Goal: Task Accomplishment & Management: Manage account settings

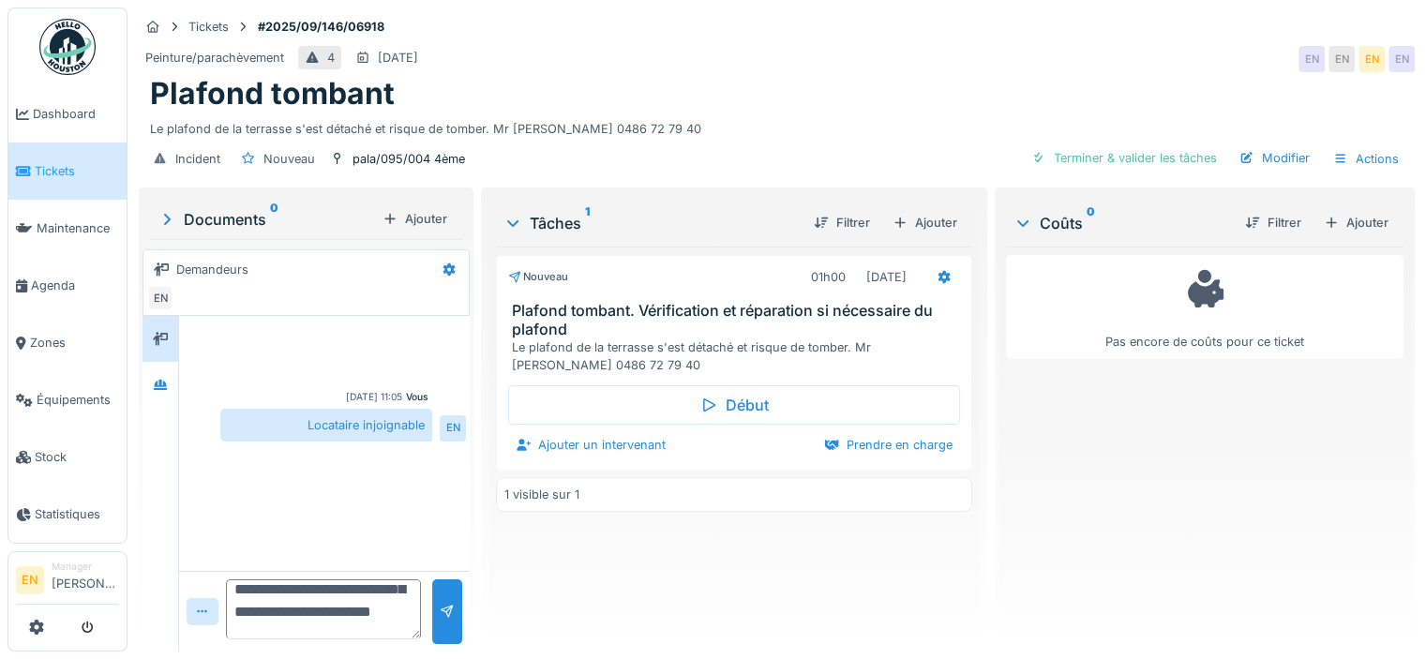
scroll to position [67, 0]
type textarea "**********"
click at [453, 611] on div at bounding box center [447, 612] width 30 height 65
click at [677, 120] on div "Le plafond de la terrasse s'est détaché et risque de tomber. Mr Mebarki 0486 72…" at bounding box center [777, 125] width 1254 height 25
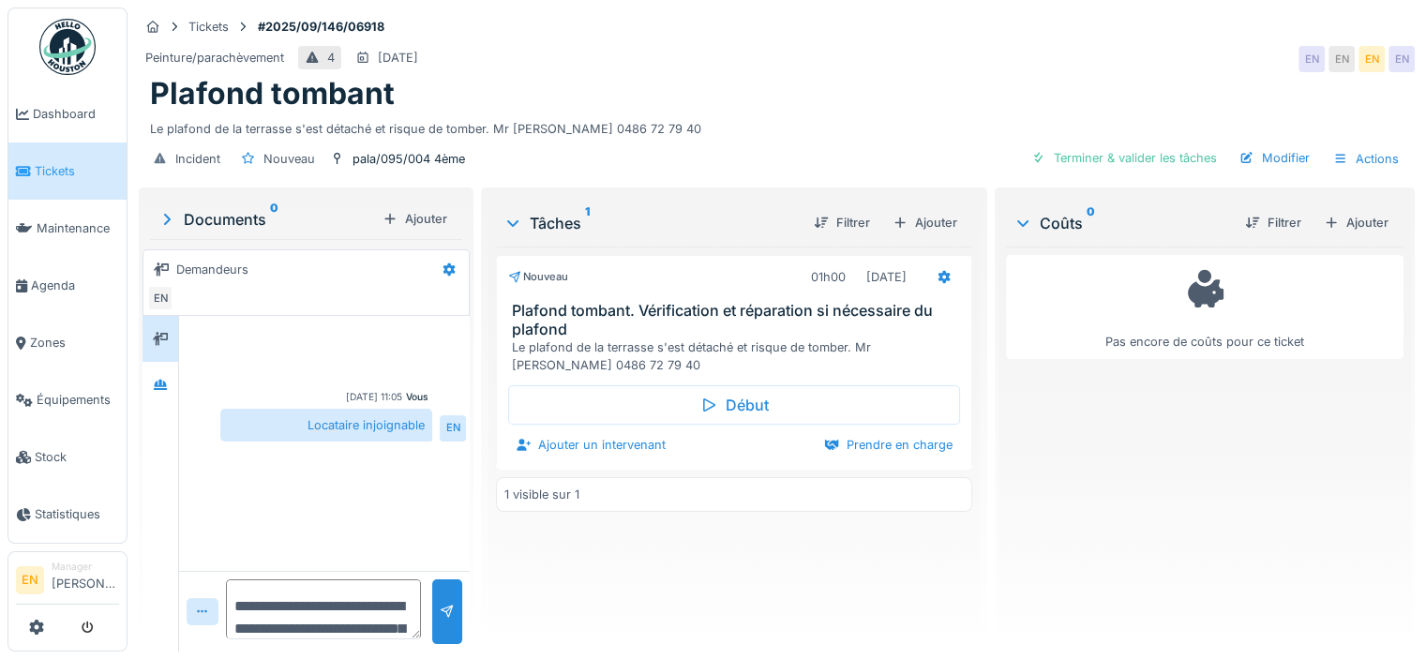
click at [389, 533] on div "Vous 04/09/2025 11:05 Locataire injoignable EN" at bounding box center [324, 443] width 291 height 255
click at [360, 599] on textarea at bounding box center [325, 610] width 199 height 60
paste textarea "**********"
type textarea "*"
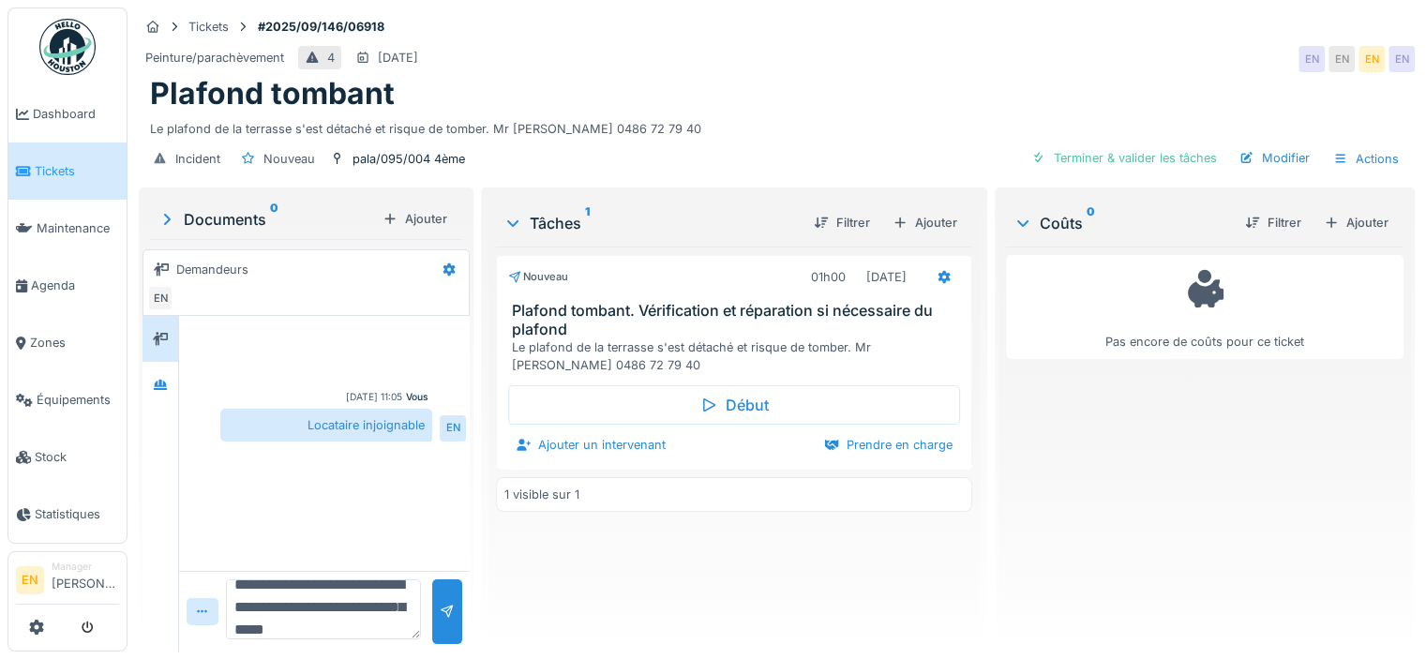
scroll to position [44, 0]
type textarea "**********"
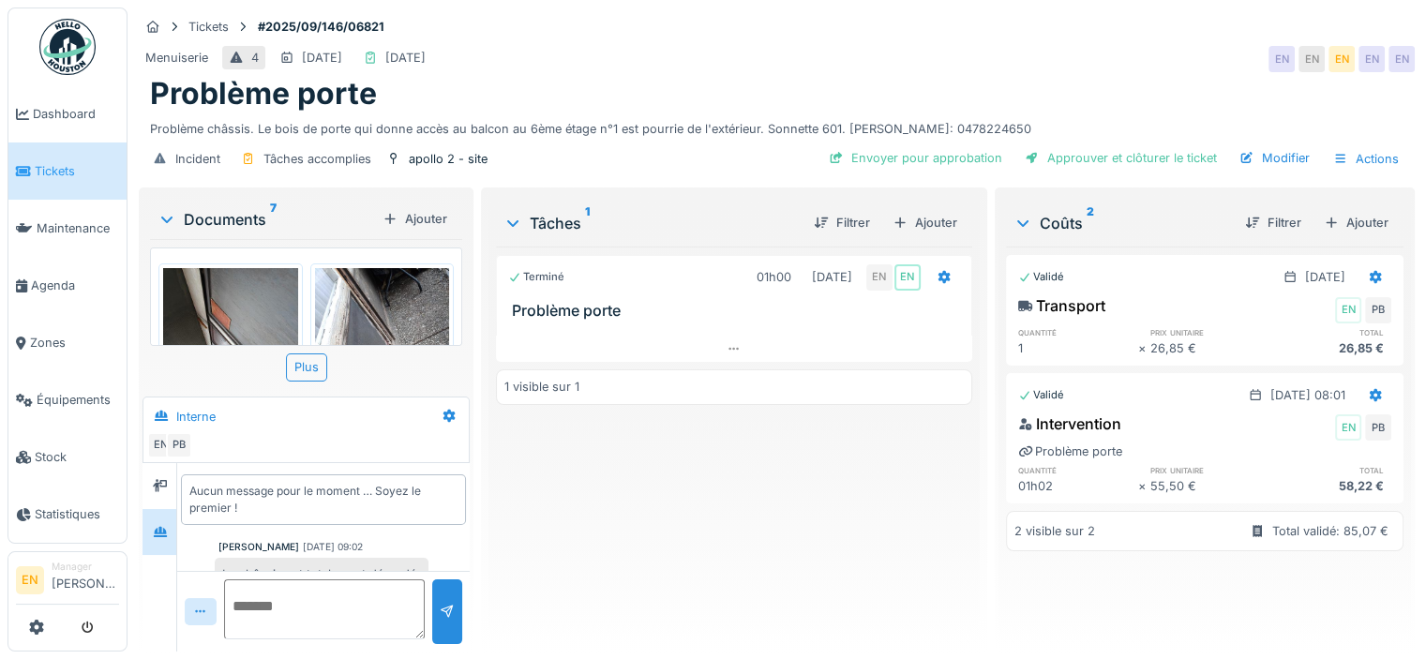
scroll to position [63, 0]
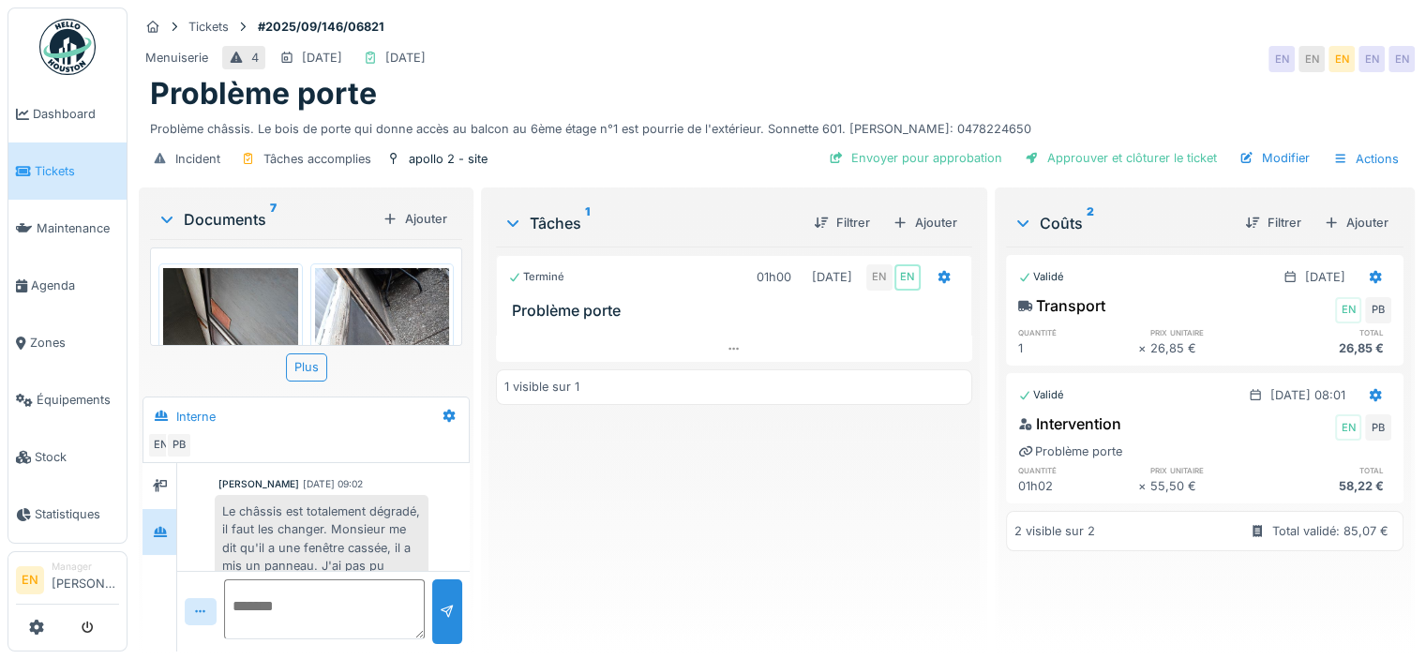
click at [655, 524] on div "Terminé 01h00 03/09/2025 EN EN Problème porte 1 visible sur 1" at bounding box center [734, 442] width 476 height 390
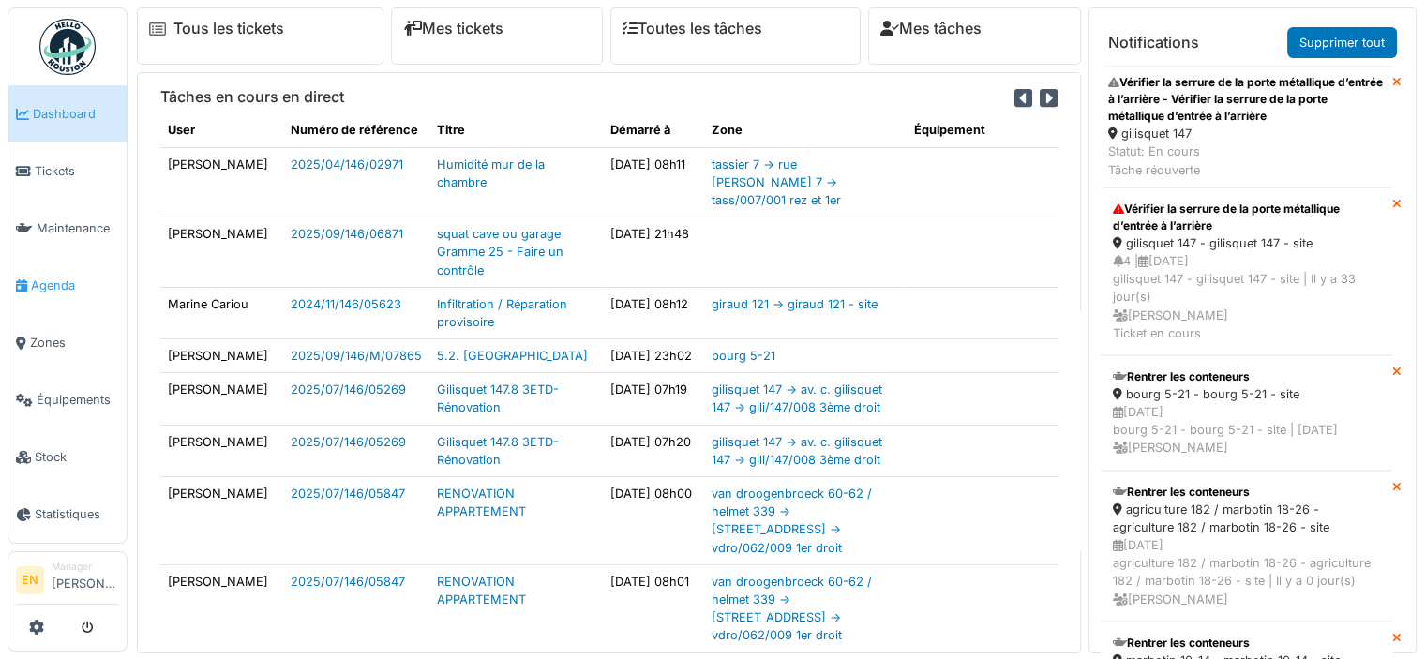
click at [60, 284] on span "Agenda" at bounding box center [75, 286] width 88 height 18
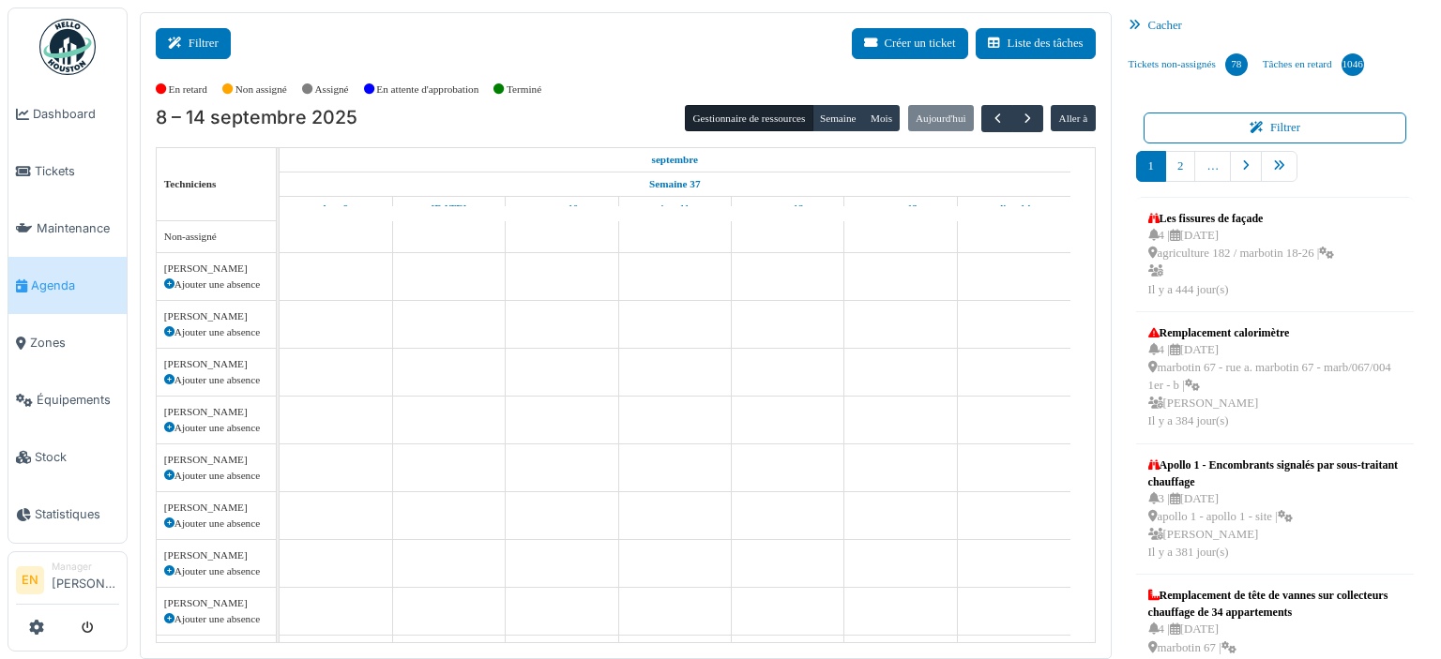
click at [197, 48] on button "Filtrer" at bounding box center [193, 43] width 75 height 31
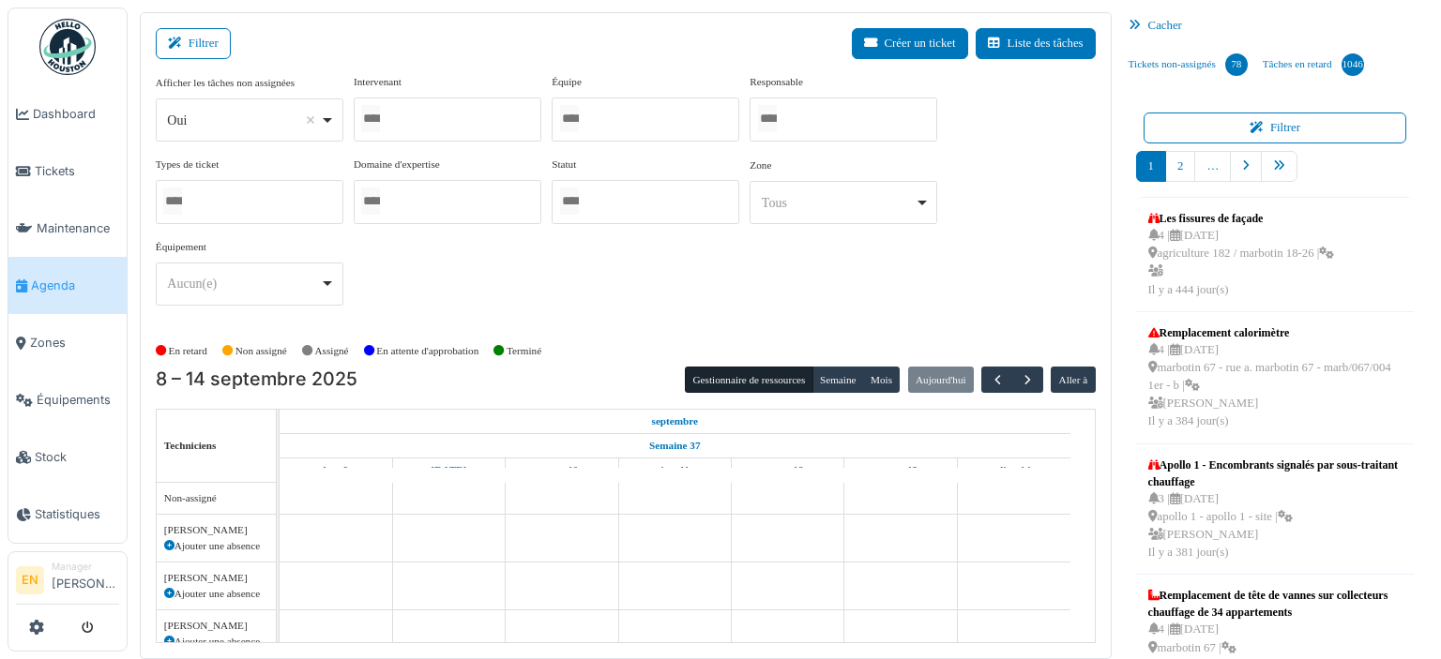
click at [330, 123] on div "Oui Remove item" at bounding box center [249, 120] width 172 height 27
select select "**"
click at [423, 118] on div at bounding box center [448, 120] width 188 height 44
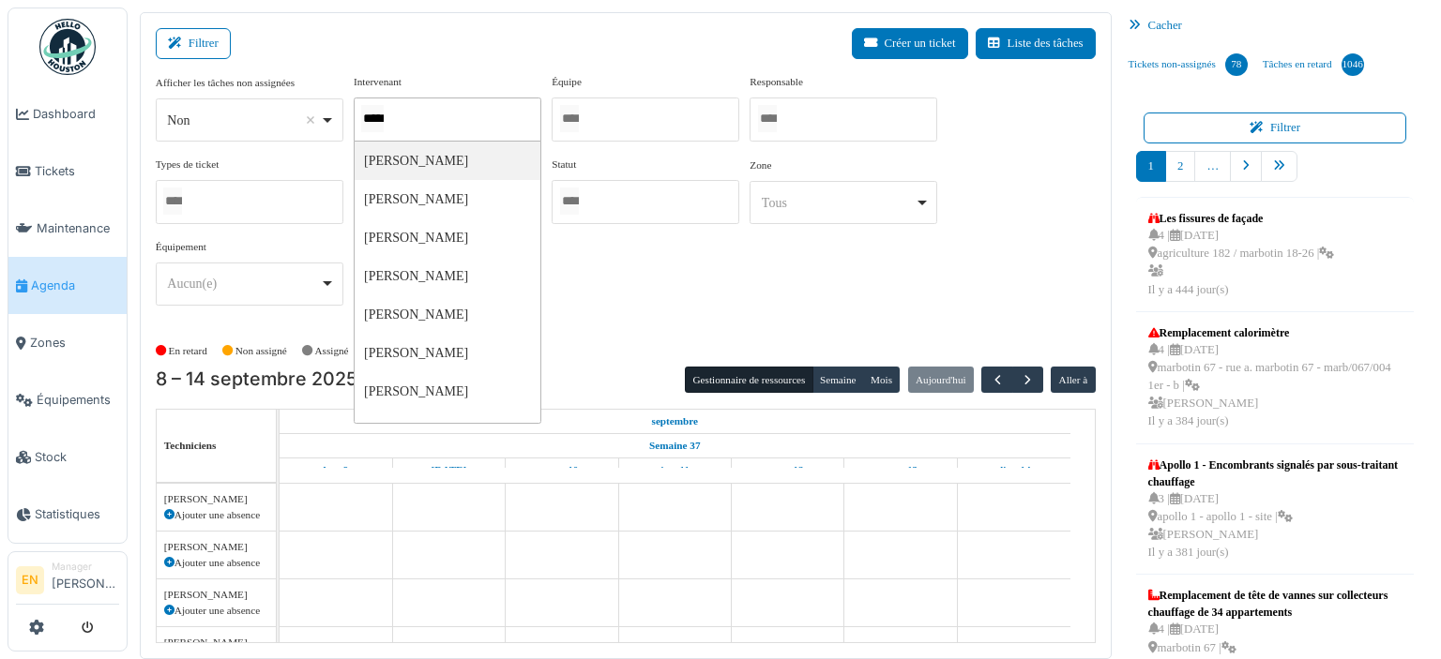
type input "******"
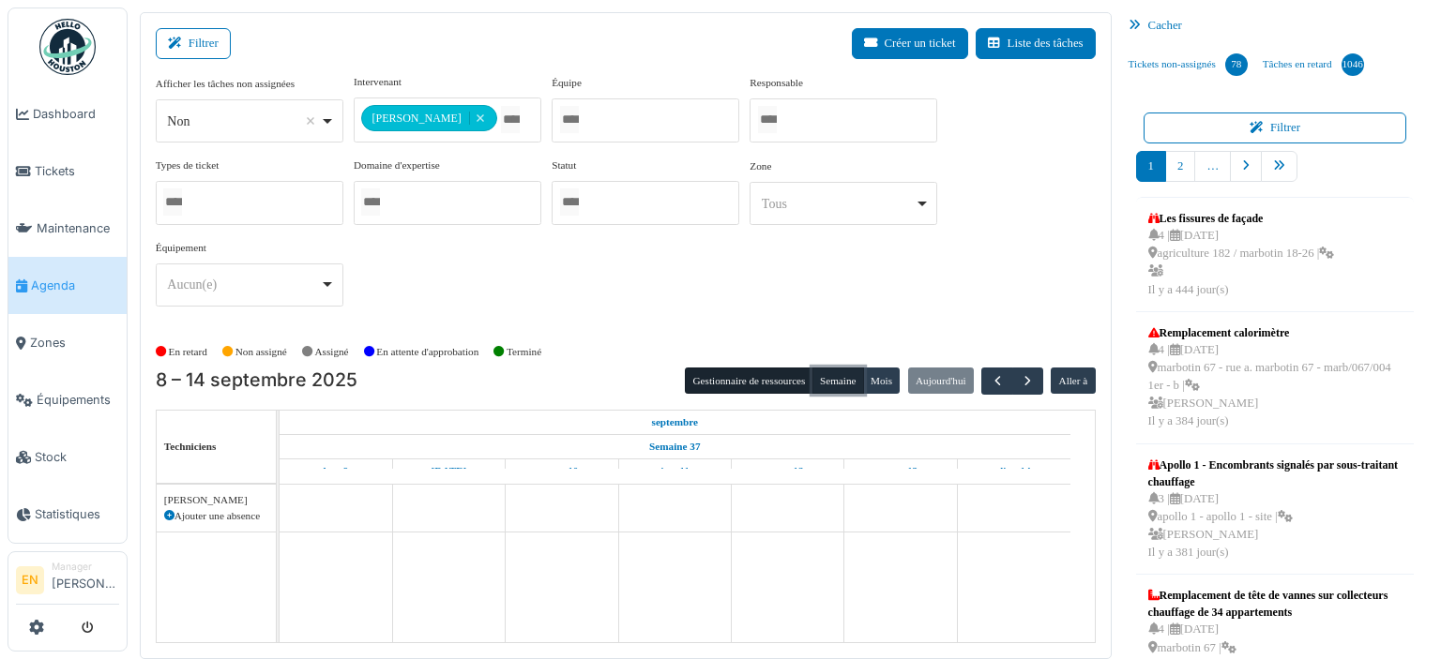
click at [826, 375] on button "Semaine" at bounding box center [838, 381] width 52 height 26
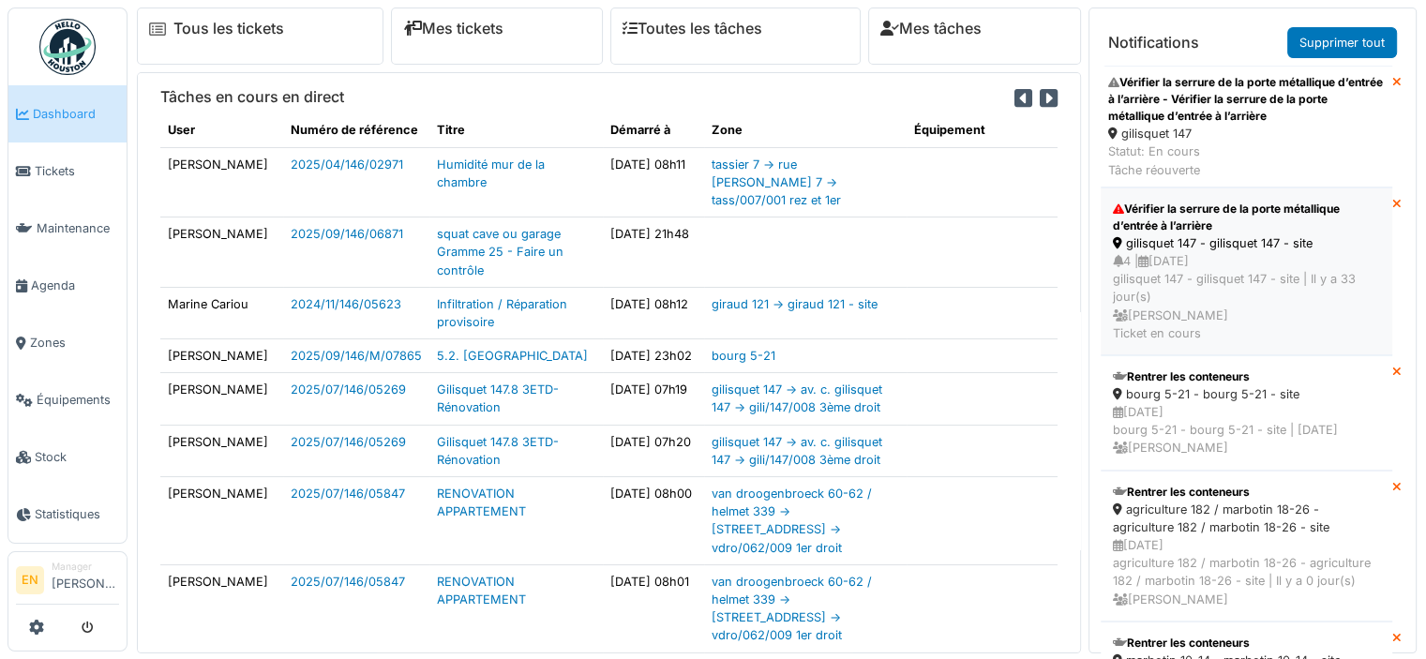
click at [1215, 248] on div "gilisquet 147 - gilisquet 147 - site" at bounding box center [1246, 243] width 267 height 18
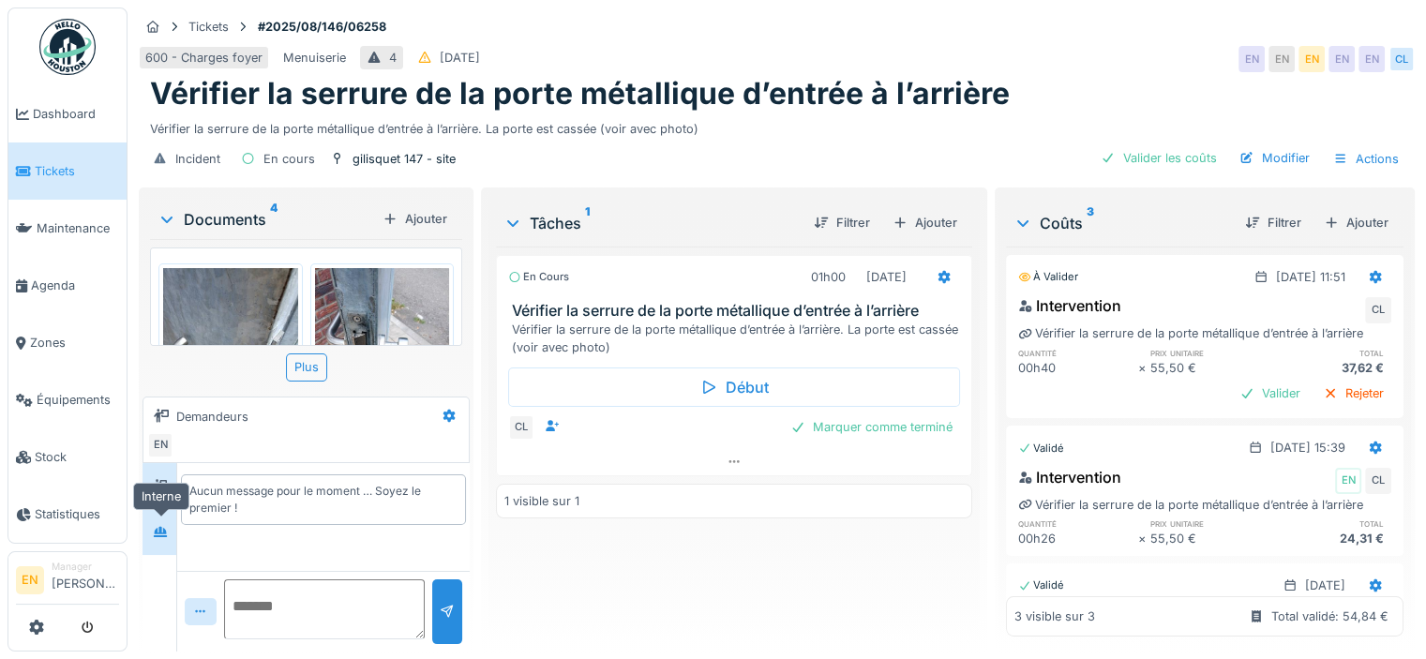
click at [151, 532] on div at bounding box center [160, 532] width 28 height 23
click at [75, 53] on img at bounding box center [67, 47] width 56 height 56
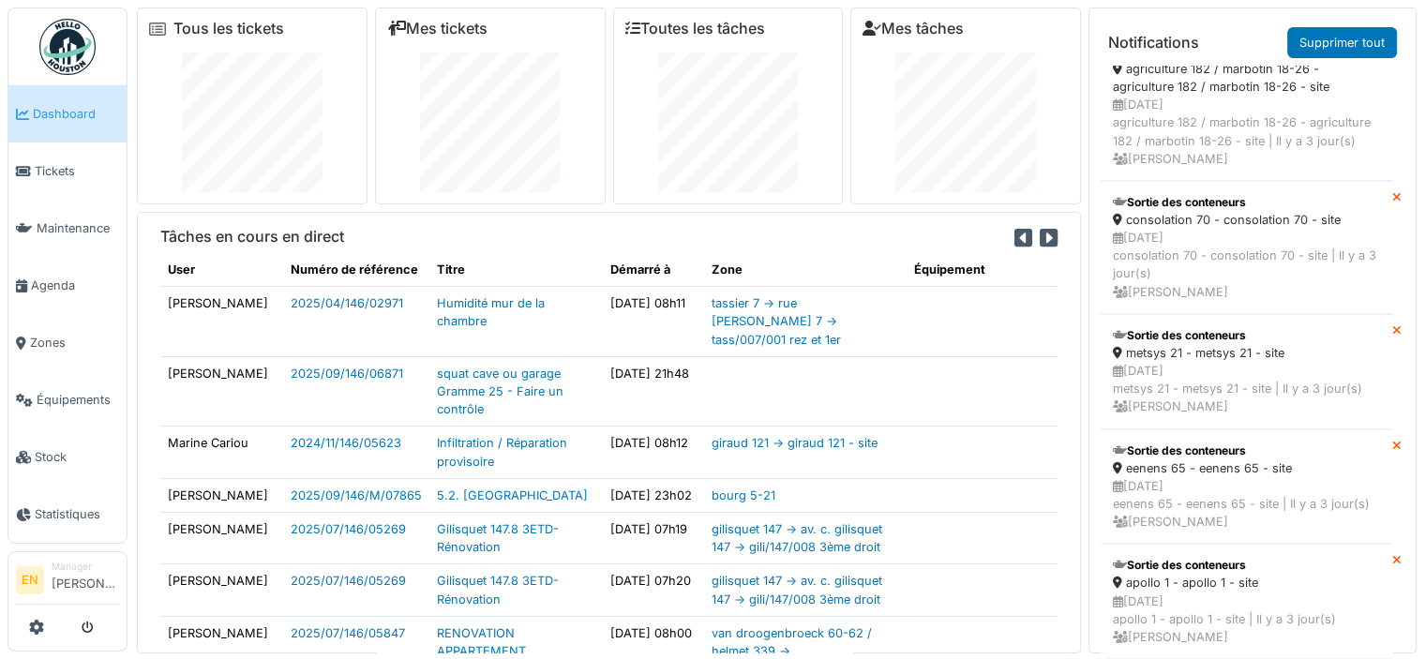
scroll to position [1943, 0]
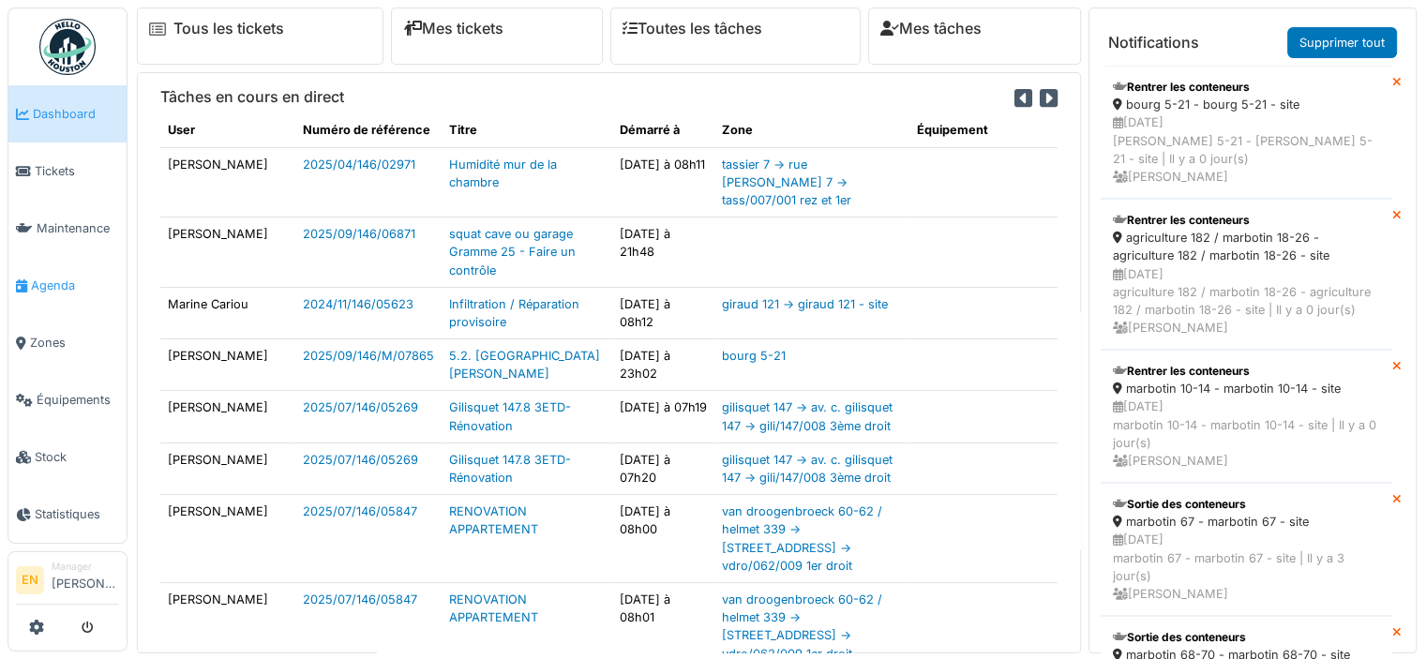
click at [56, 285] on span "Agenda" at bounding box center [75, 286] width 88 height 18
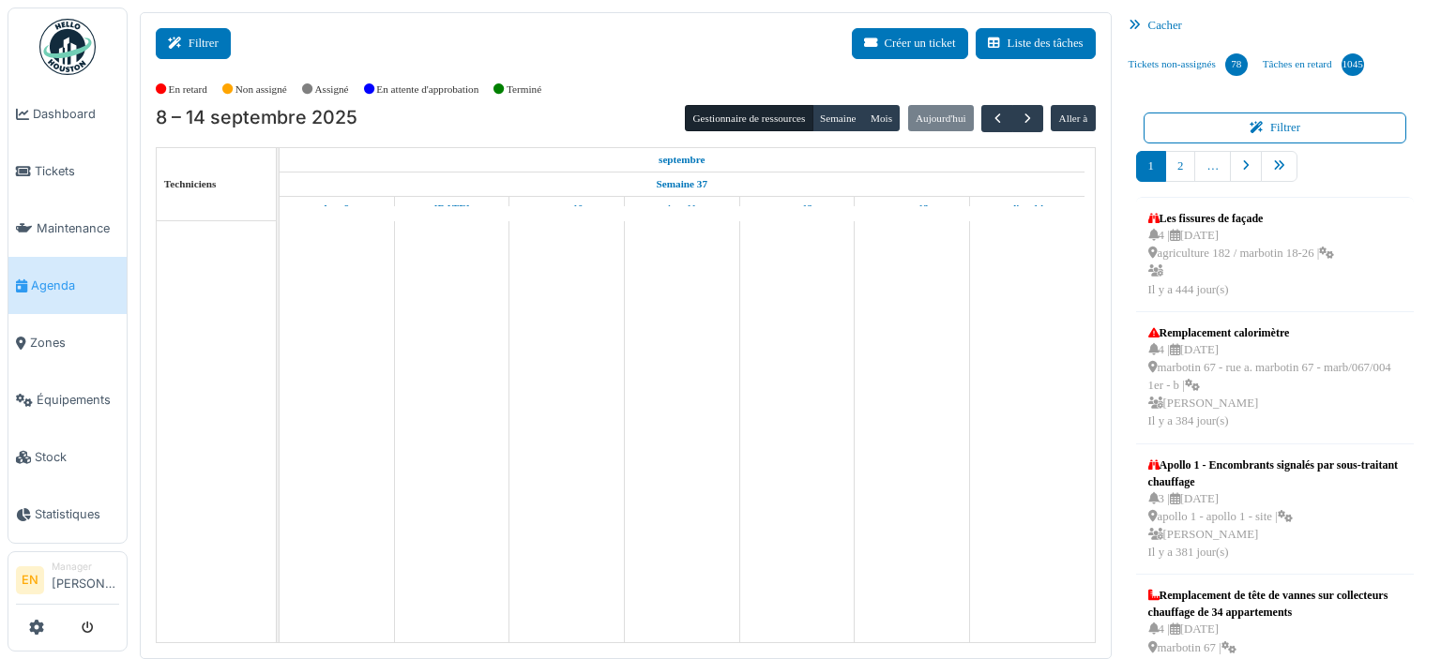
click at [216, 48] on button "Filtrer" at bounding box center [193, 43] width 75 height 31
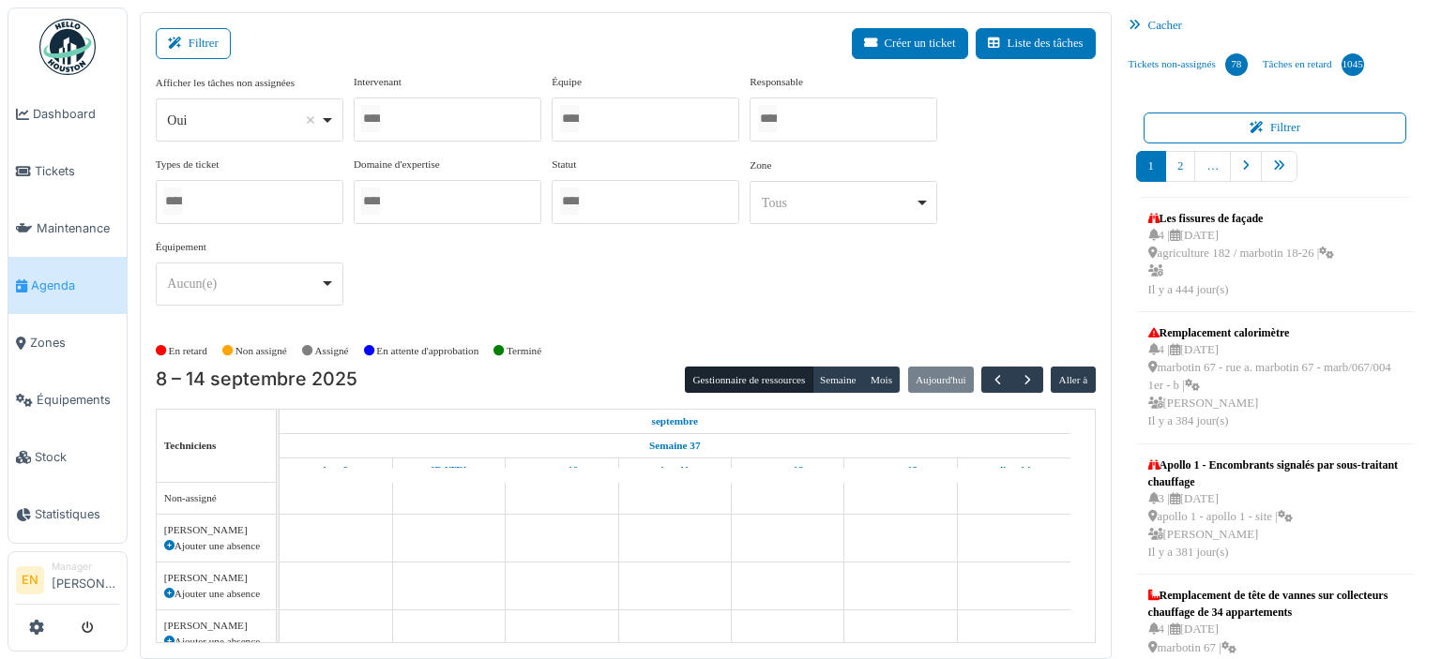
click at [607, 126] on div at bounding box center [645, 120] width 188 height 44
click at [822, 382] on button "Semaine" at bounding box center [838, 381] width 52 height 26
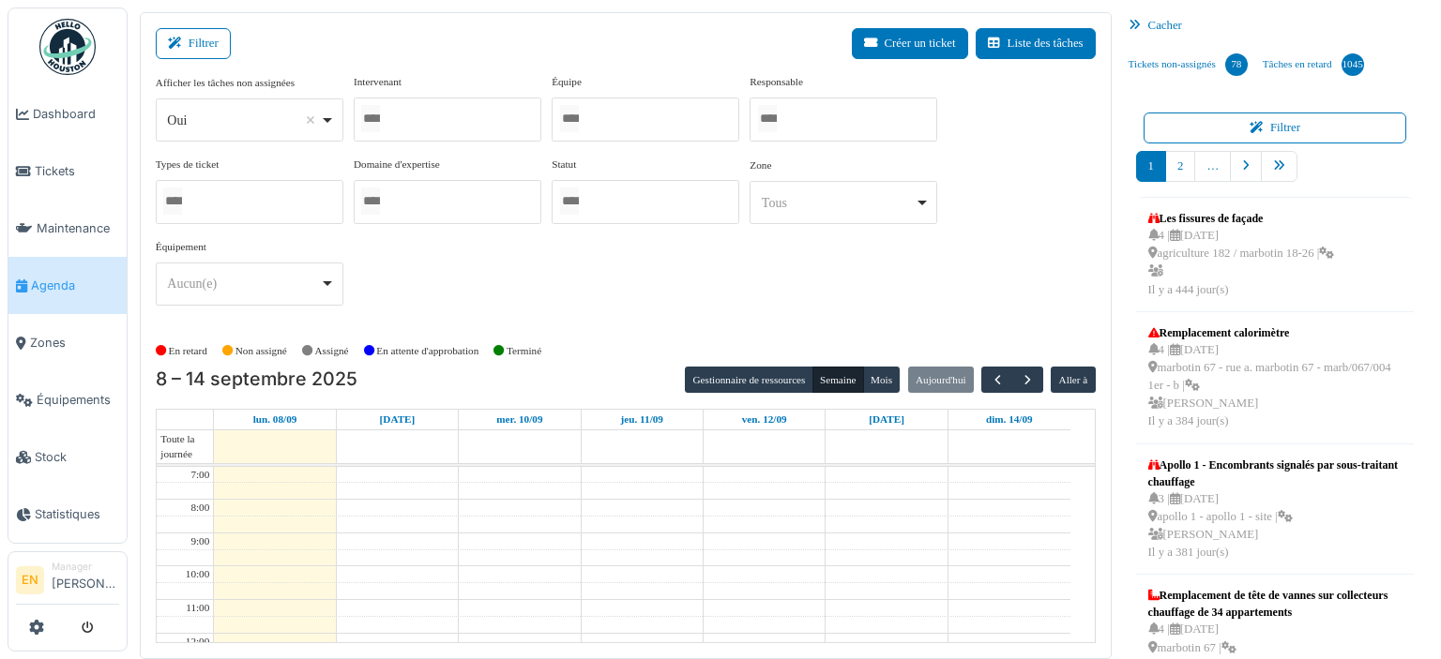
click at [49, 283] on span "Agenda" at bounding box center [75, 286] width 88 height 18
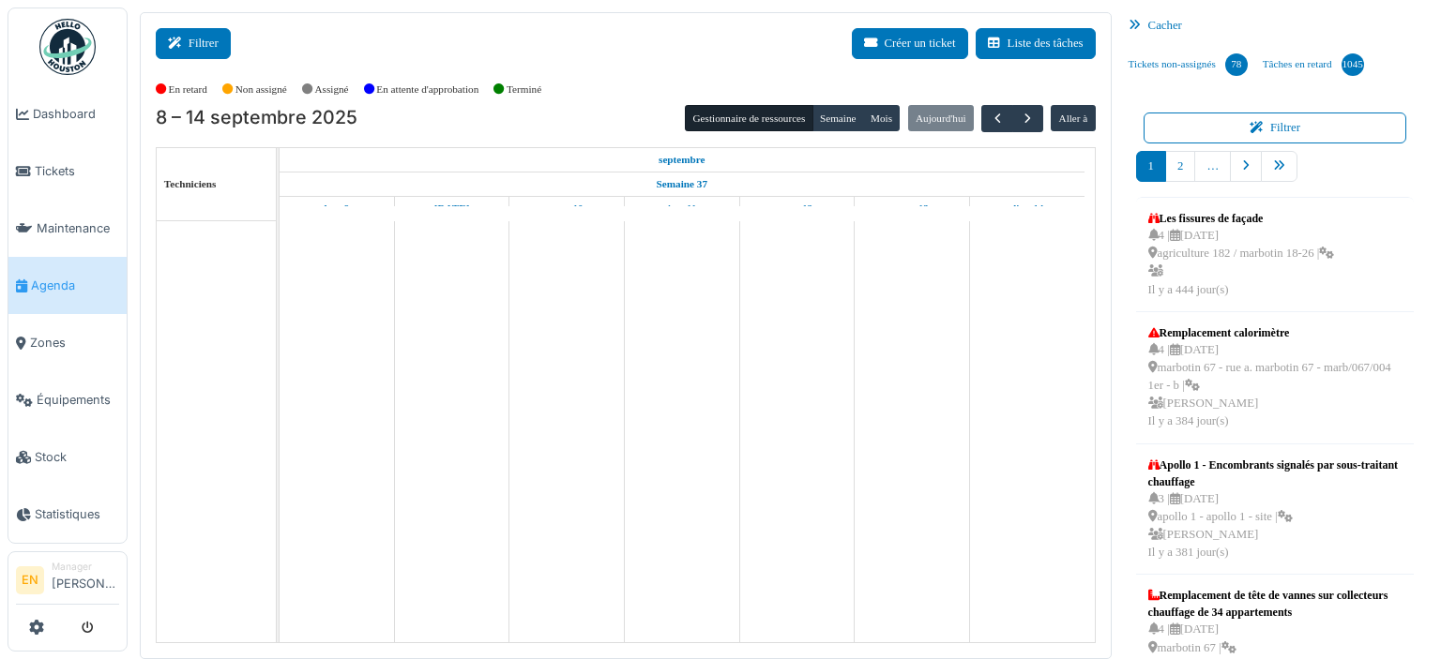
click at [189, 38] on button "Filtrer" at bounding box center [193, 43] width 75 height 31
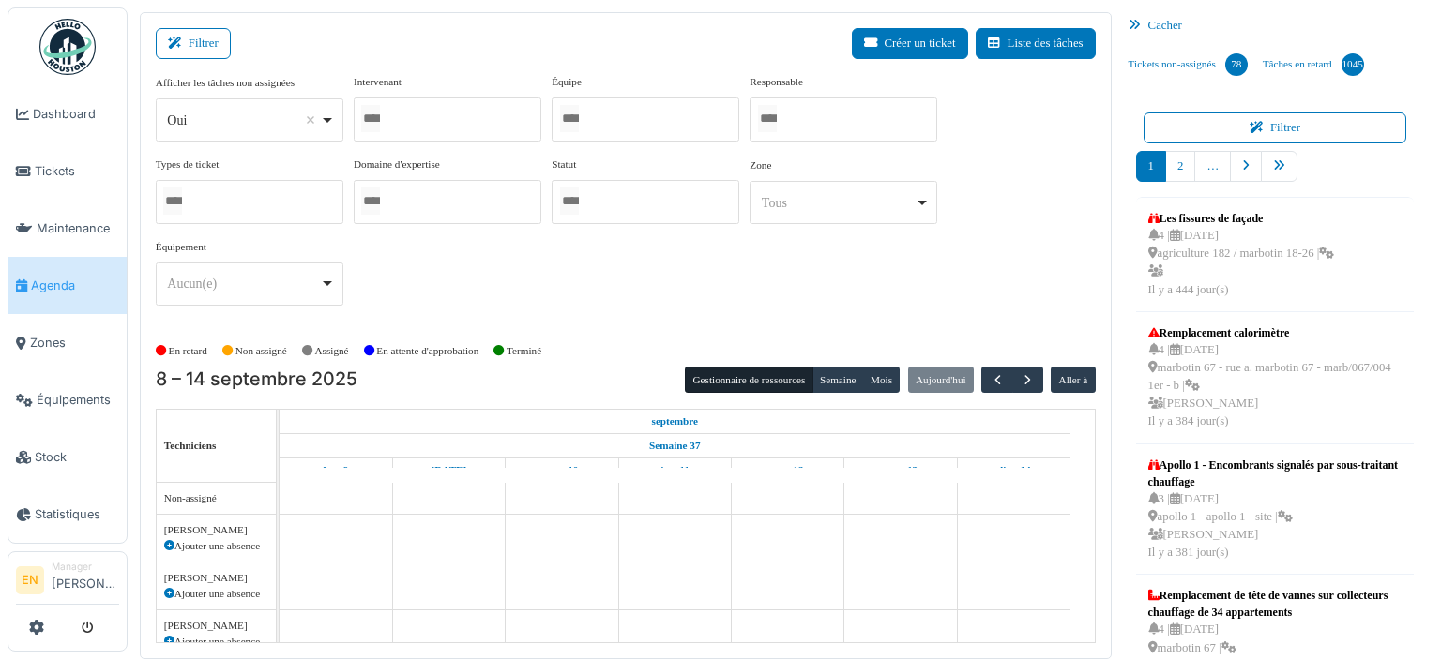
click at [412, 121] on div at bounding box center [448, 120] width 188 height 44
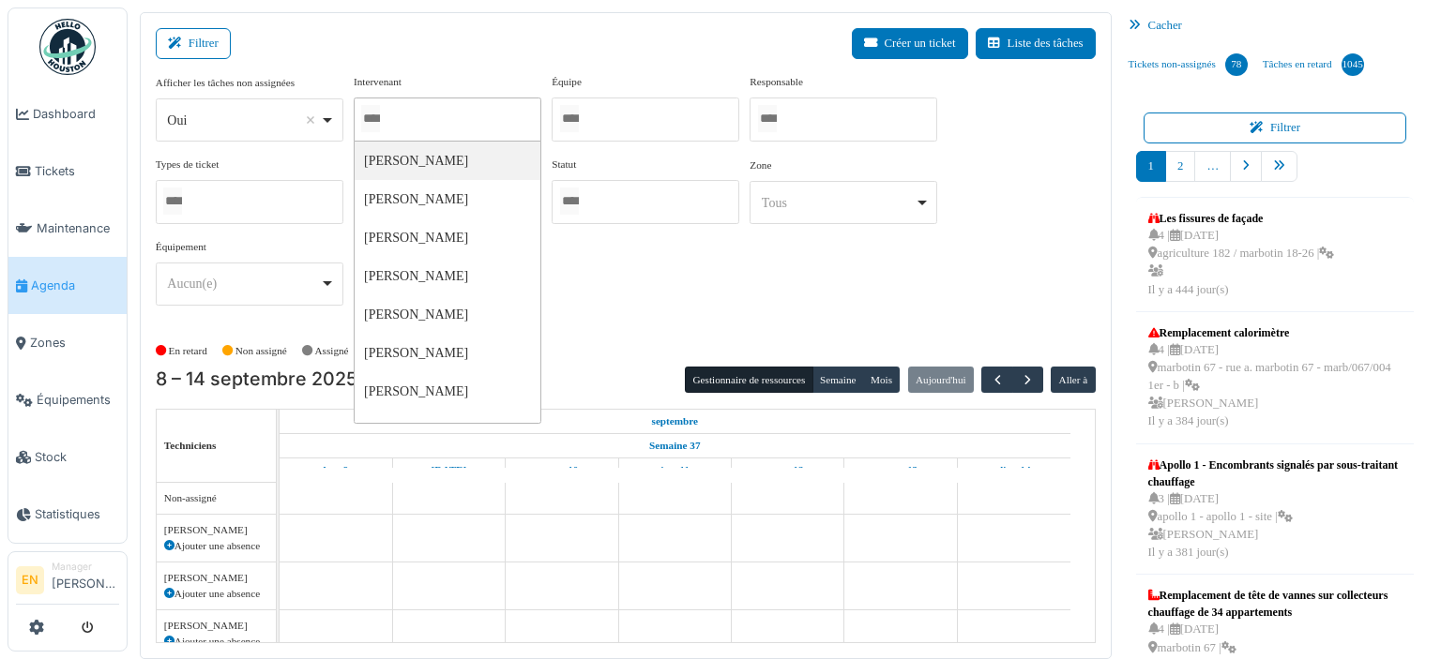
click at [611, 129] on div at bounding box center [645, 120] width 188 height 44
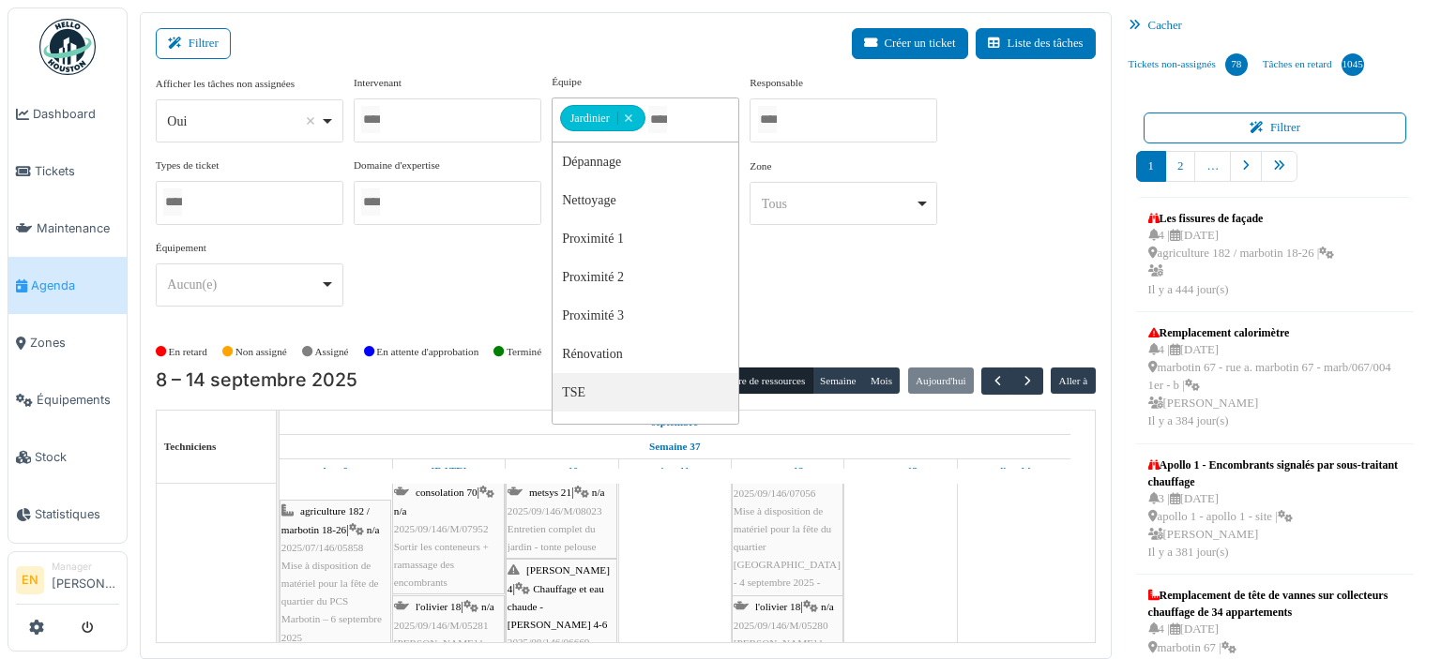
click at [434, 530] on span "2025/09/146/M/07952" at bounding box center [441, 528] width 95 height 11
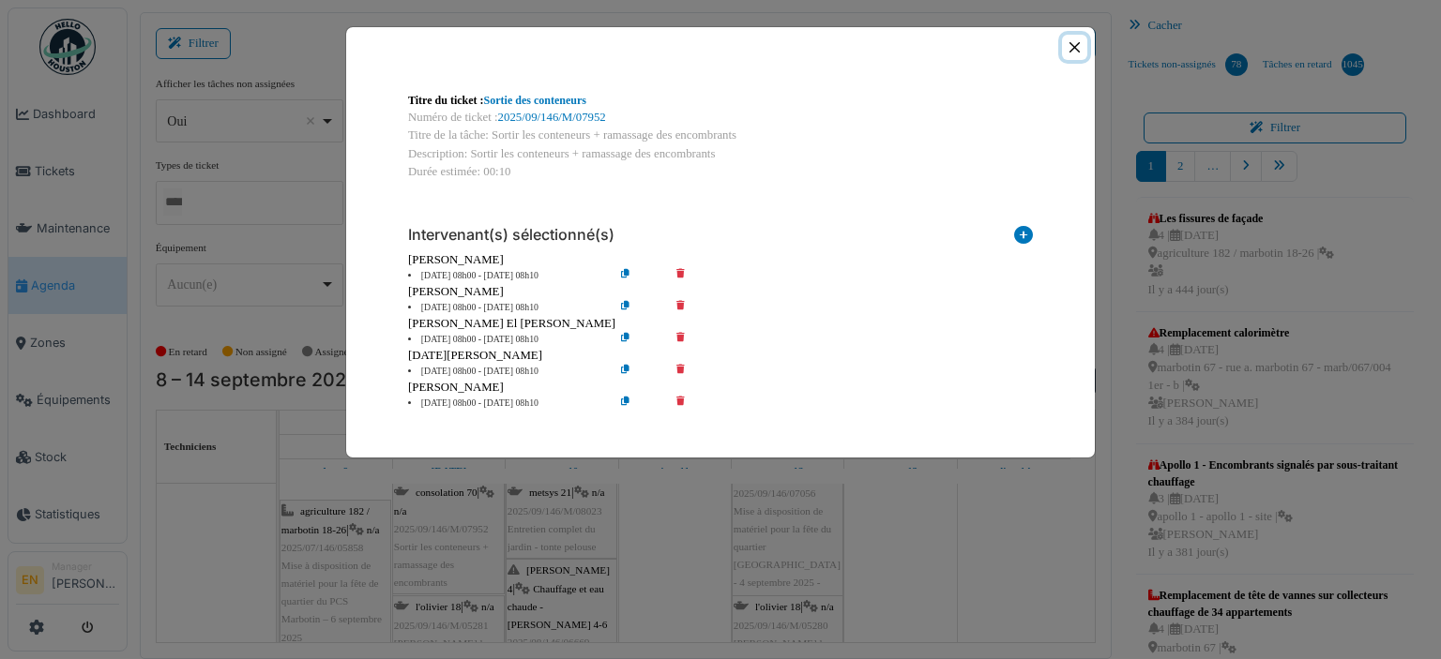
click at [1071, 48] on button "Close" at bounding box center [1074, 47] width 25 height 25
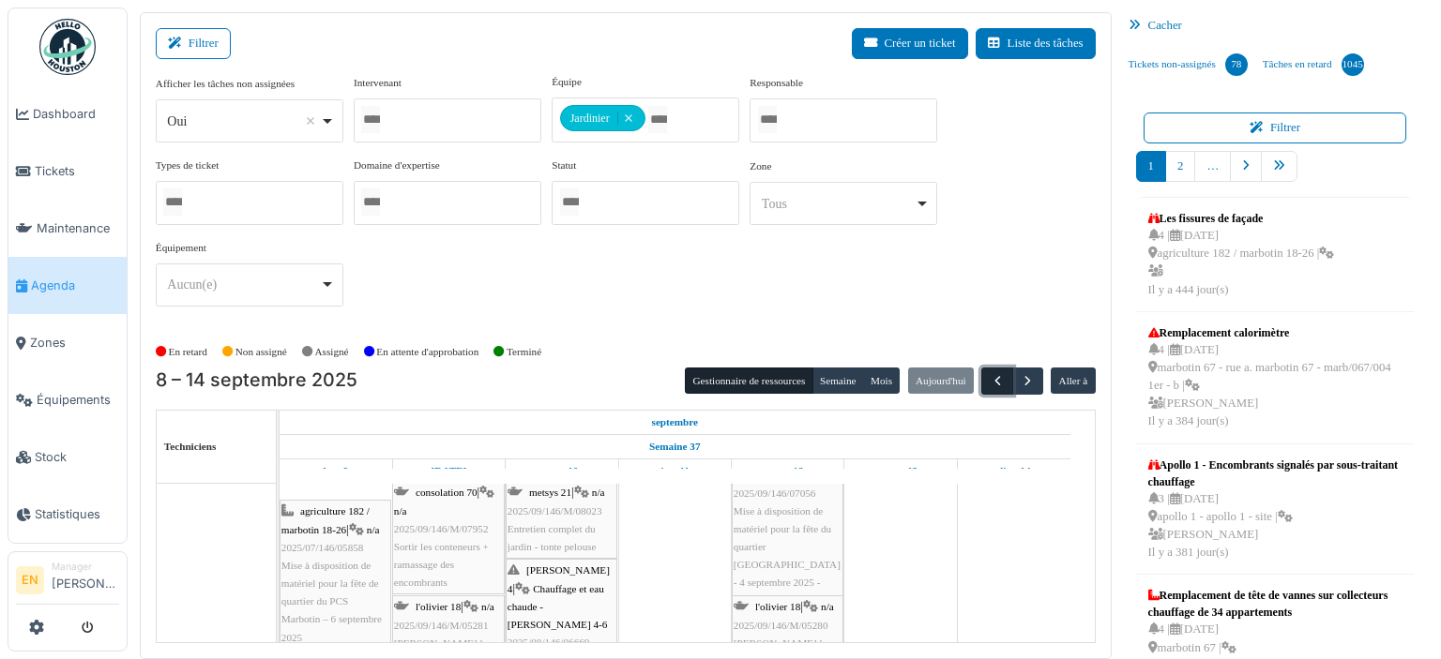
click at [989, 378] on span "button" at bounding box center [997, 381] width 16 height 16
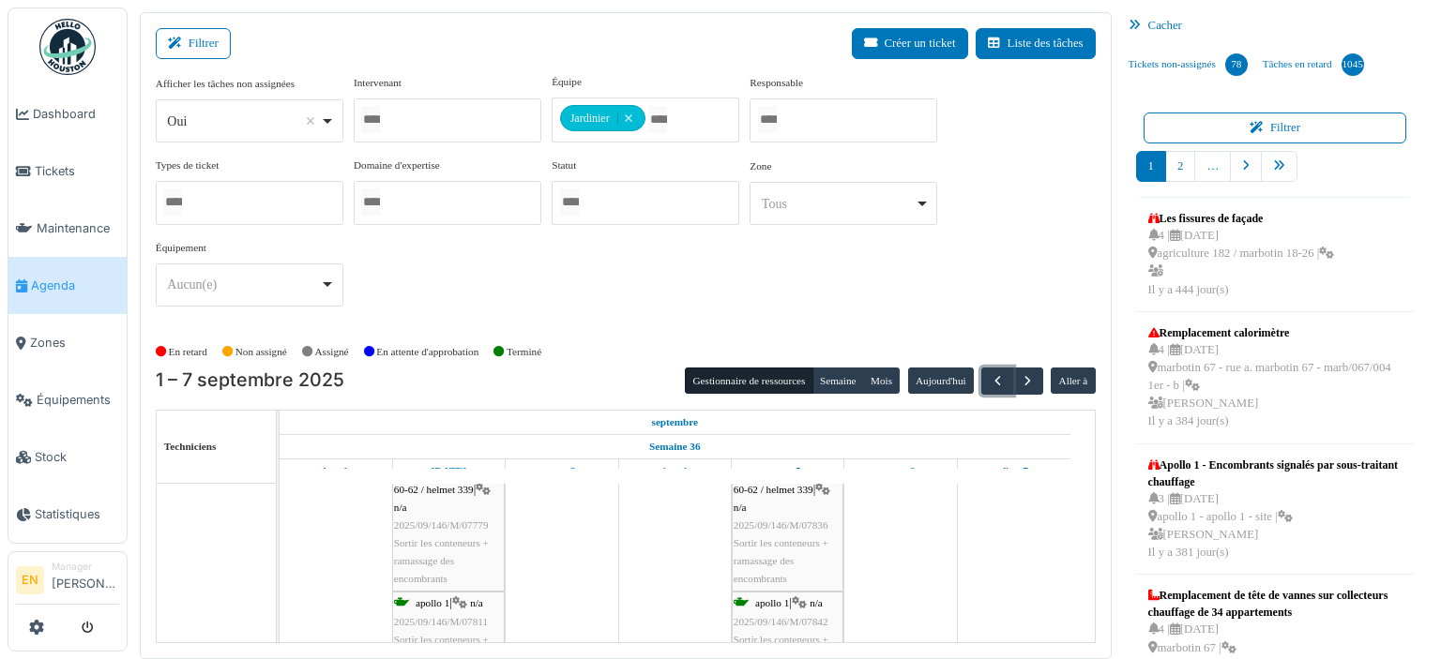
click at [776, 514] on div "van droogenbroeck 60-62 / helmet 339 | n/a 2025/09/146/M/07836 Sortir les conte…" at bounding box center [787, 525] width 108 height 126
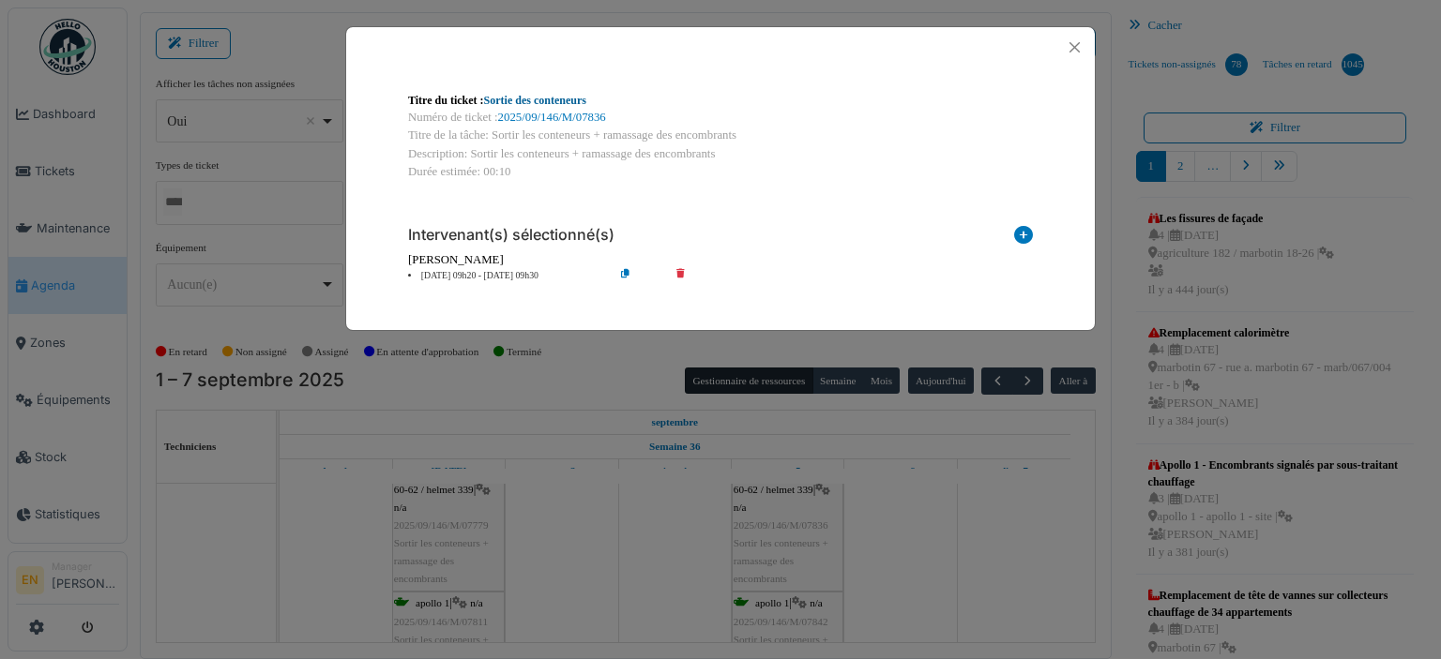
click at [518, 100] on link "Sortie des conteneurs" at bounding box center [535, 100] width 102 height 13
click at [1069, 48] on button "Close" at bounding box center [1074, 47] width 25 height 25
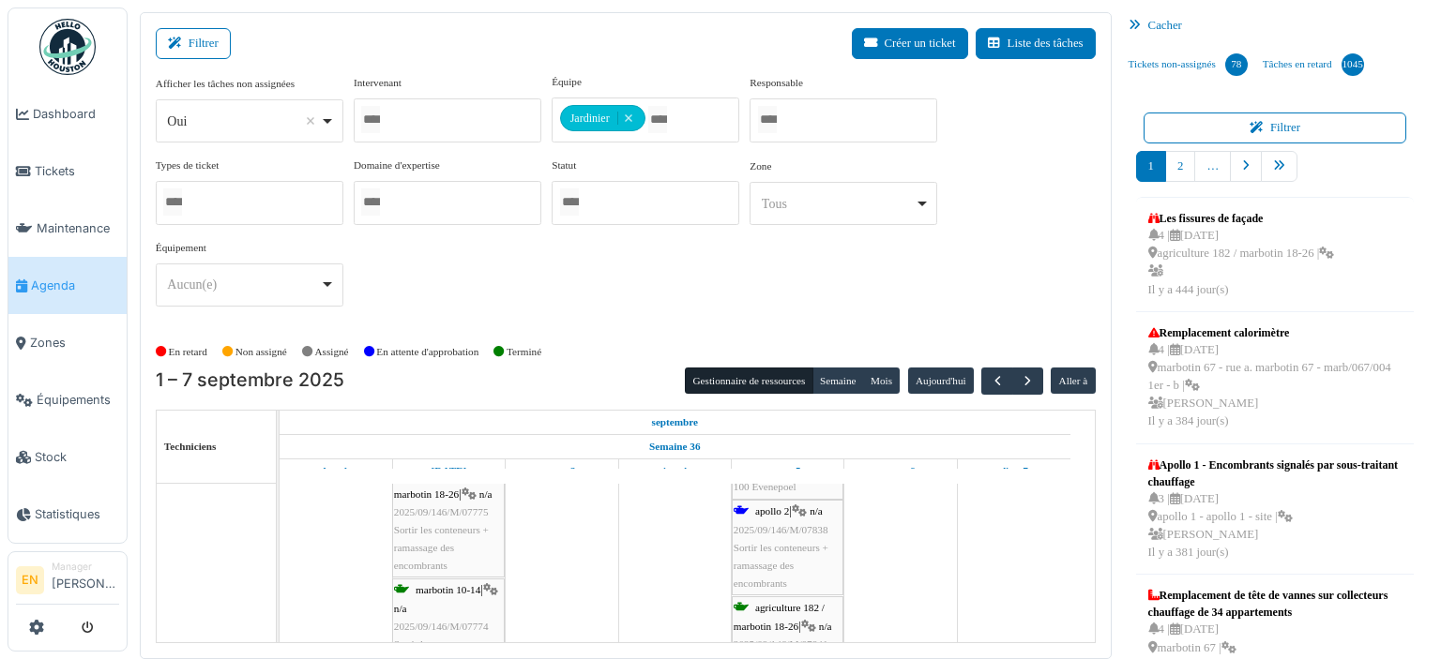
scroll to position [762, 0]
click at [780, 511] on span "2025/09/146/M/07838" at bounding box center [780, 512] width 95 height 11
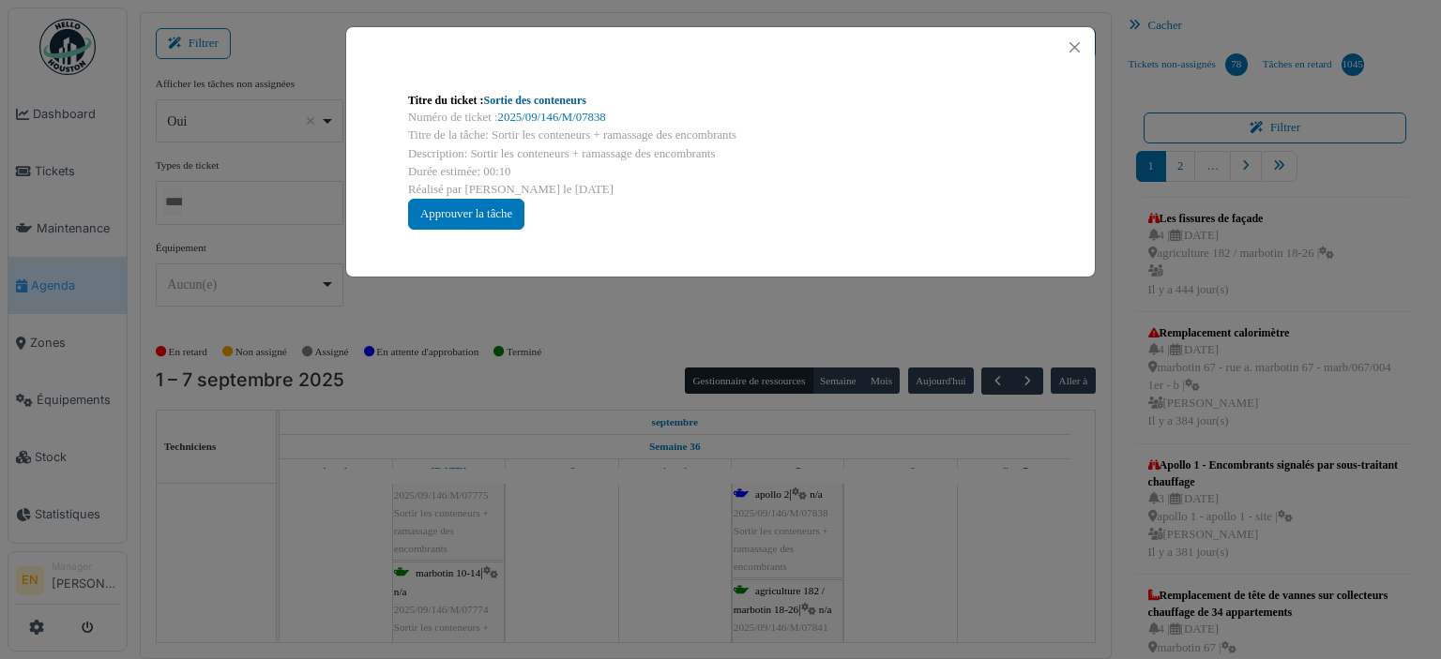
click at [545, 104] on link "Sortie des conteneurs" at bounding box center [535, 100] width 102 height 13
click at [1075, 48] on button "Close" at bounding box center [1074, 47] width 25 height 25
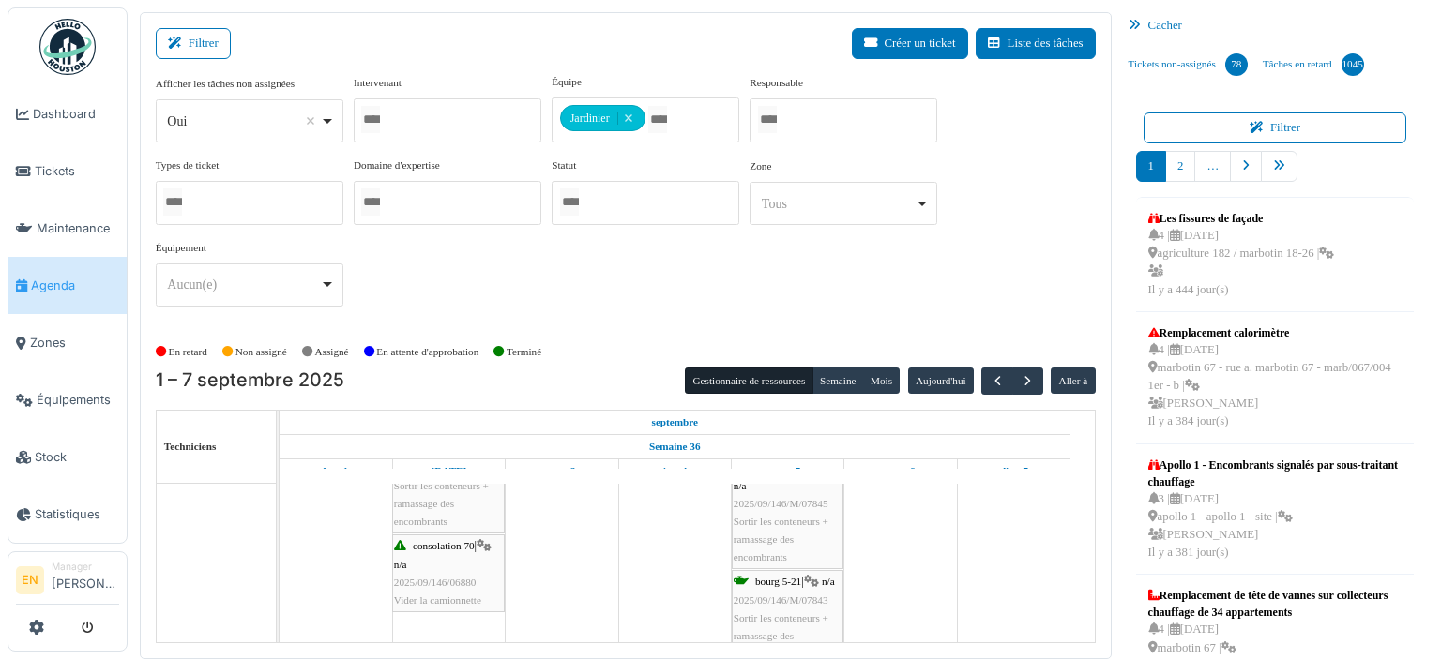
scroll to position [1238, 0]
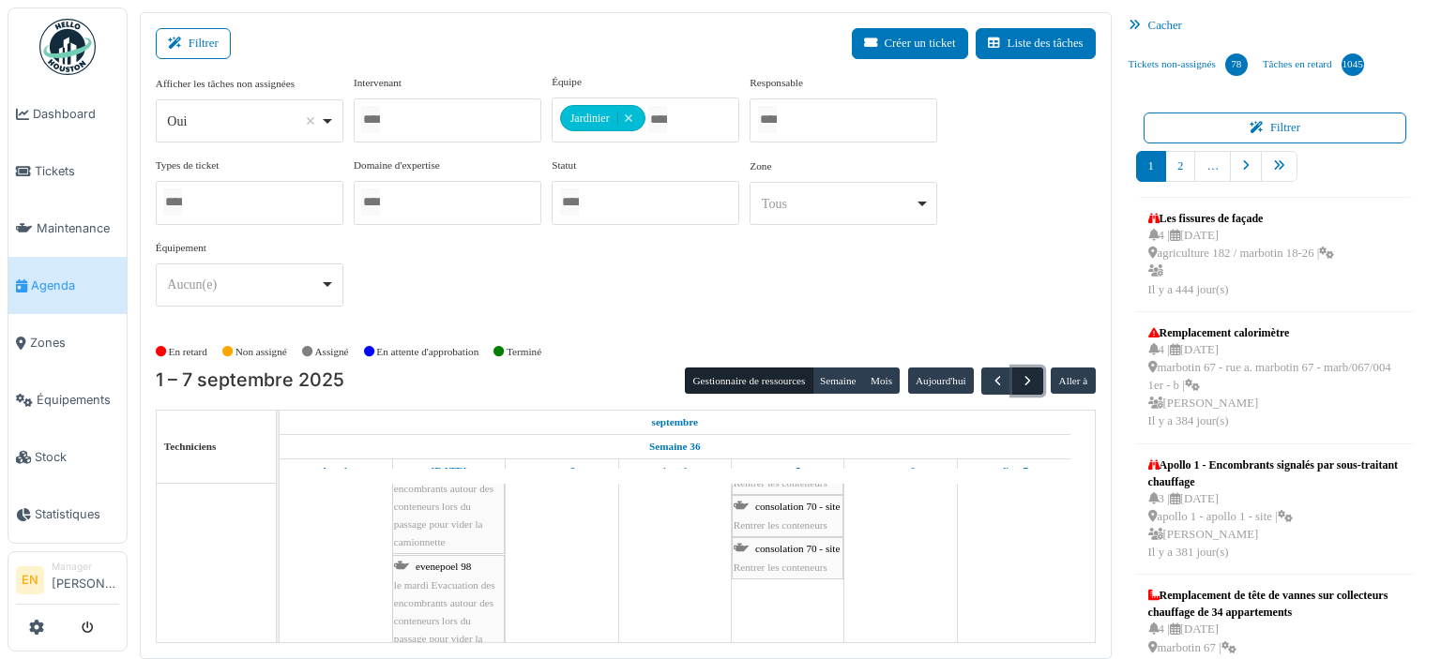
click at [1019, 375] on span "button" at bounding box center [1027, 381] width 16 height 16
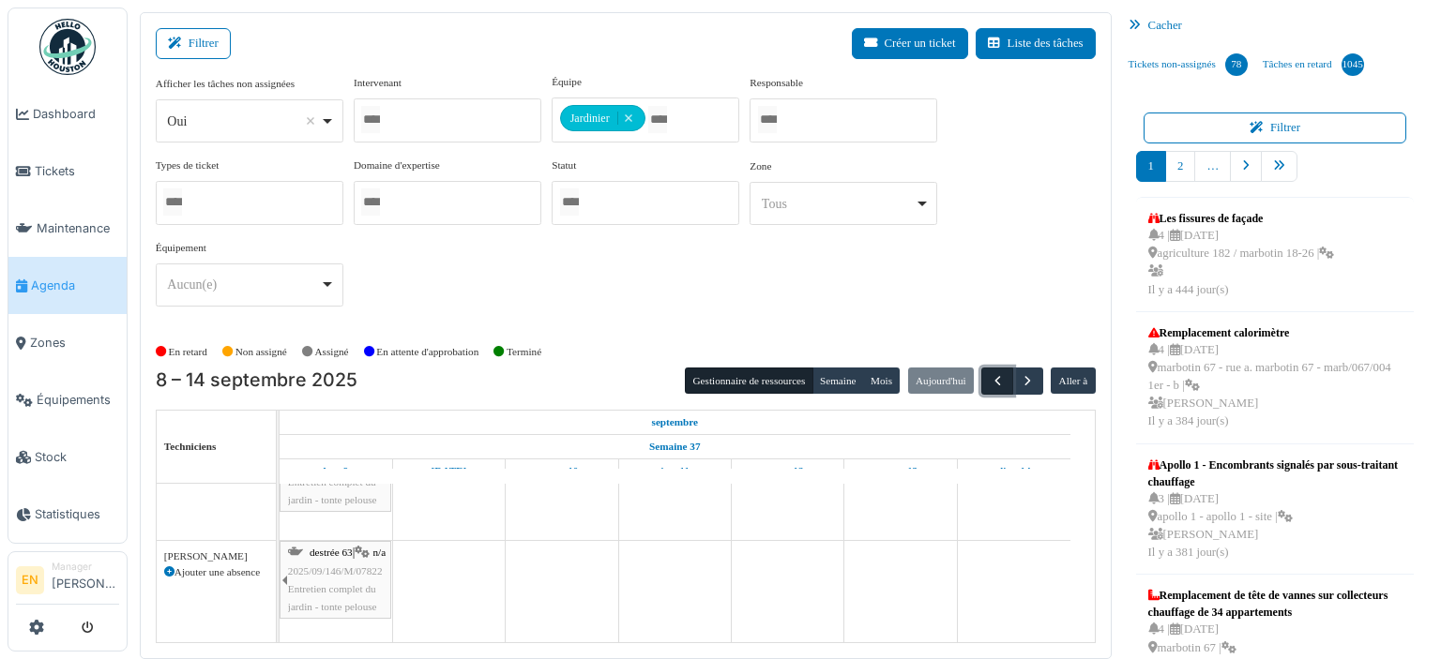
click at [992, 382] on span "button" at bounding box center [997, 381] width 16 height 16
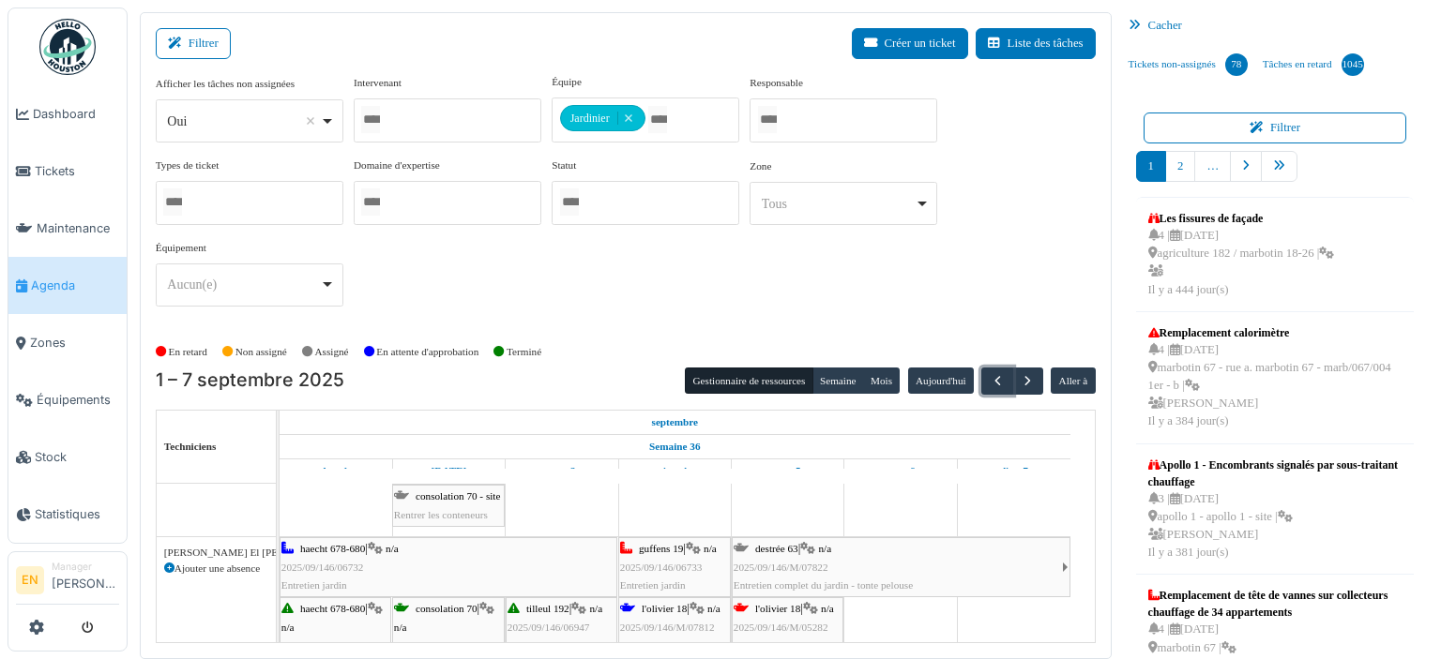
click at [803, 622] on span "2025/09/146/M/05282" at bounding box center [780, 627] width 95 height 11
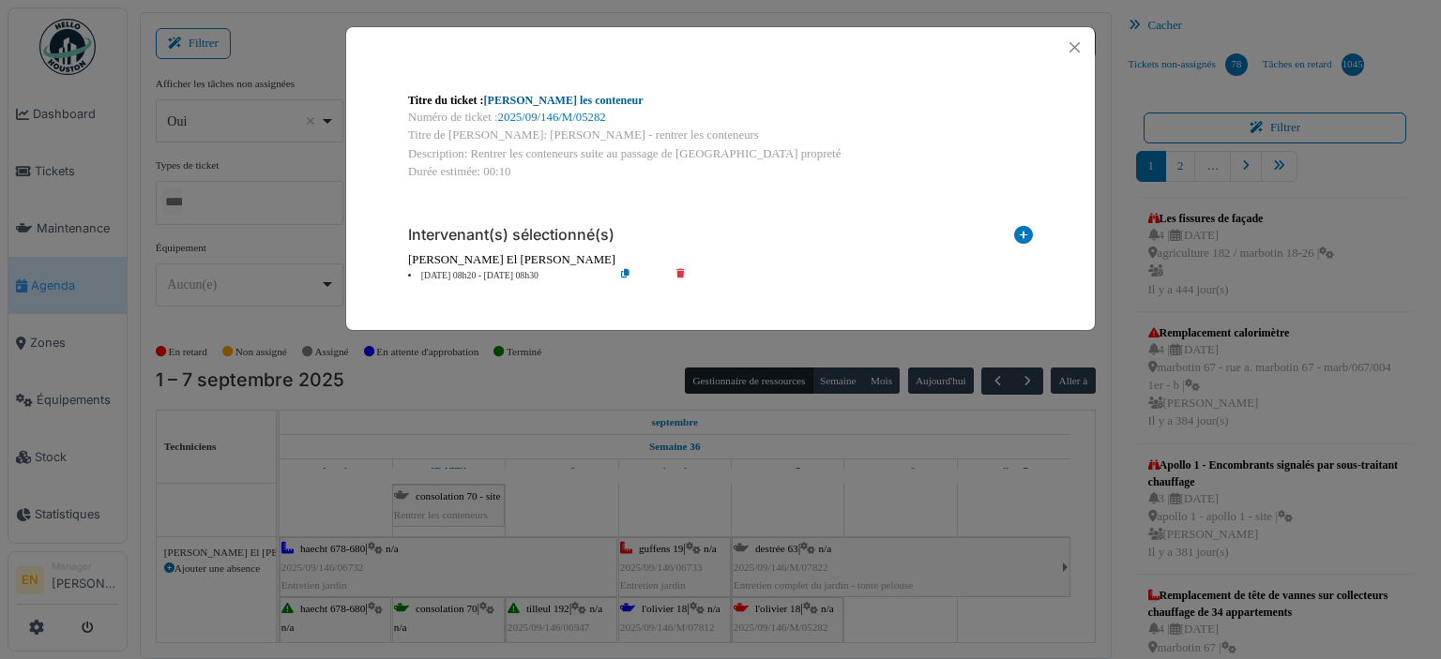
click at [566, 96] on link "Olivier - Rentrer les conteneur" at bounding box center [563, 100] width 159 height 13
click at [1075, 48] on button "Close" at bounding box center [1074, 47] width 25 height 25
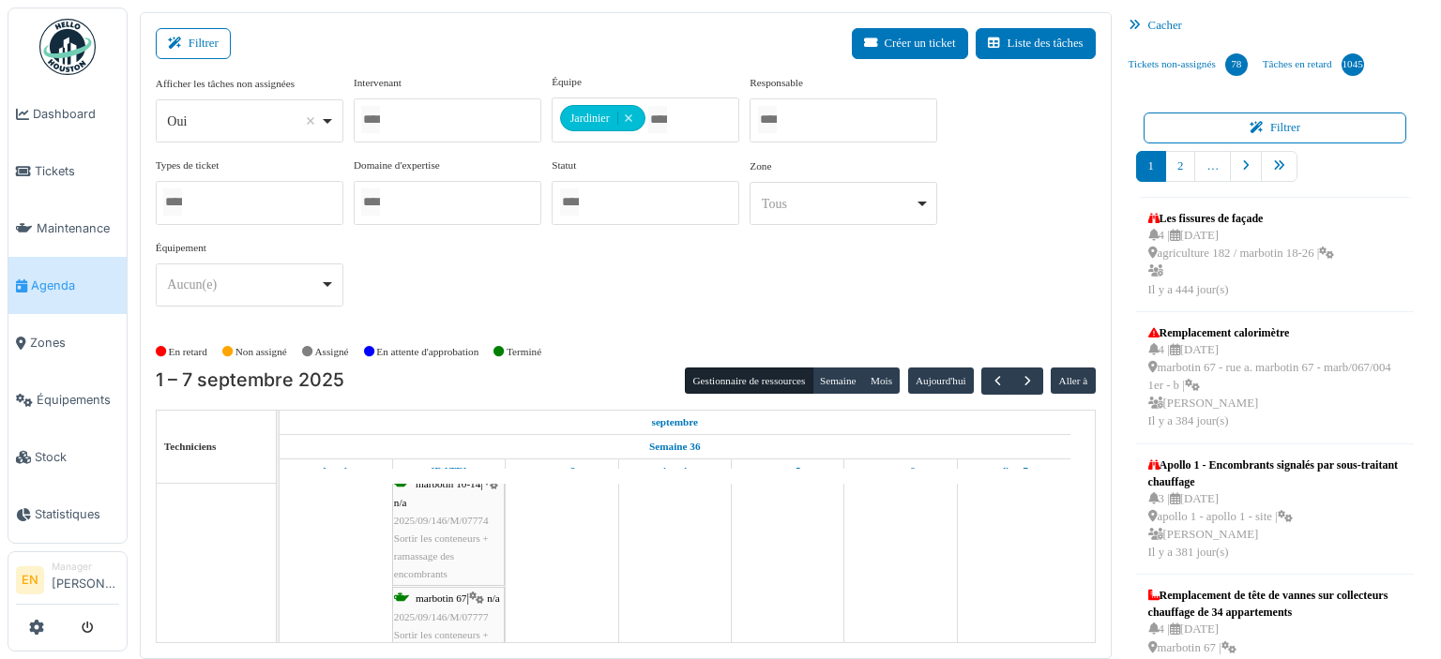
click at [1015, 392] on div "1 – 7 septembre 2025 Gestionnaire de ressources Semaine Mois Aujourd'hui Aller …" at bounding box center [626, 506] width 940 height 276
click at [1019, 373] on span "button" at bounding box center [1027, 381] width 16 height 16
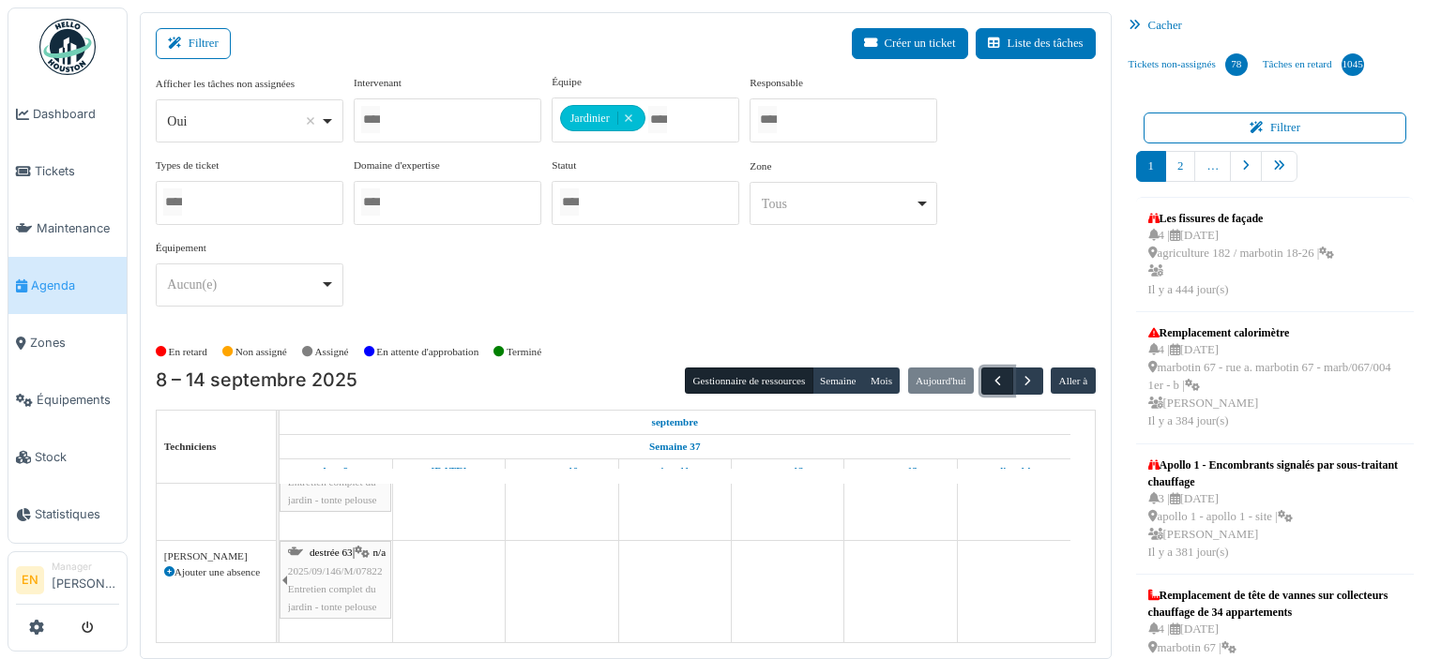
click at [989, 382] on span "button" at bounding box center [997, 381] width 16 height 16
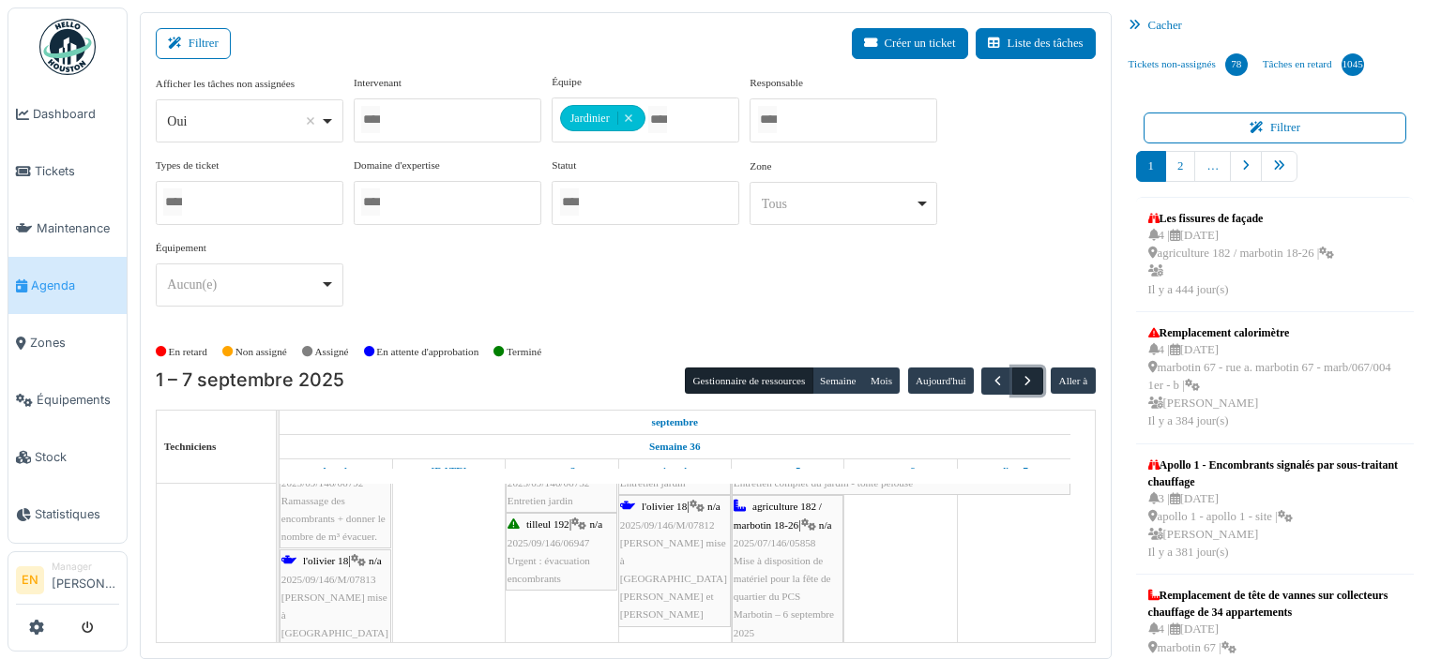
click at [1019, 379] on span "button" at bounding box center [1027, 381] width 16 height 16
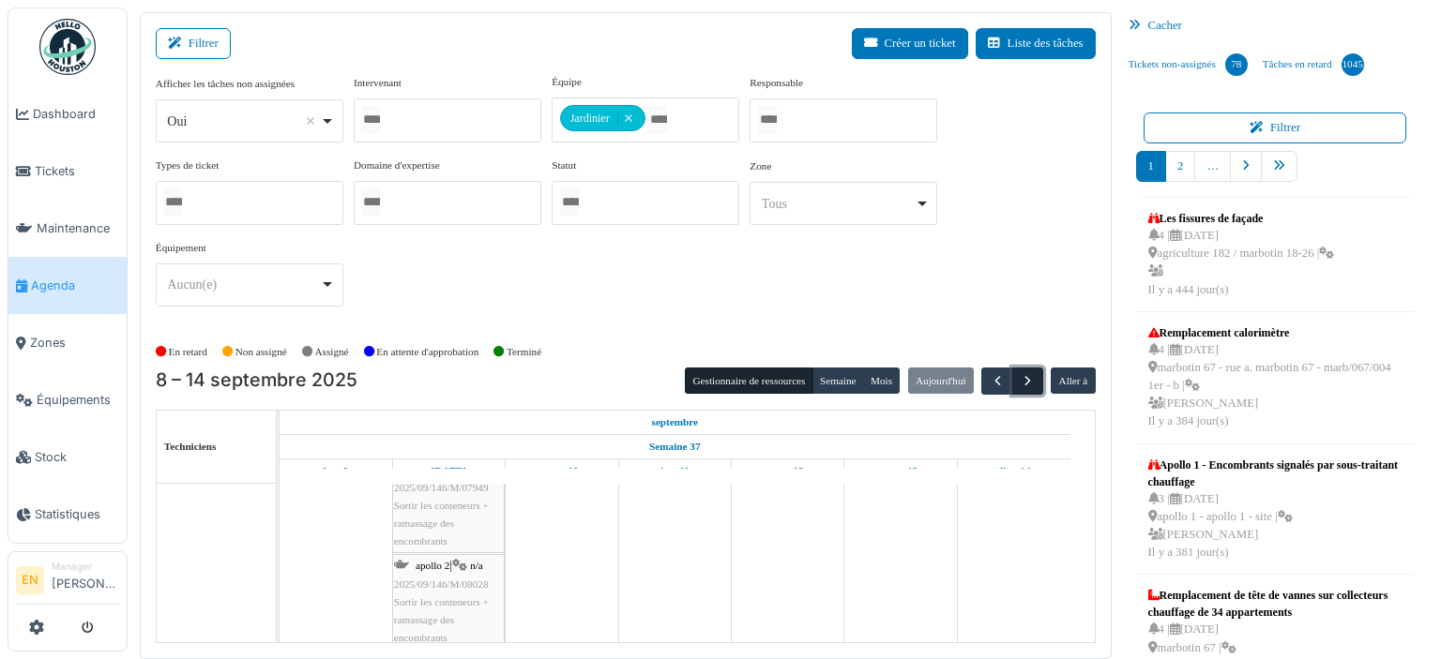
scroll to position [4798, 0]
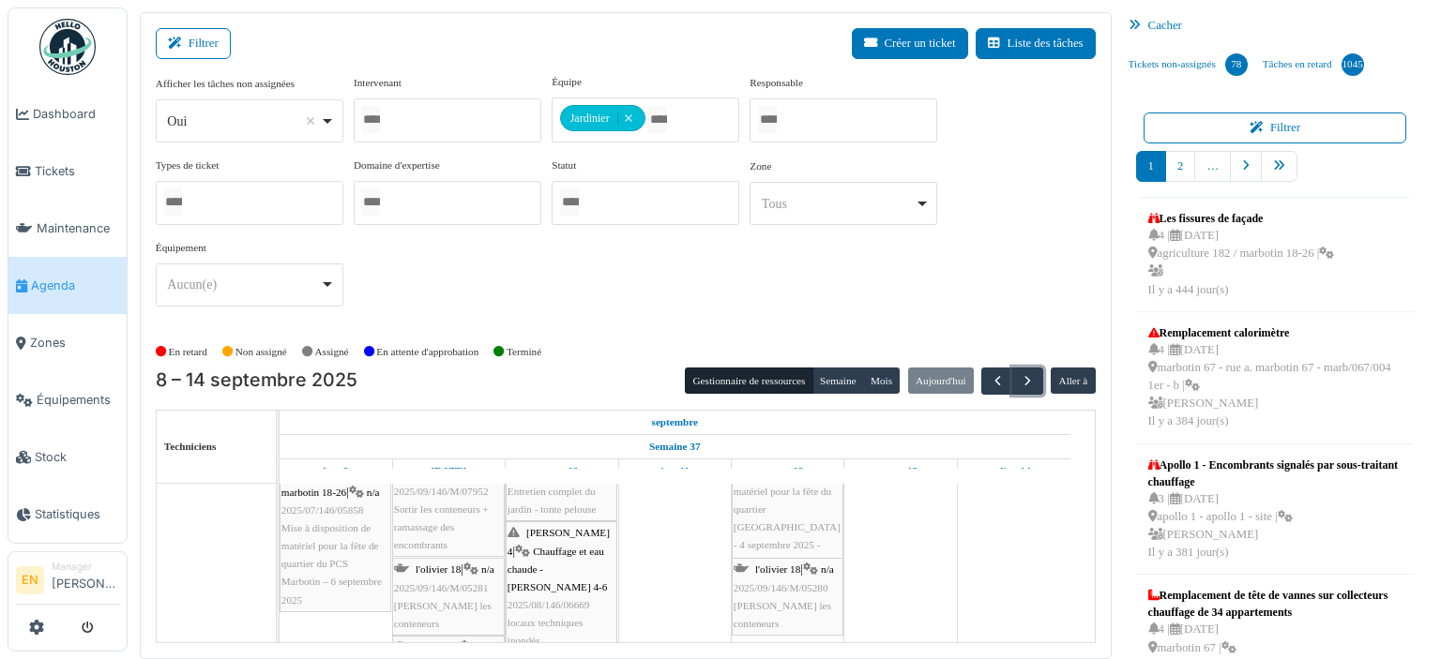
click at [540, 551] on span "Chauffage et eau chaude - Thomas 4-6" at bounding box center [557, 569] width 100 height 47
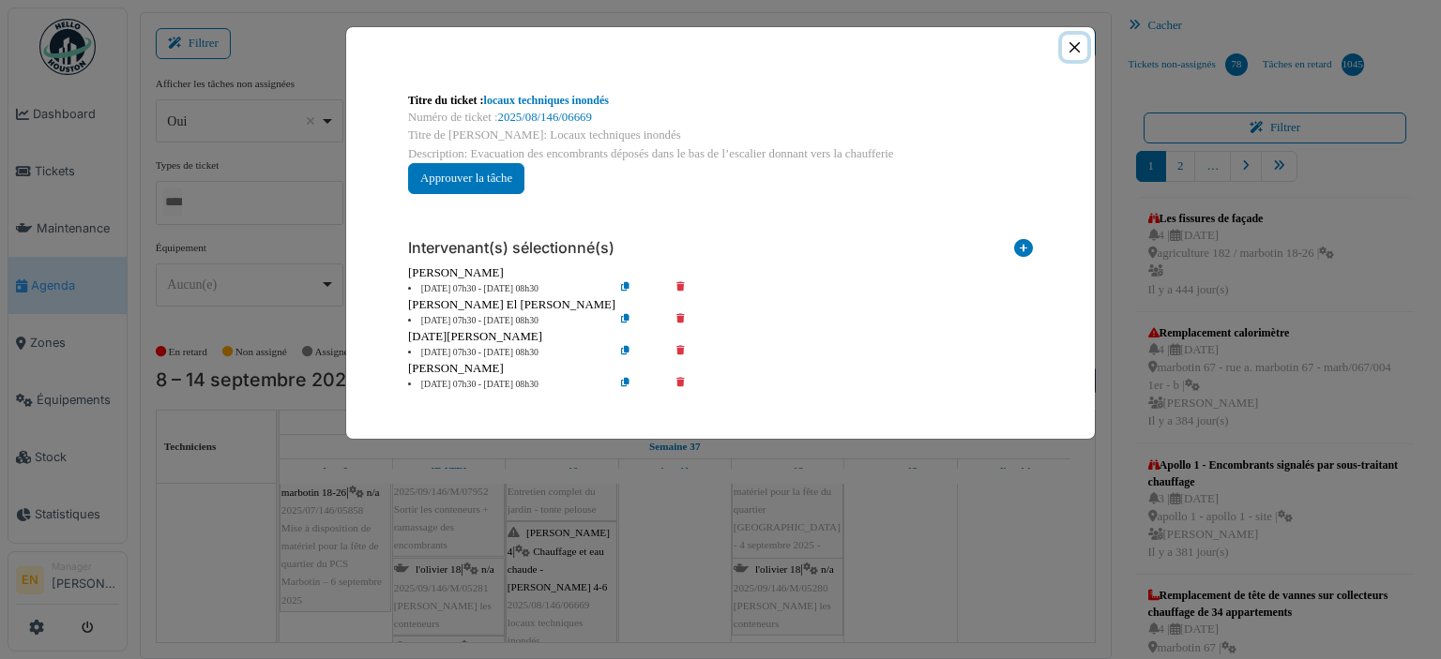
click at [1071, 51] on button "Close" at bounding box center [1074, 47] width 25 height 25
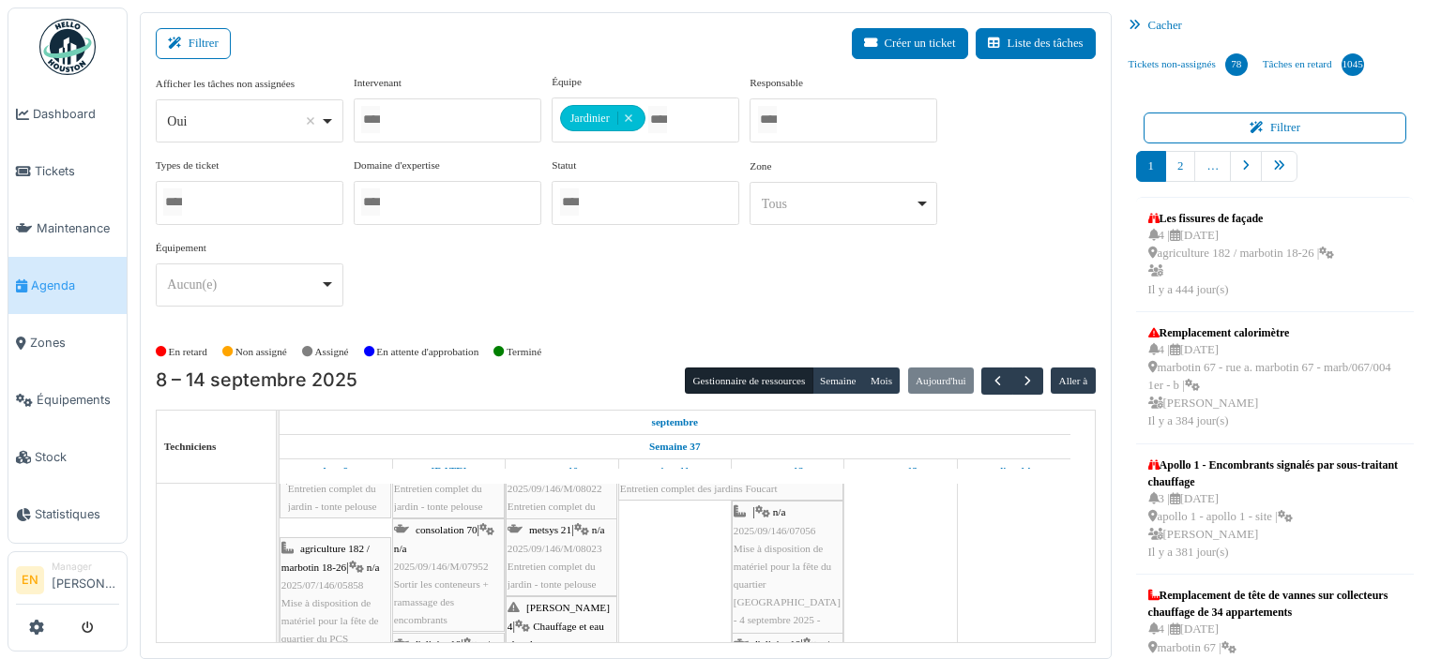
scroll to position [108, 0]
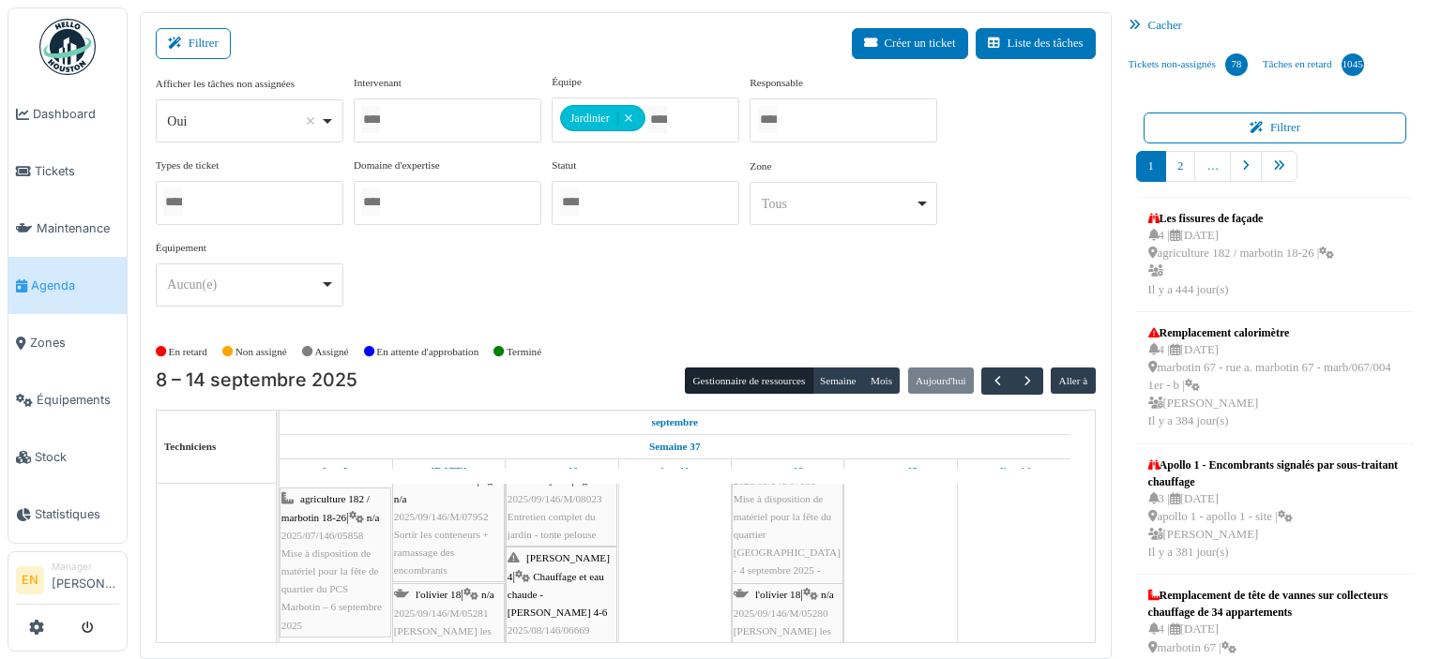
click at [434, 537] on div "consolation 70 | n/a 2025/09/146/M/07952 Sortir les conteneurs + ramassage des …" at bounding box center [448, 526] width 109 height 108
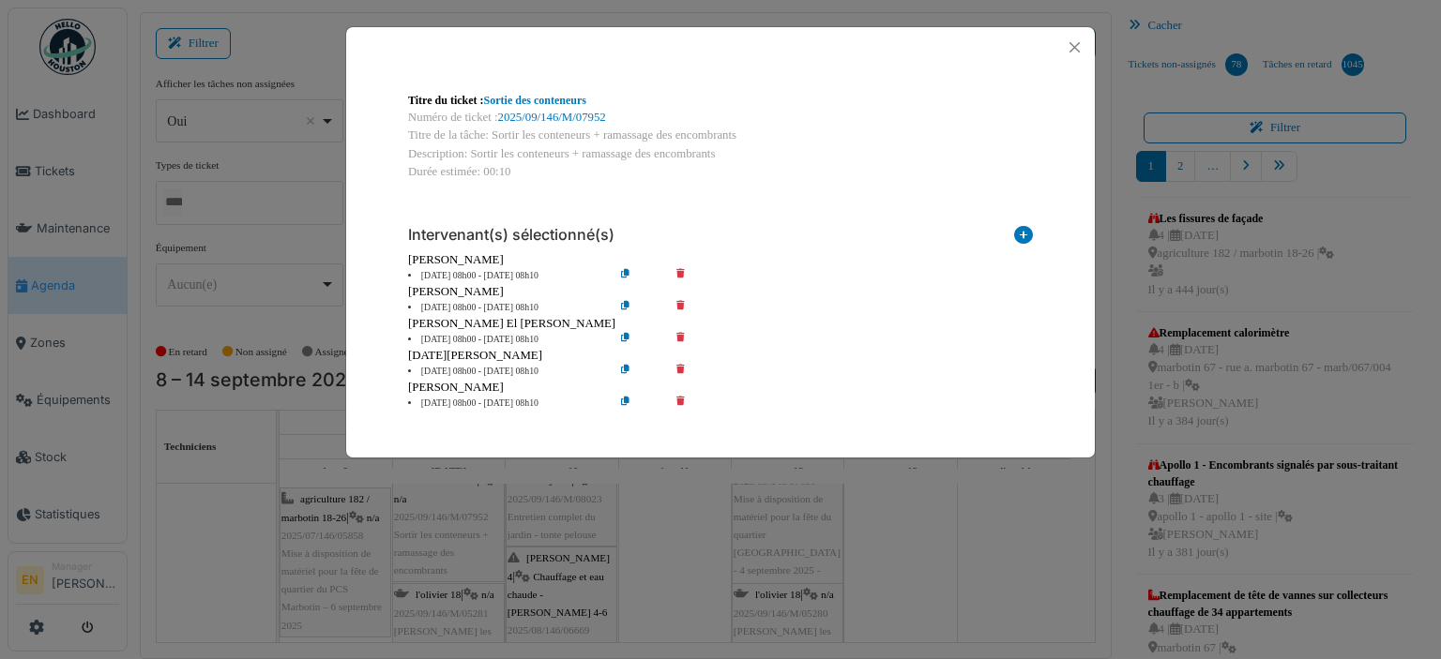
click at [682, 304] on icon at bounding box center [693, 308] width 53 height 14
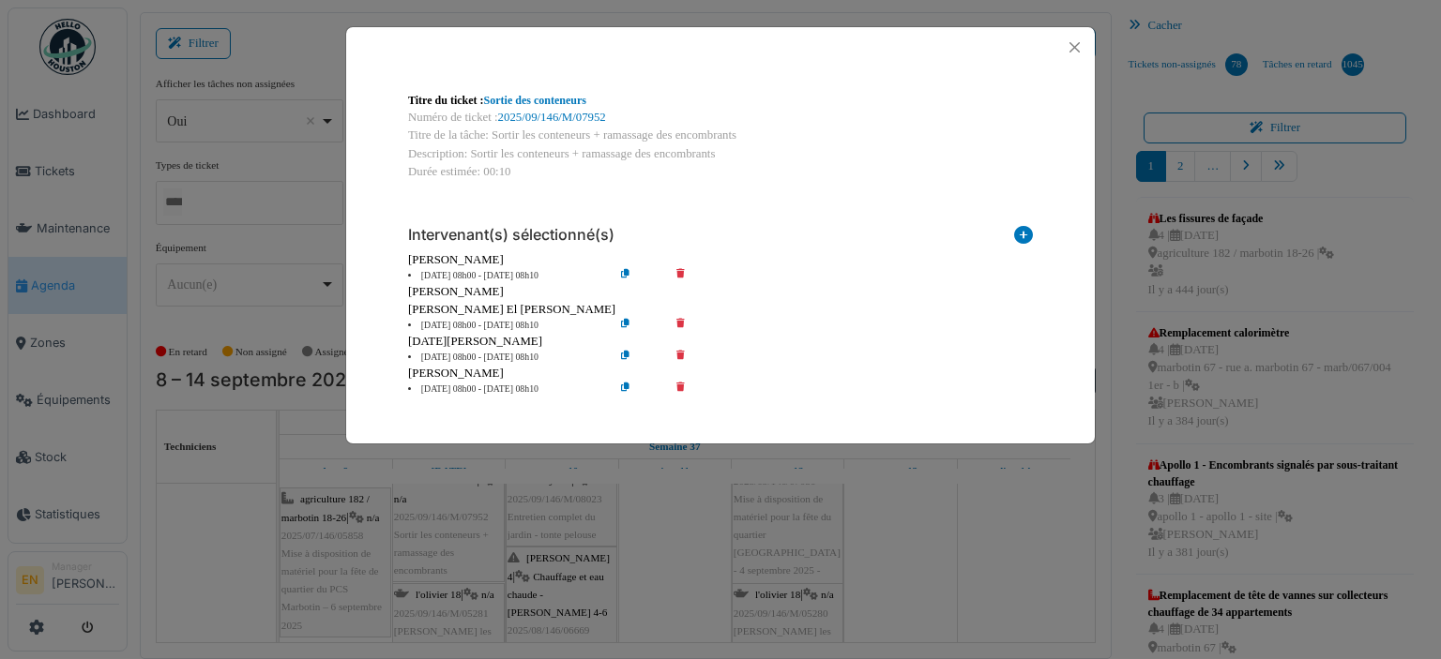
click at [680, 355] on icon at bounding box center [693, 358] width 53 height 14
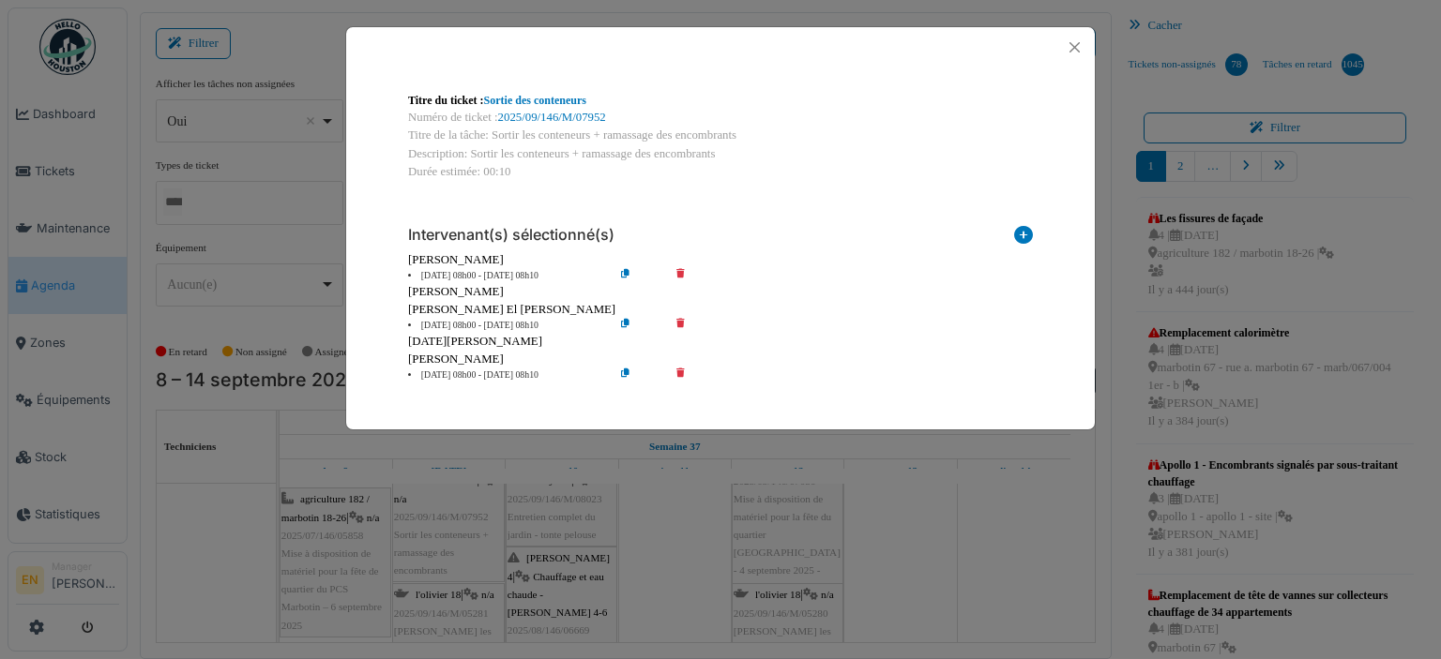
click at [679, 377] on icon at bounding box center [693, 376] width 53 height 14
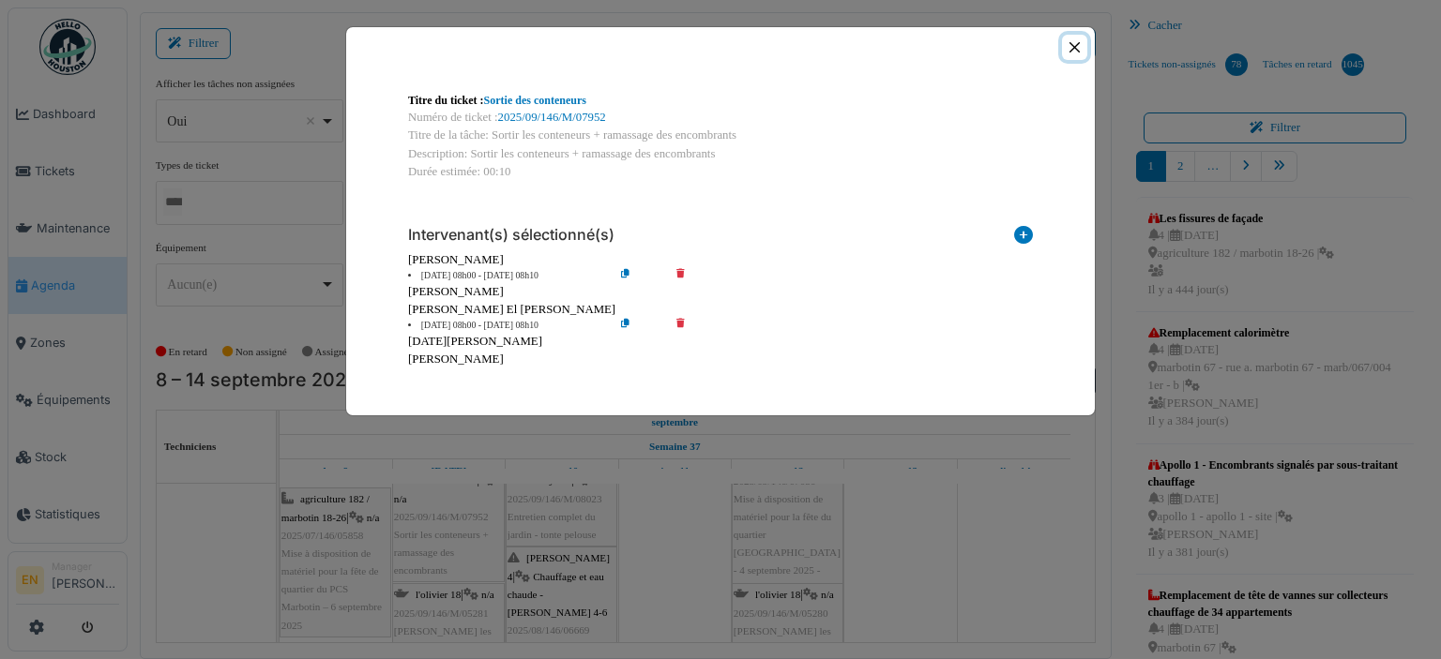
click at [1073, 50] on button "Close" at bounding box center [1074, 47] width 25 height 25
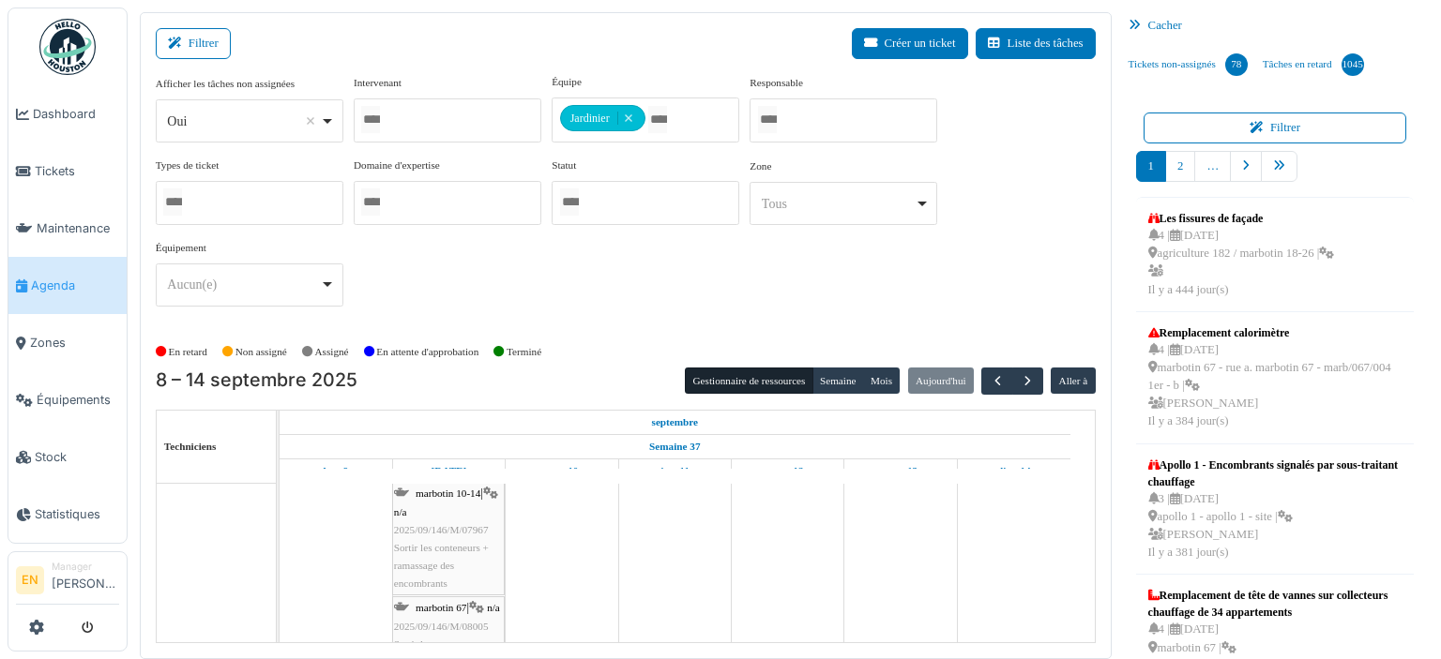
scroll to position [937, 0]
click at [458, 545] on span "agriculture 182 / marbotin 18-26" at bounding box center [439, 534] width 91 height 29
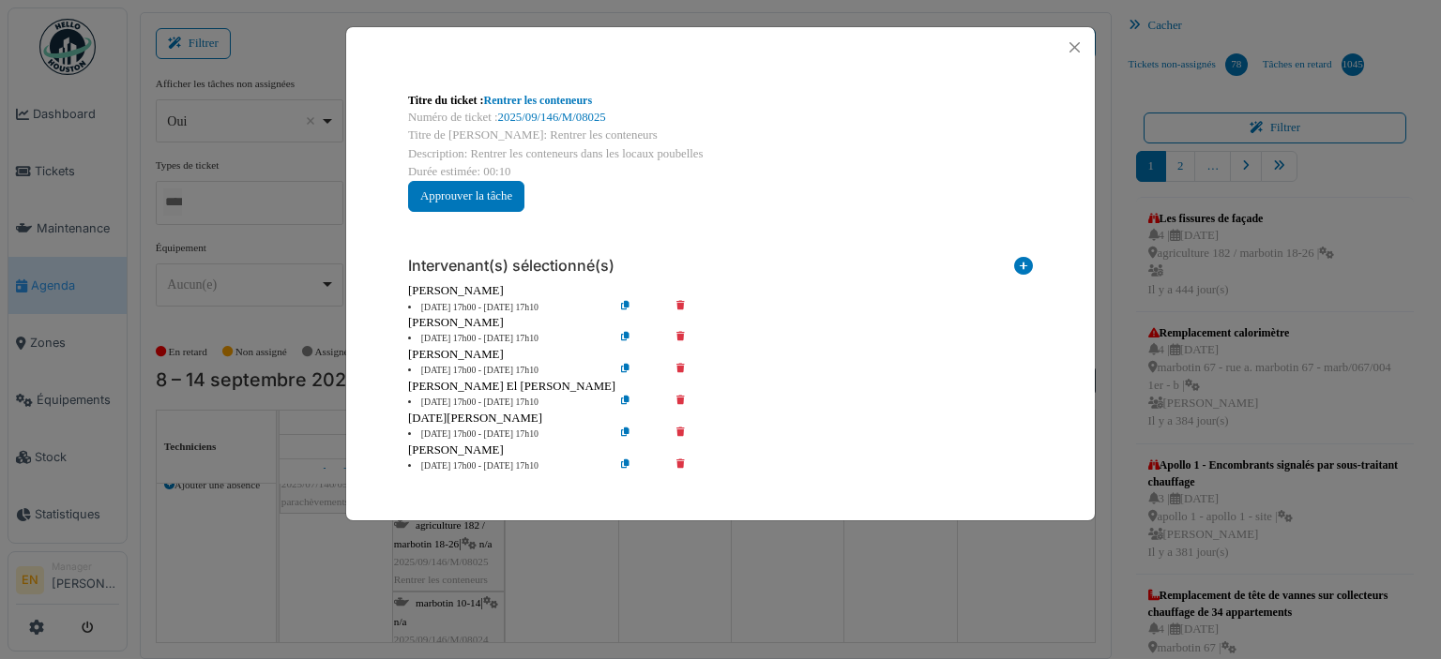
click at [683, 337] on icon at bounding box center [693, 339] width 53 height 14
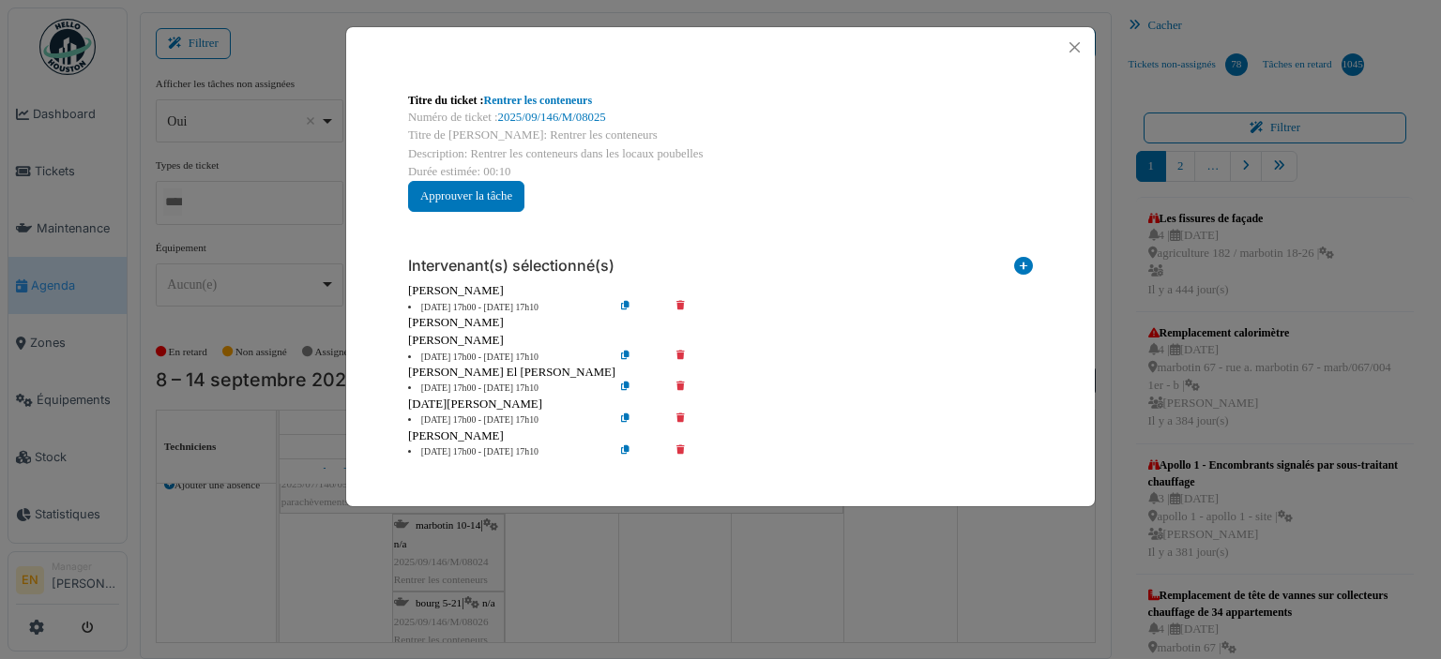
click at [679, 355] on icon at bounding box center [693, 358] width 53 height 14
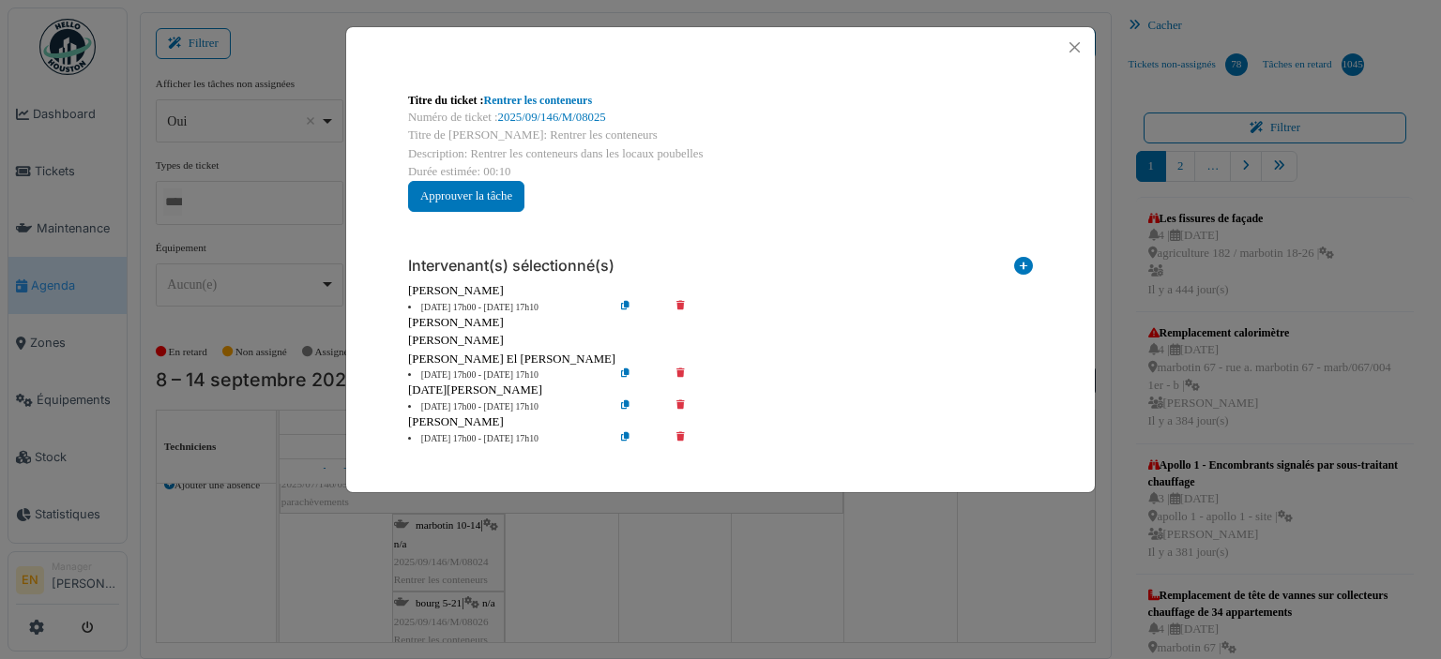
click at [687, 303] on icon at bounding box center [693, 308] width 53 height 14
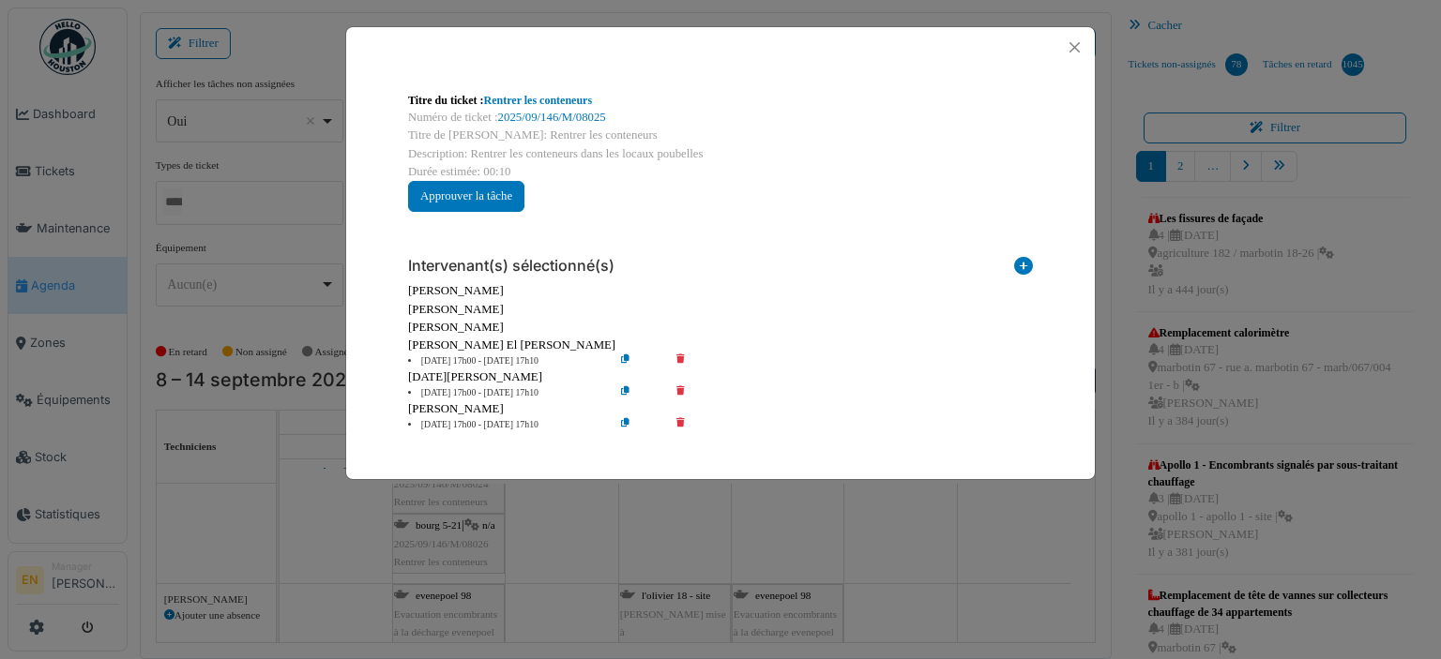
click at [682, 355] on icon at bounding box center [693, 362] width 53 height 14
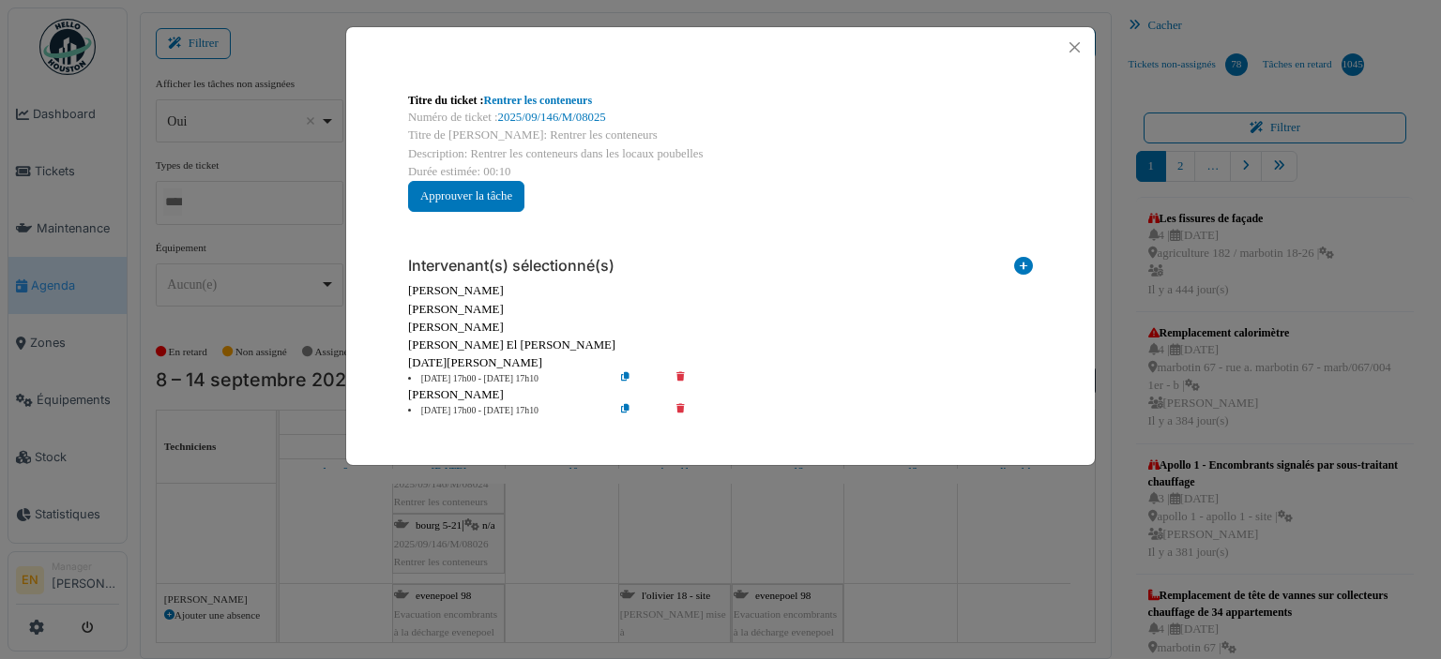
click at [683, 412] on icon at bounding box center [693, 411] width 53 height 14
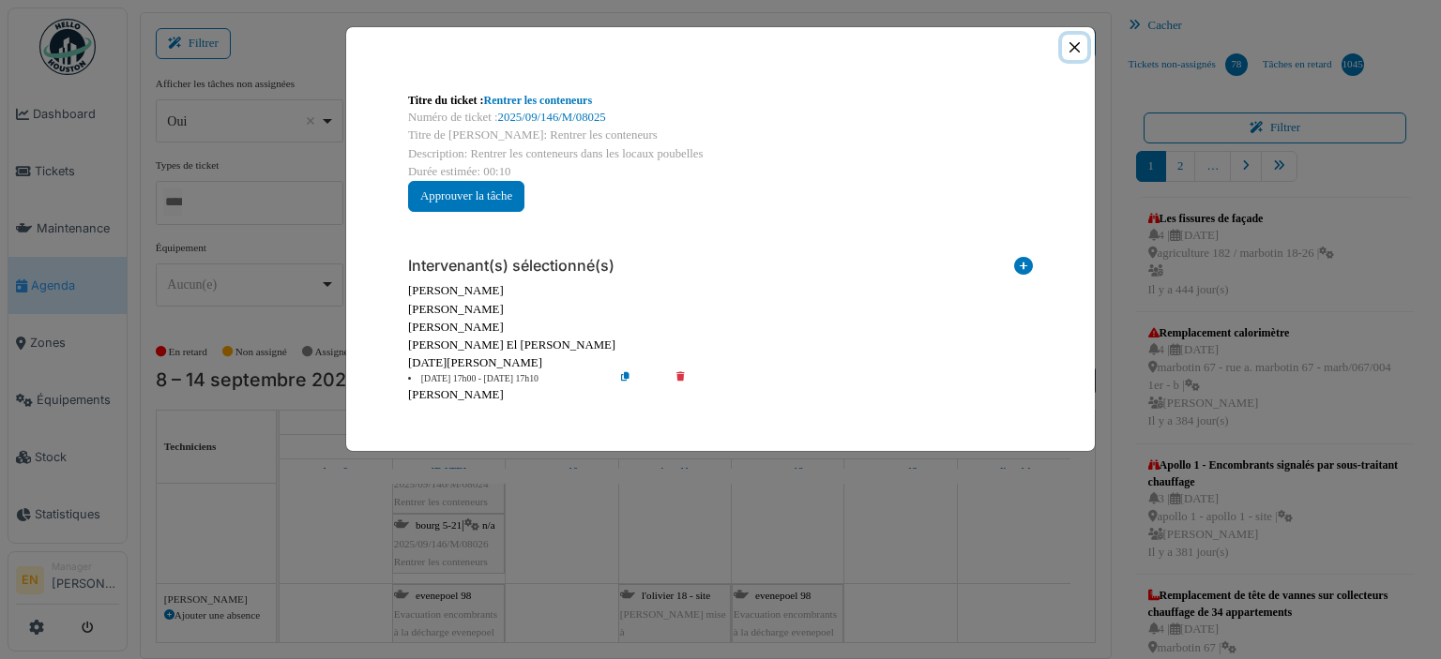
click at [1073, 52] on button "Close" at bounding box center [1074, 47] width 25 height 25
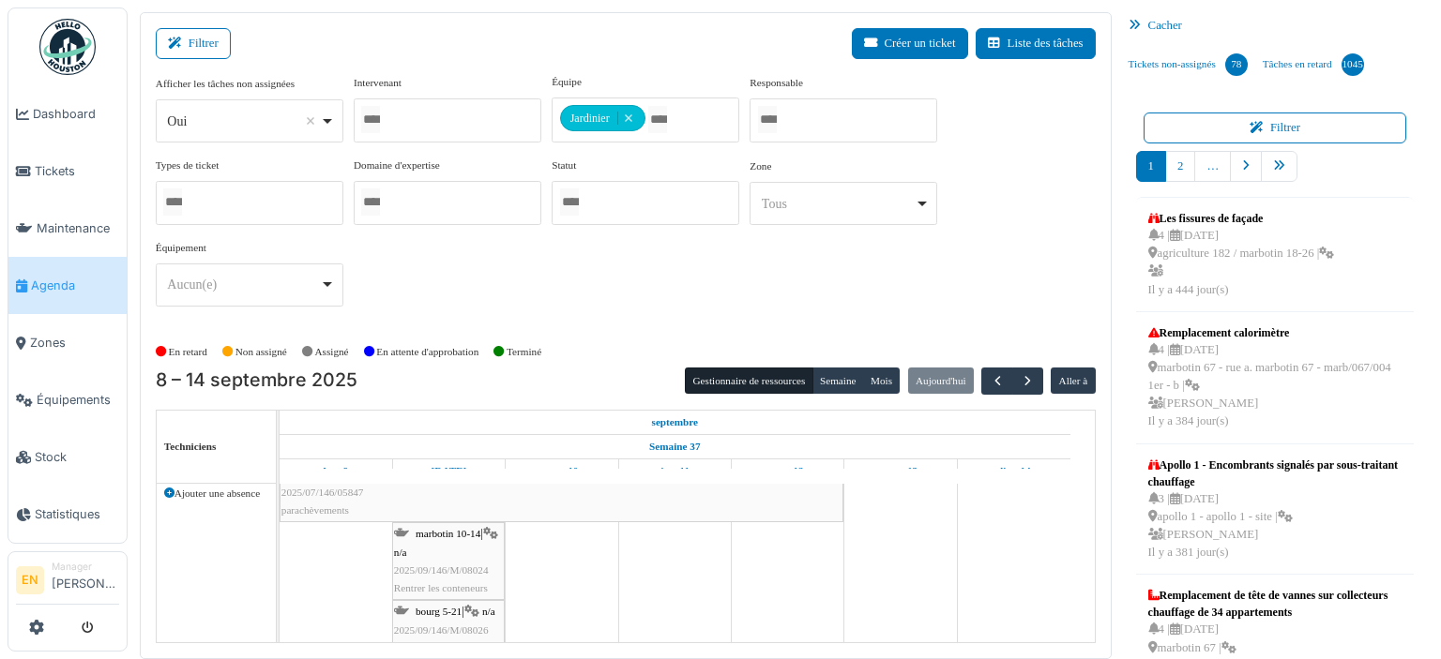
click at [433, 558] on div "marbotin 10-14 | n/a 2025/09/146/M/08024 Rentrer les conteneurs" at bounding box center [448, 561] width 109 height 72
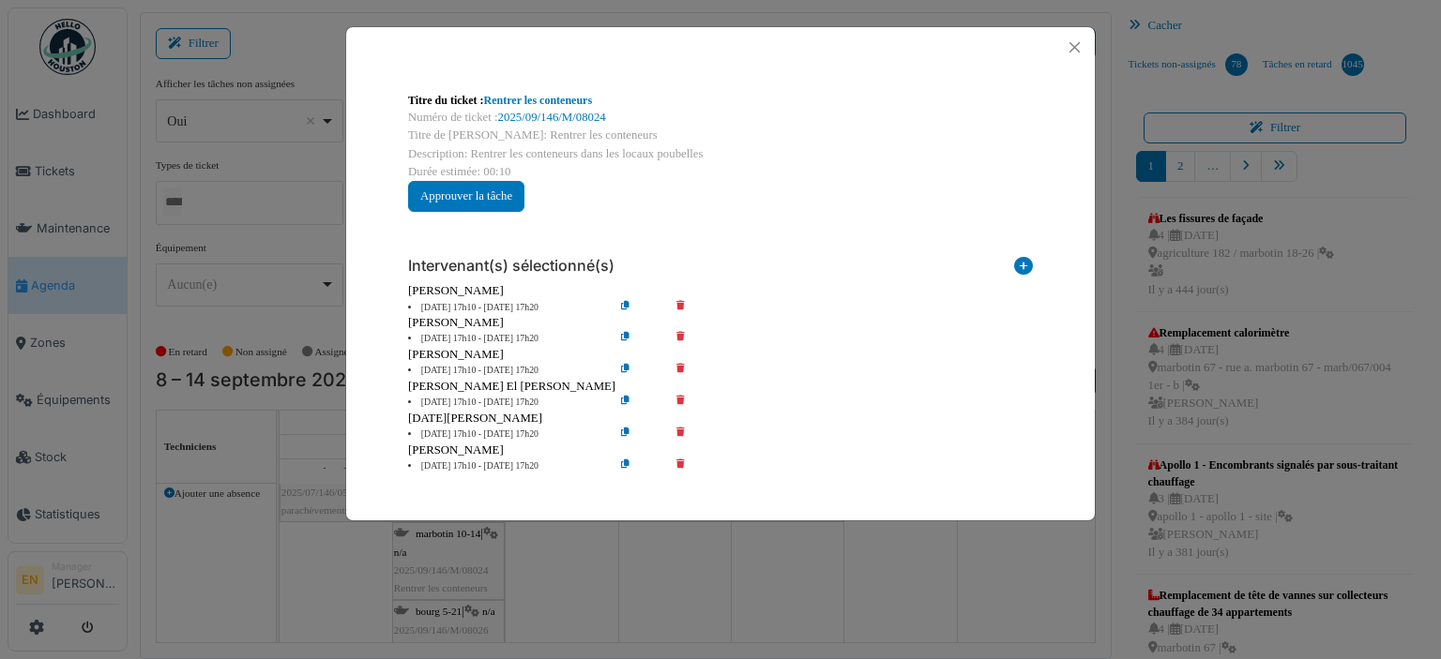
click at [680, 306] on icon at bounding box center [693, 308] width 53 height 14
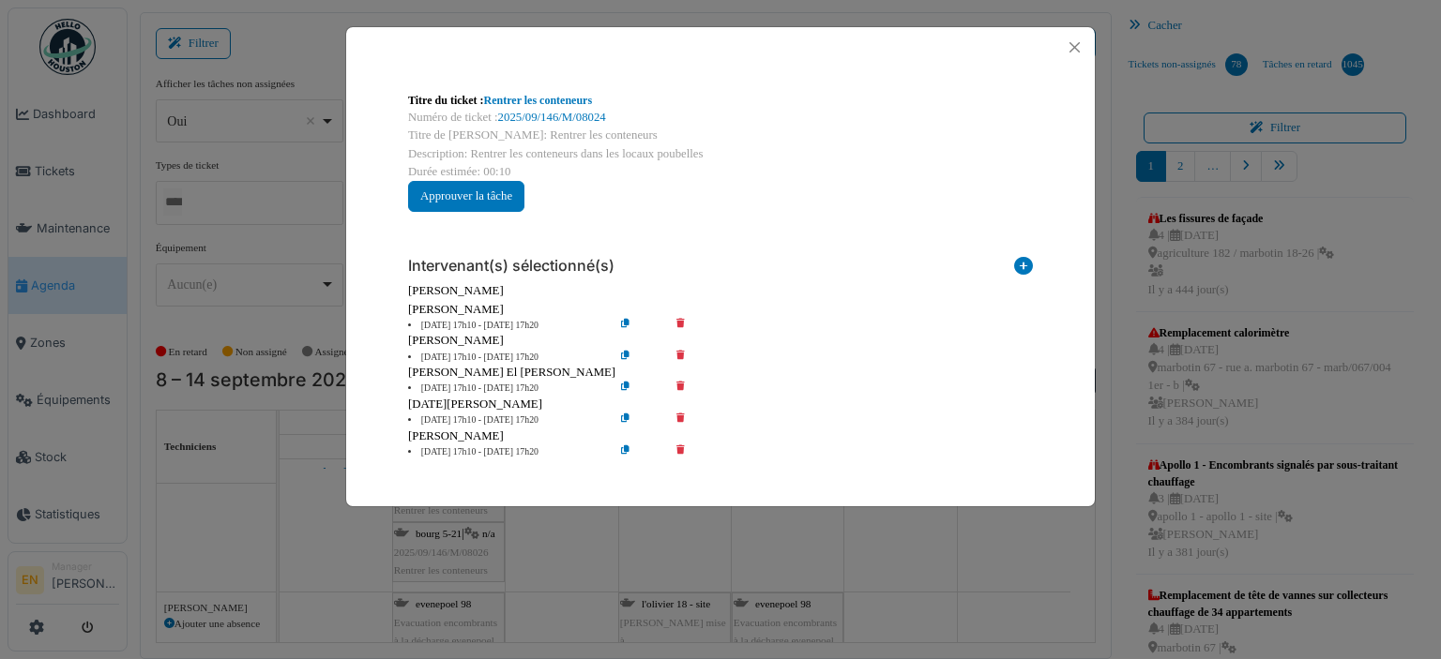
click at [680, 323] on icon at bounding box center [693, 326] width 53 height 14
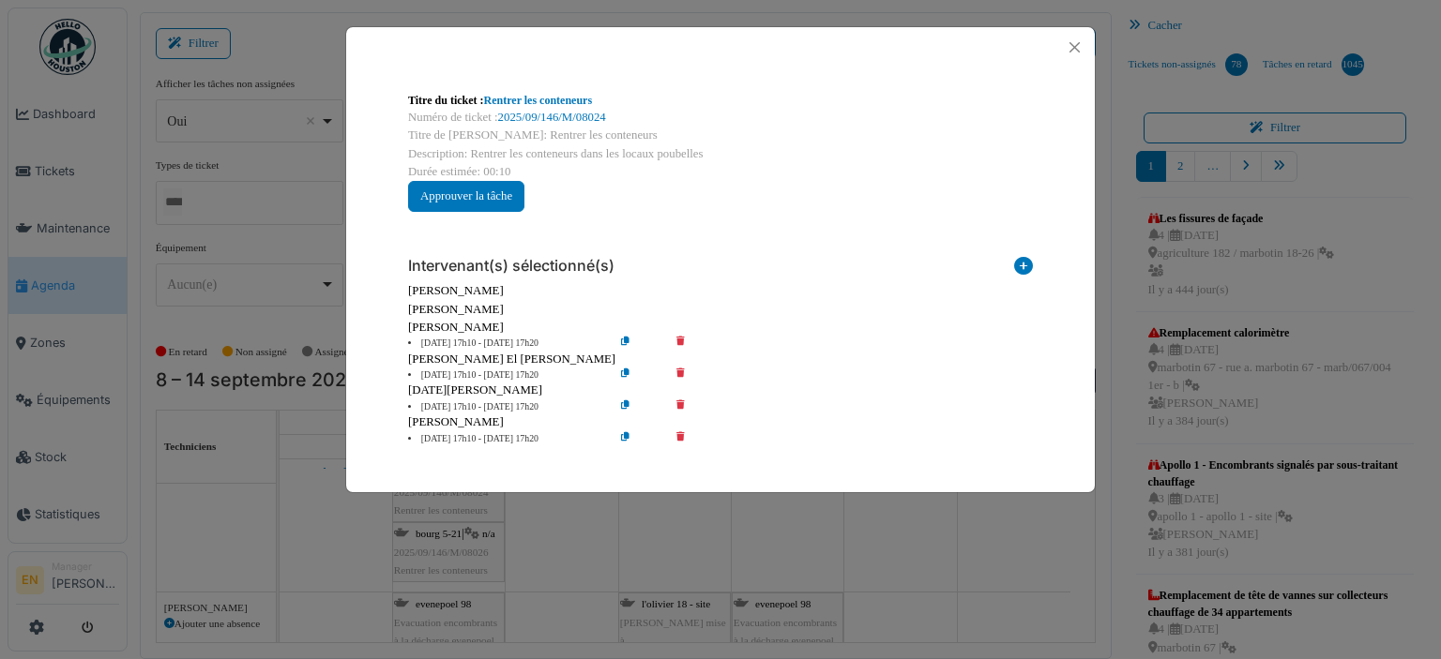
click at [683, 343] on icon at bounding box center [693, 344] width 53 height 14
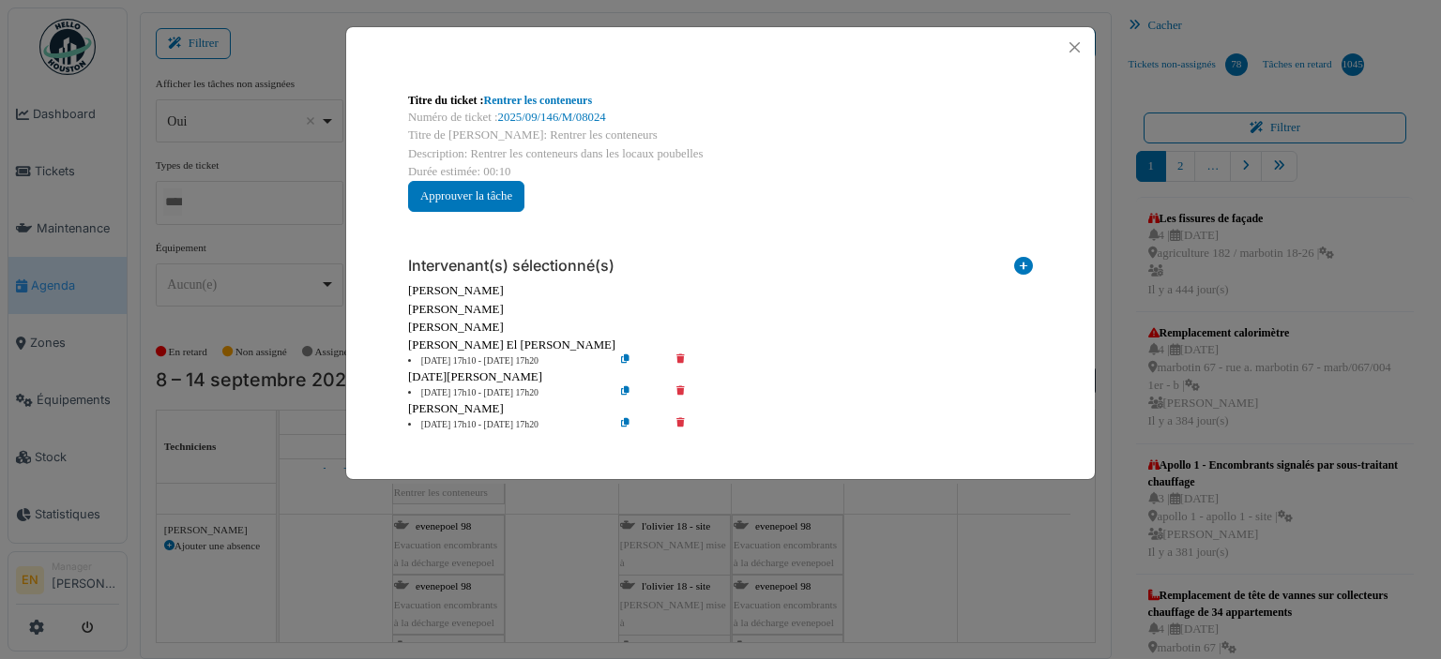
click at [679, 355] on icon at bounding box center [693, 362] width 53 height 14
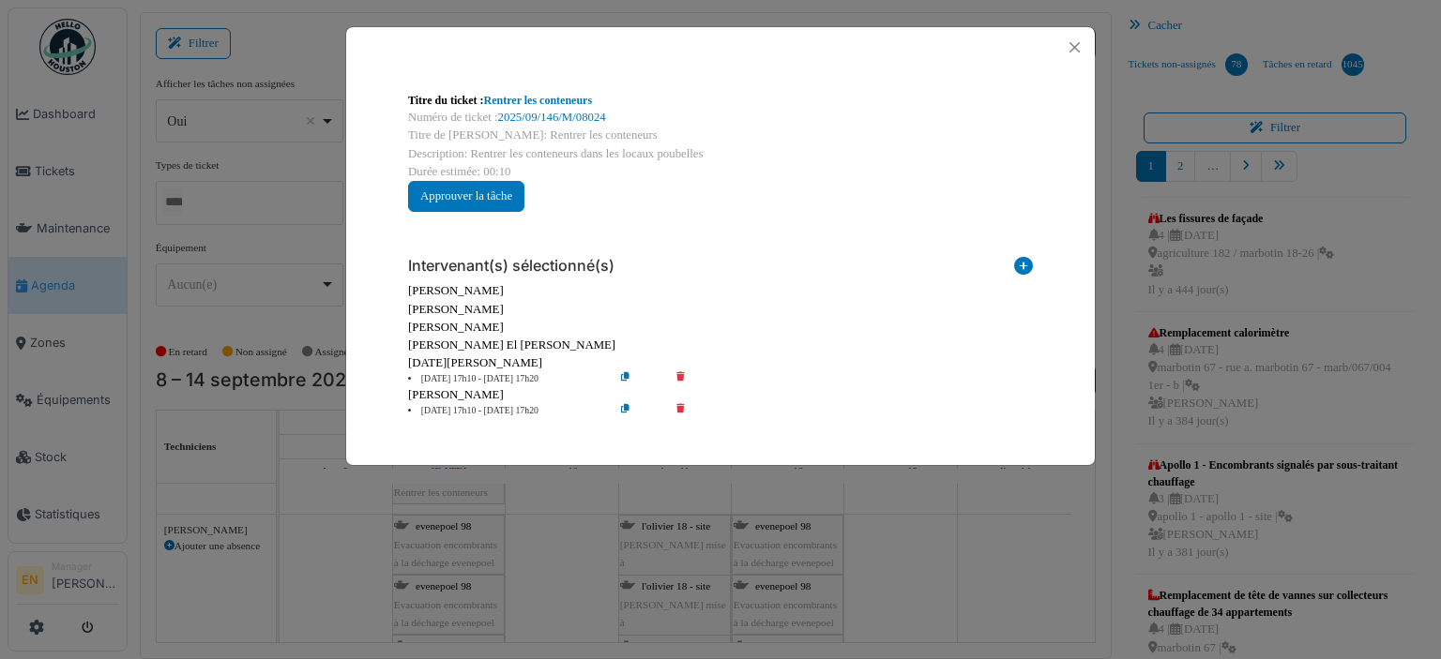
click at [681, 410] on icon at bounding box center [693, 411] width 53 height 14
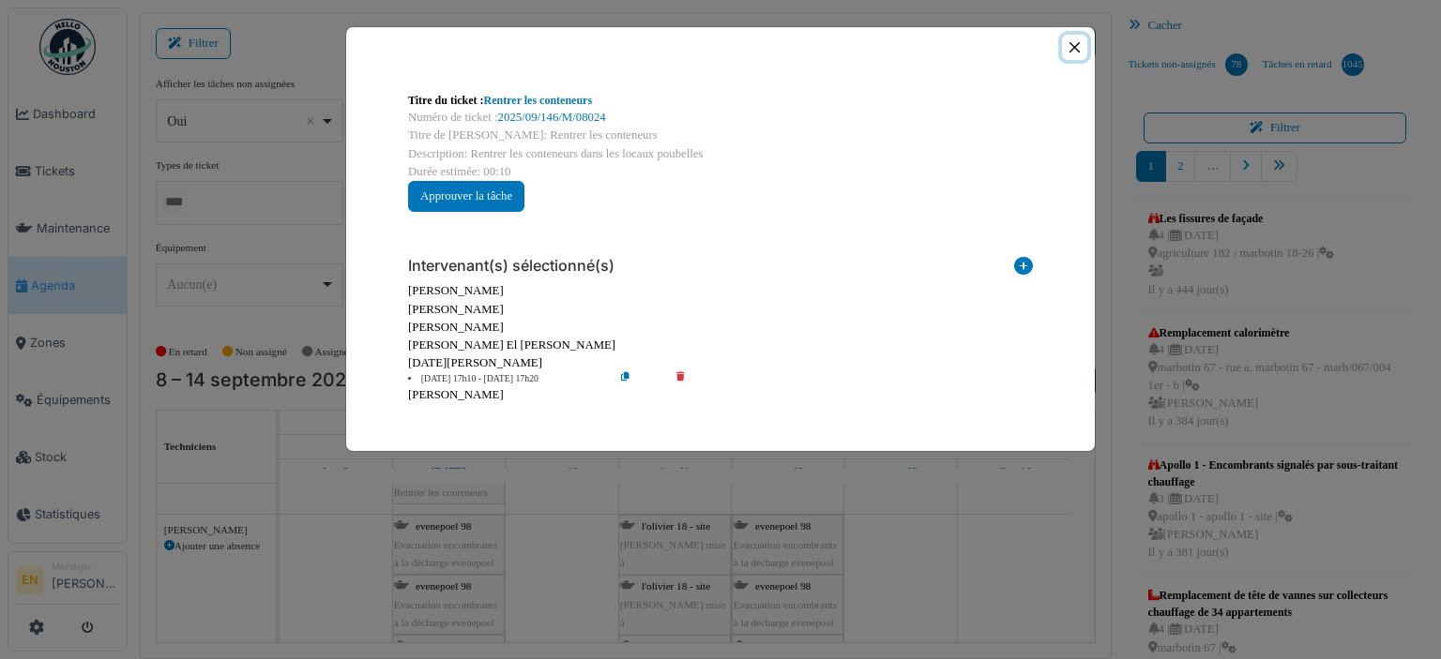
click at [1073, 49] on button "Close" at bounding box center [1074, 47] width 25 height 25
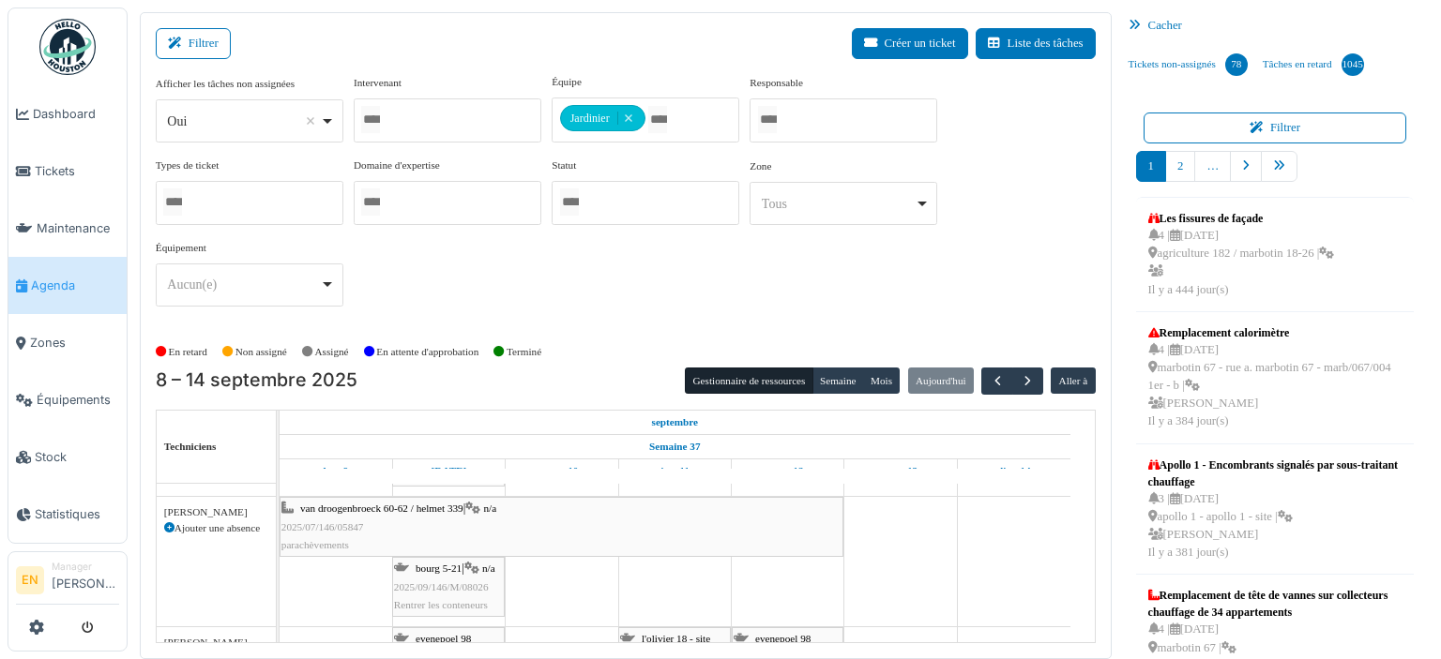
click at [445, 599] on span "Rentrer les conteneurs" at bounding box center [441, 604] width 94 height 11
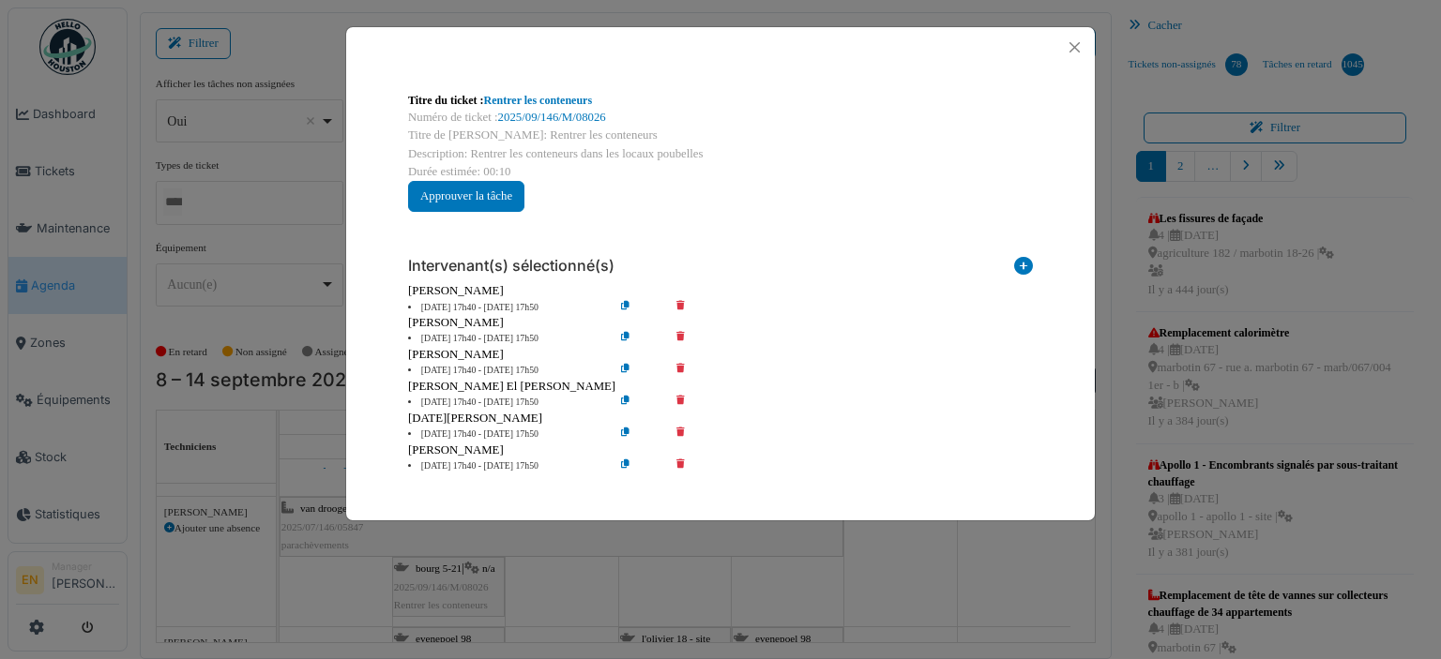
click at [680, 303] on icon at bounding box center [693, 308] width 53 height 14
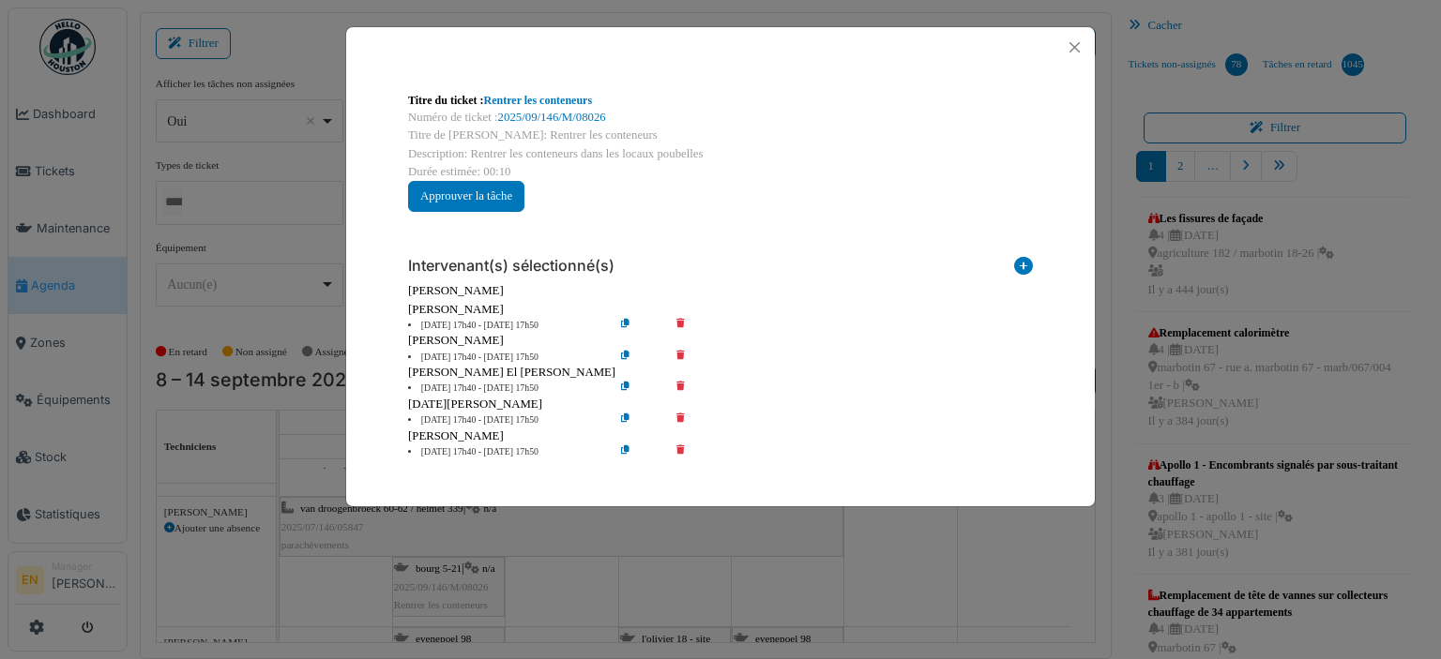
click at [677, 323] on icon at bounding box center [693, 326] width 53 height 14
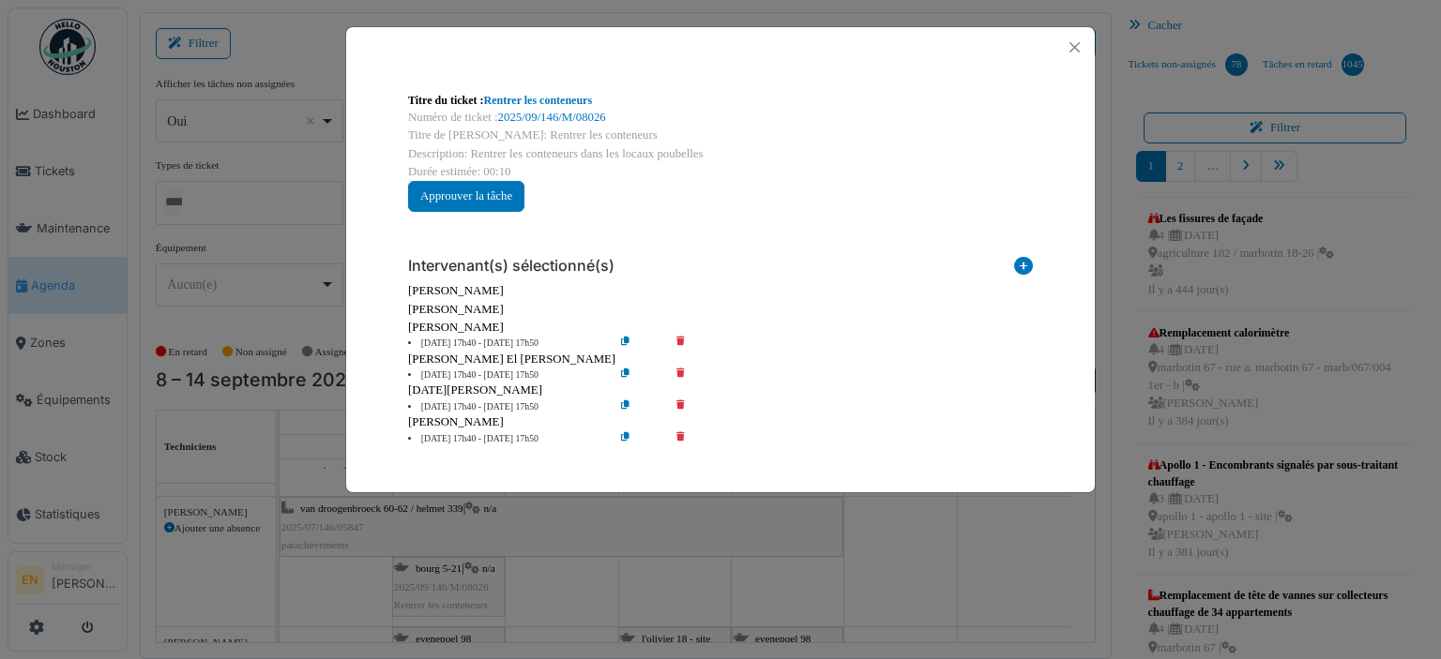
click at [683, 342] on icon at bounding box center [693, 344] width 53 height 14
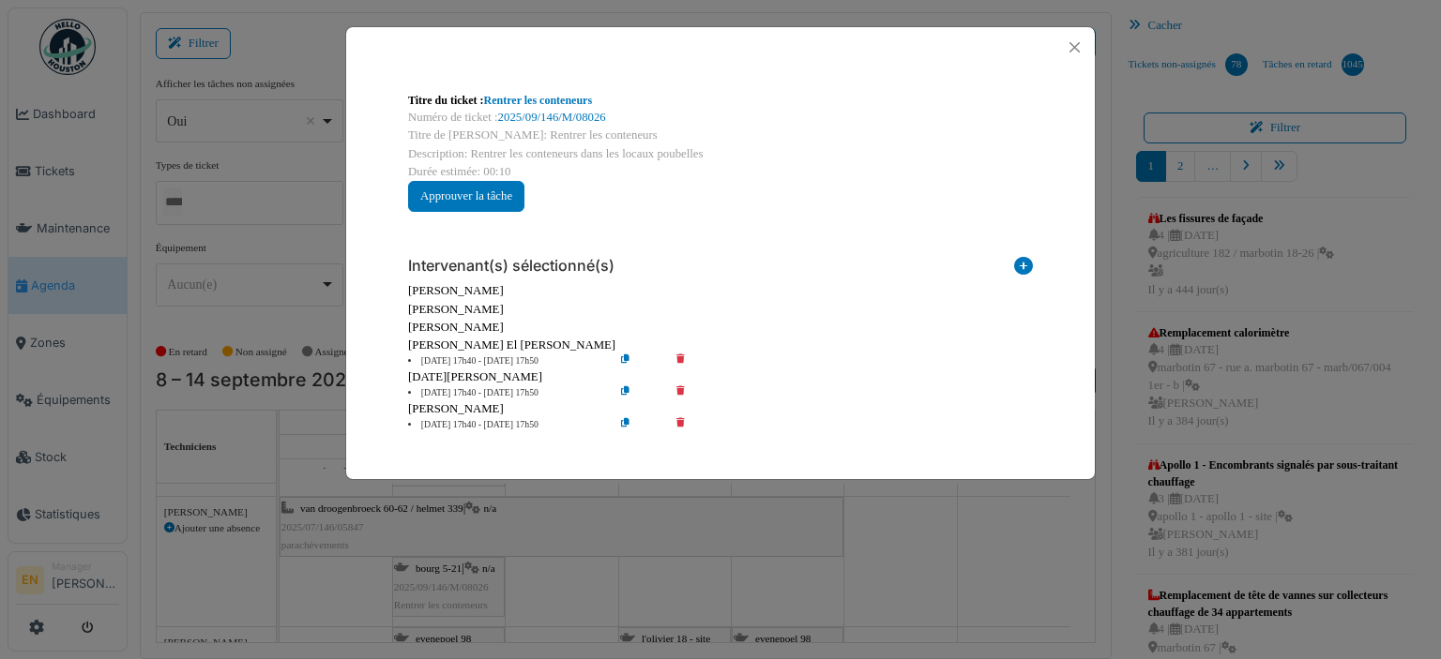
click at [680, 357] on icon at bounding box center [693, 362] width 53 height 14
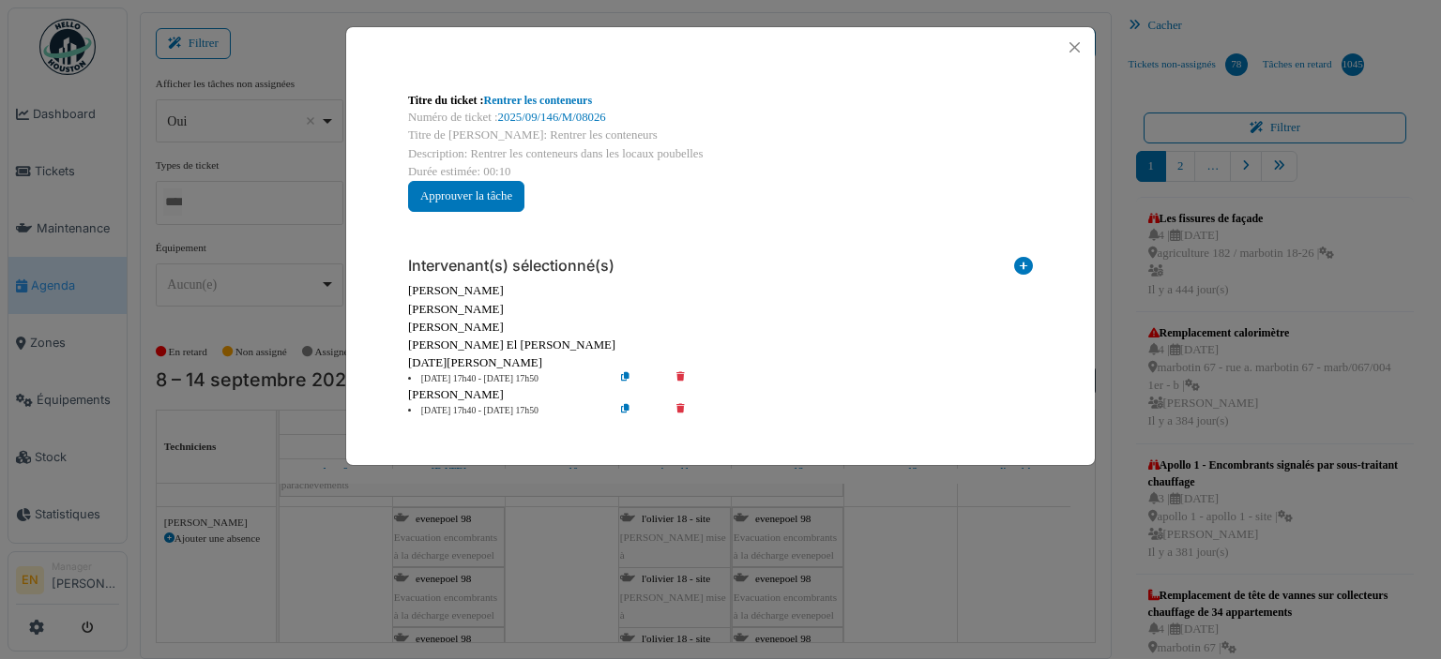
click at [680, 413] on icon at bounding box center [693, 411] width 53 height 14
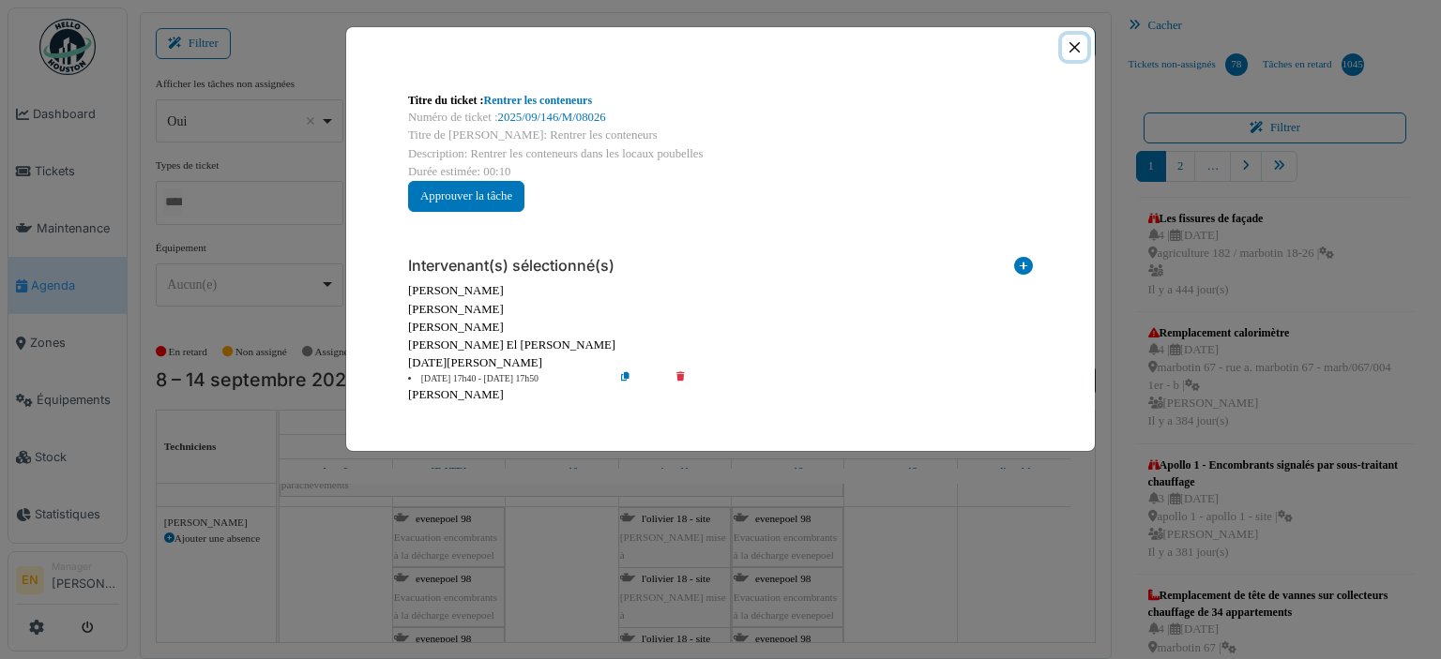
click at [1075, 46] on button "Close" at bounding box center [1074, 47] width 25 height 25
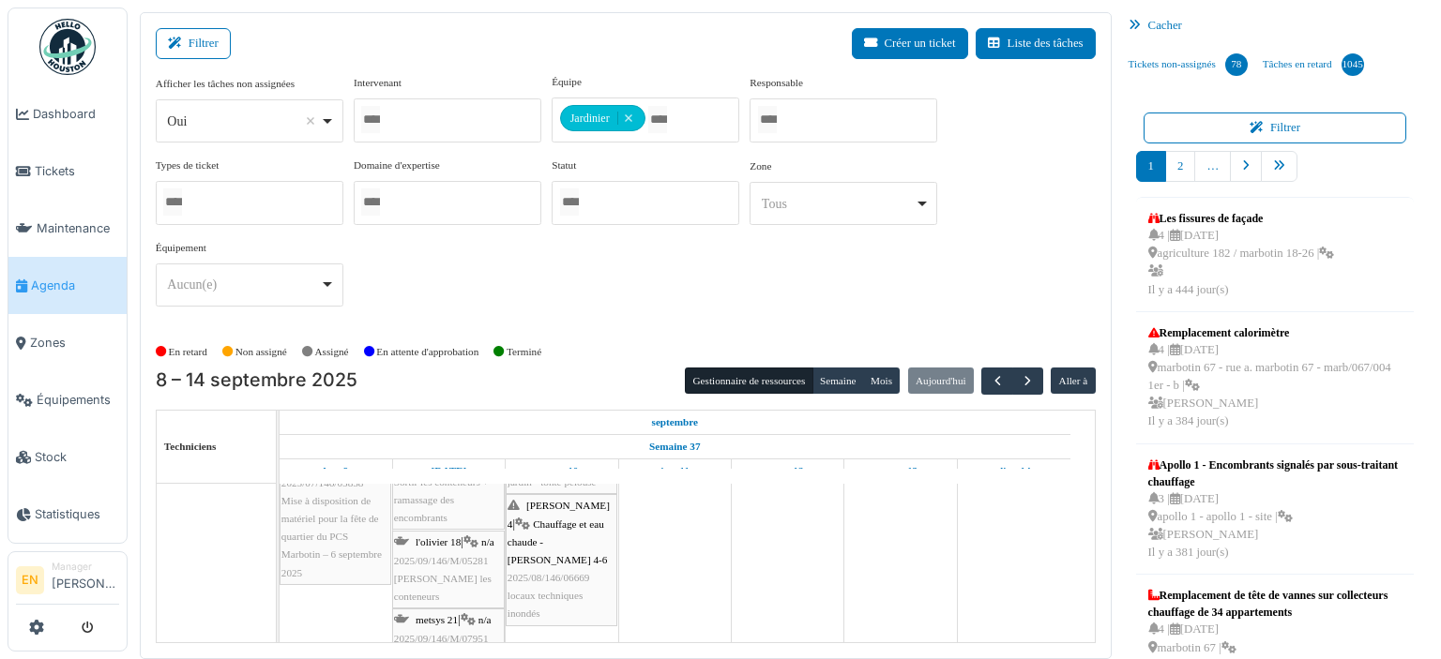
click at [455, 555] on span "2025/09/146/M/05281" at bounding box center [441, 560] width 95 height 11
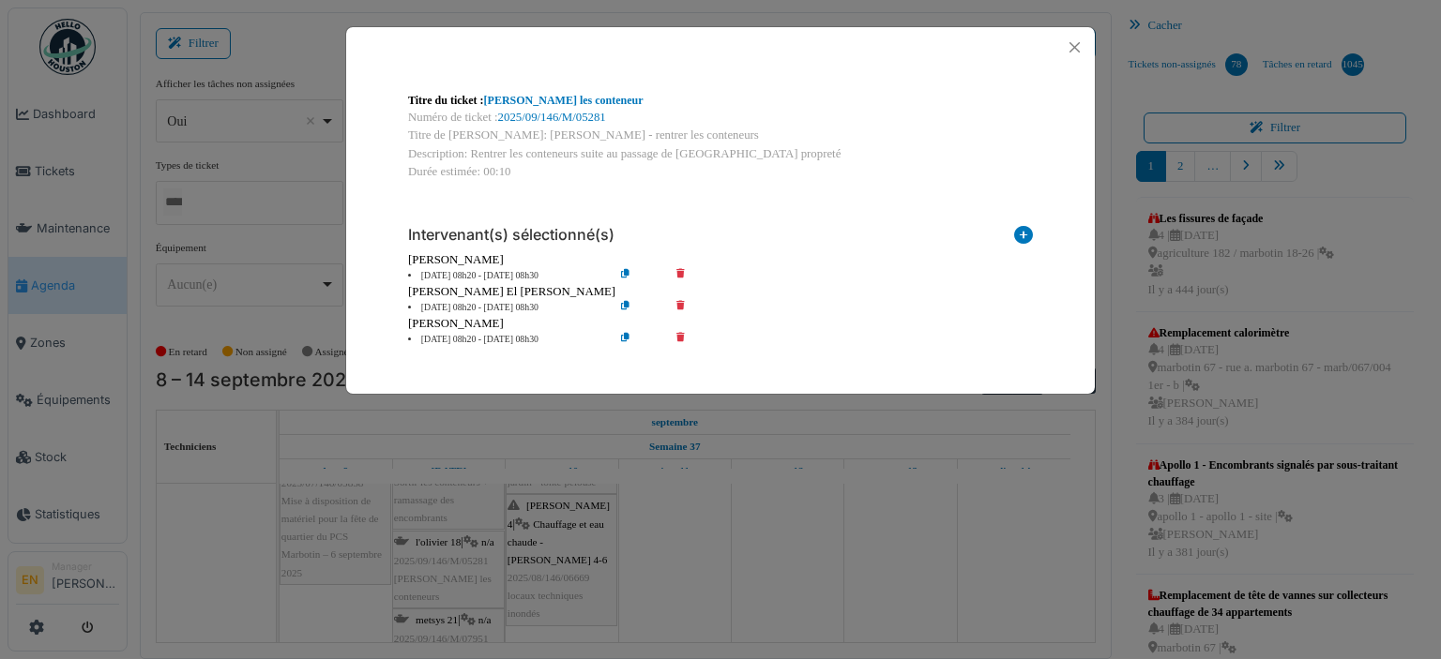
click at [626, 344] on icon at bounding box center [639, 340] width 53 height 14
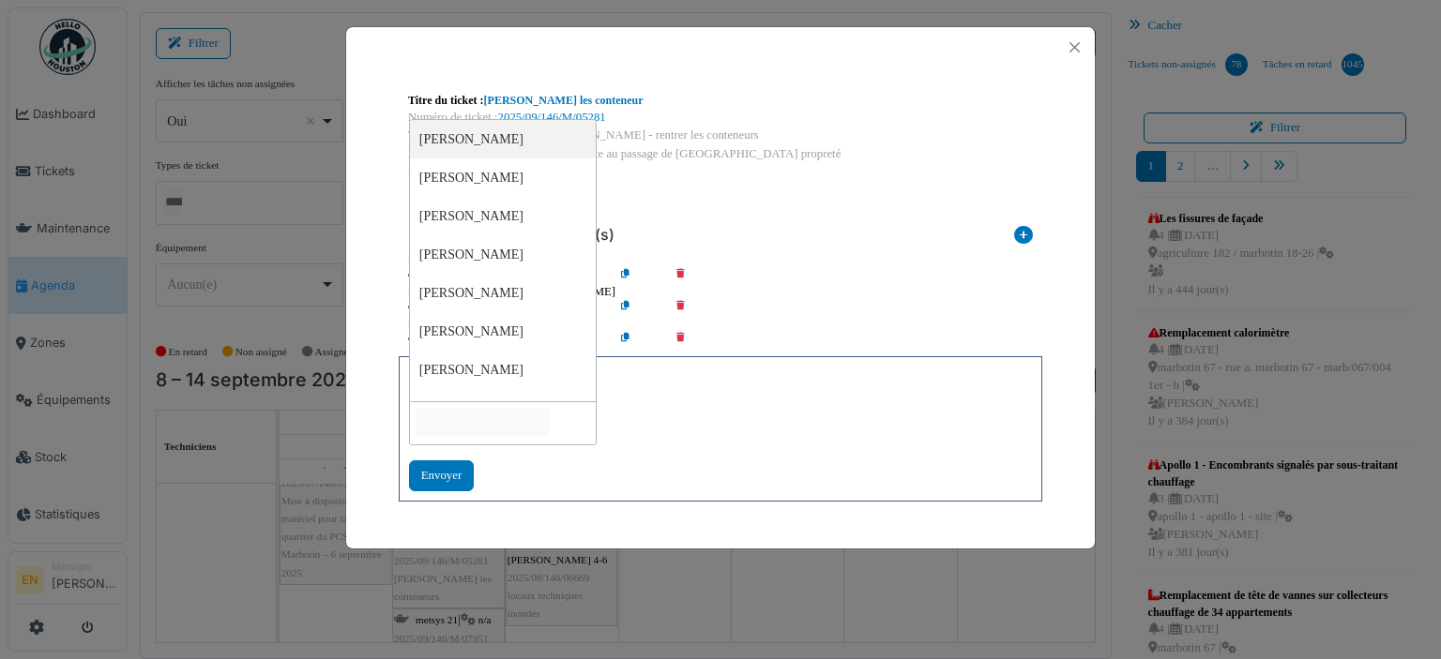
click at [532, 417] on input "null" at bounding box center [482, 422] width 133 height 27
type input "***"
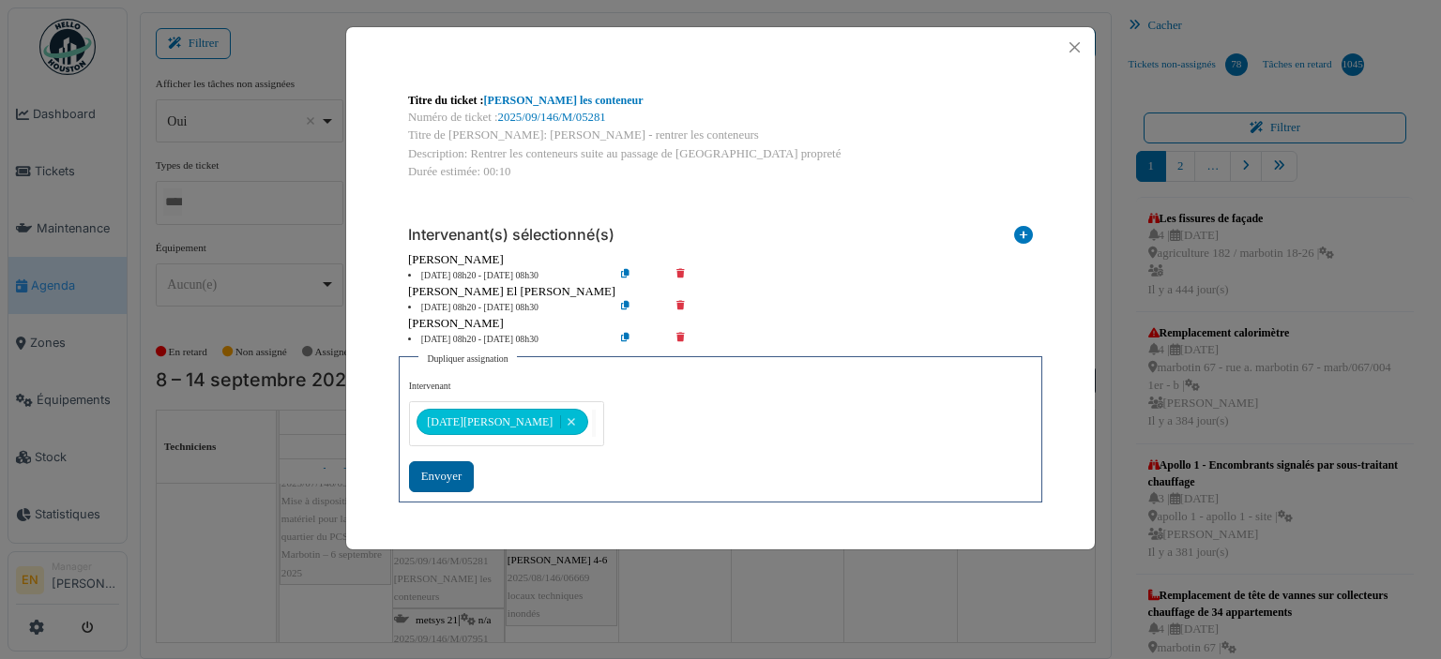
click at [444, 473] on div "Envoyer" at bounding box center [441, 476] width 65 height 31
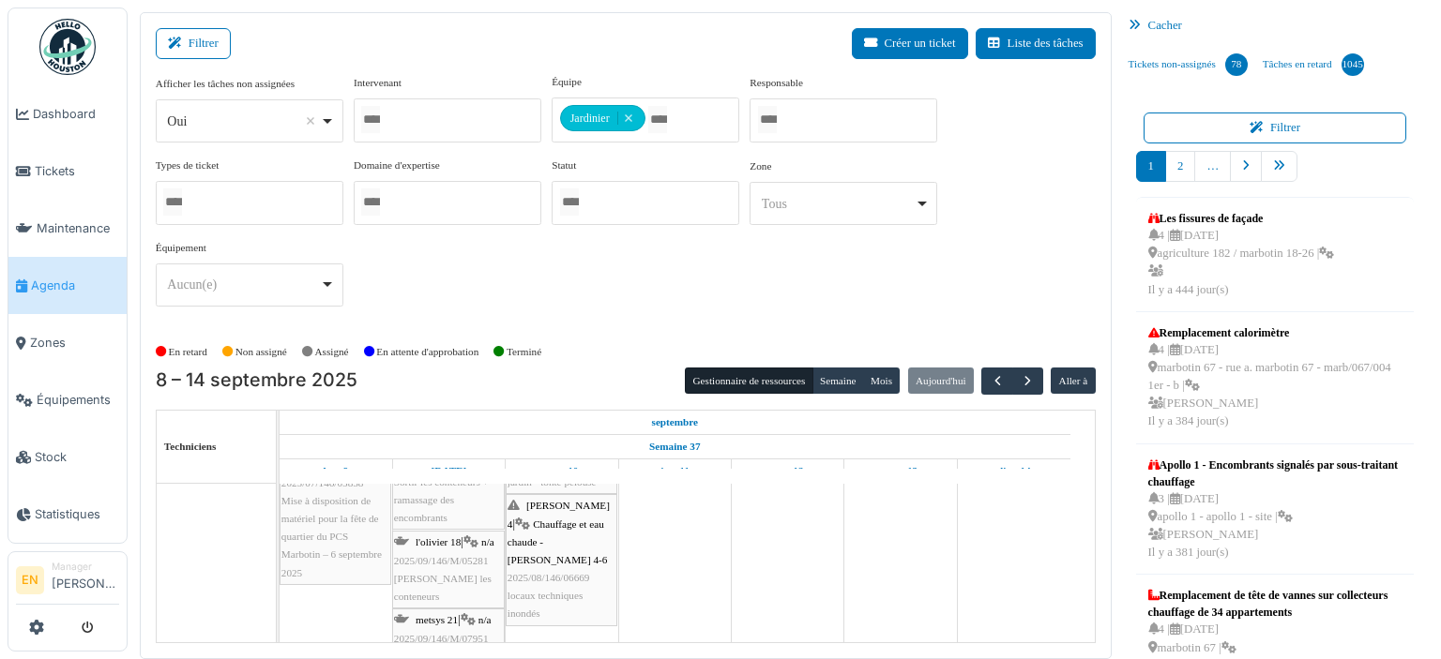
click at [448, 558] on span "2025/09/146/M/05281" at bounding box center [441, 560] width 95 height 11
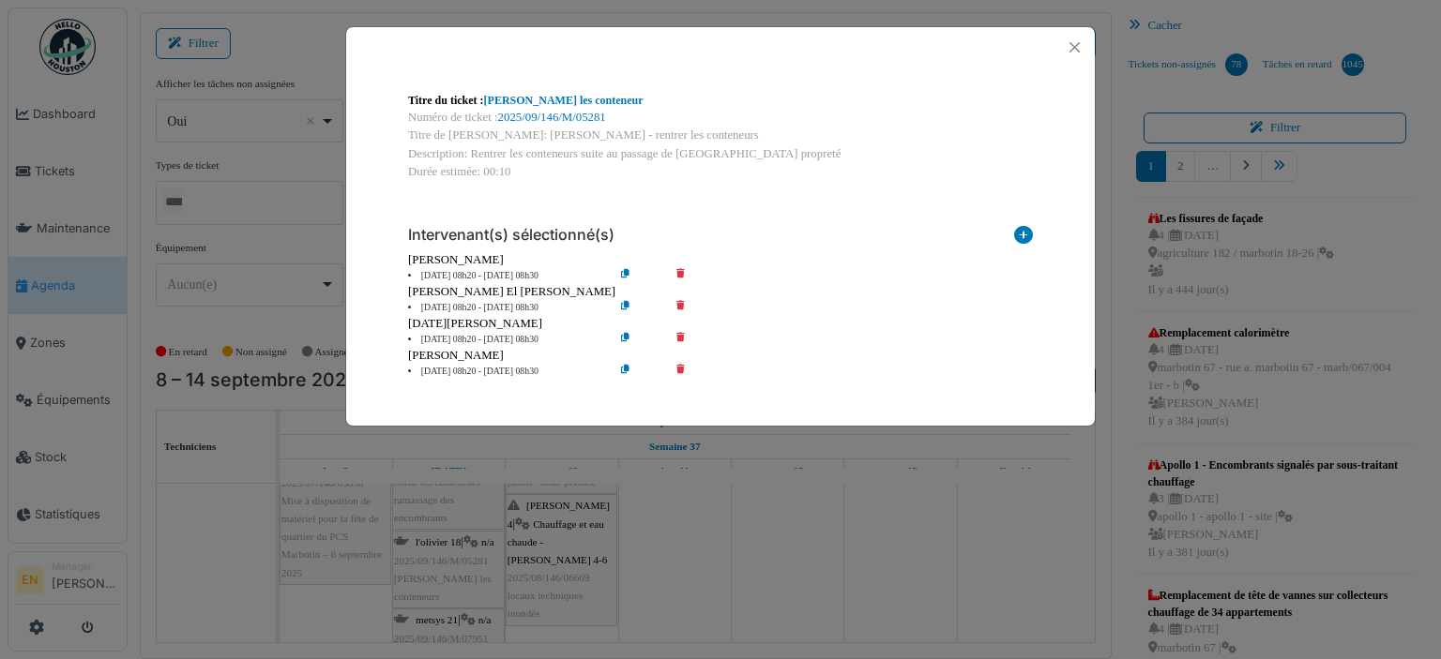
click at [682, 276] on icon at bounding box center [693, 276] width 53 height 14
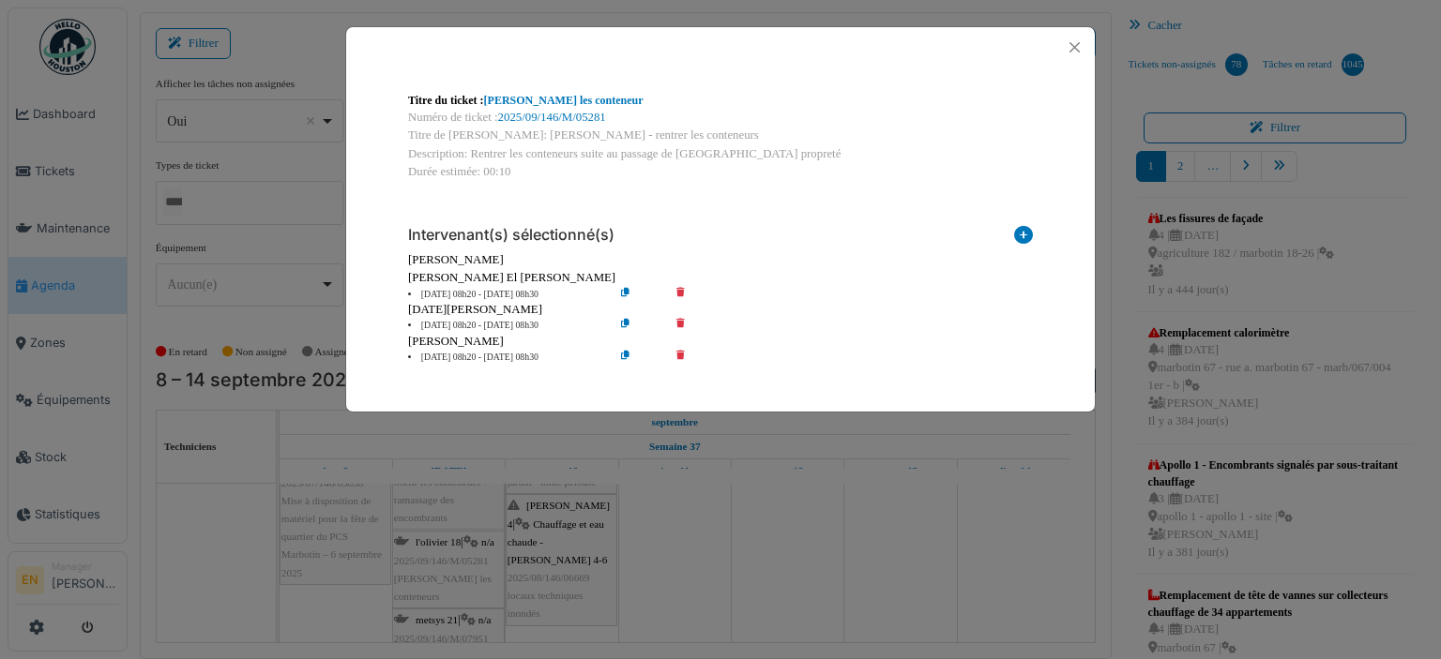
click at [683, 295] on icon at bounding box center [693, 295] width 53 height 14
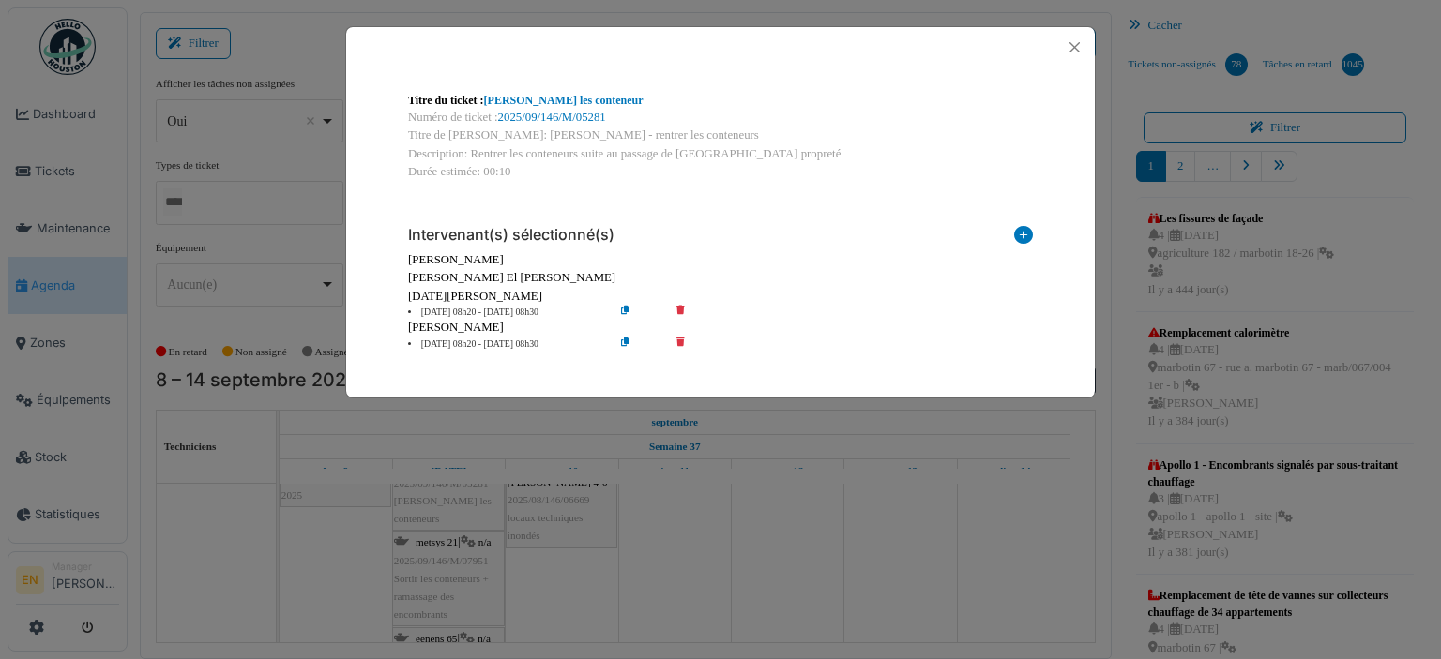
click at [684, 341] on icon at bounding box center [693, 345] width 53 height 14
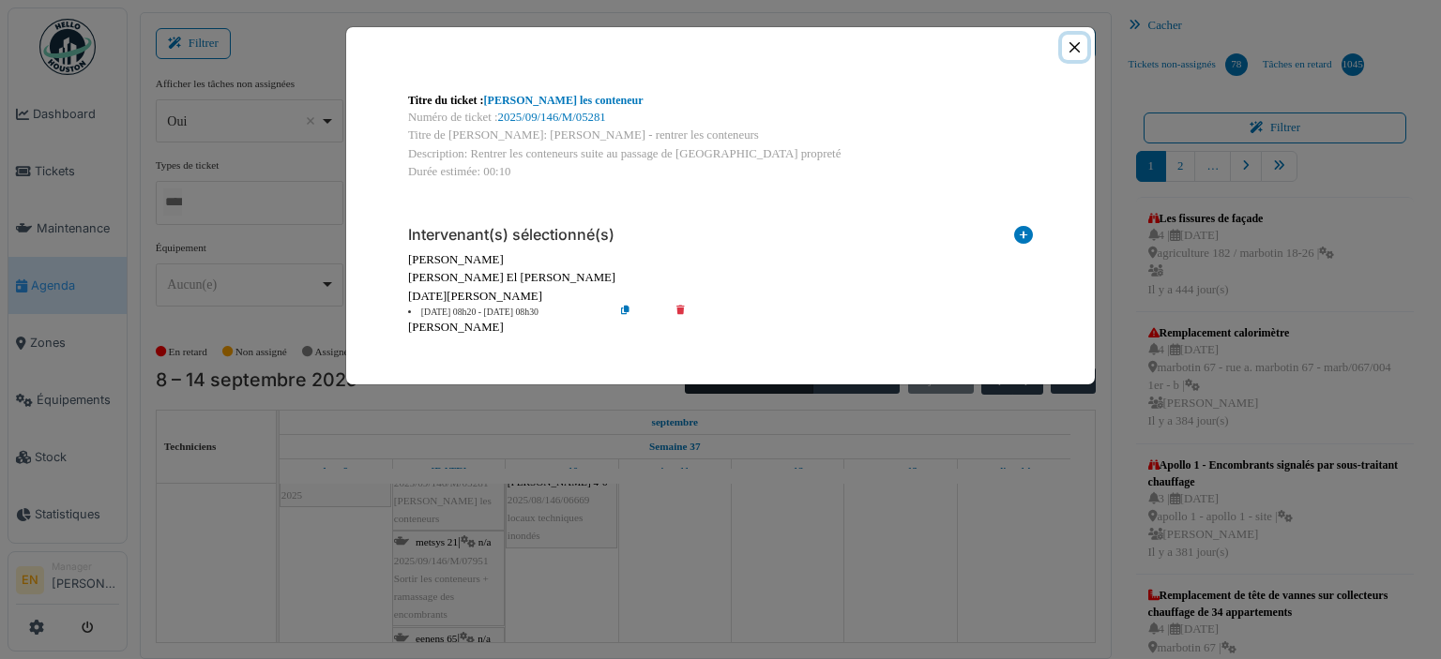
click at [1073, 48] on button "Close" at bounding box center [1074, 47] width 25 height 25
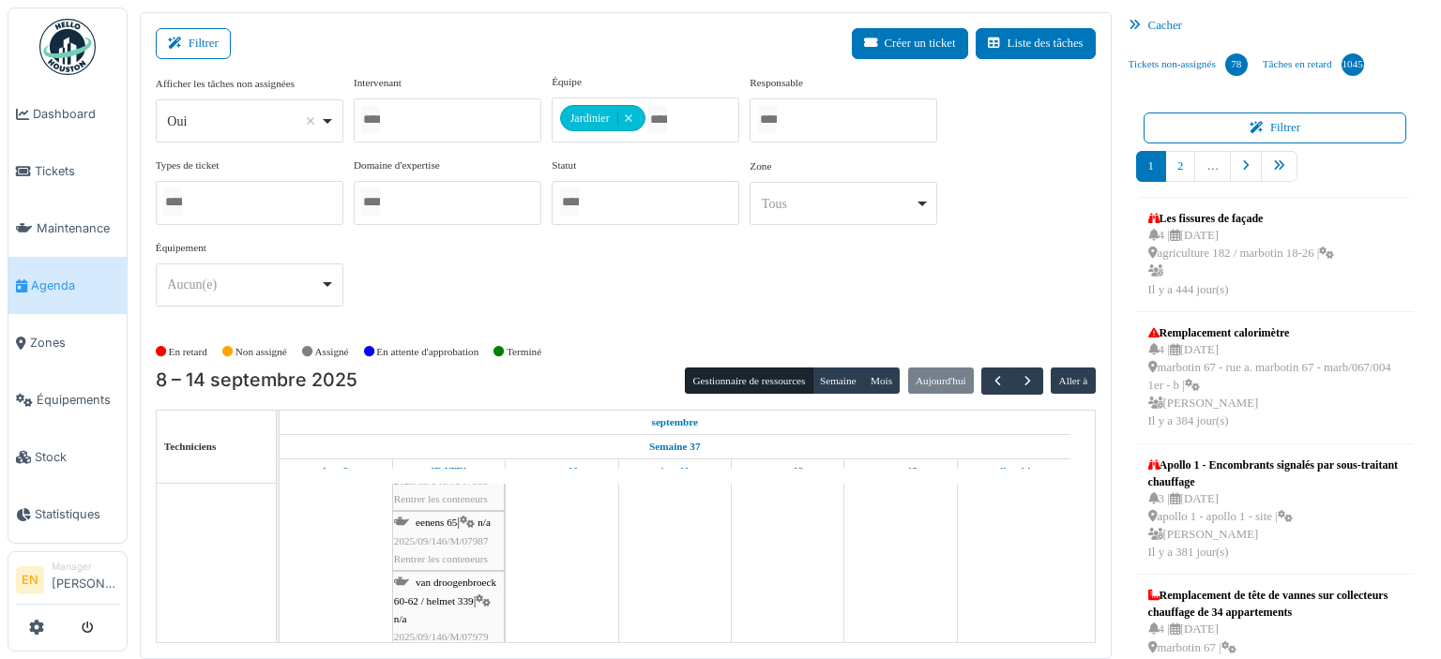
click at [413, 493] on span "Rentrer les conteneurs" at bounding box center [441, 498] width 94 height 11
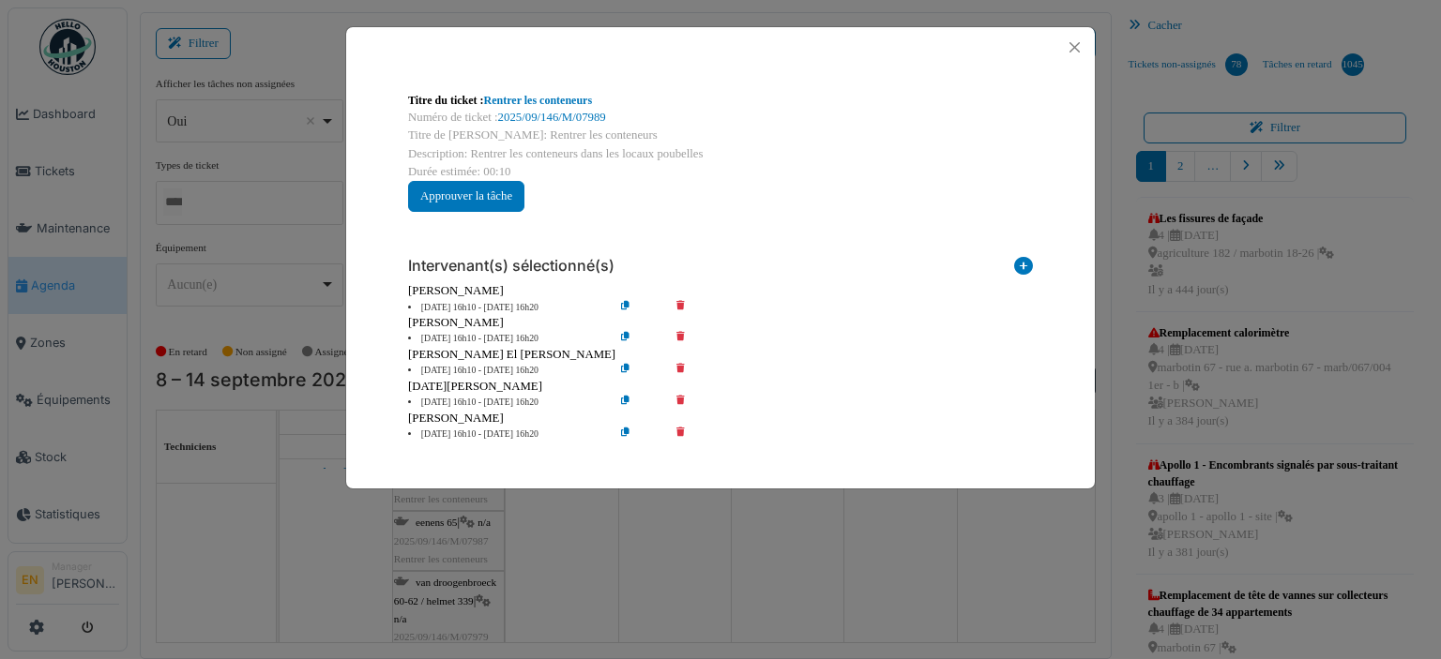
click at [682, 309] on icon at bounding box center [693, 308] width 53 height 14
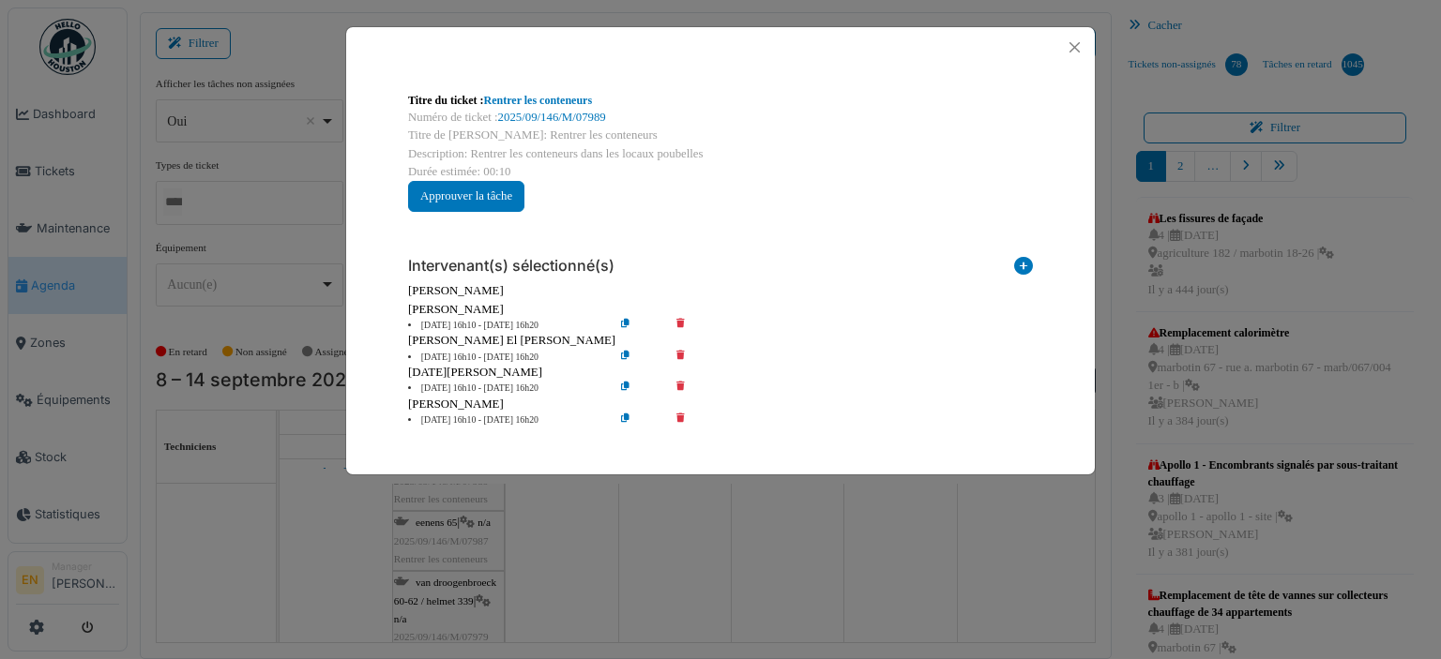
click at [682, 325] on icon at bounding box center [693, 326] width 53 height 14
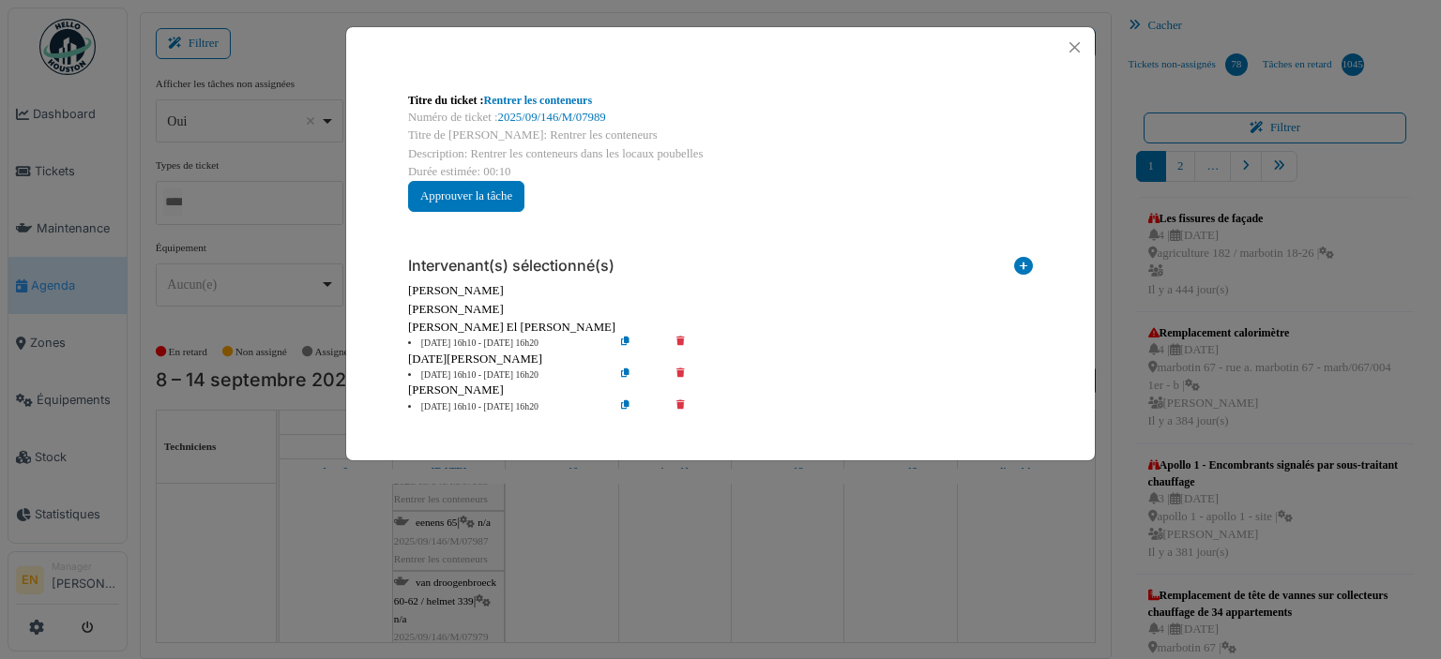
click at [680, 338] on icon at bounding box center [693, 344] width 53 height 14
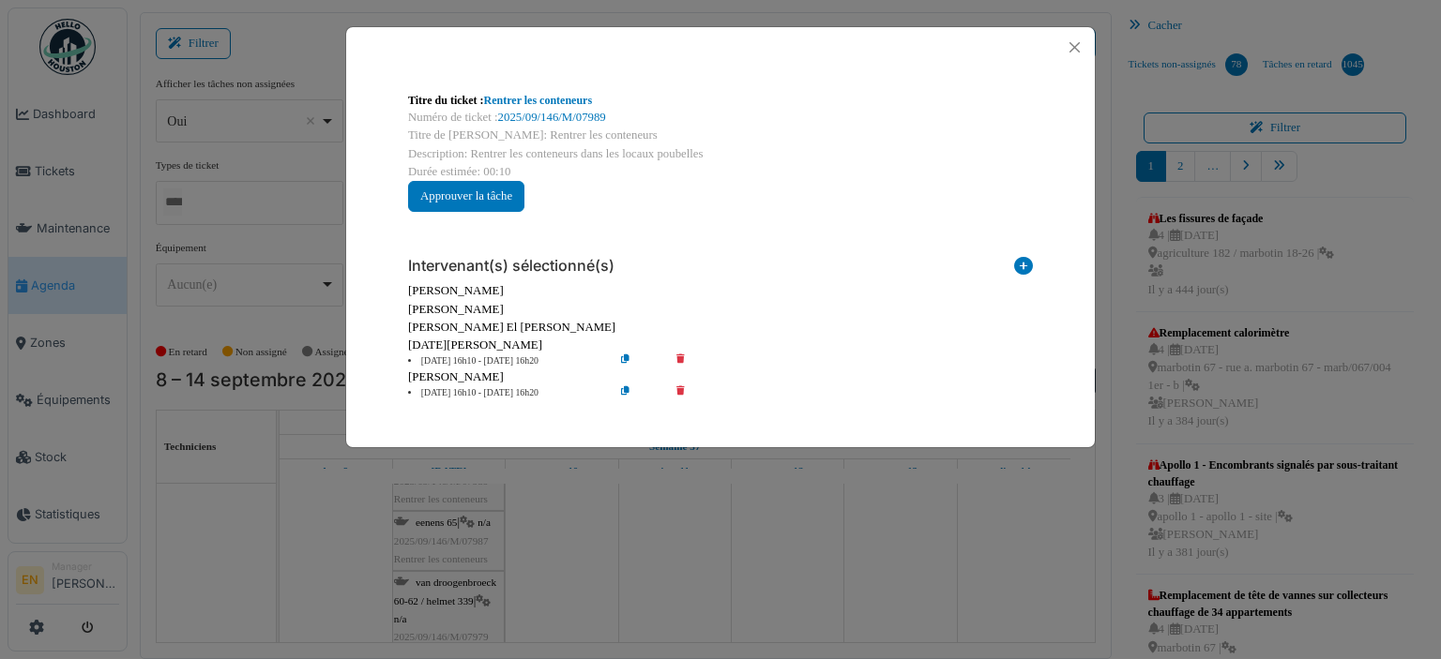
click at [679, 390] on icon at bounding box center [693, 393] width 53 height 14
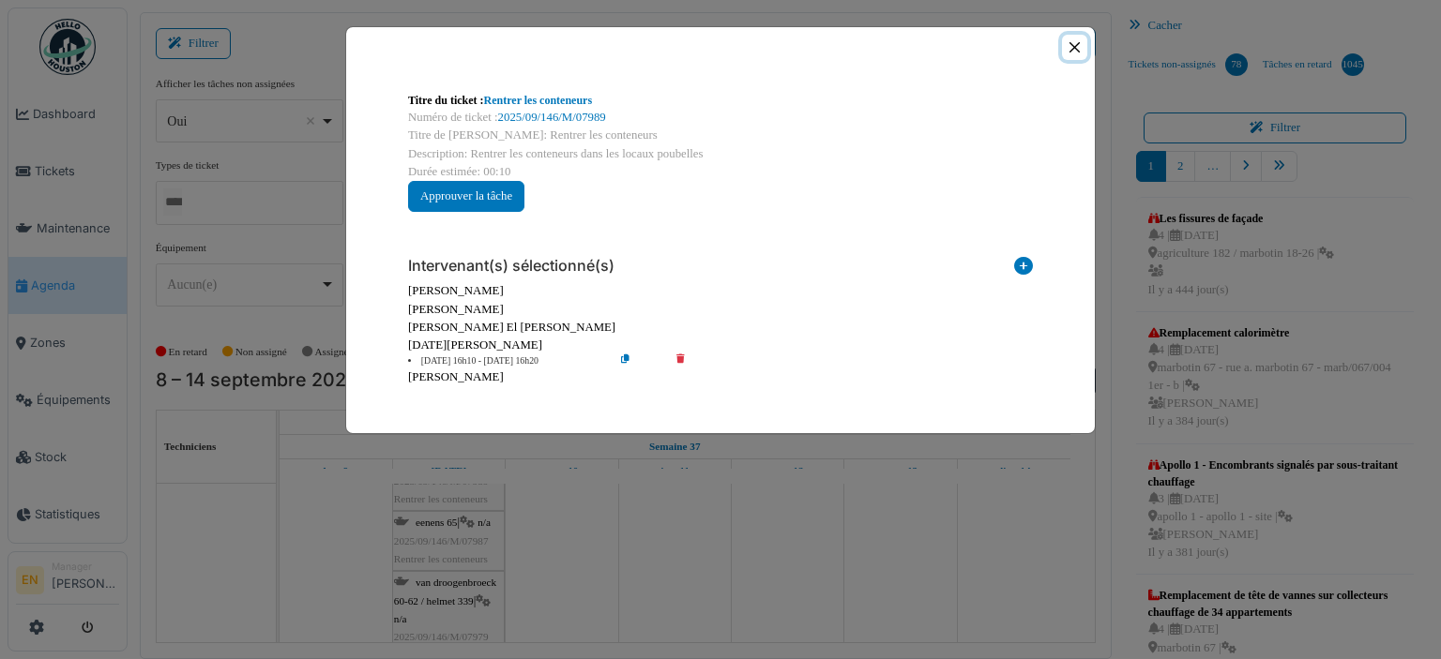
click at [1069, 48] on button "Close" at bounding box center [1074, 47] width 25 height 25
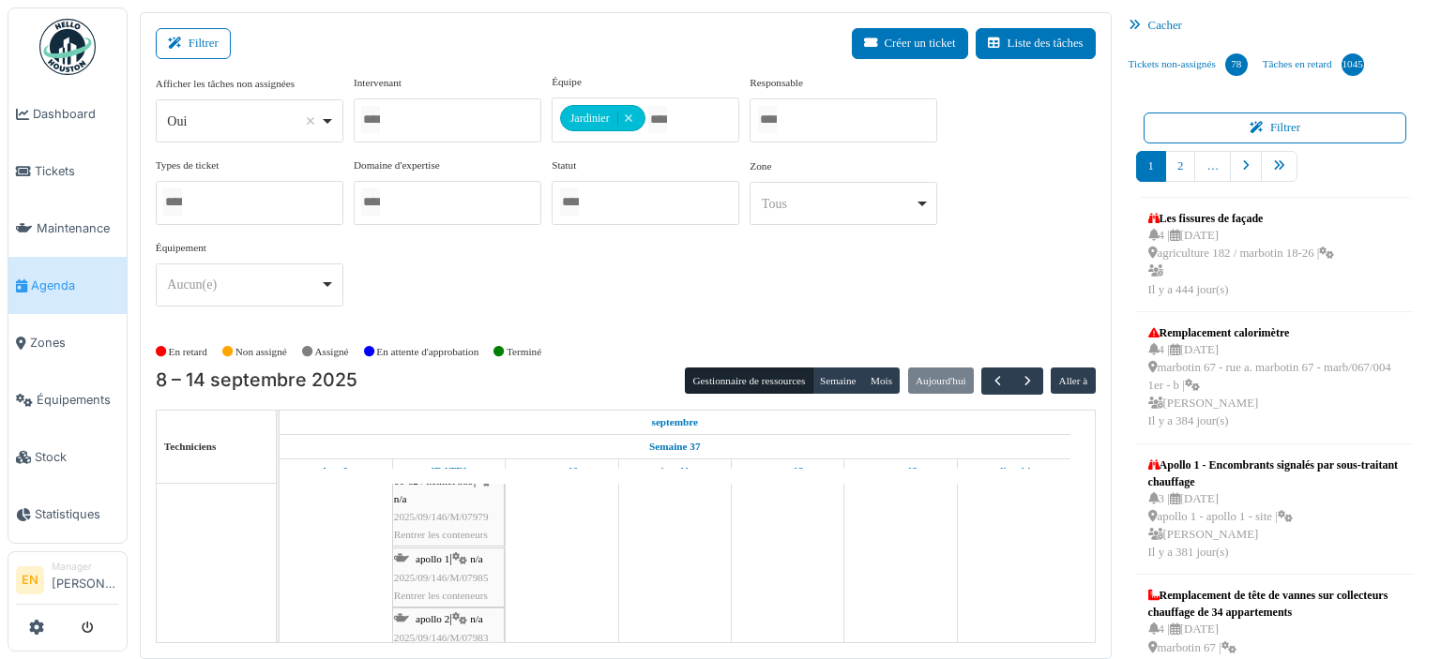
click at [450, 511] on span "2025/09/146/M/07979" at bounding box center [441, 516] width 95 height 11
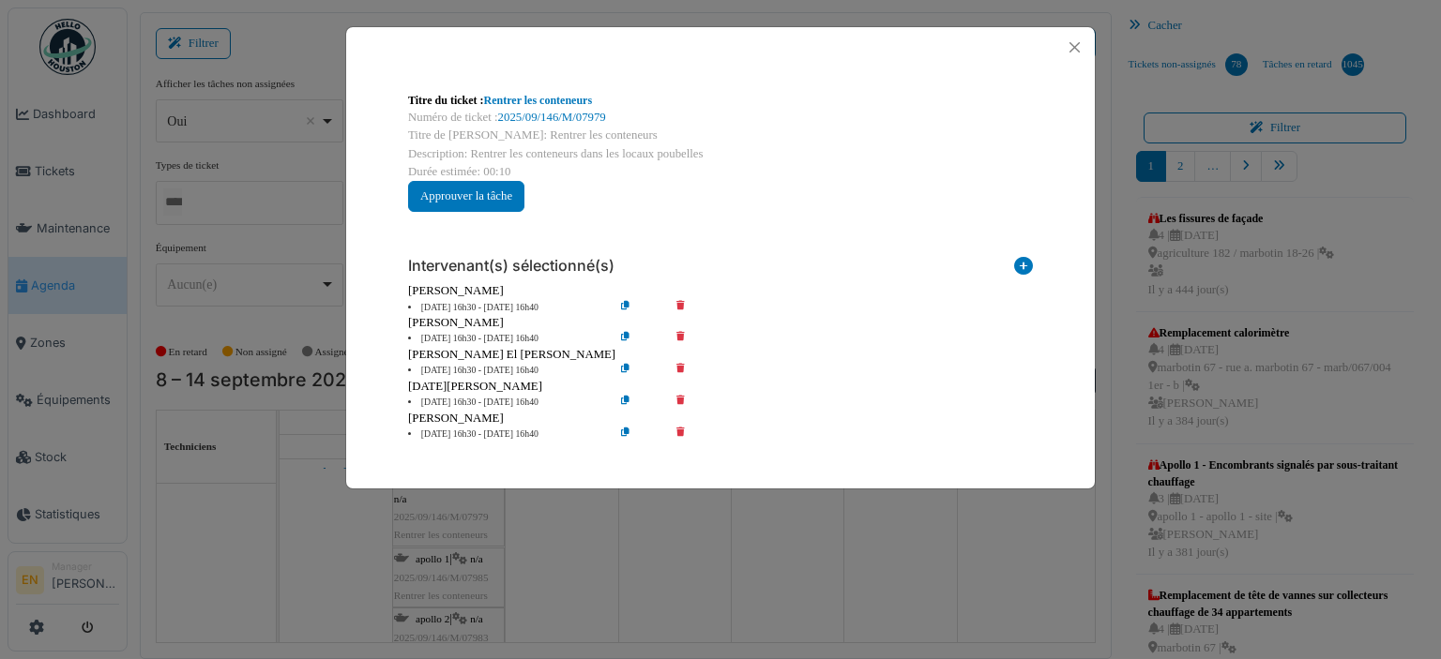
click at [670, 319] on div "Marius Puica" at bounding box center [720, 323] width 625 height 18
click at [682, 309] on icon at bounding box center [693, 308] width 53 height 14
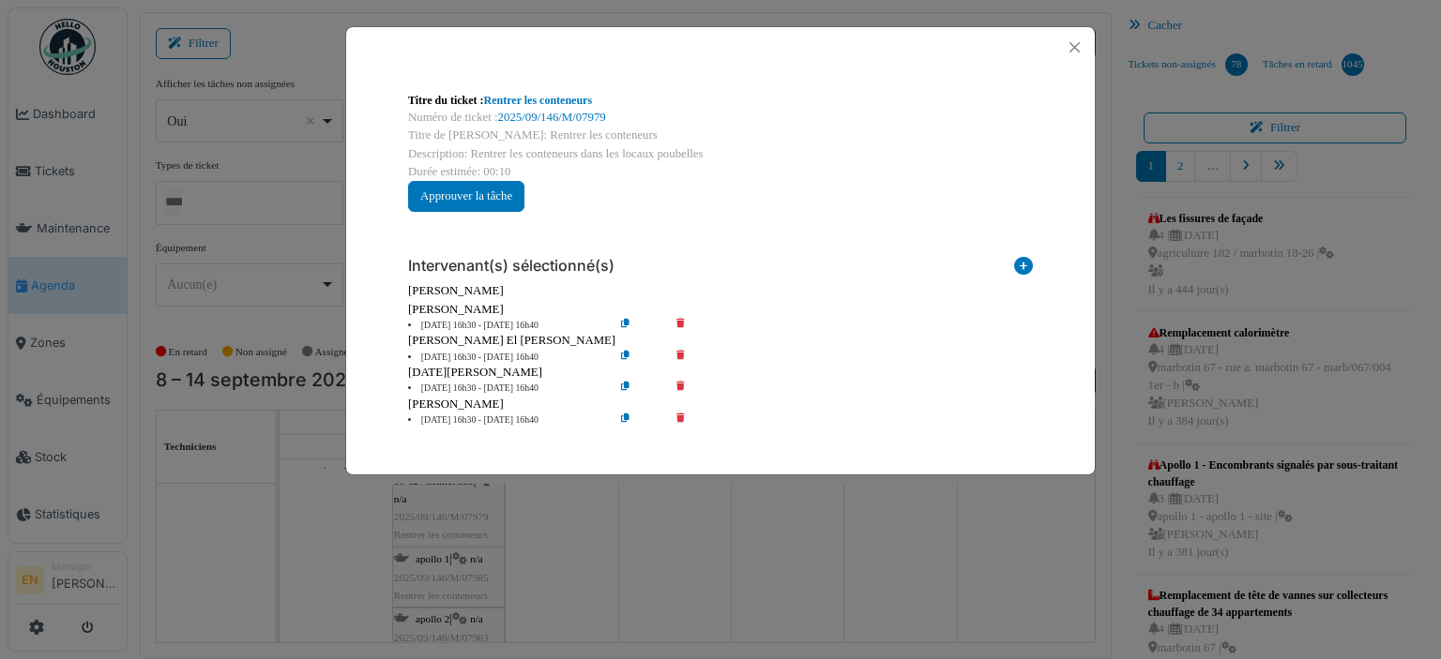
click at [679, 338] on div "Intervenant(s) sélectionné(s) Technicien interne Prestataire externe Gestionnai…" at bounding box center [720, 335] width 655 height 216
click at [675, 325] on icon at bounding box center [693, 326] width 53 height 14
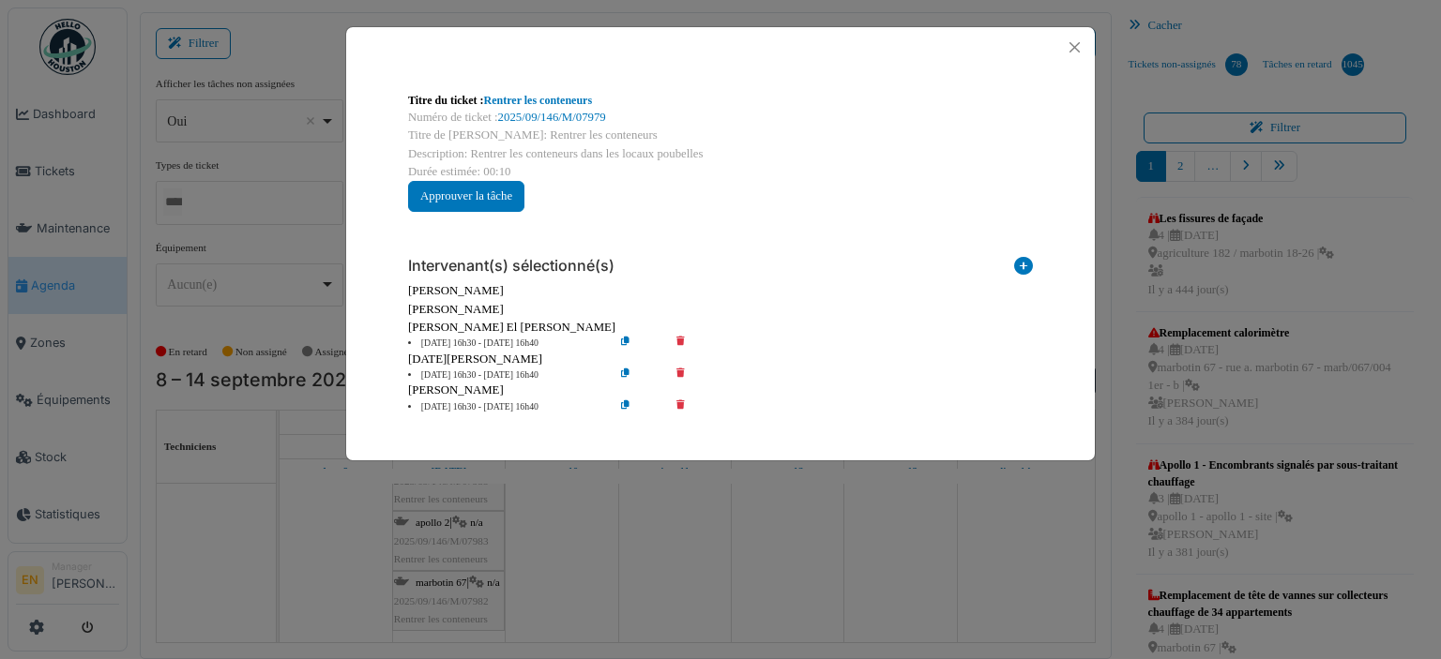
click at [683, 340] on icon at bounding box center [693, 344] width 53 height 14
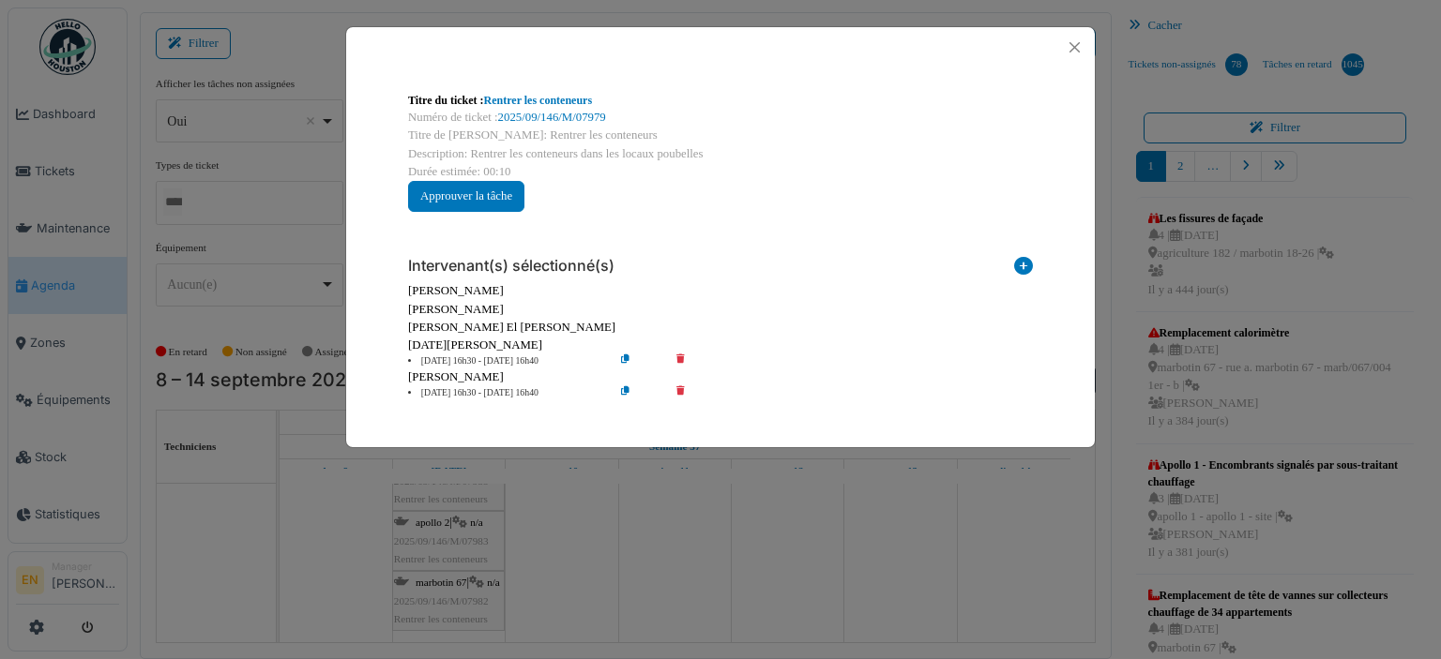
click at [680, 389] on icon at bounding box center [693, 393] width 53 height 14
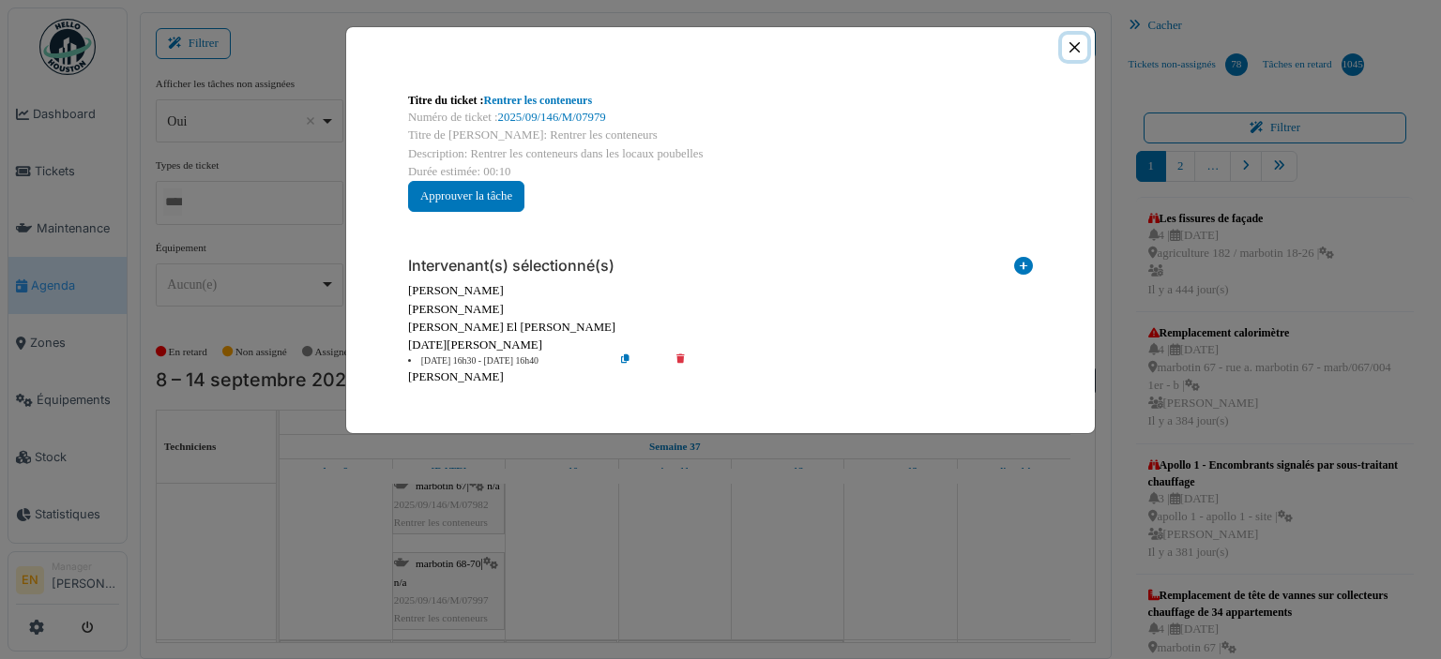
click at [1075, 48] on button "Close" at bounding box center [1074, 47] width 25 height 25
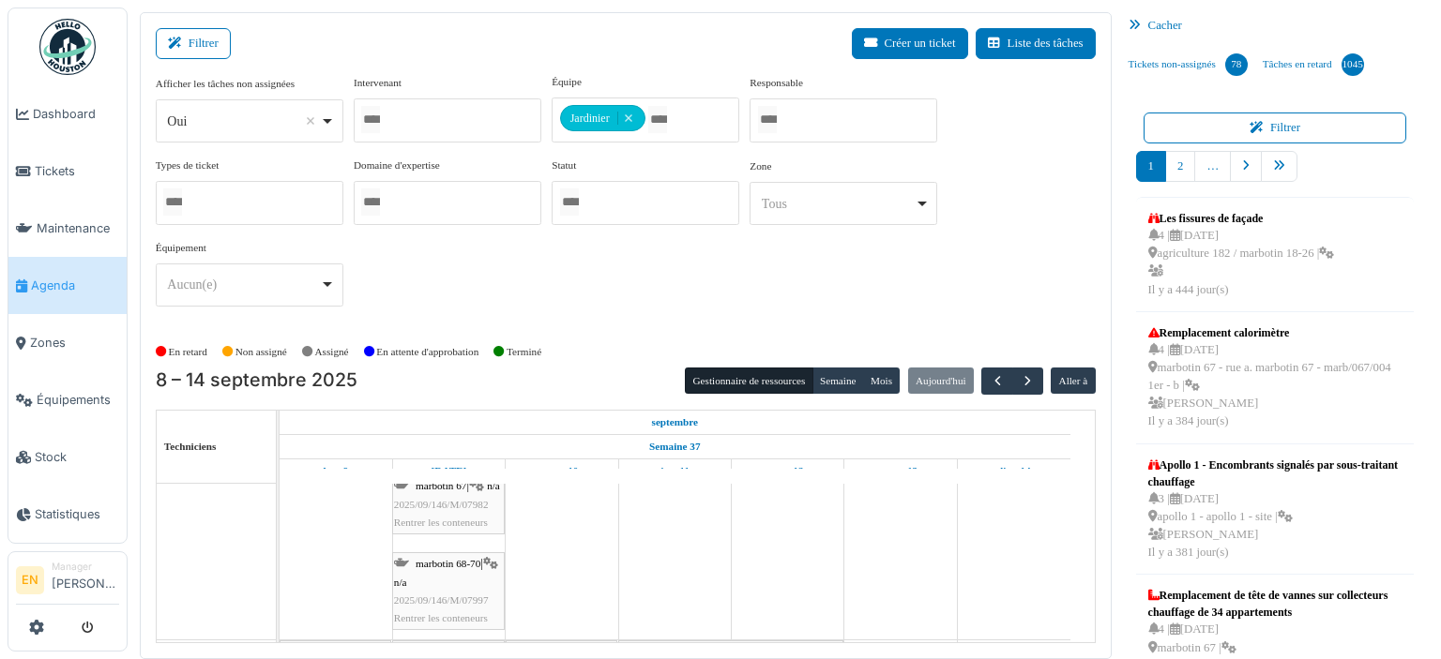
click at [440, 510] on span "2025/09/146/M/07982" at bounding box center [441, 504] width 95 height 11
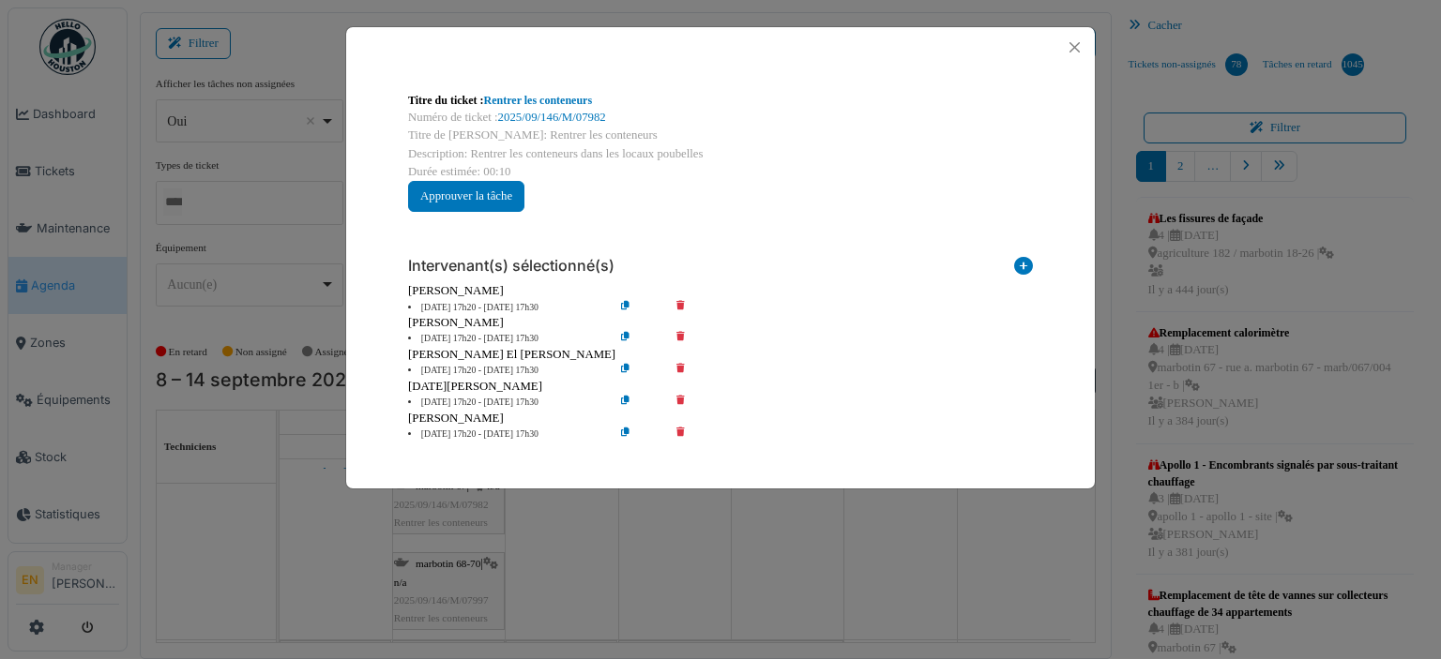
click at [679, 307] on icon at bounding box center [693, 308] width 53 height 14
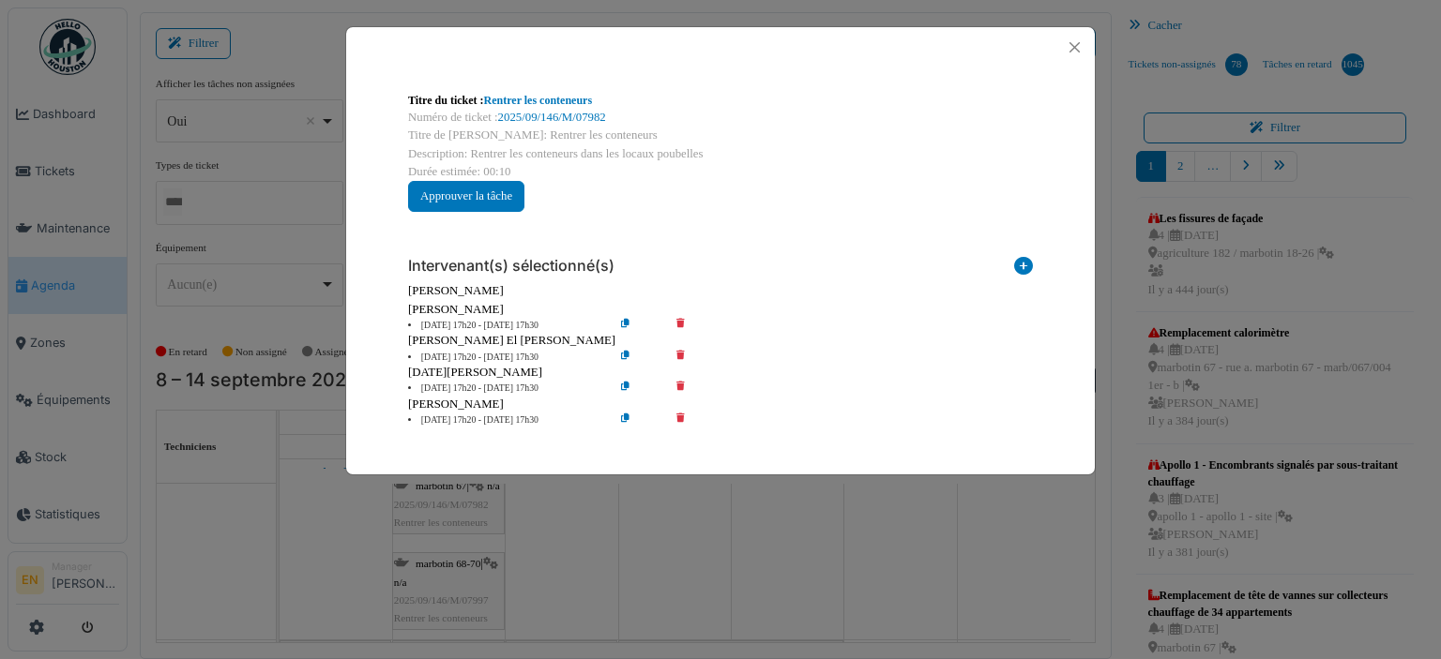
click at [675, 323] on icon at bounding box center [693, 326] width 53 height 14
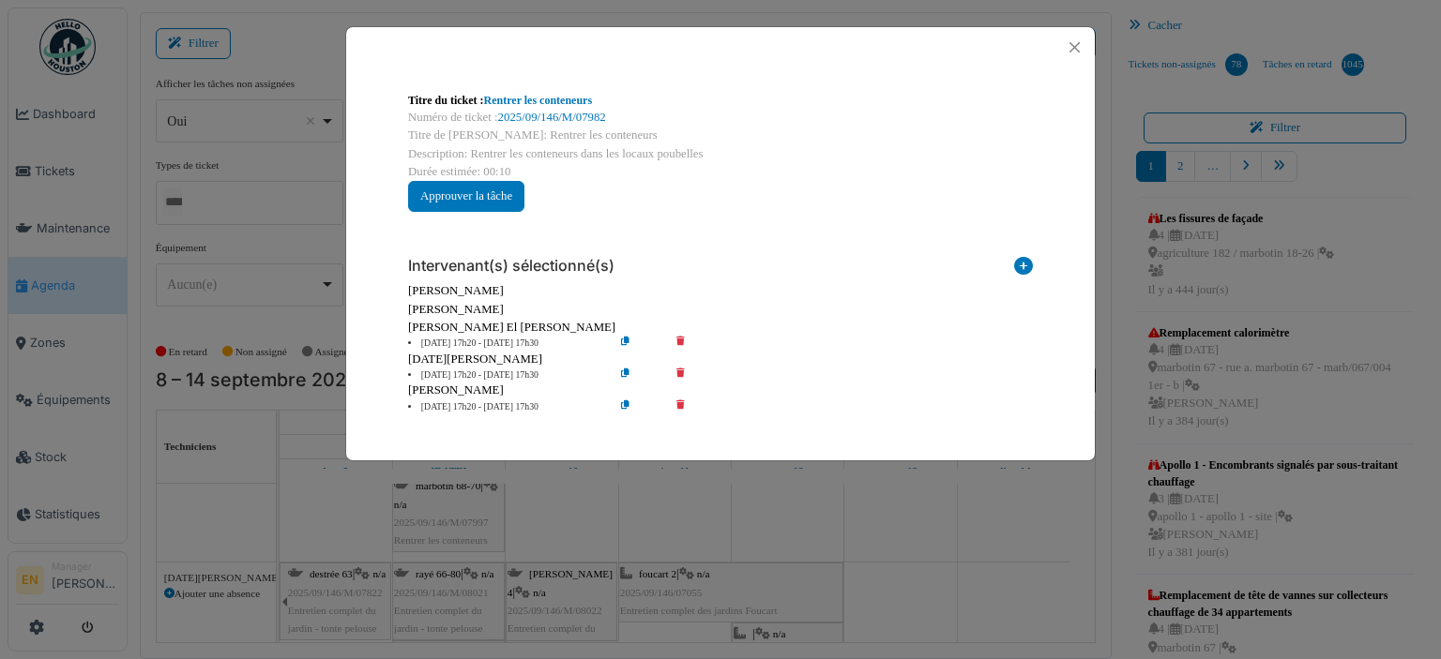
click at [675, 342] on icon at bounding box center [693, 344] width 53 height 14
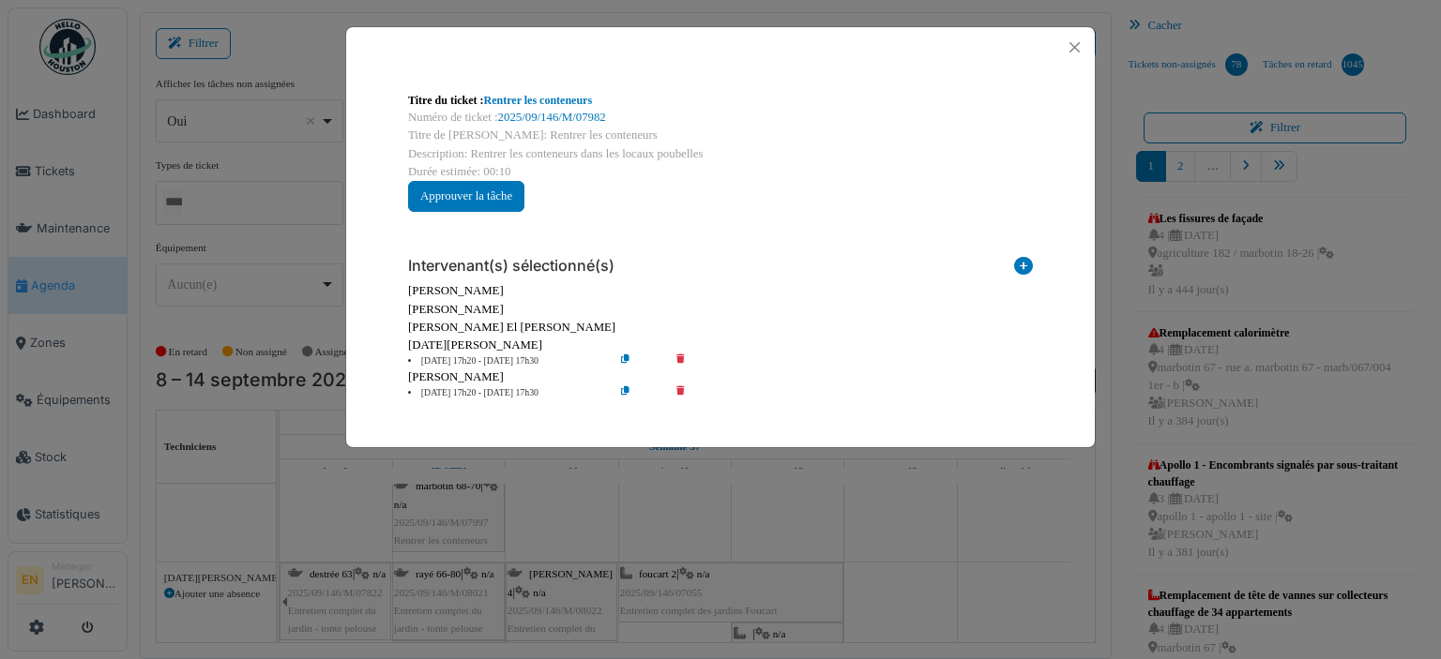
click at [679, 391] on icon at bounding box center [693, 393] width 53 height 14
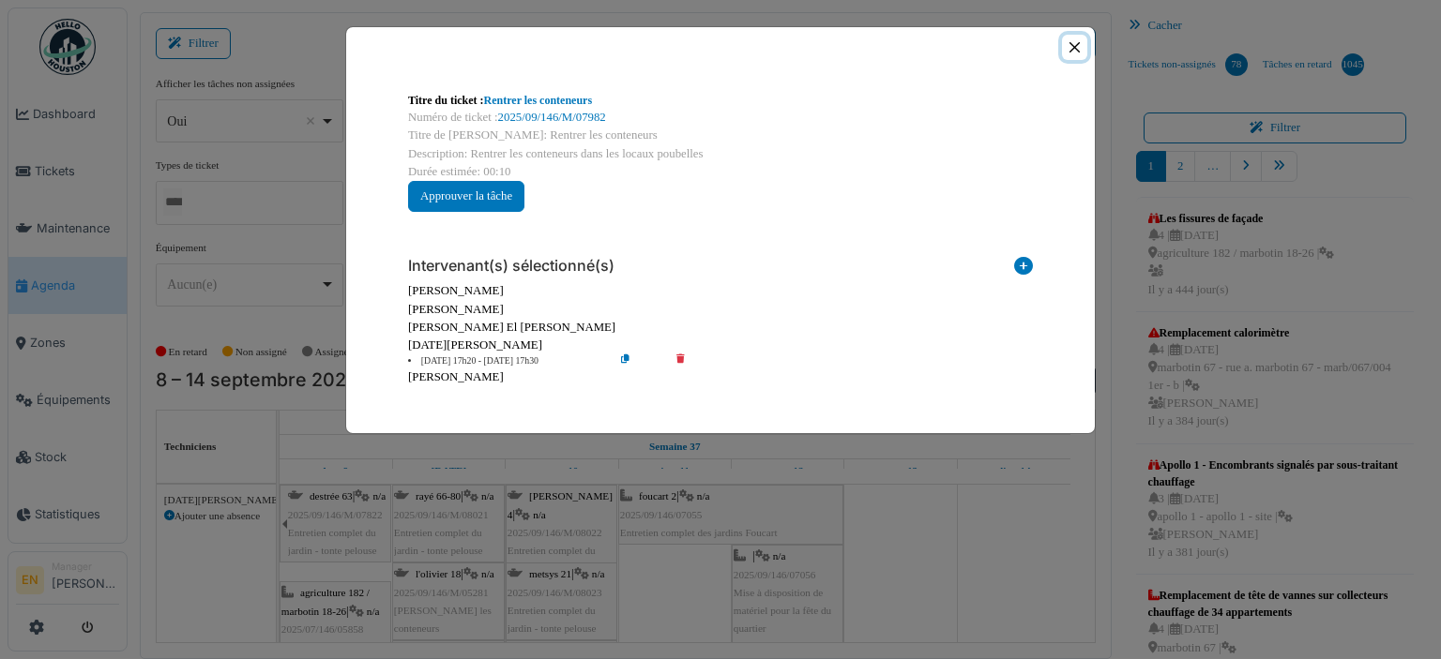
click at [1075, 47] on button "Close" at bounding box center [1074, 47] width 25 height 25
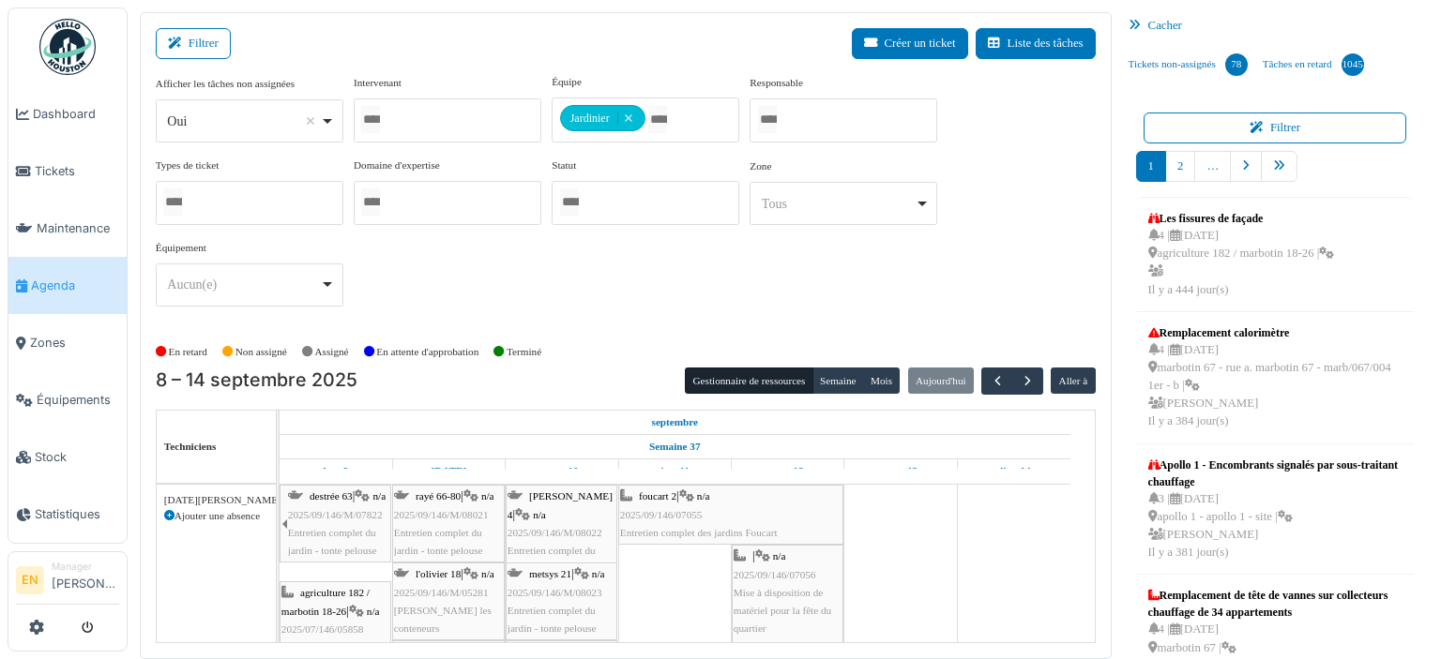
scroll to position [11205, 0]
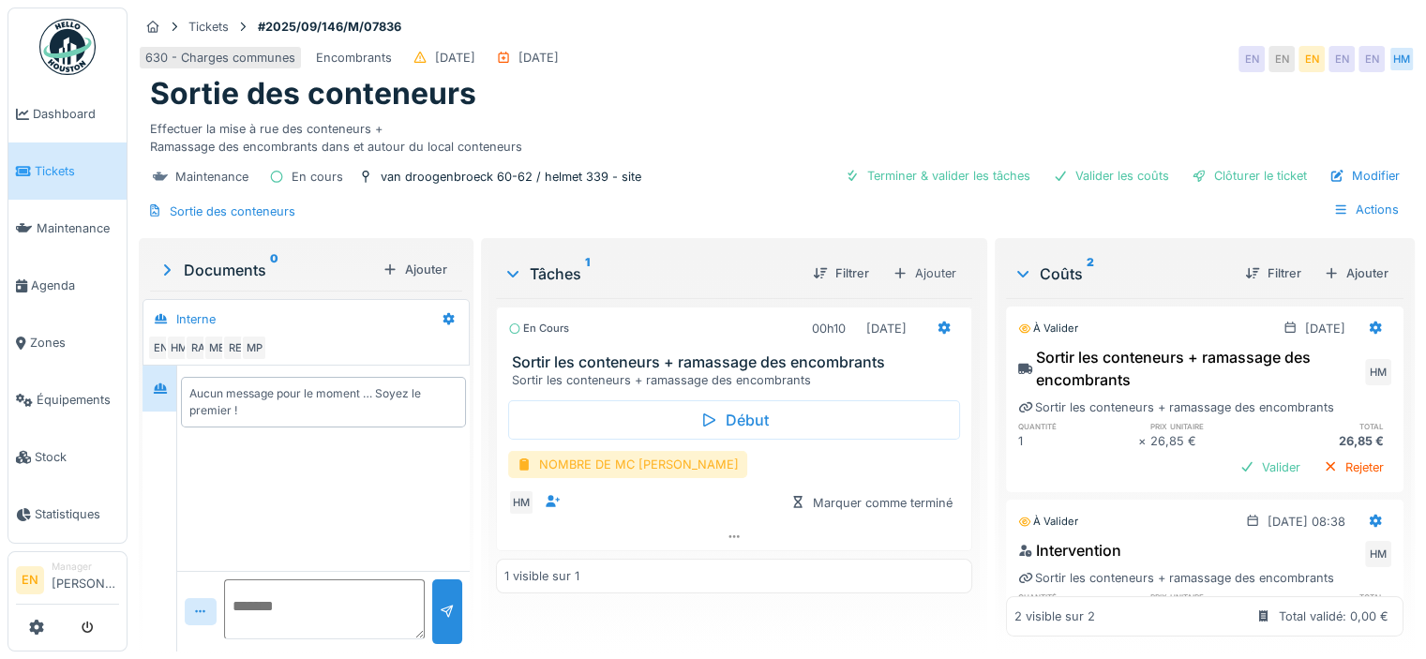
click at [621, 475] on div "NOMBRE DE MC [PERSON_NAME]" at bounding box center [627, 464] width 239 height 27
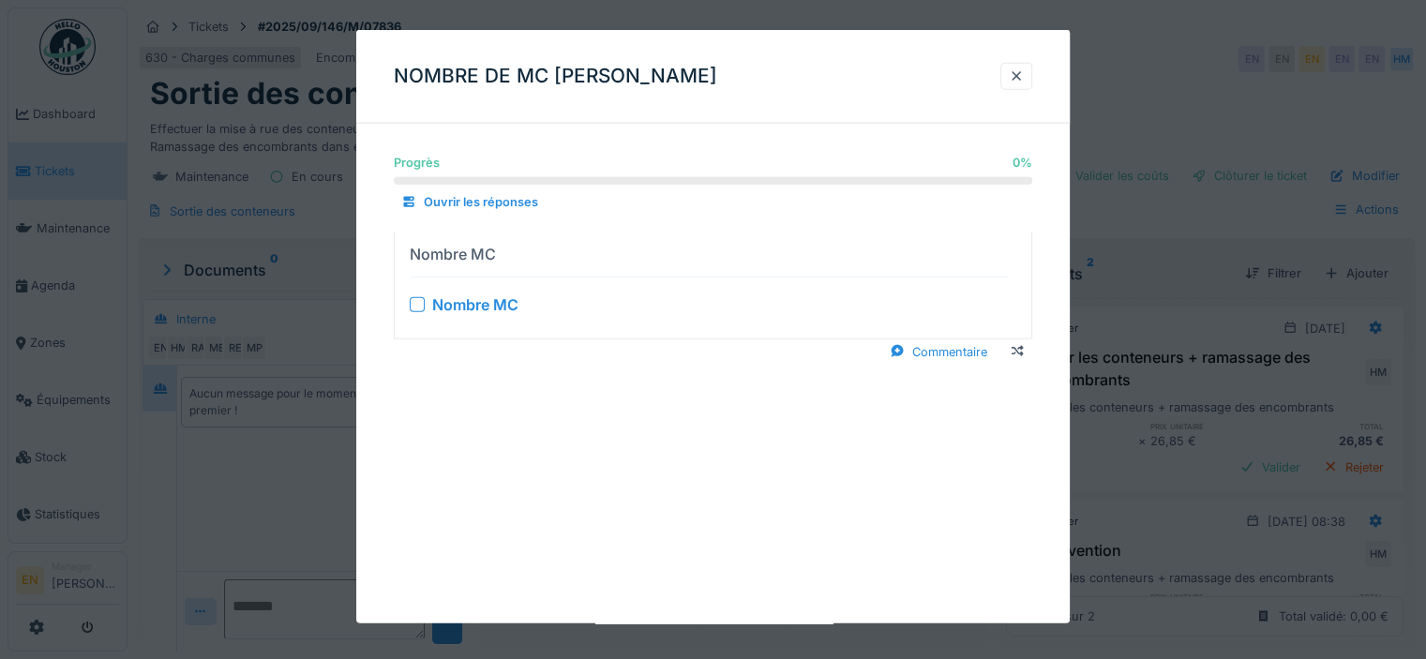
click at [417, 303] on div at bounding box center [417, 303] width 15 height 15
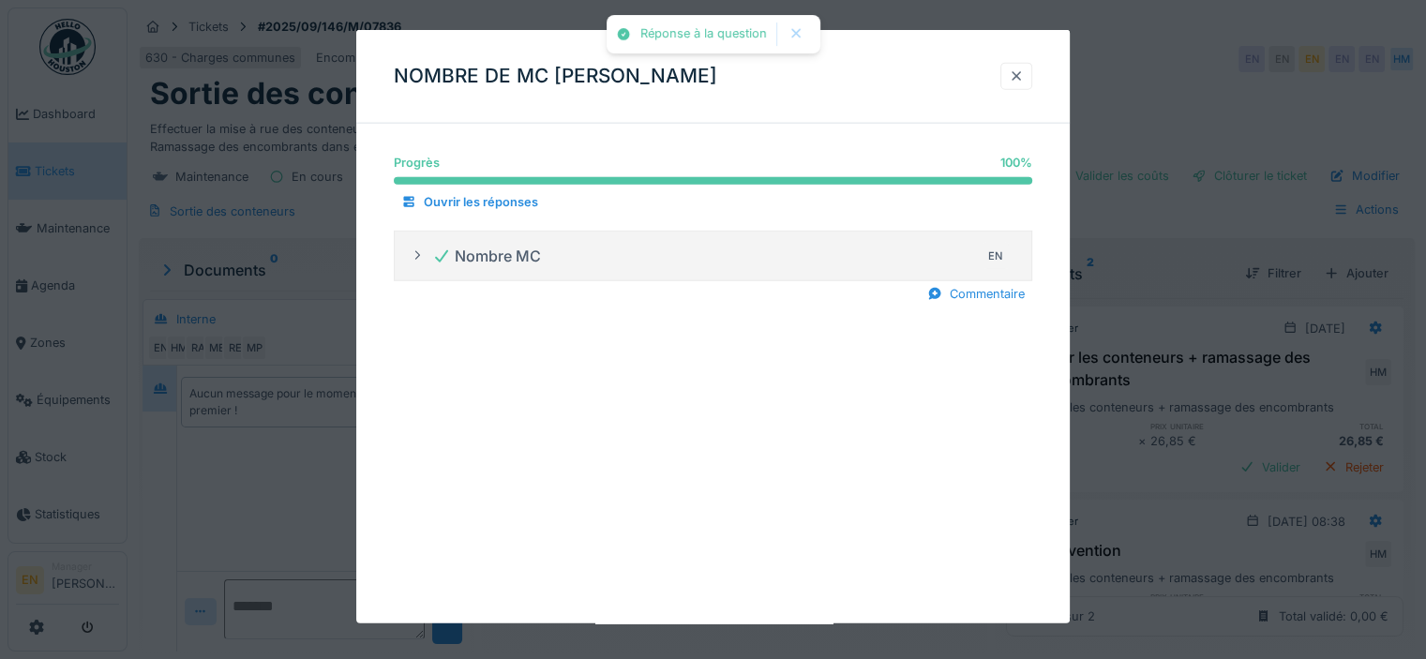
click at [1024, 70] on div at bounding box center [1016, 77] width 15 height 18
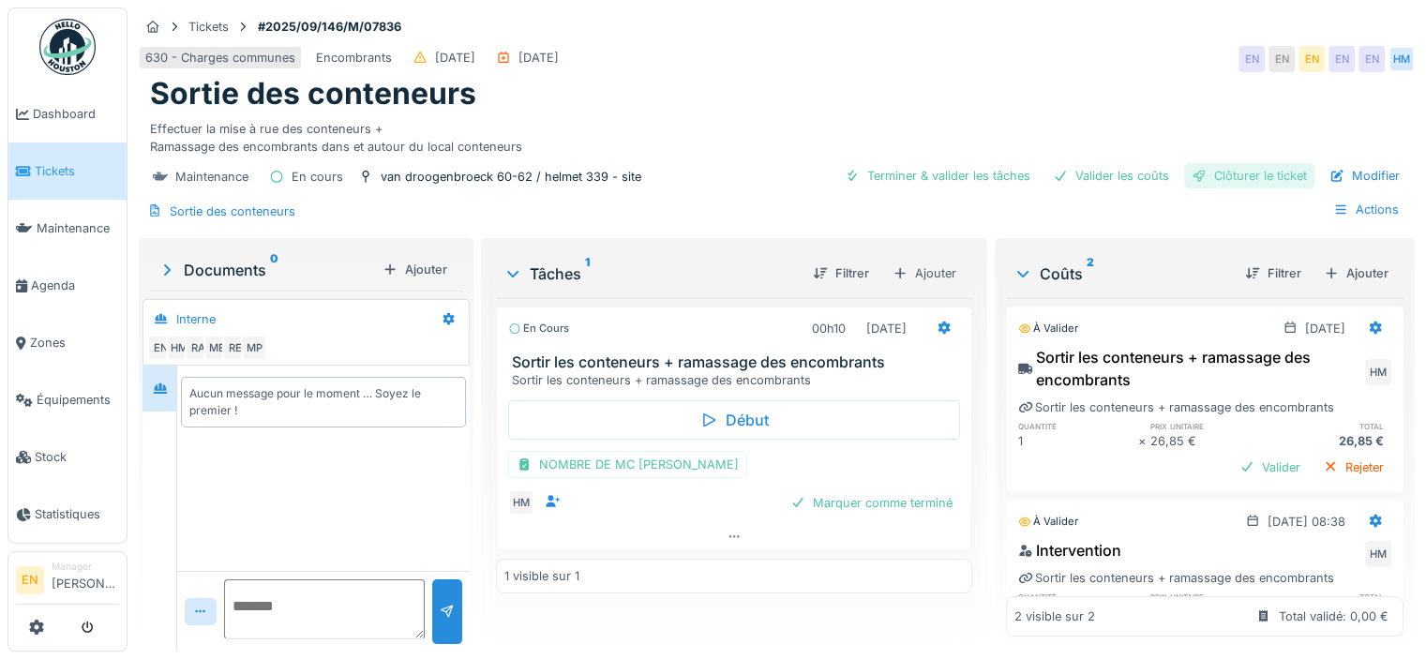
click at [1247, 181] on div "Clôturer le ticket" at bounding box center [1250, 175] width 130 height 25
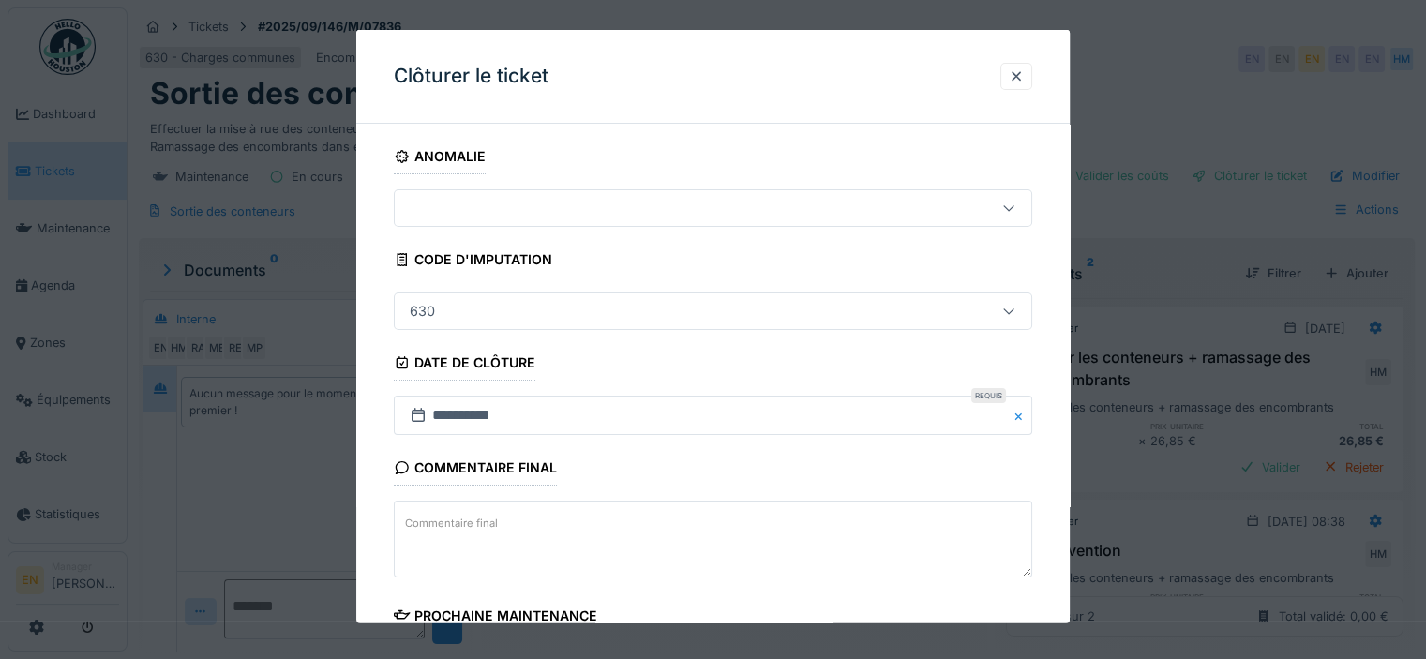
click at [1055, 502] on div "**********" at bounding box center [713, 535] width 714 height 793
click at [1024, 70] on div at bounding box center [1016, 77] width 15 height 18
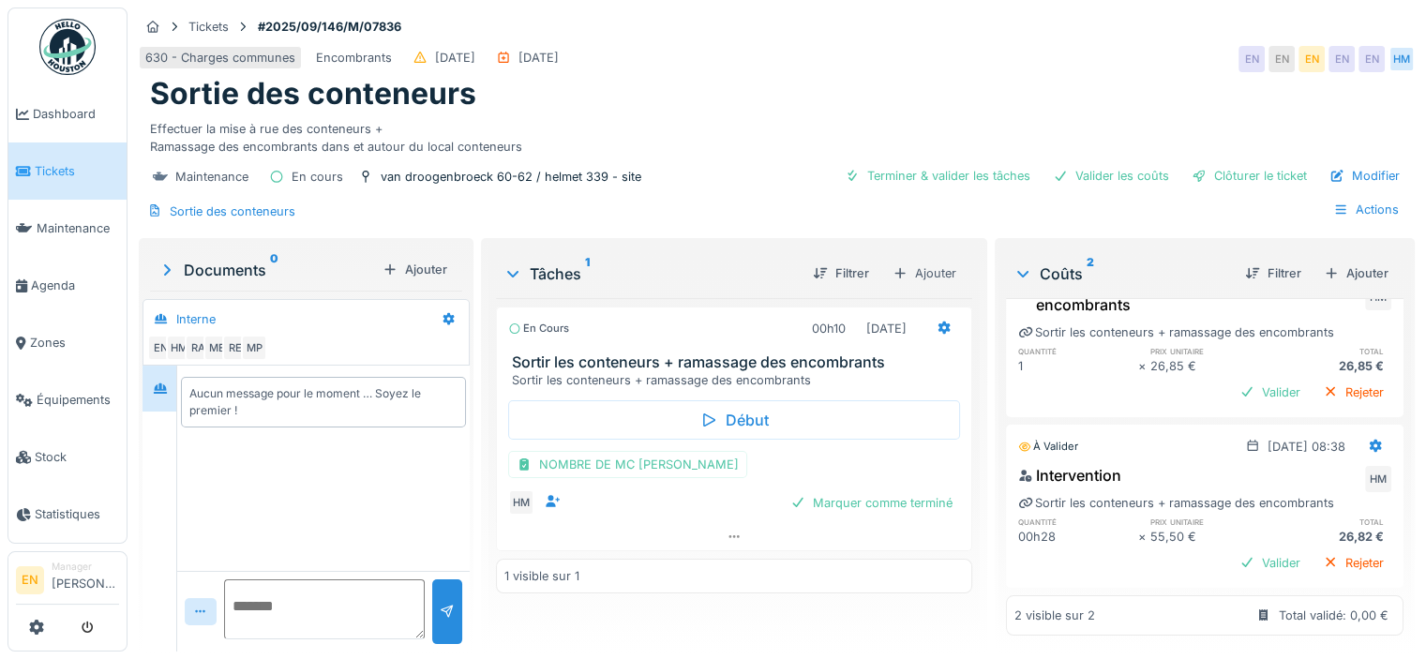
scroll to position [98, 0]
click at [1219, 174] on div "Clôturer le ticket" at bounding box center [1250, 175] width 130 height 25
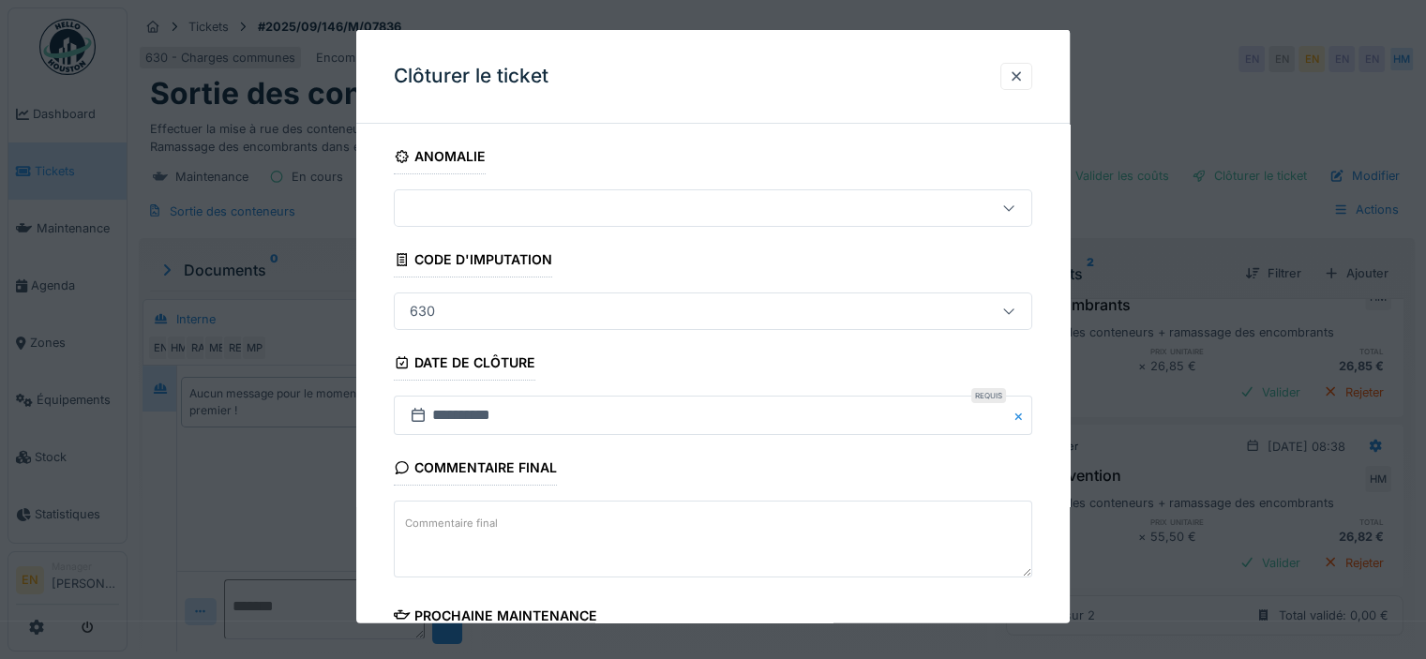
click at [1061, 462] on div "**********" at bounding box center [713, 535] width 714 height 793
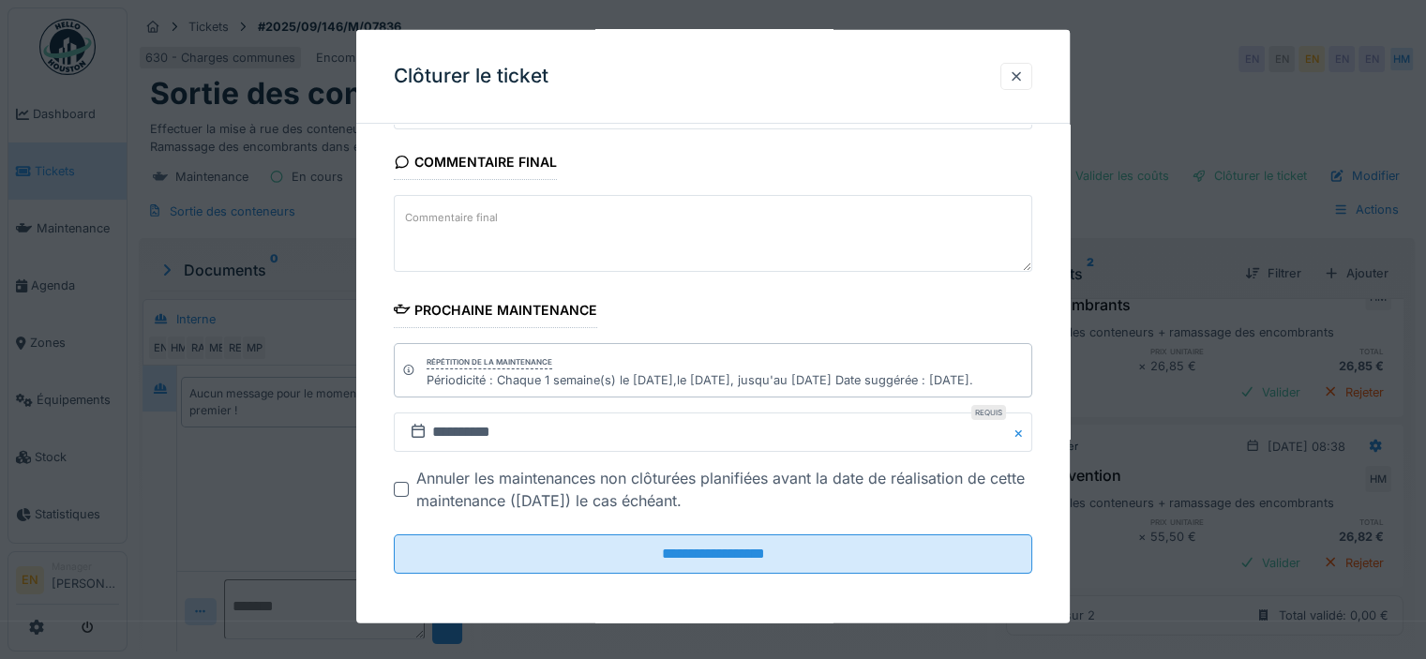
scroll to position [14, 0]
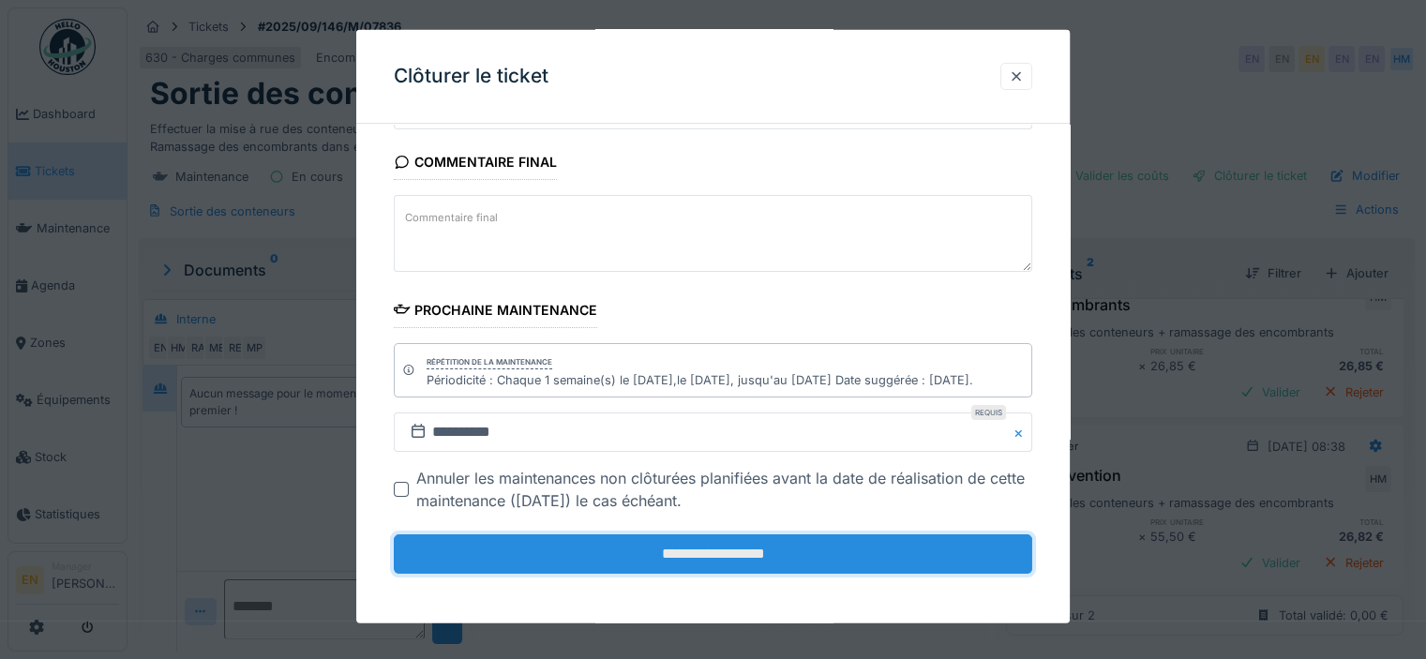
click at [754, 540] on input "**********" at bounding box center [713, 554] width 639 height 39
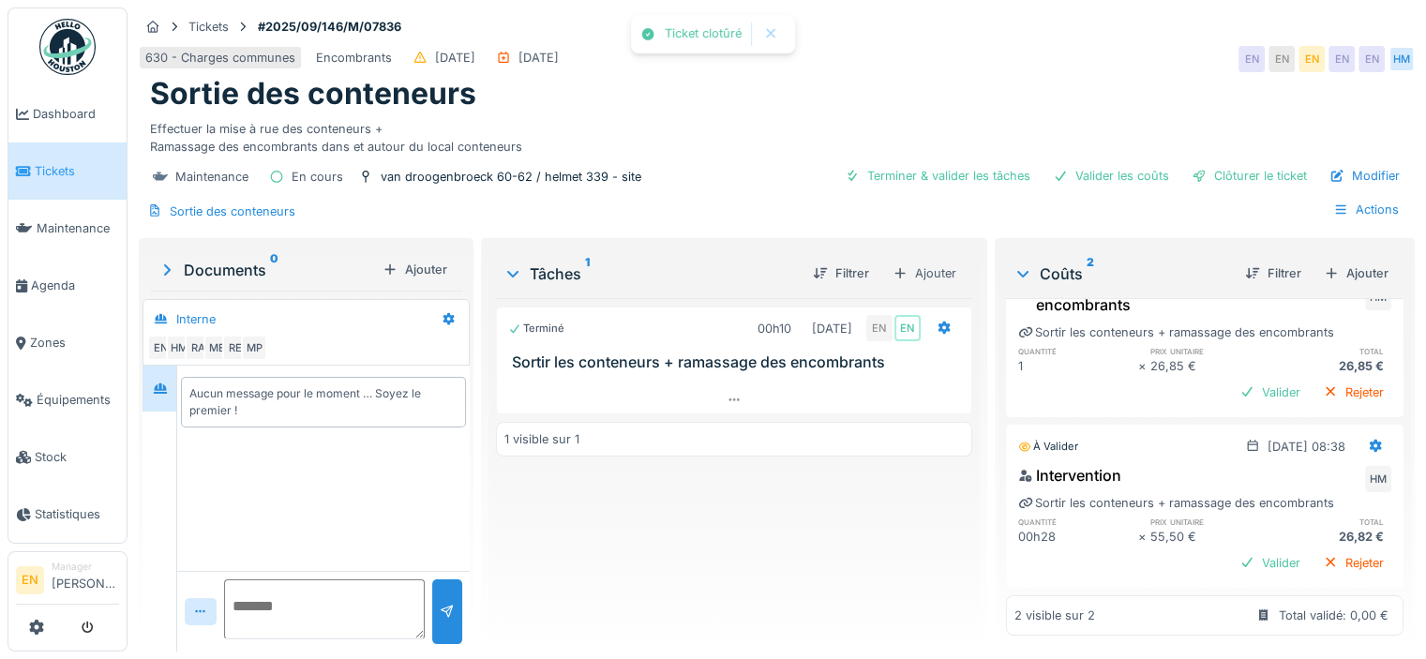
scroll to position [54, 0]
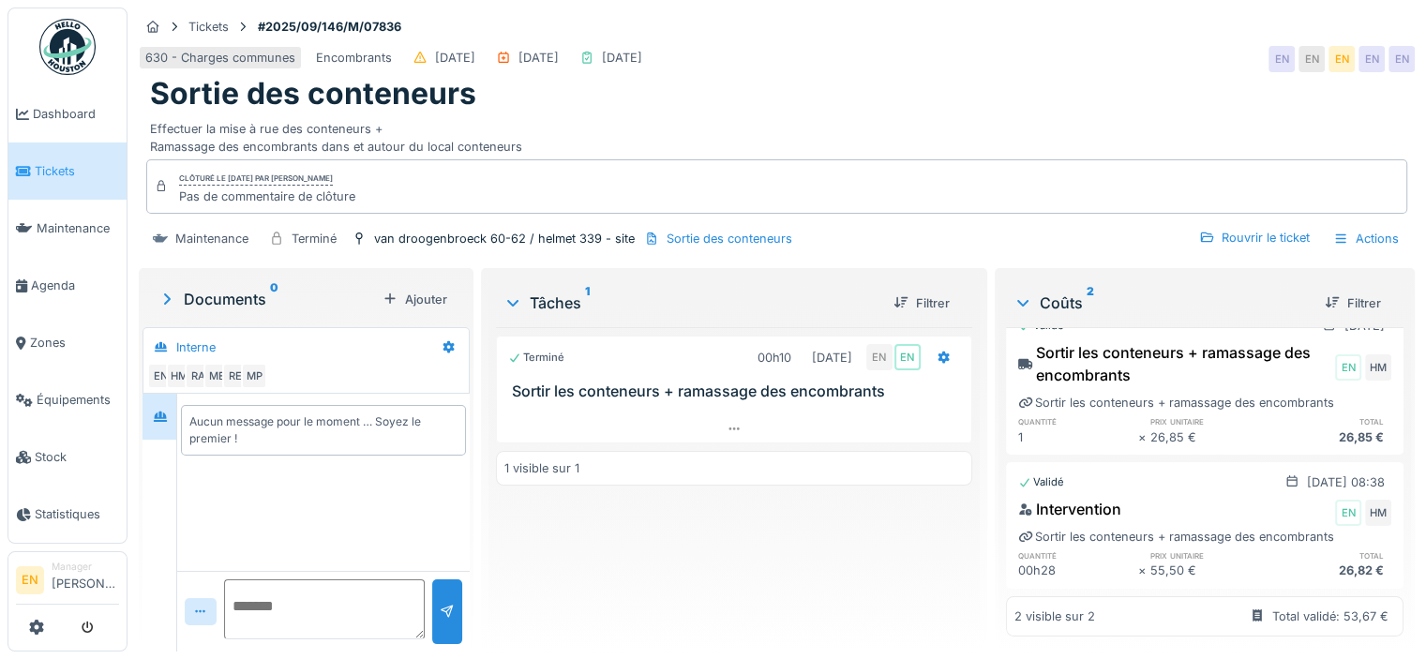
click at [80, 58] on img at bounding box center [67, 47] width 56 height 56
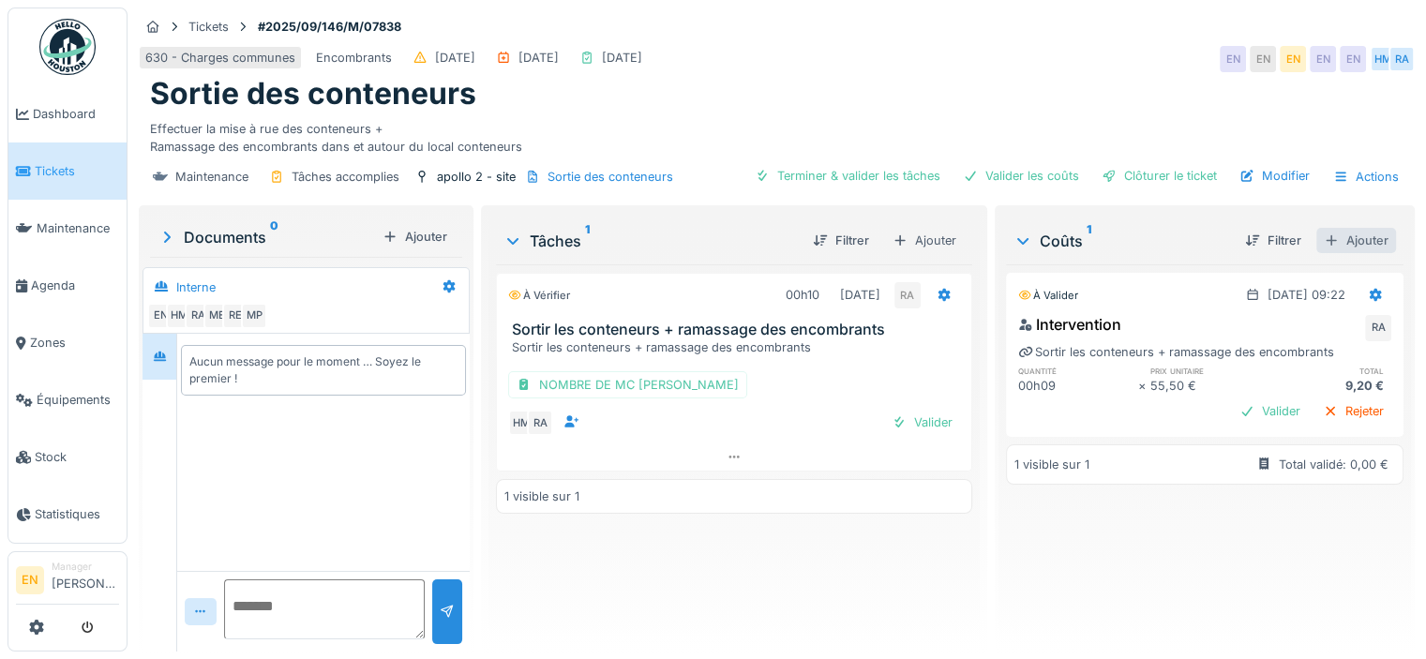
click at [1342, 234] on div "Ajouter" at bounding box center [1357, 240] width 80 height 25
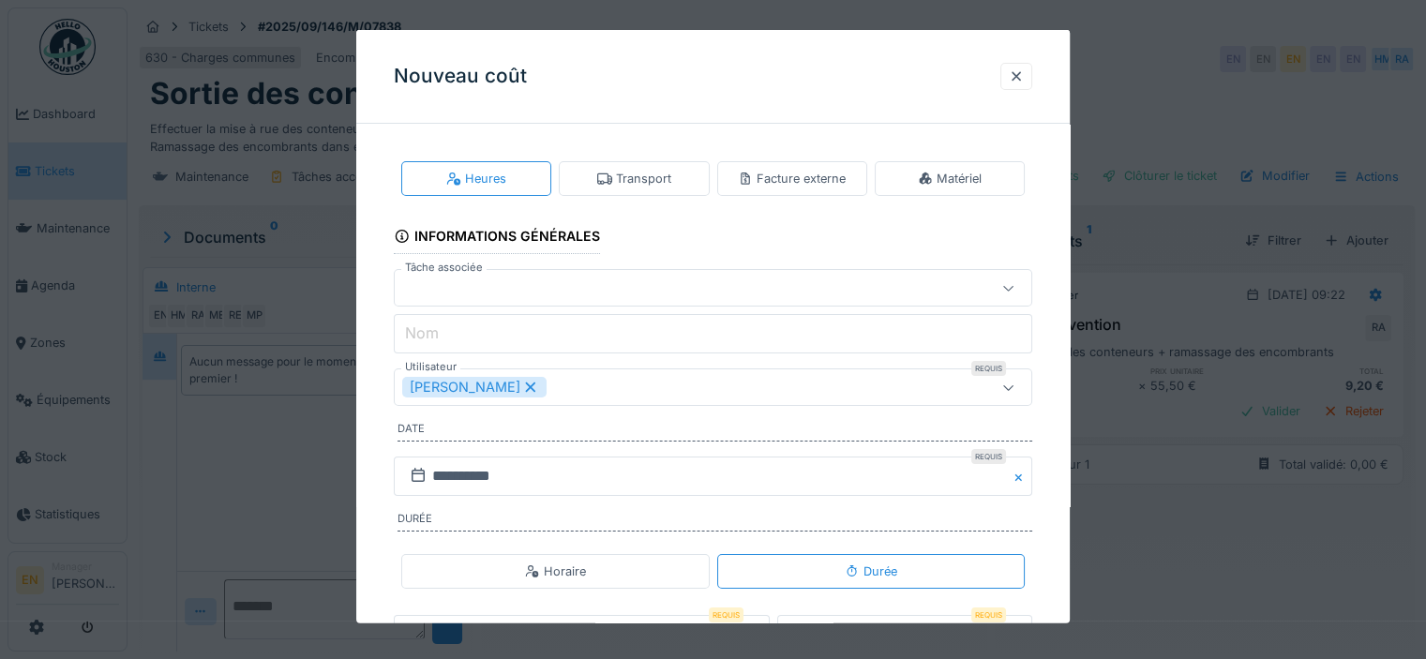
click at [672, 180] on div "Transport" at bounding box center [634, 179] width 74 height 18
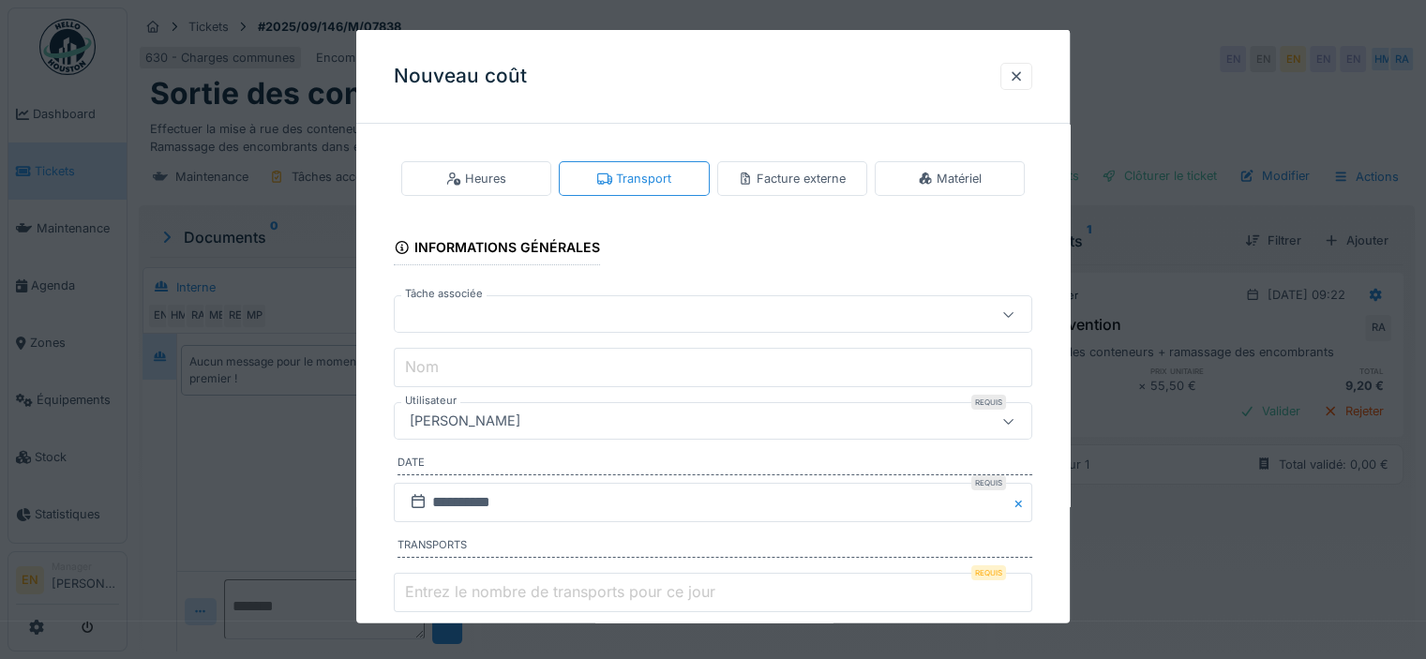
type input "*"
click at [1026, 581] on input "*" at bounding box center [713, 592] width 639 height 39
click at [597, 412] on div "[PERSON_NAME]" at bounding box center [674, 421] width 544 height 21
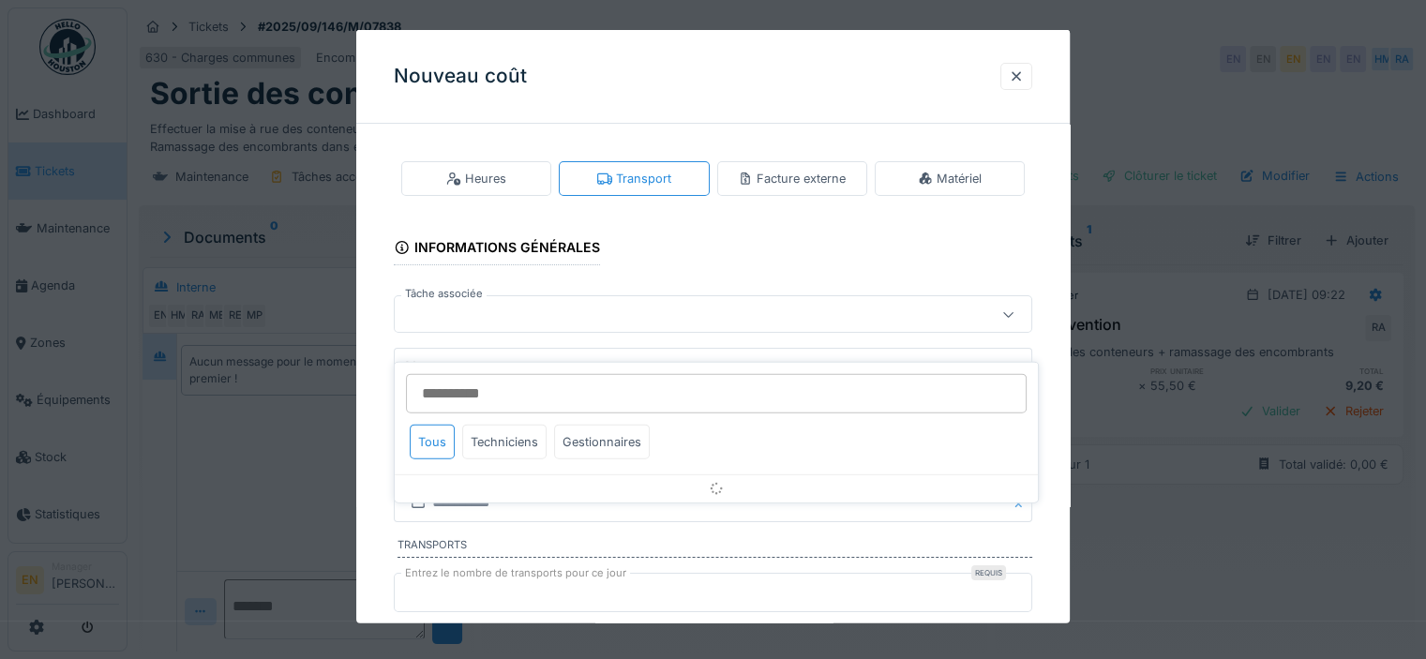
scroll to position [93, 0]
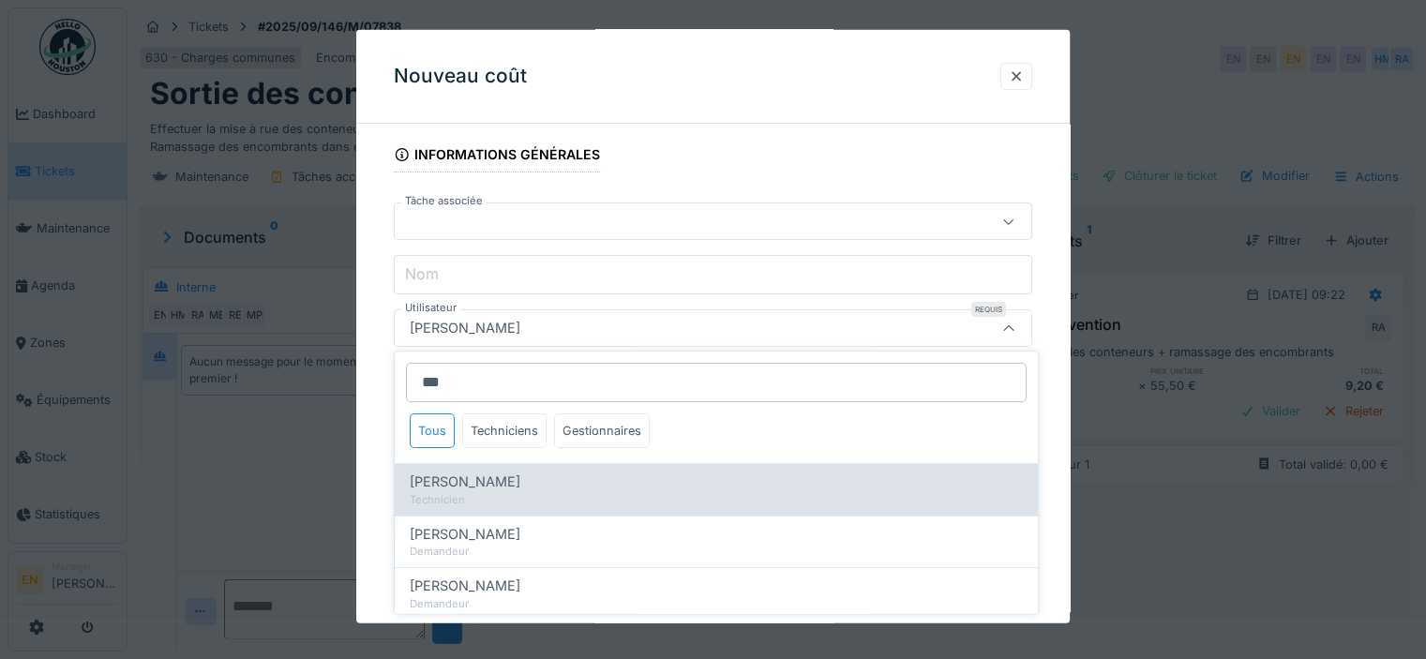
type input "***"
click at [494, 487] on div "[PERSON_NAME]" at bounding box center [716, 483] width 613 height 21
type input "****"
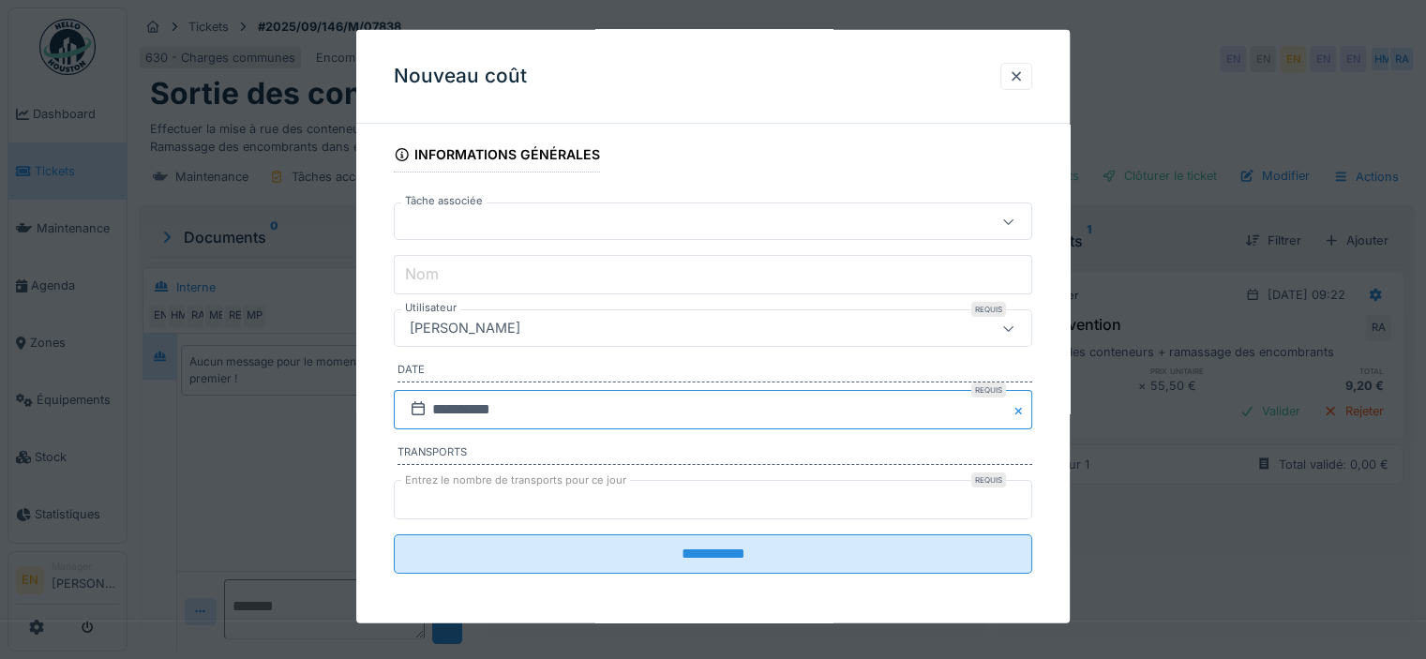
click at [543, 412] on input "**********" at bounding box center [713, 409] width 639 height 39
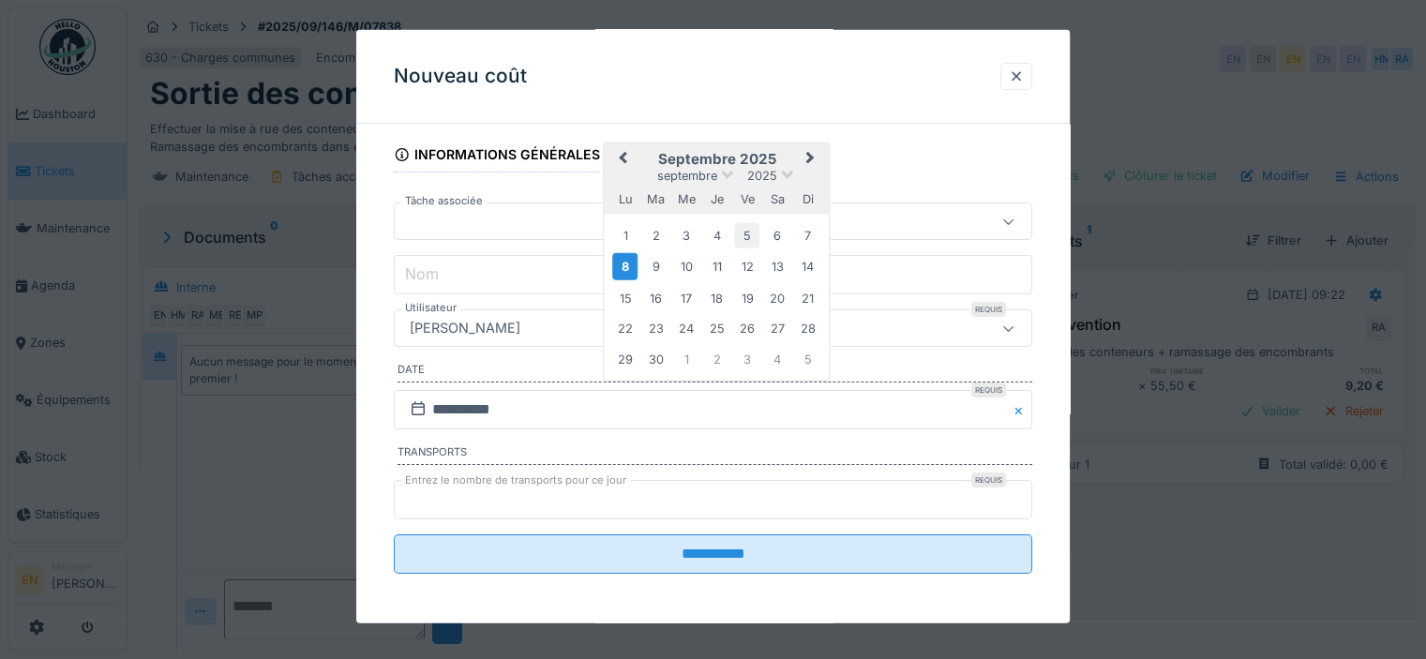
click at [749, 240] on div "5" at bounding box center [746, 234] width 25 height 25
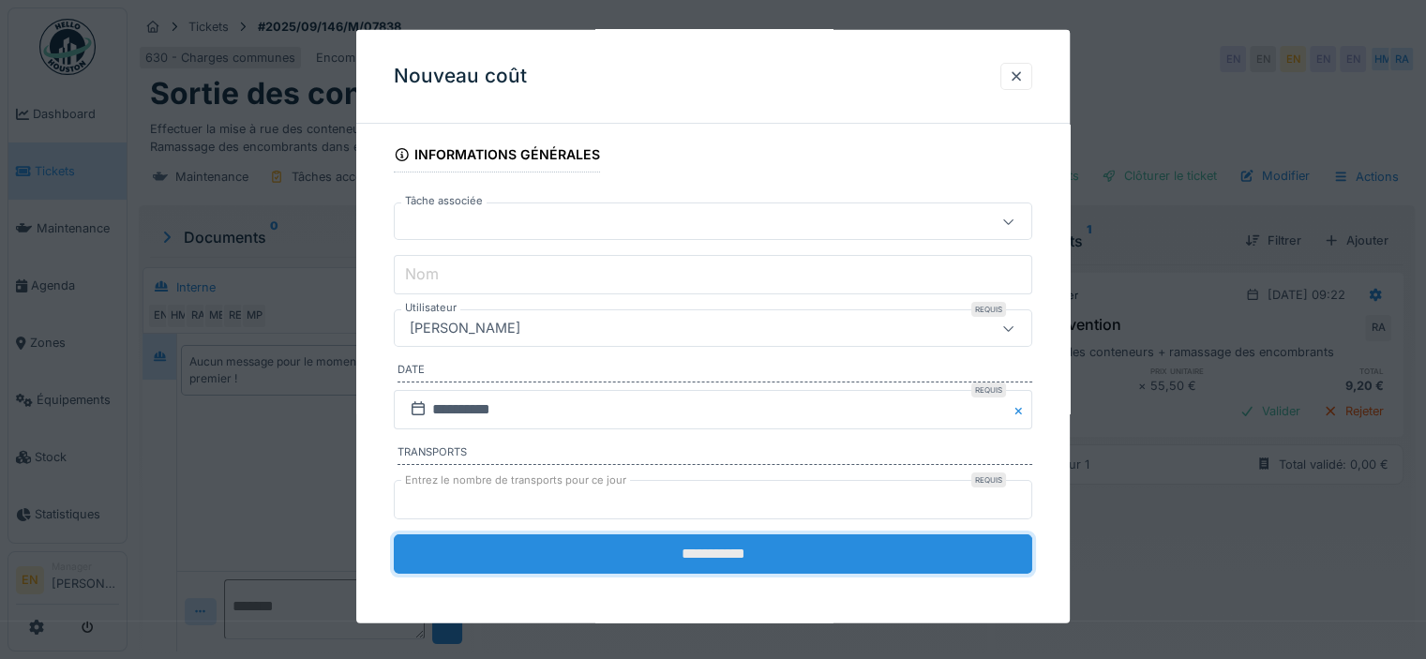
click at [686, 557] on input "**********" at bounding box center [713, 554] width 639 height 39
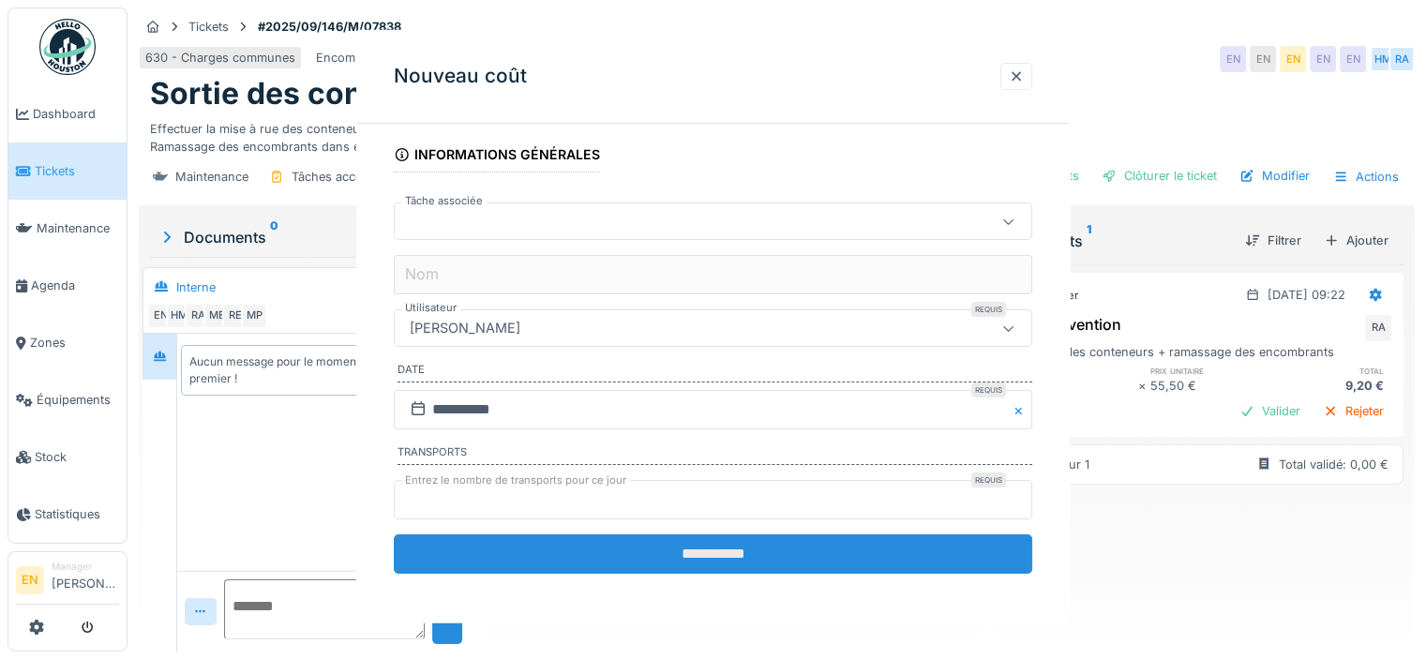
scroll to position [0, 0]
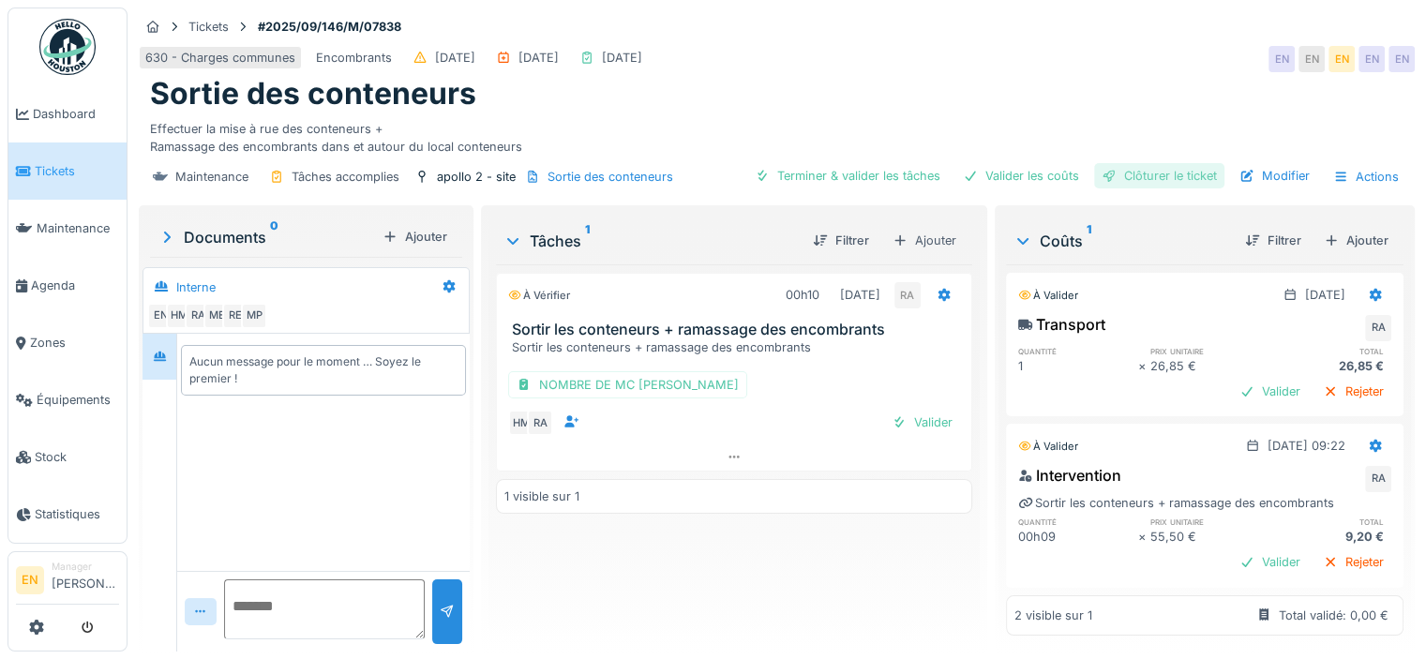
click at [1157, 180] on div "Clôturer le ticket" at bounding box center [1159, 175] width 130 height 25
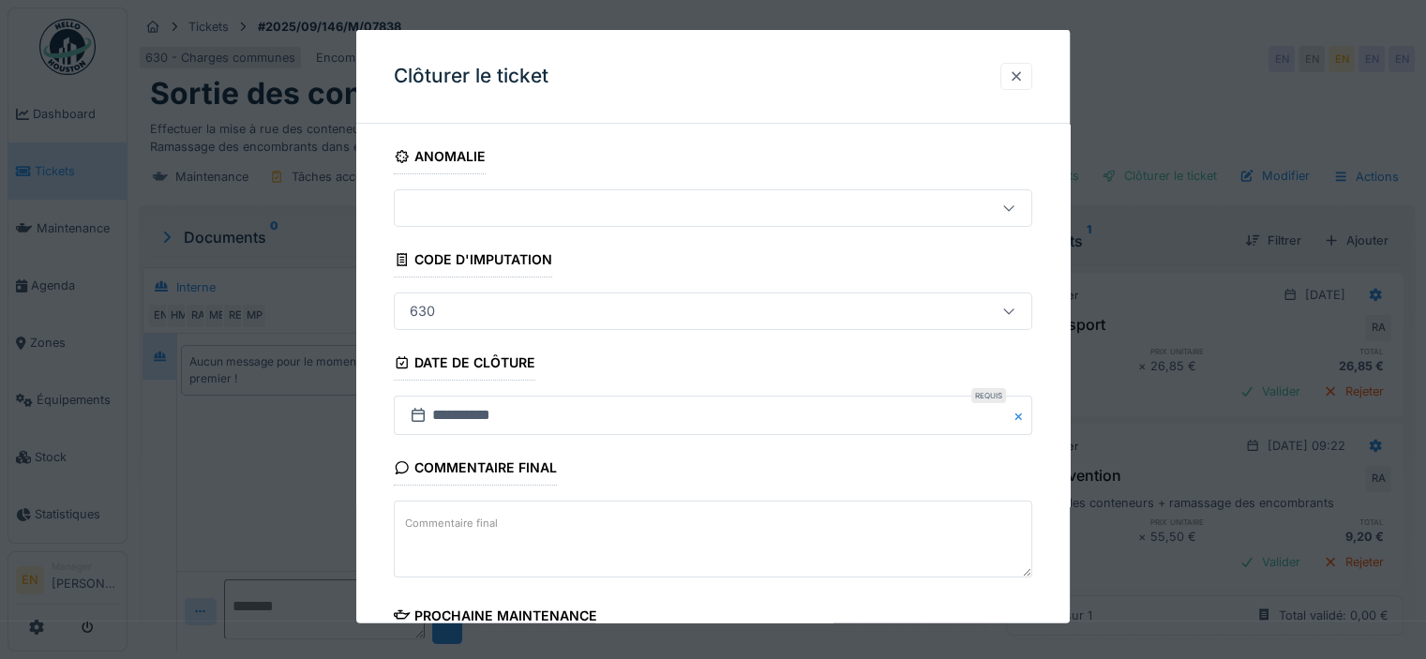
click at [1020, 78] on div at bounding box center [1016, 77] width 15 height 18
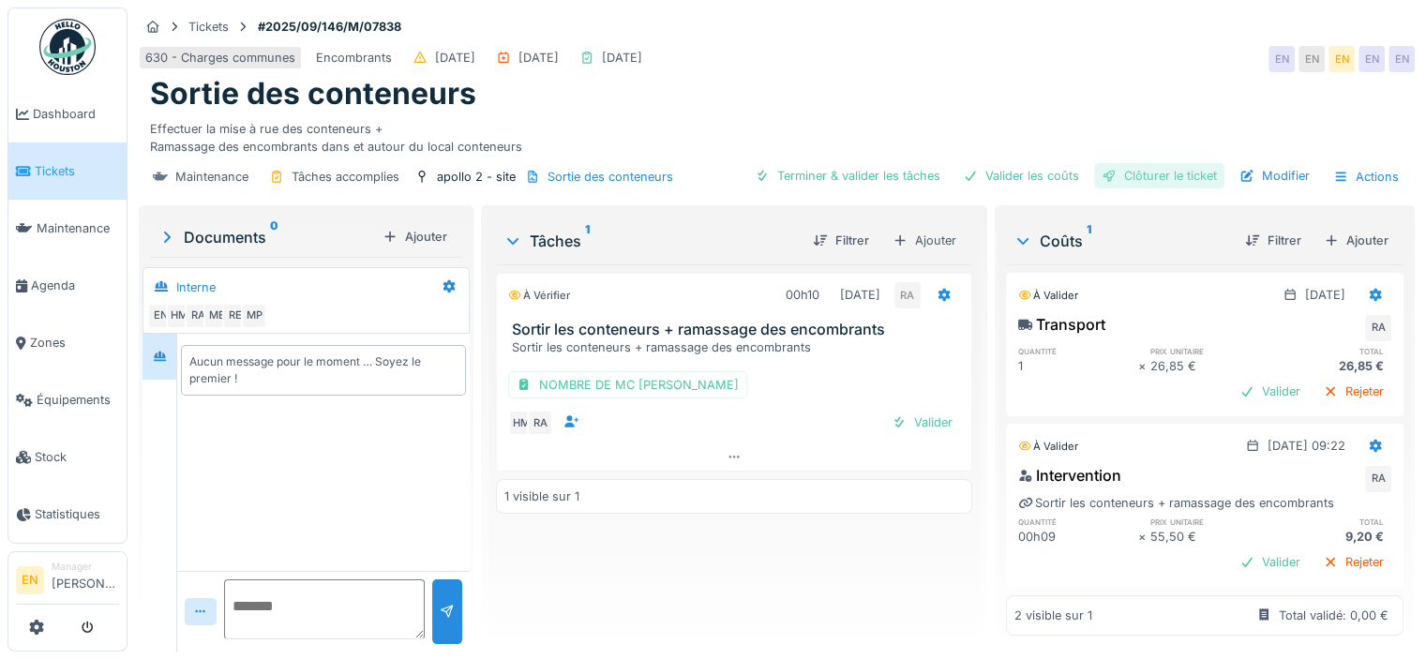
click at [1170, 167] on div "Clôturer le ticket" at bounding box center [1159, 175] width 130 height 25
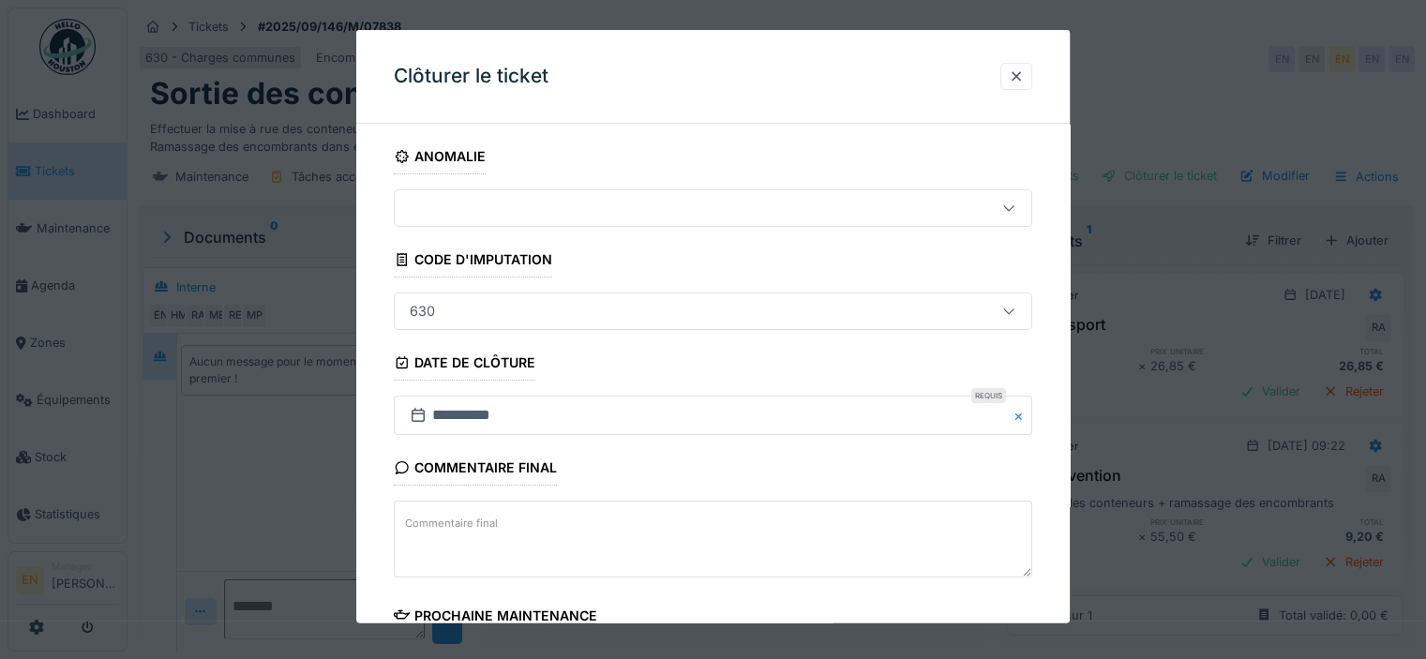
click at [1056, 452] on div "**********" at bounding box center [713, 535] width 714 height 793
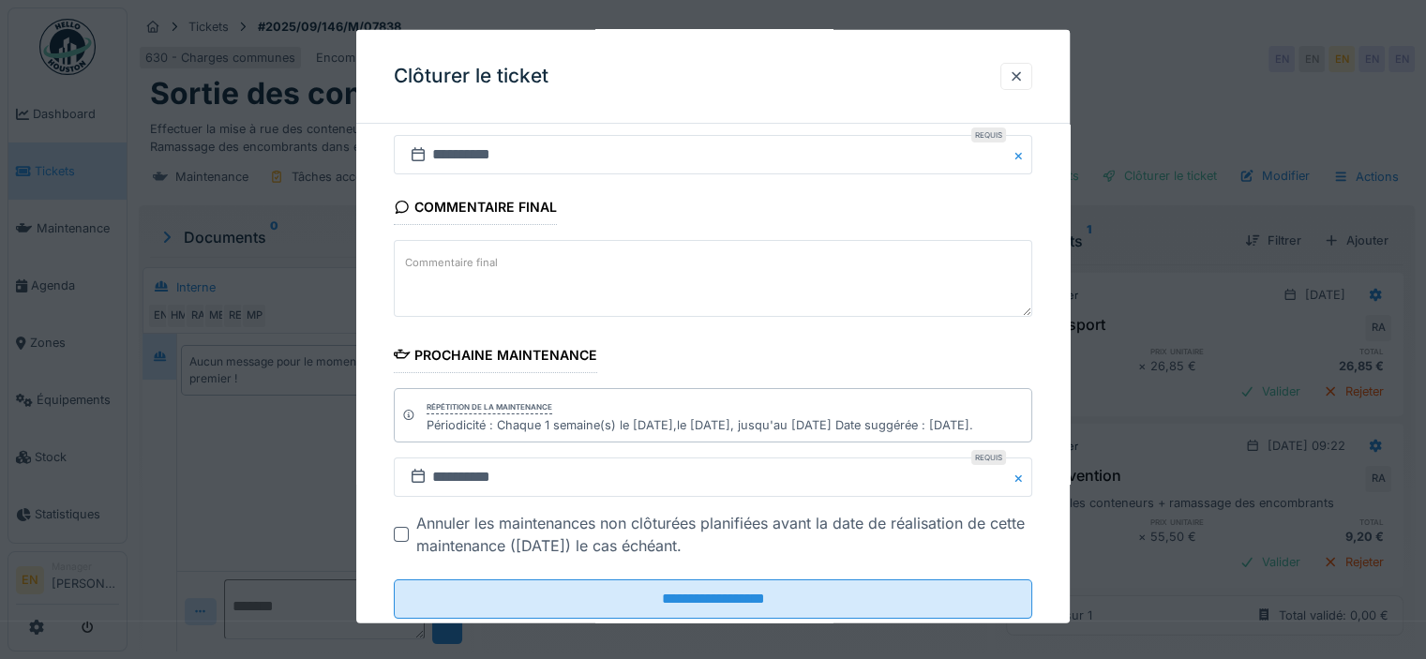
scroll to position [306, 0]
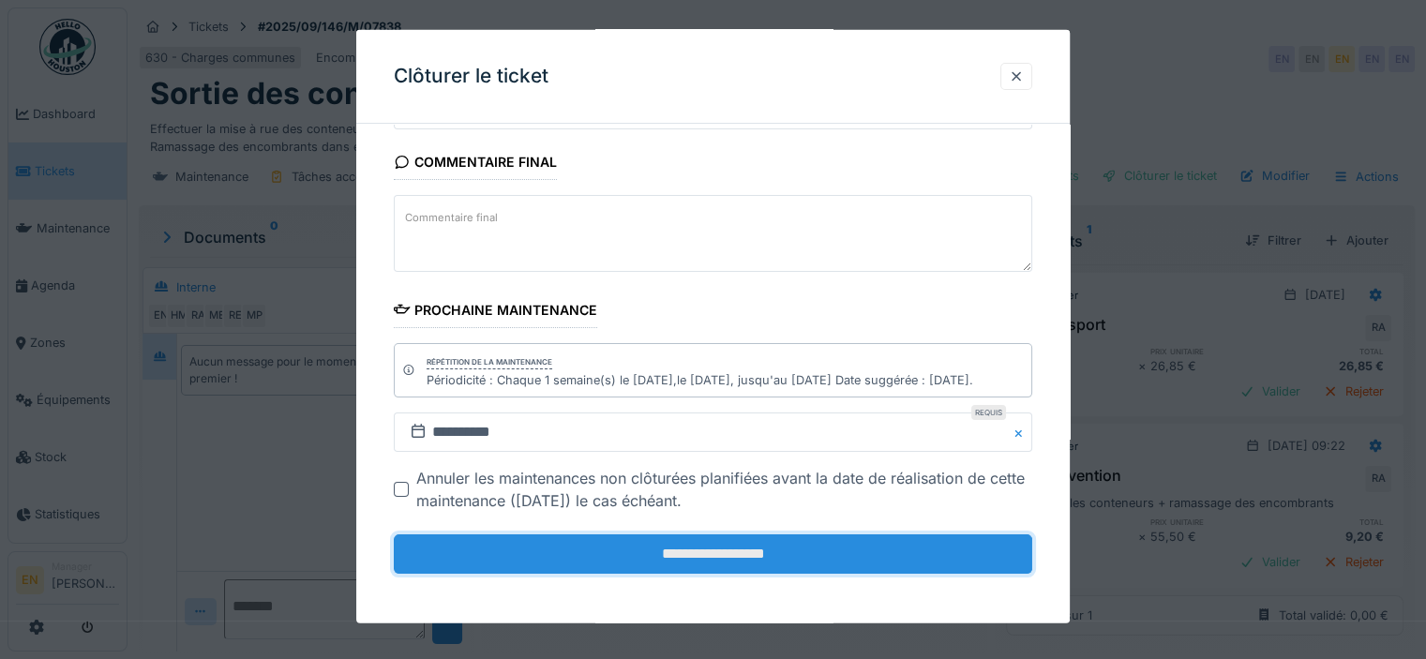
click at [742, 551] on input "**********" at bounding box center [713, 554] width 639 height 39
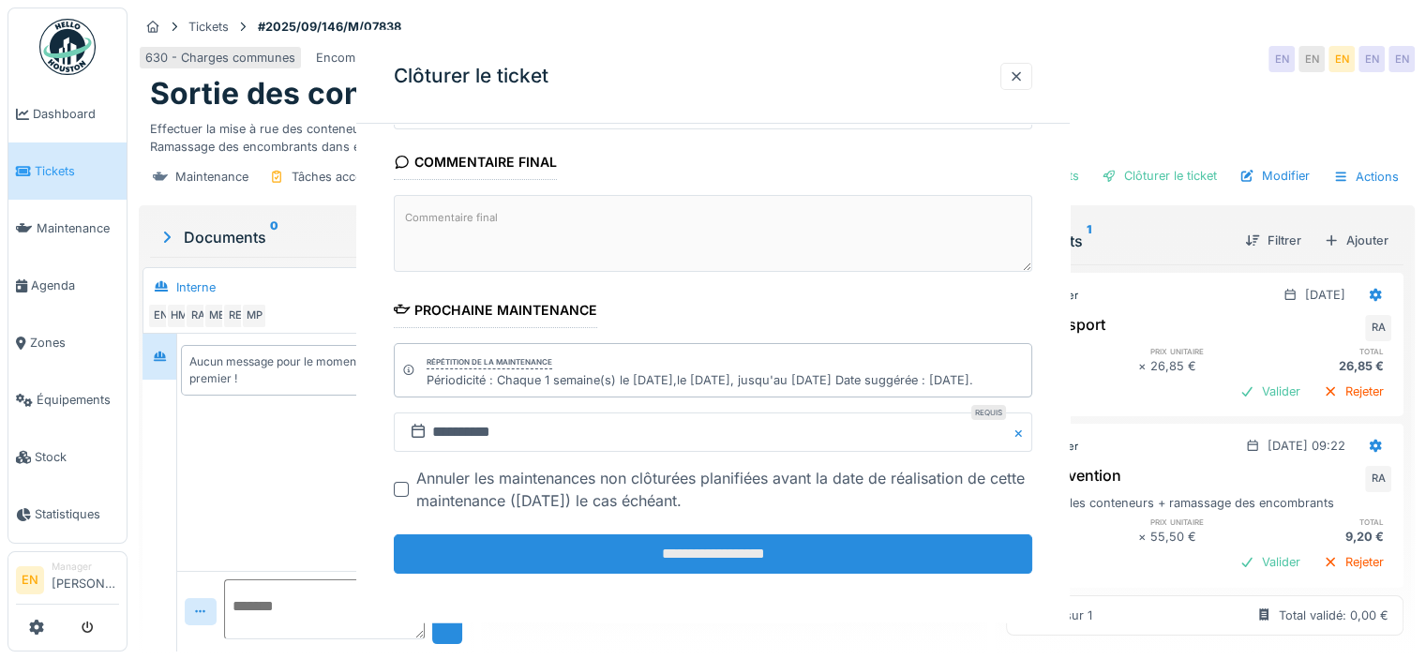
scroll to position [0, 0]
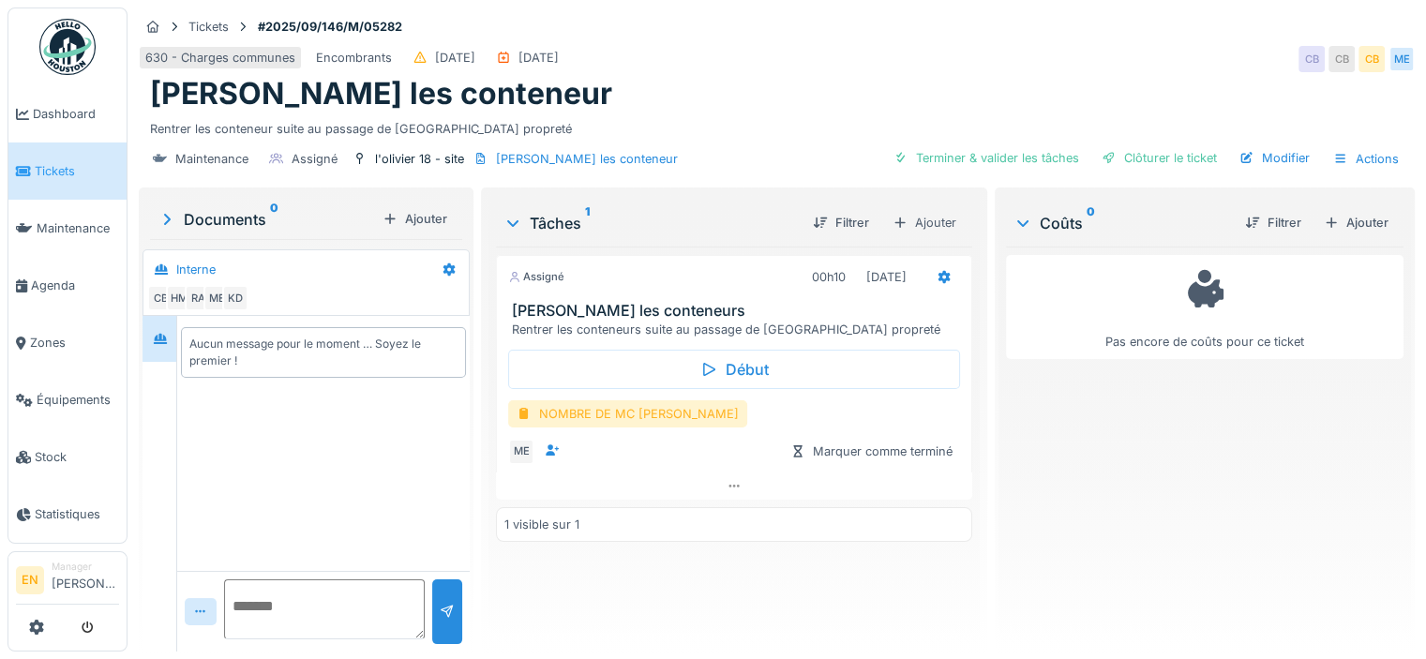
click at [650, 411] on div "NOMBRE DE MC [PERSON_NAME]" at bounding box center [627, 413] width 239 height 27
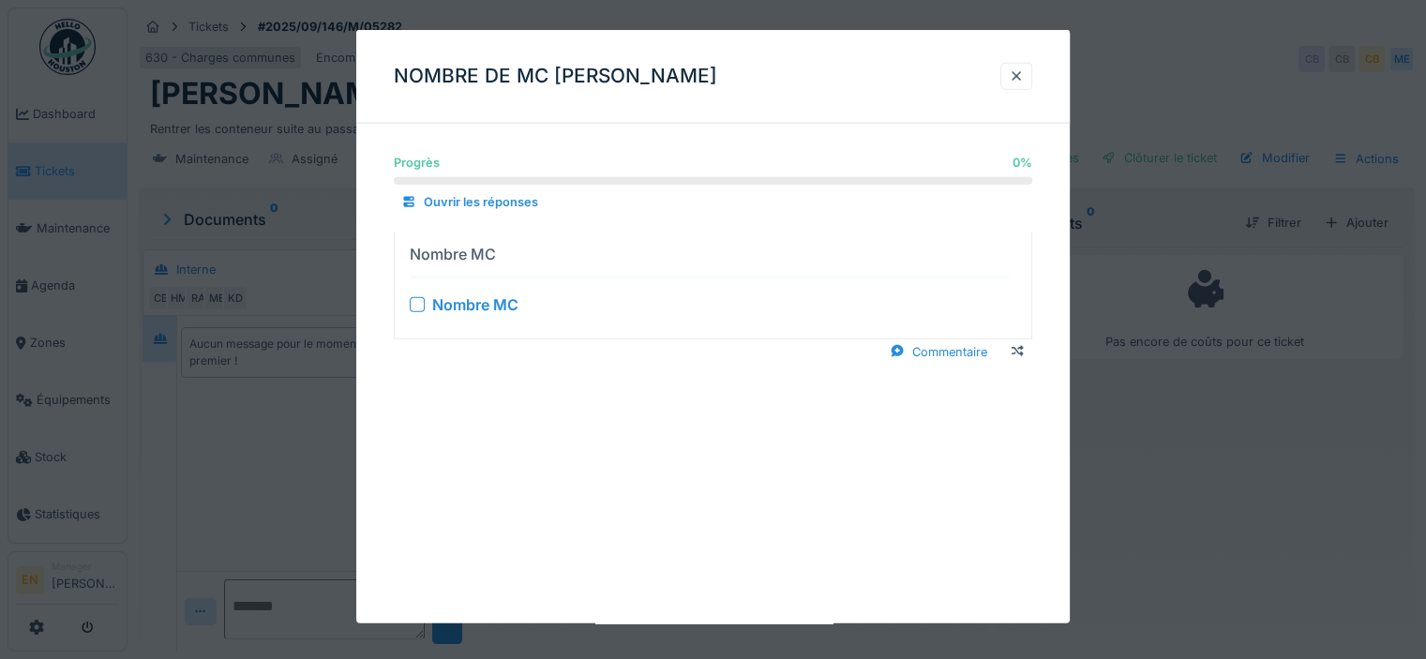
click at [418, 305] on div at bounding box center [417, 303] width 15 height 15
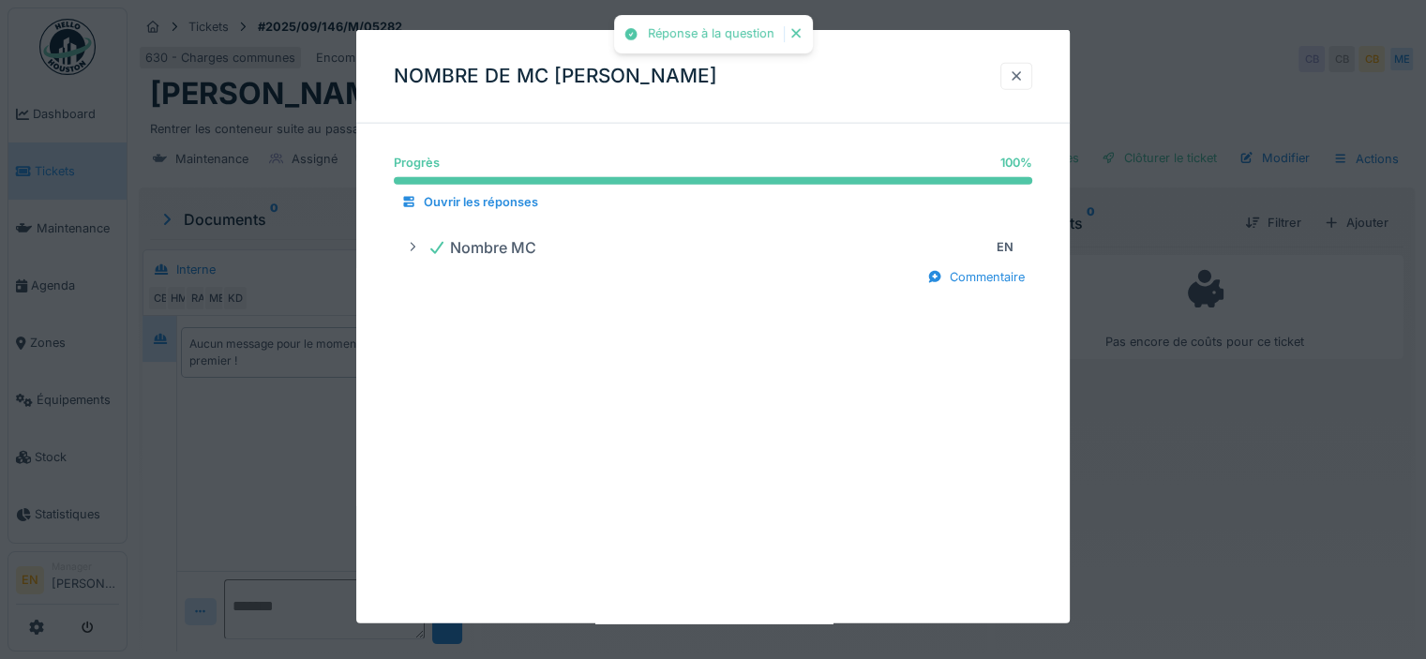
click at [1020, 75] on div at bounding box center [1016, 77] width 15 height 18
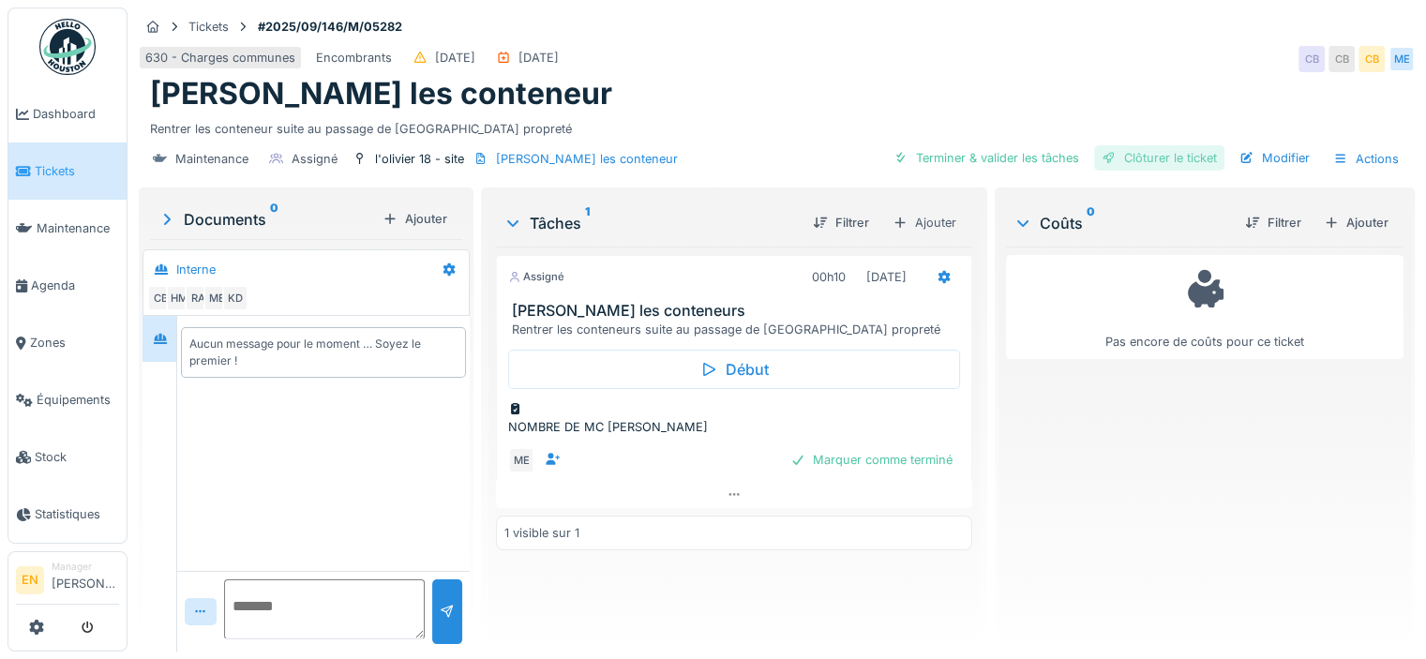
click at [1178, 162] on div "Clôturer le ticket" at bounding box center [1159, 157] width 130 height 25
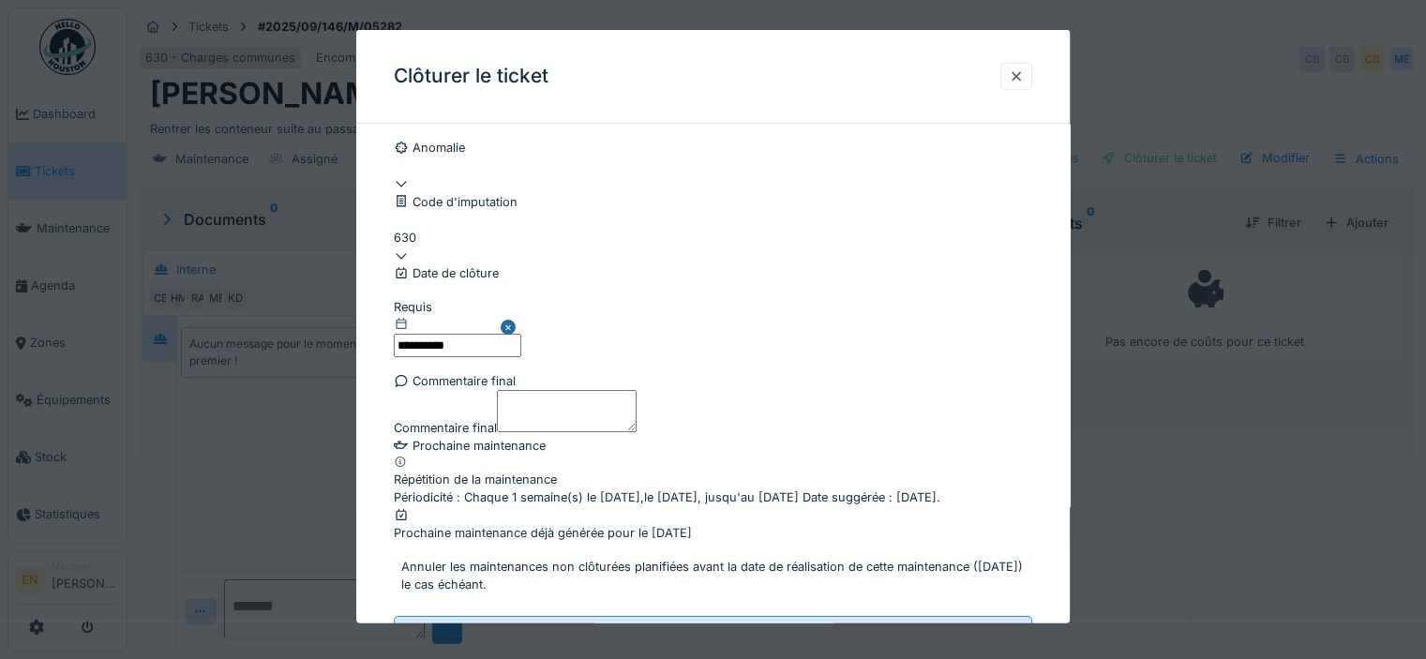
click at [1051, 502] on div "**********" at bounding box center [713, 416] width 714 height 554
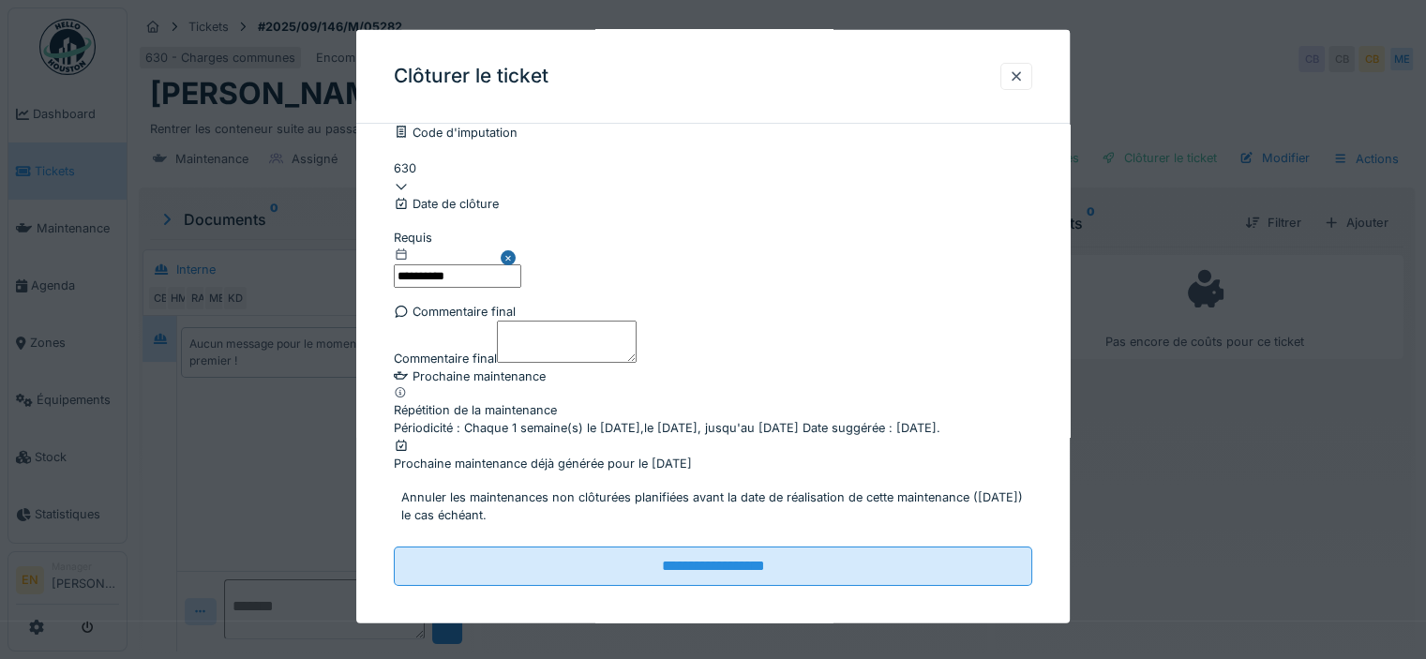
scroll to position [293, 0]
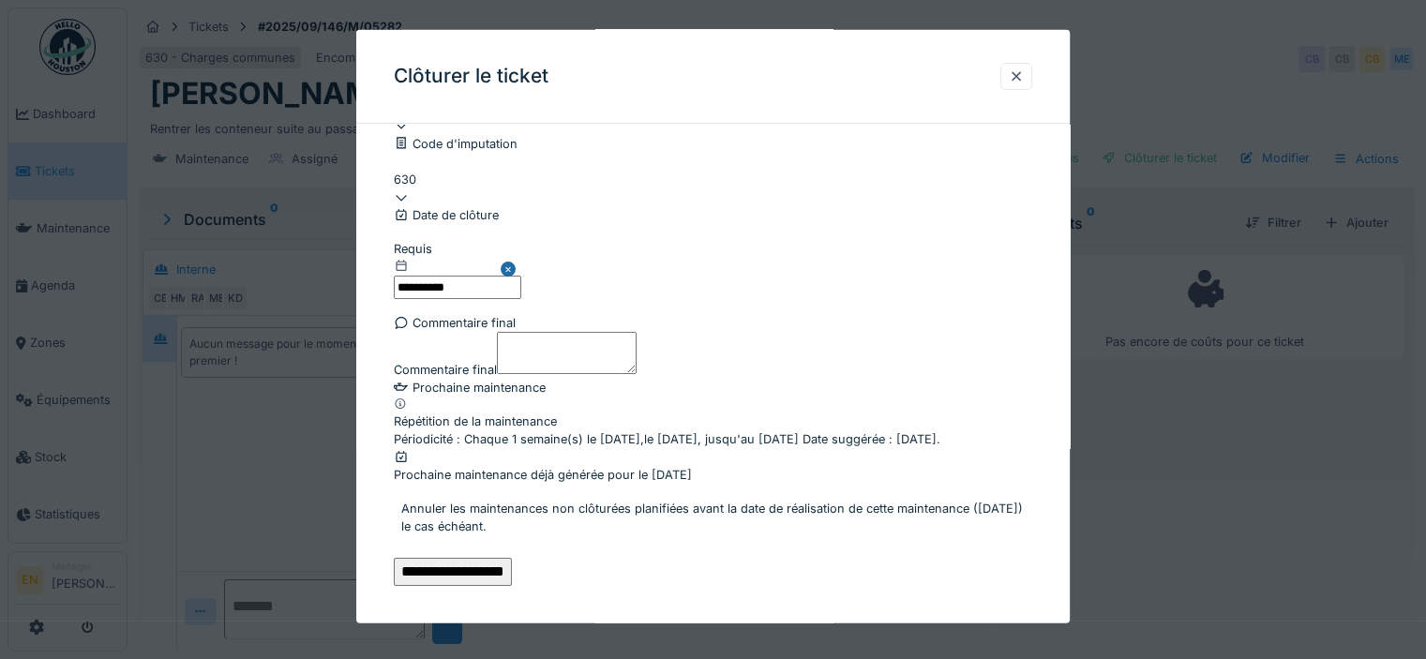
click at [512, 558] on input "**********" at bounding box center [453, 572] width 118 height 28
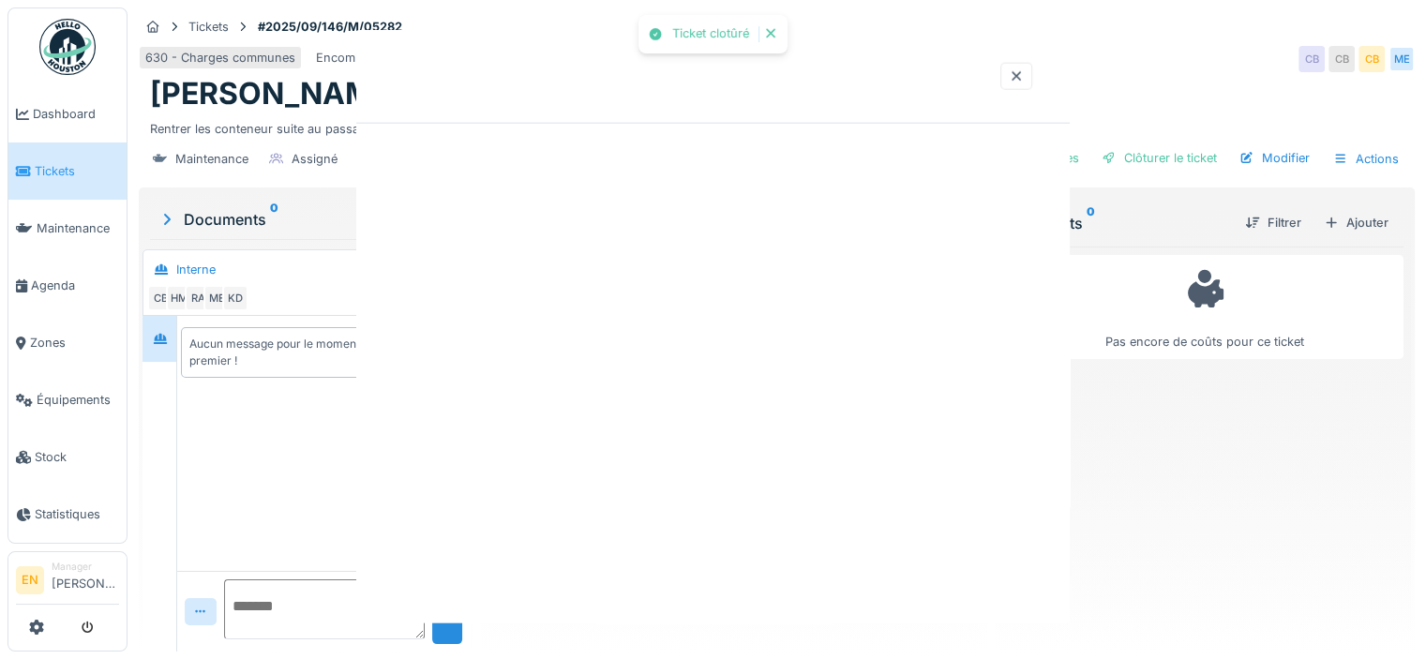
scroll to position [0, 0]
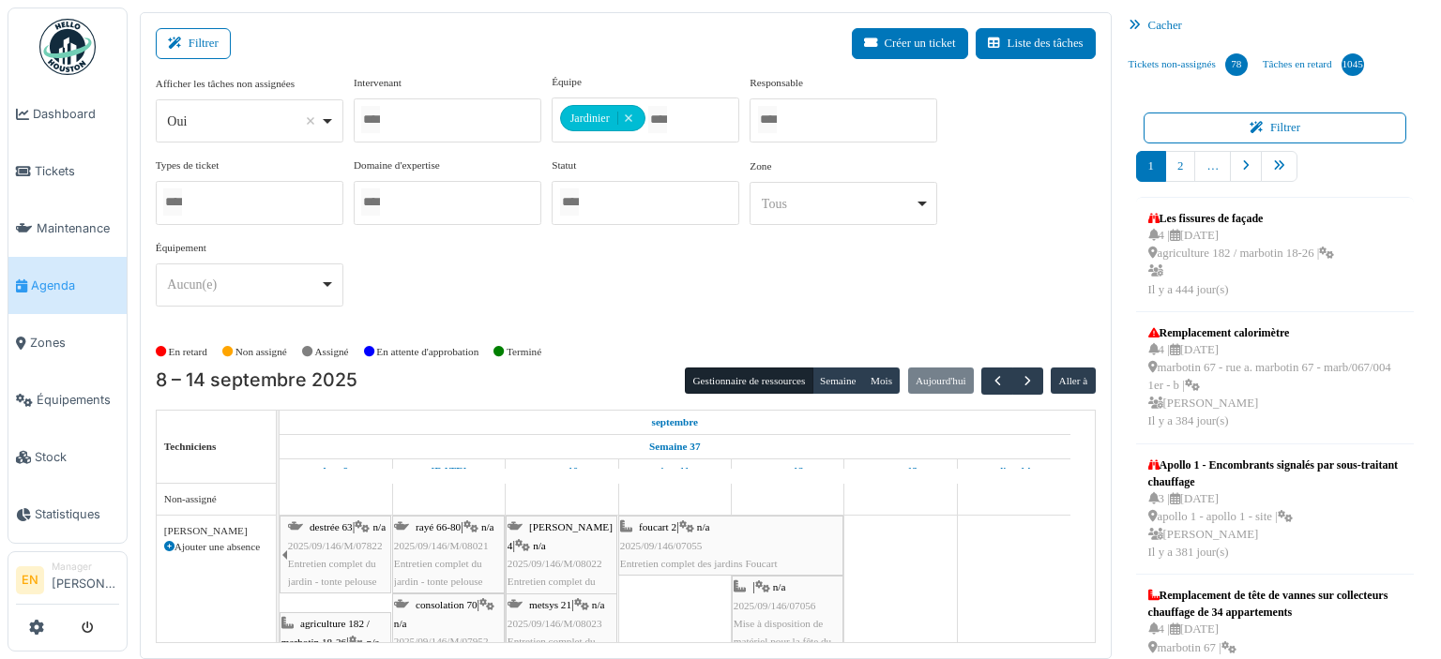
scroll to position [11205, 0]
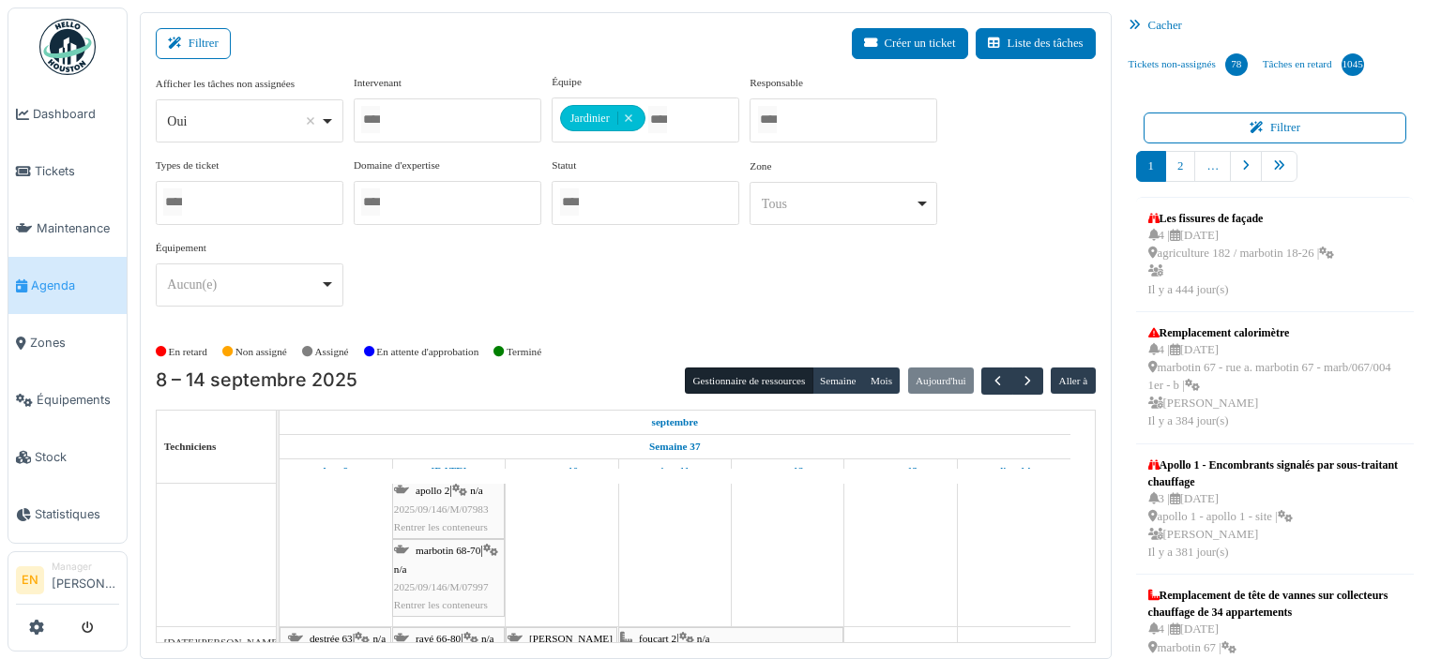
click at [416, 586] on span "2025/09/146/M/07997" at bounding box center [441, 586] width 95 height 11
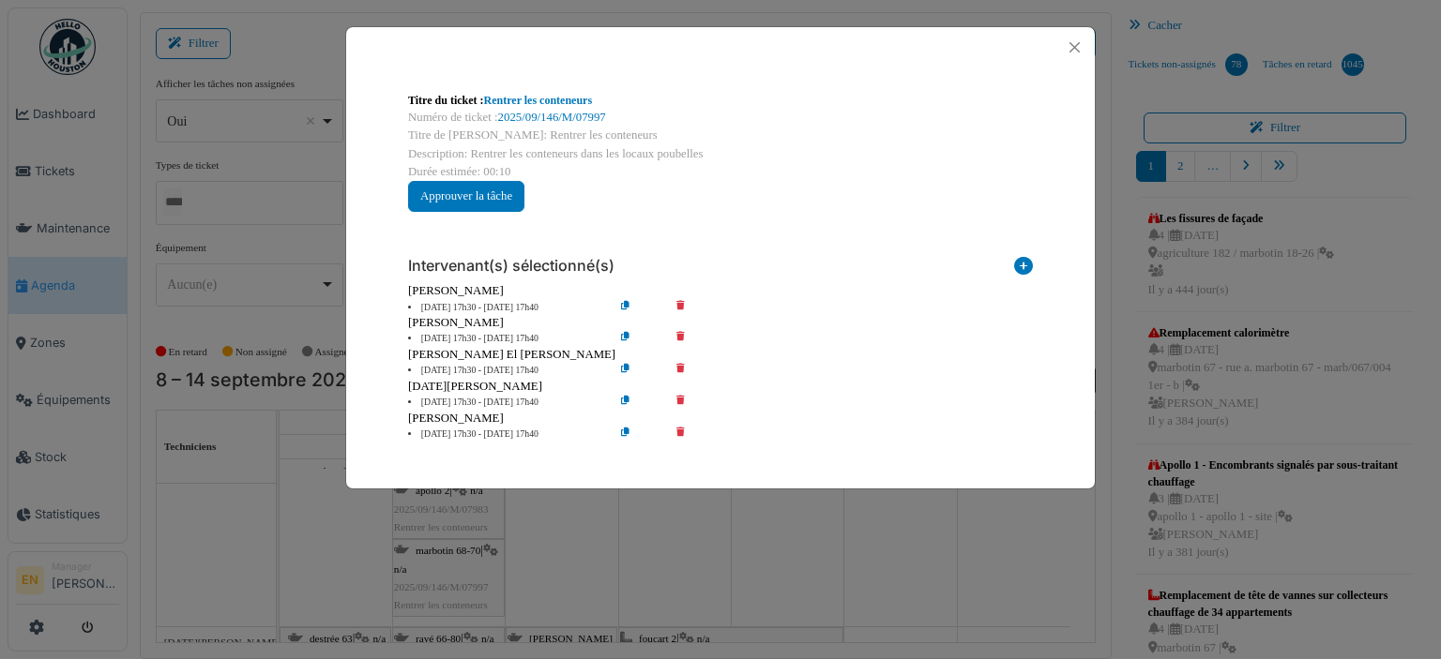
click at [681, 301] on icon at bounding box center [693, 308] width 53 height 14
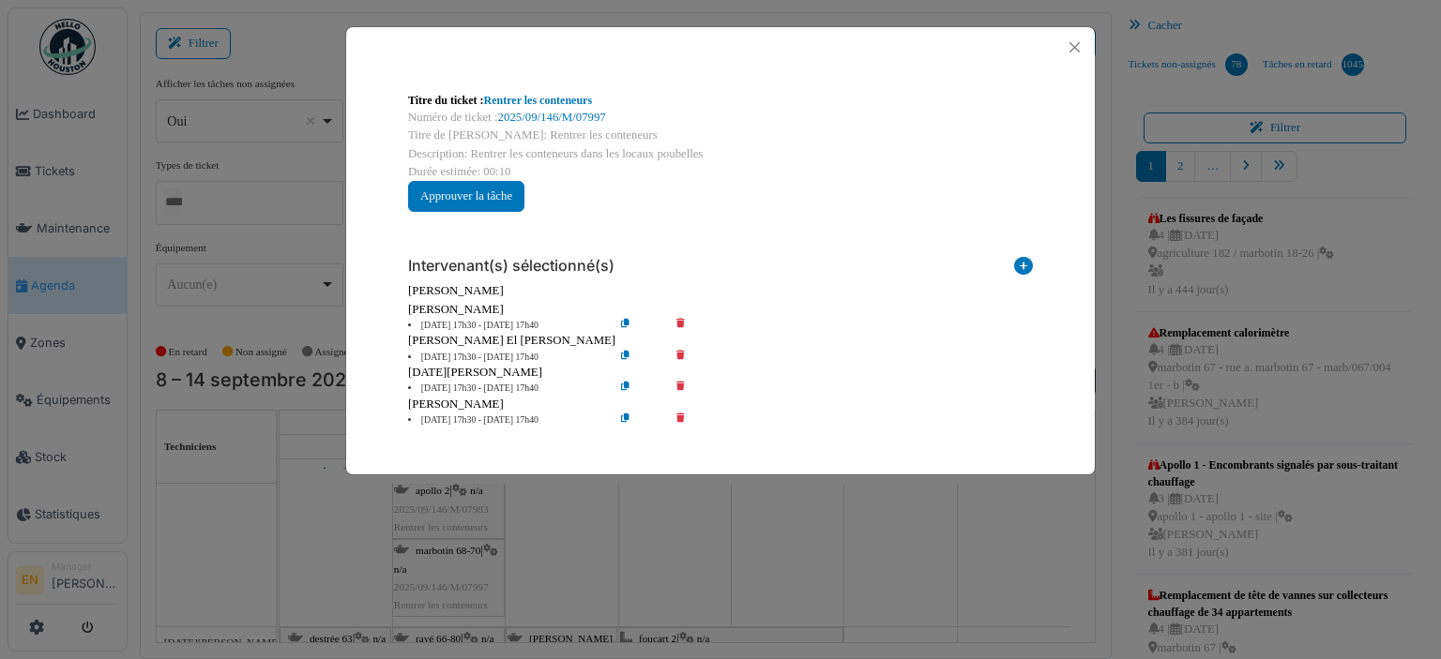
click at [681, 324] on icon at bounding box center [693, 326] width 53 height 14
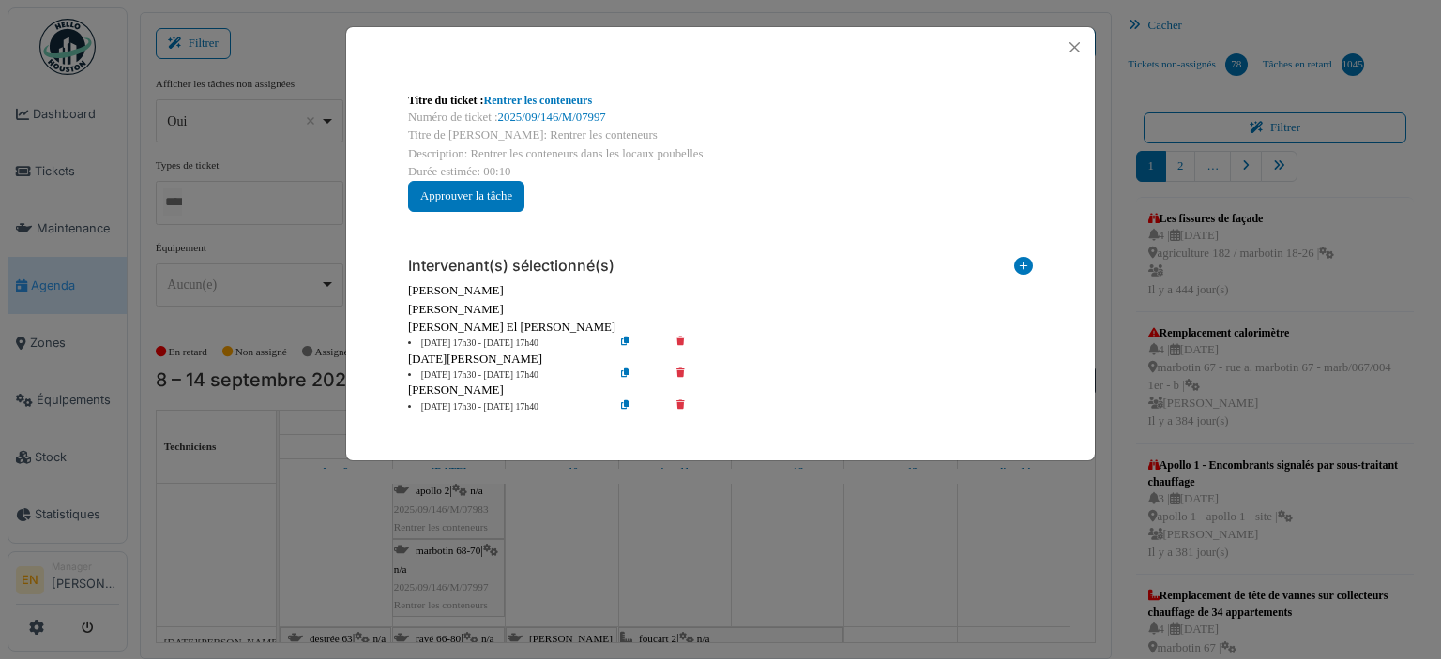
click at [681, 345] on icon at bounding box center [693, 344] width 53 height 14
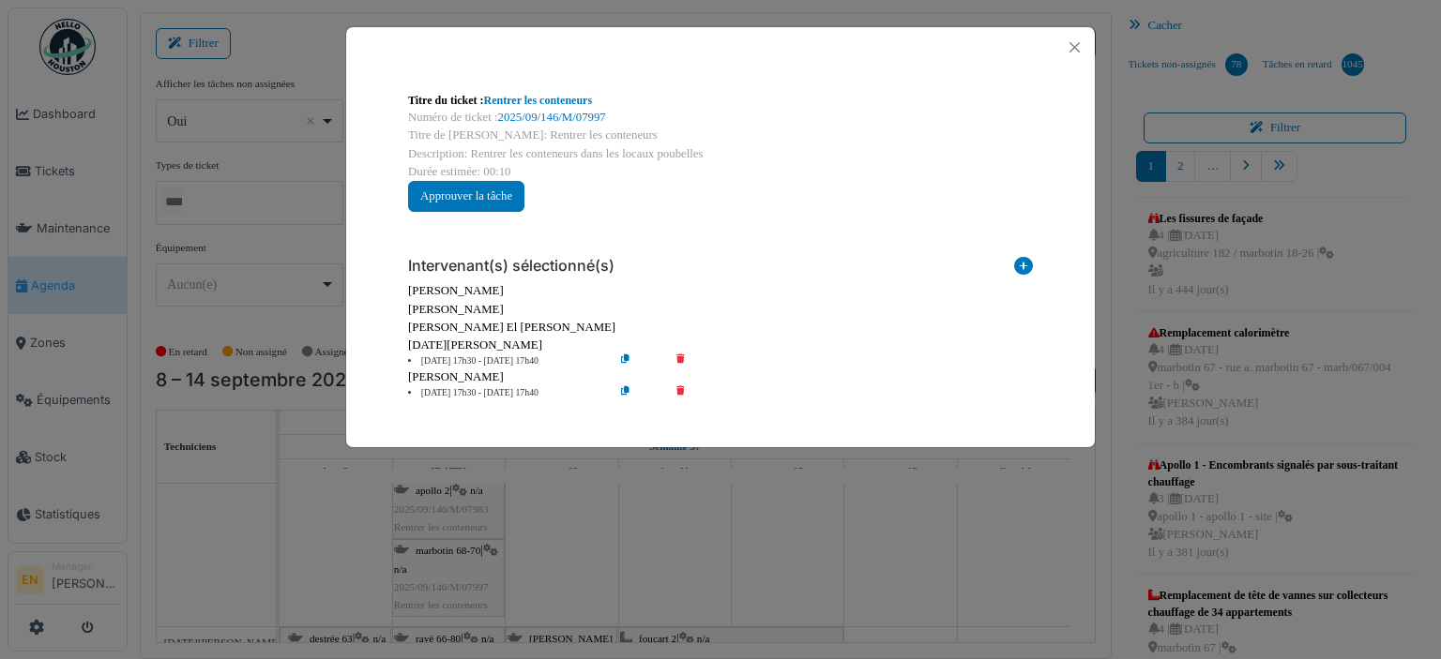
click at [680, 389] on icon at bounding box center [693, 393] width 53 height 14
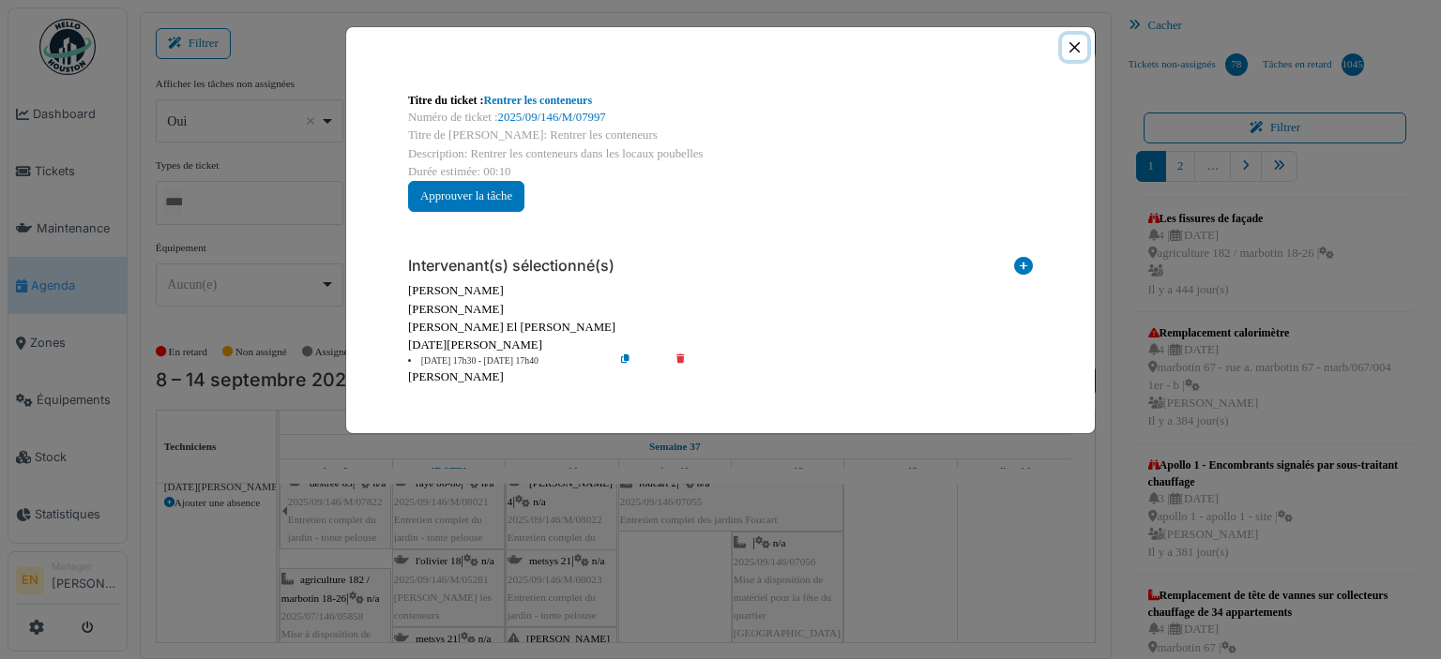
click at [1073, 51] on button "Close" at bounding box center [1074, 47] width 25 height 25
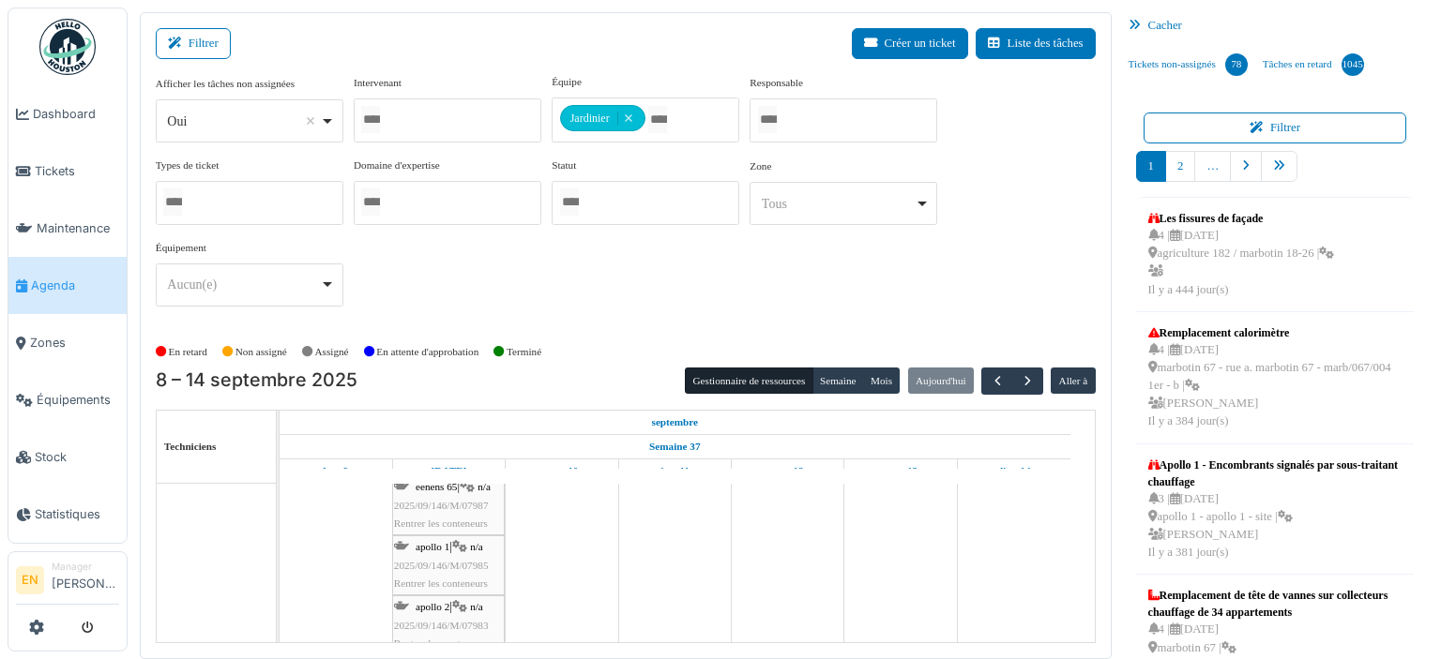
scroll to position [0, 0]
click at [444, 501] on div "eenens 65 | n/a 2025/09/146/M/07987 Rentrer les conteneurs" at bounding box center [448, 499] width 109 height 54
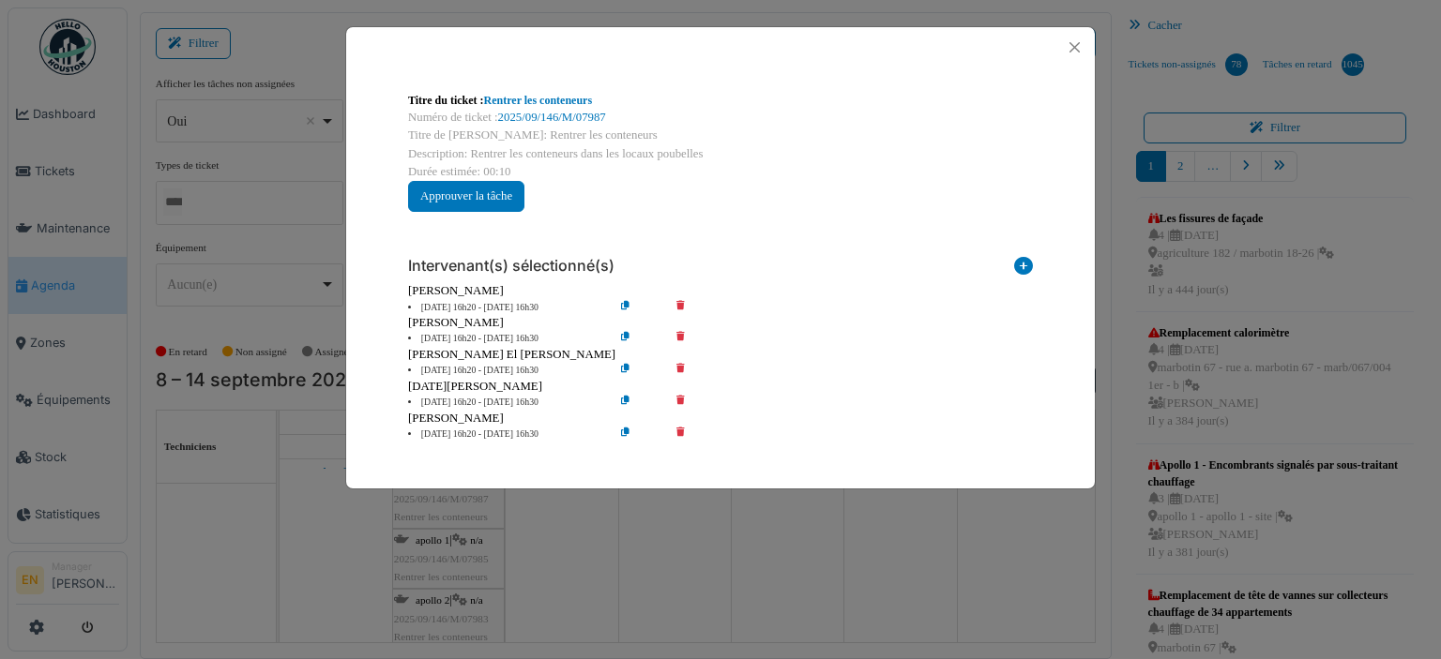
click at [681, 302] on icon at bounding box center [693, 308] width 53 height 14
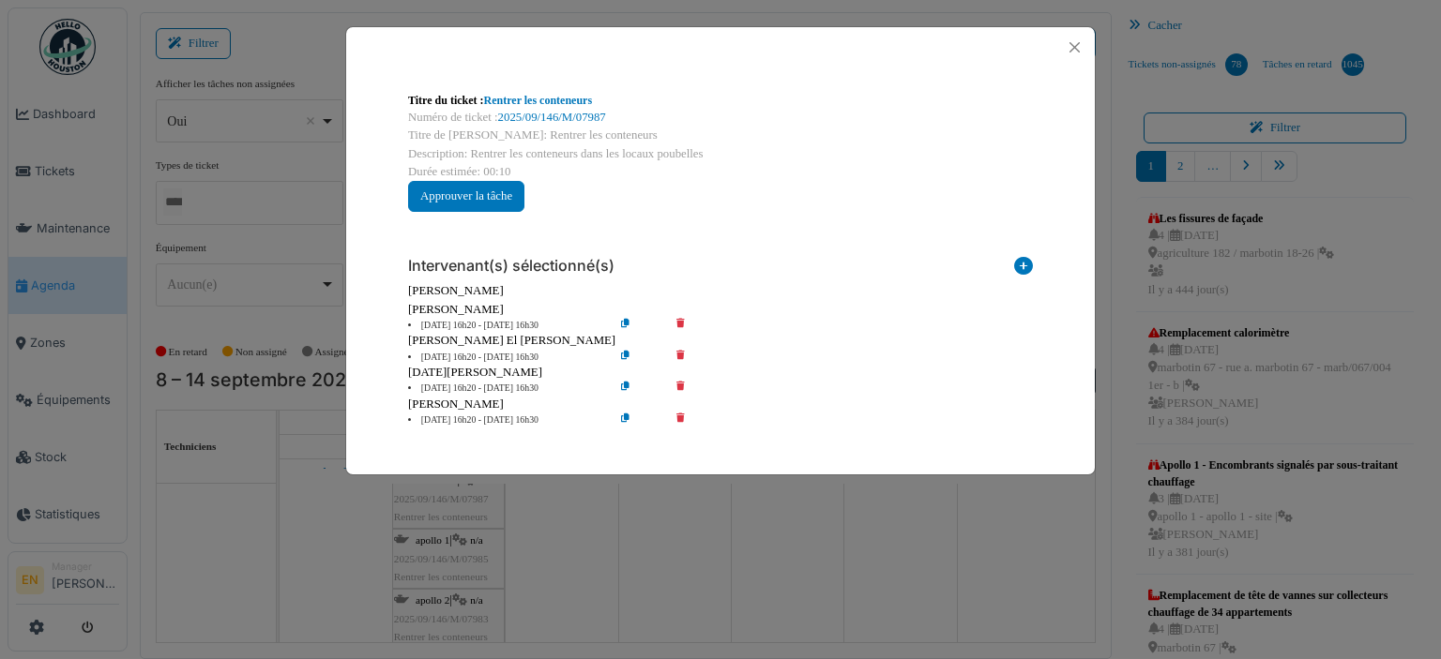
click at [678, 323] on icon at bounding box center [693, 326] width 53 height 14
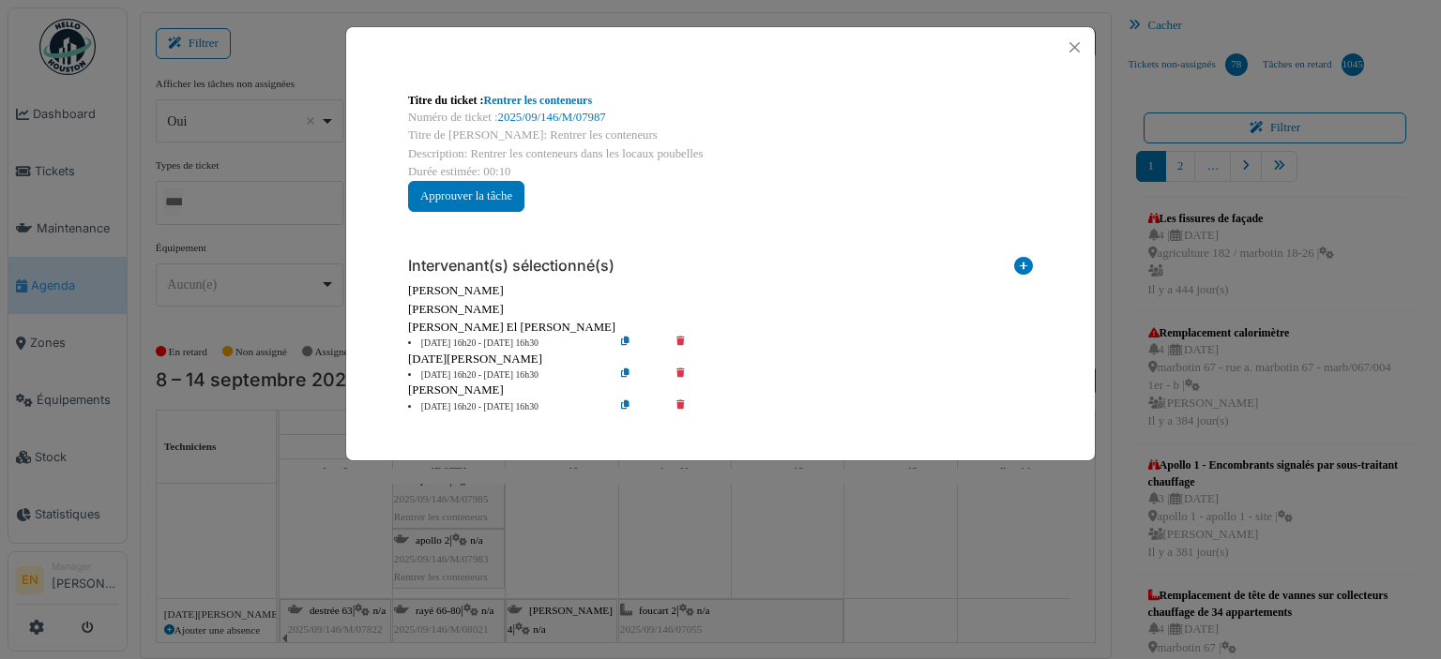
click at [678, 340] on icon at bounding box center [693, 344] width 53 height 14
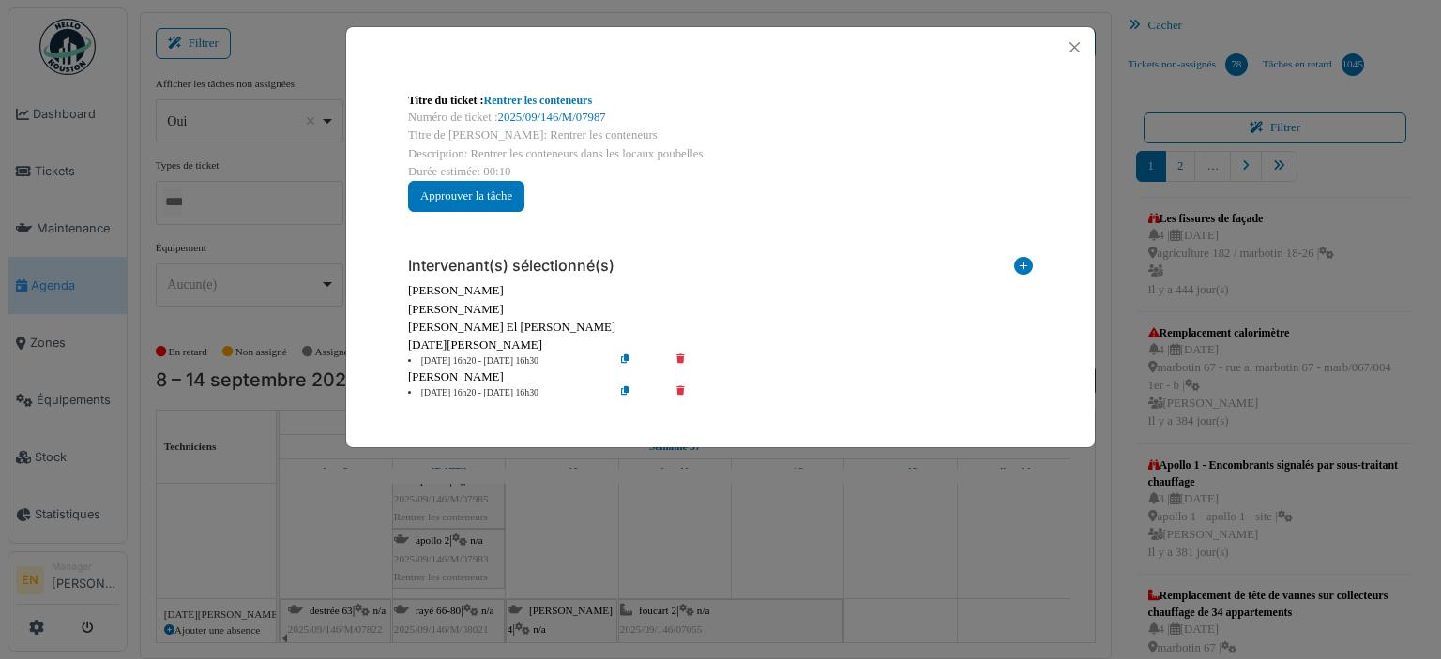
click at [683, 392] on icon at bounding box center [693, 393] width 53 height 14
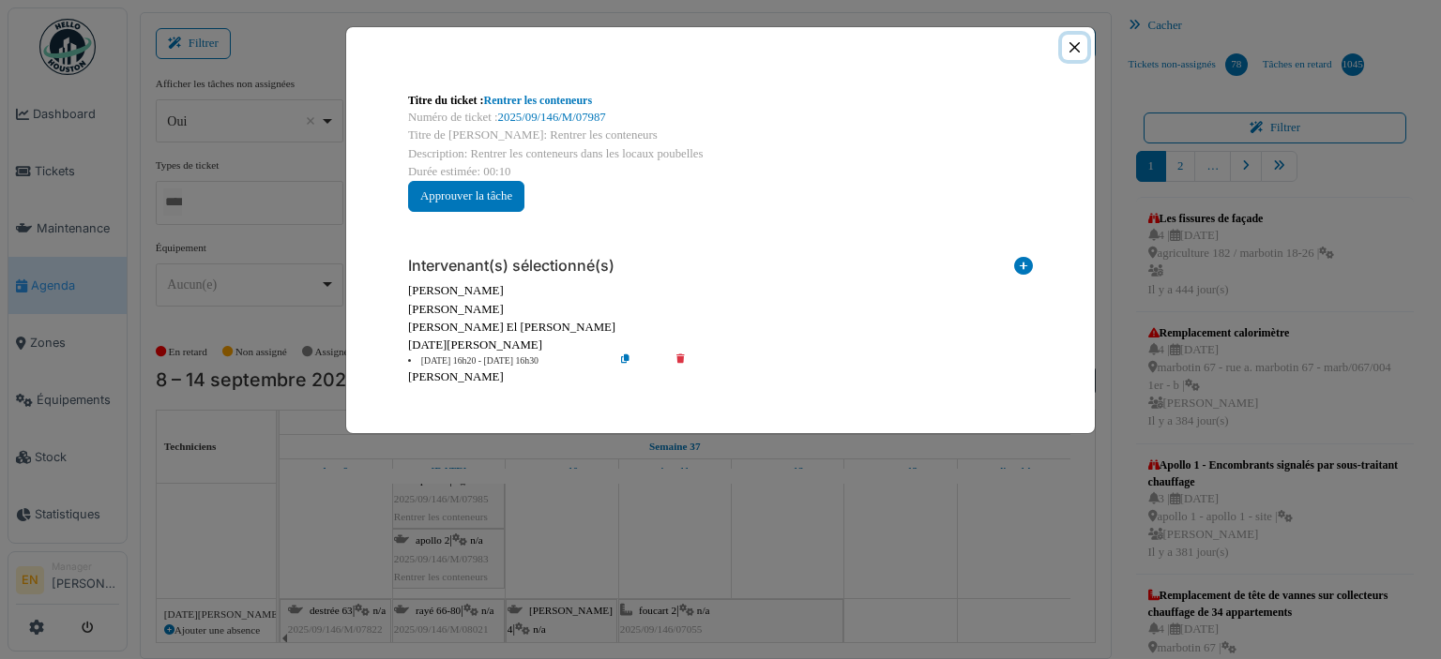
click at [1074, 46] on button "Close" at bounding box center [1074, 47] width 25 height 25
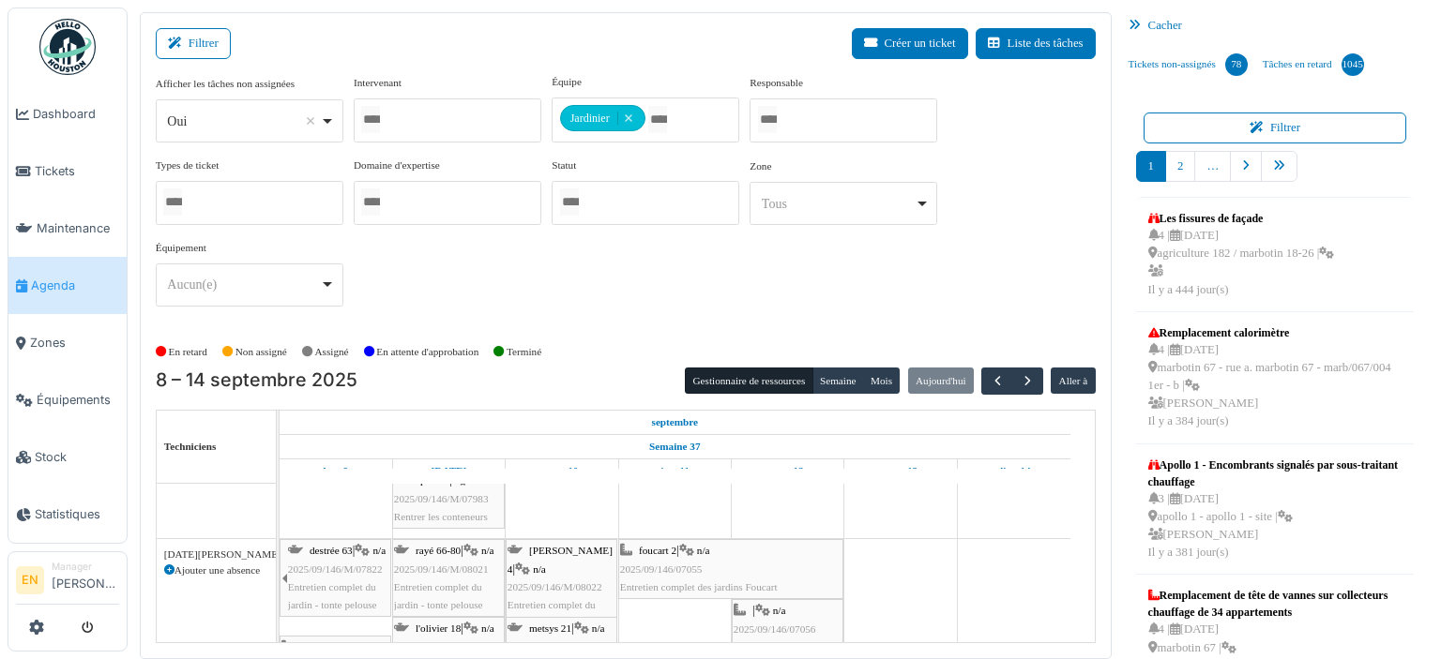
click at [414, 498] on span "2025/09/146/M/07983" at bounding box center [441, 498] width 95 height 11
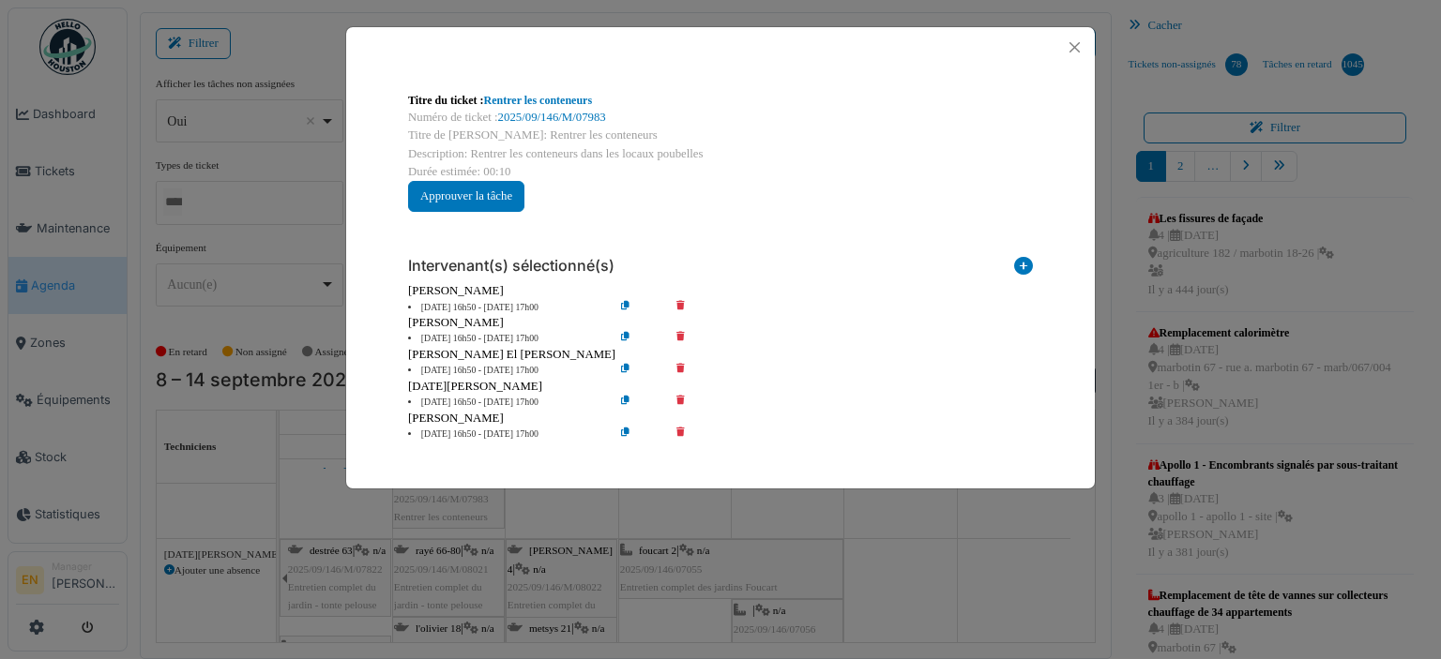
click at [683, 302] on icon at bounding box center [693, 308] width 53 height 14
click at [681, 307] on icon at bounding box center [693, 308] width 53 height 14
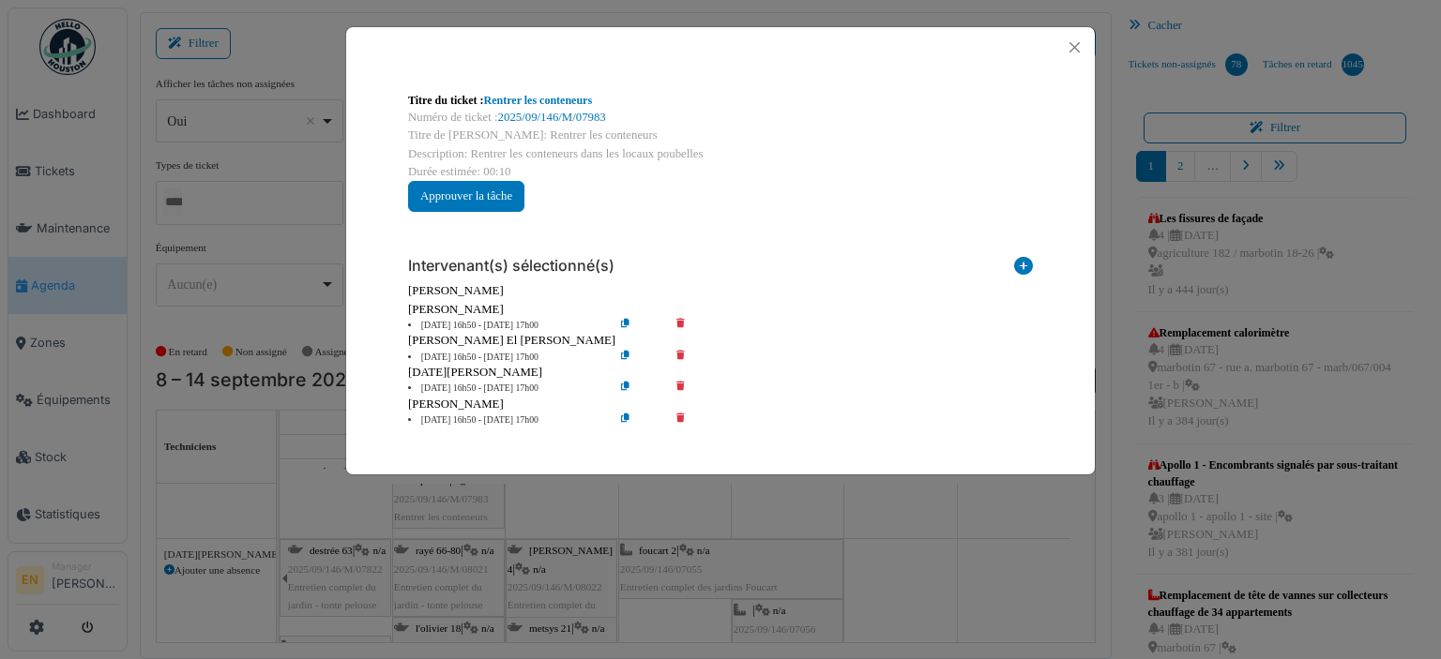
click at [677, 319] on icon at bounding box center [693, 326] width 53 height 14
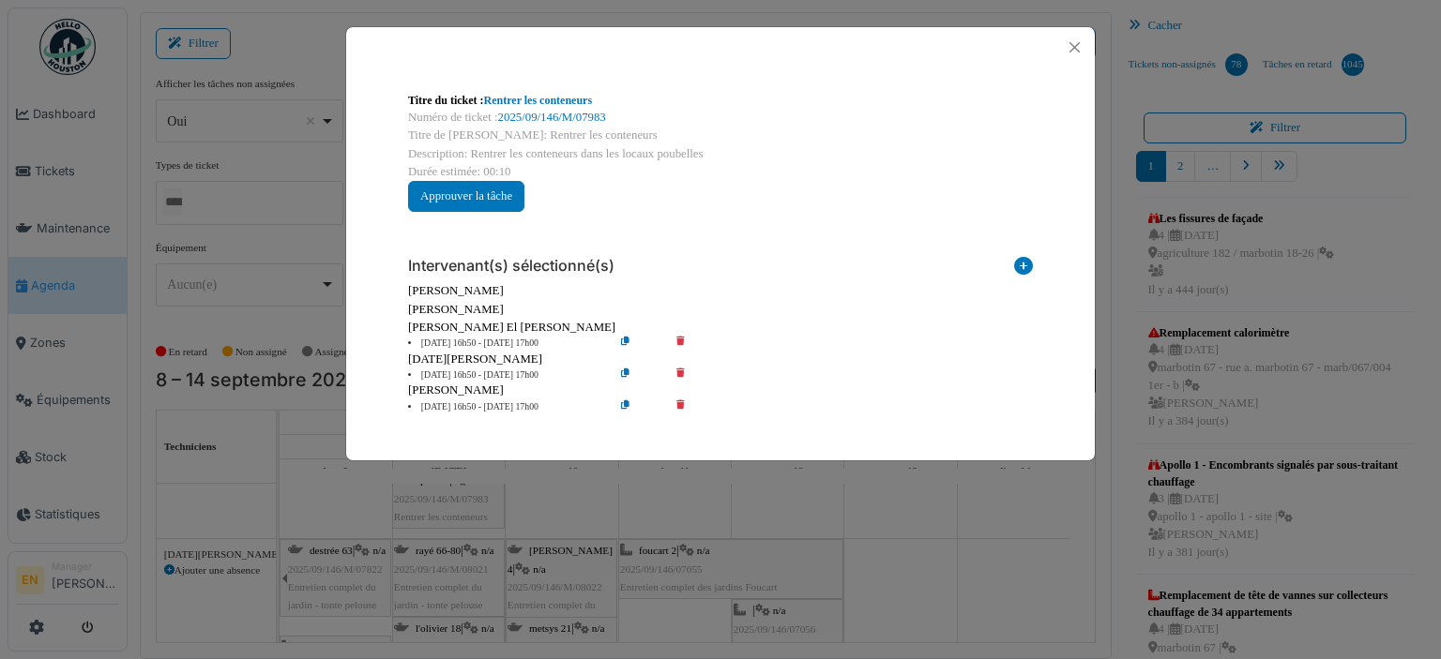
click at [680, 342] on icon at bounding box center [693, 344] width 53 height 14
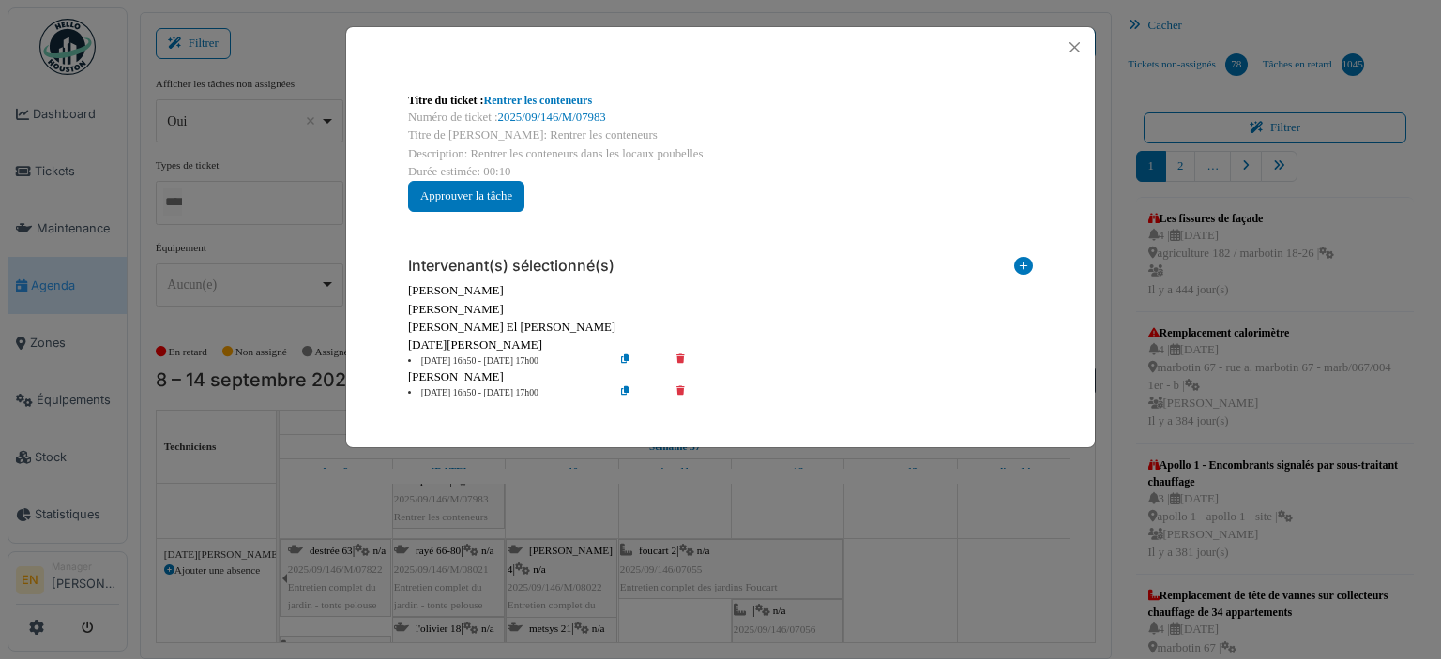
click at [680, 389] on icon at bounding box center [693, 393] width 53 height 14
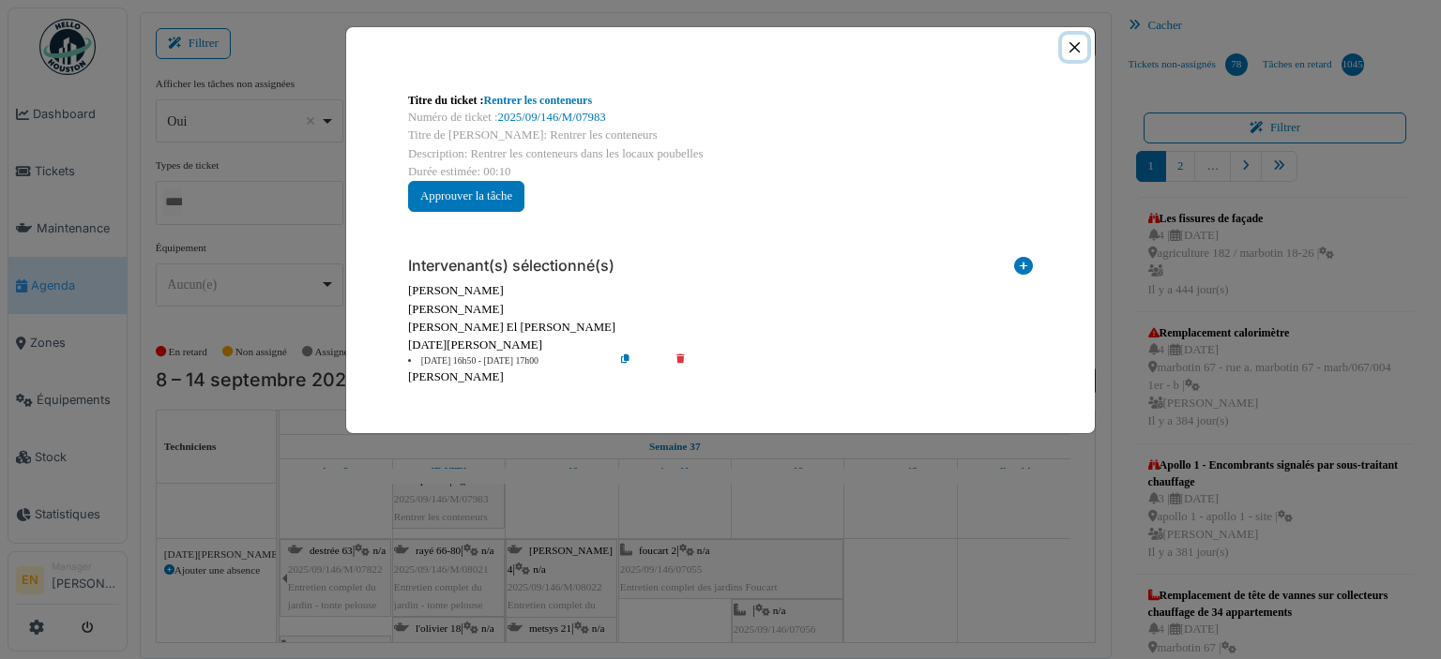
click at [1074, 46] on button "Close" at bounding box center [1074, 47] width 25 height 25
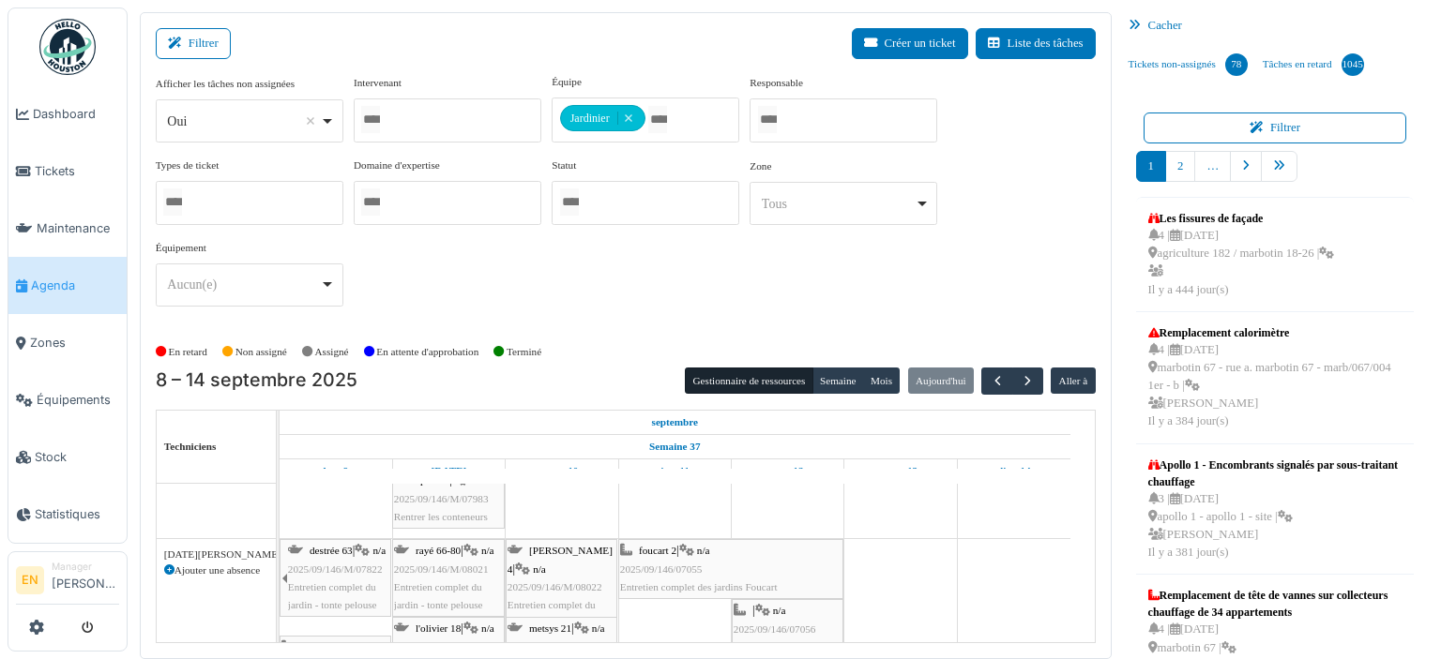
click at [454, 502] on div "apollo 2 | n/a 2025/09/146/M/07983 Rentrer les conteneurs" at bounding box center [448, 499] width 109 height 54
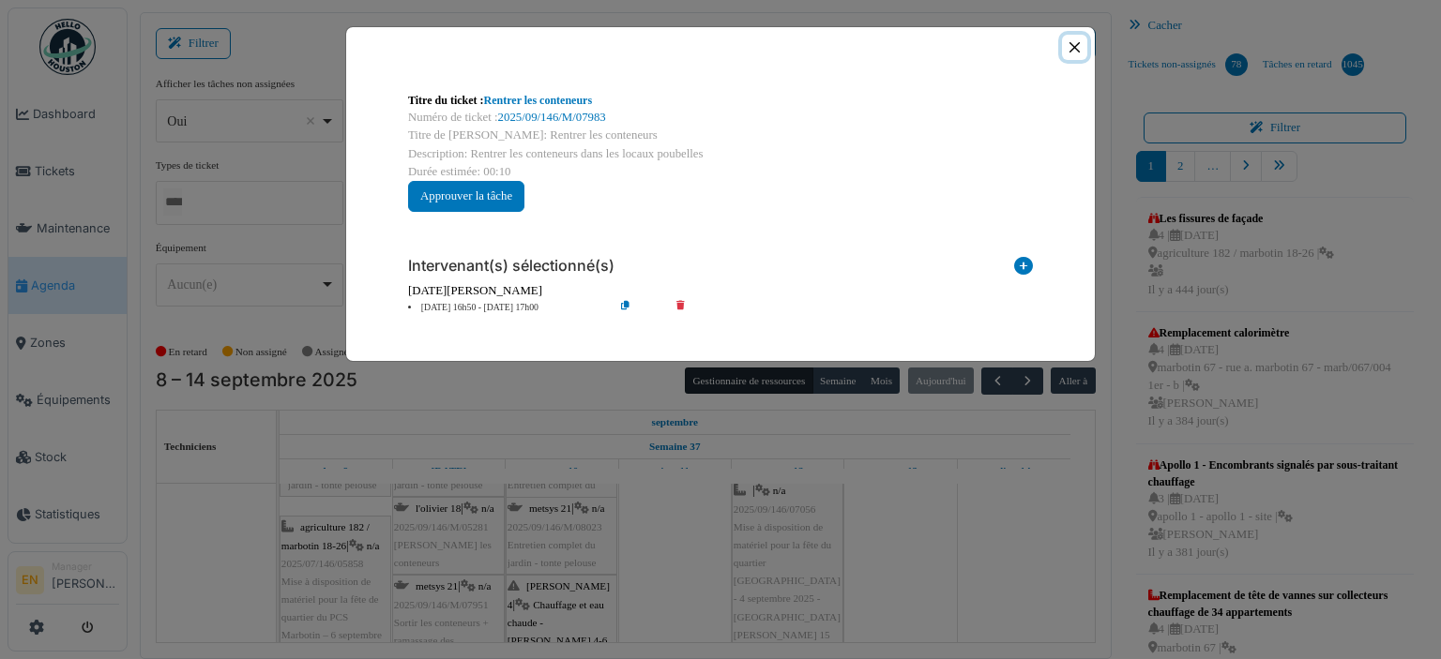
click at [1073, 48] on button "Close" at bounding box center [1074, 47] width 25 height 25
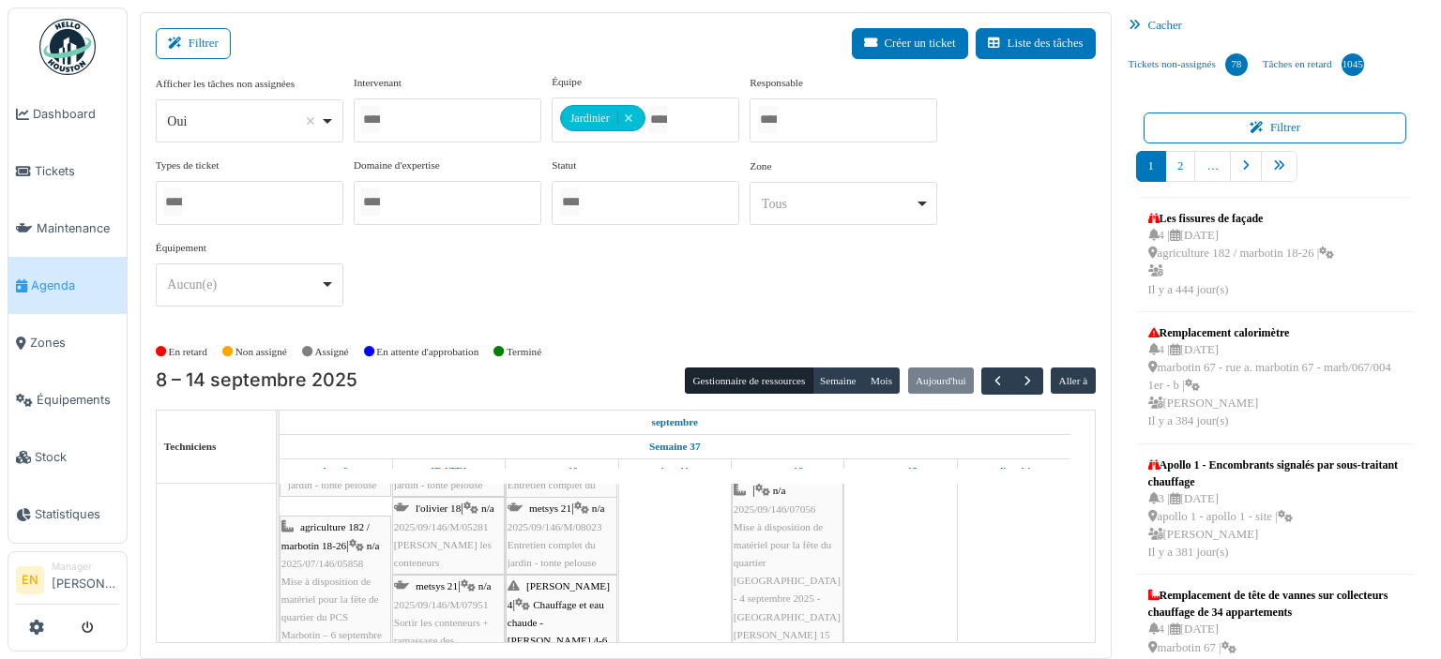
scroll to position [10992, 0]
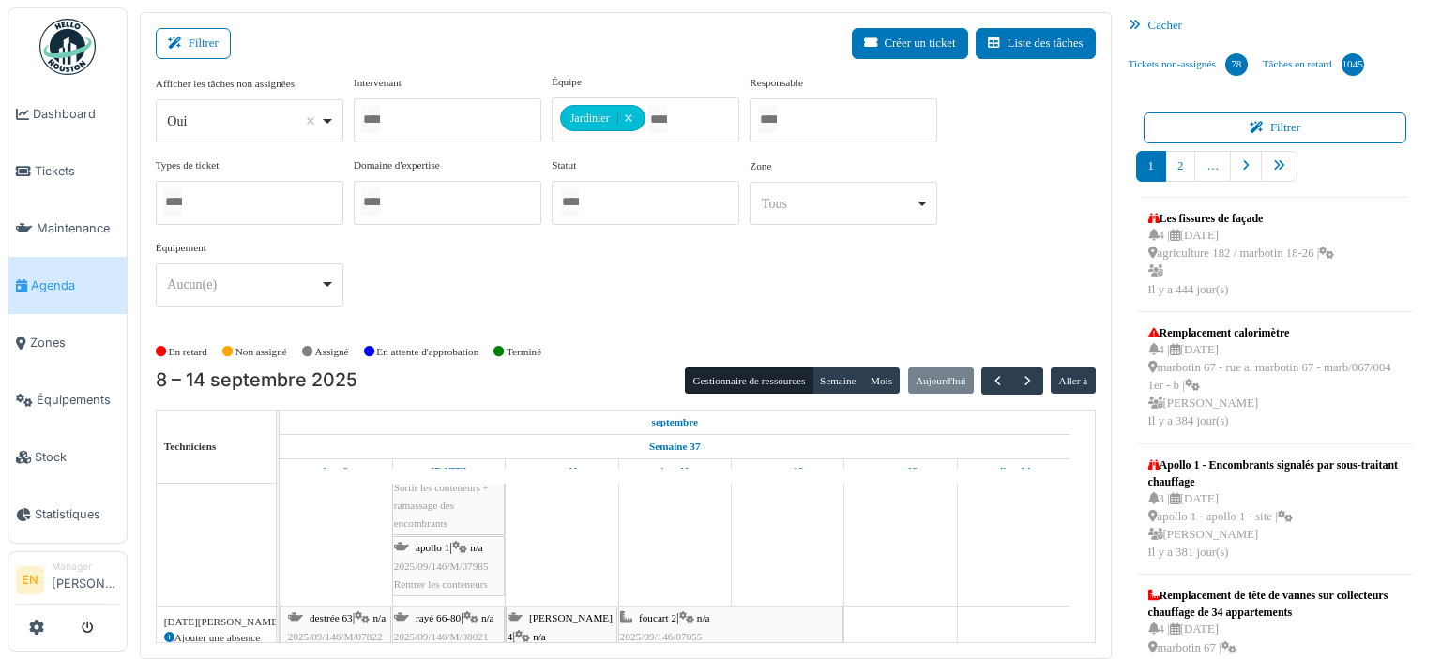
click at [424, 562] on span "2025/09/146/M/07985" at bounding box center [441, 566] width 95 height 11
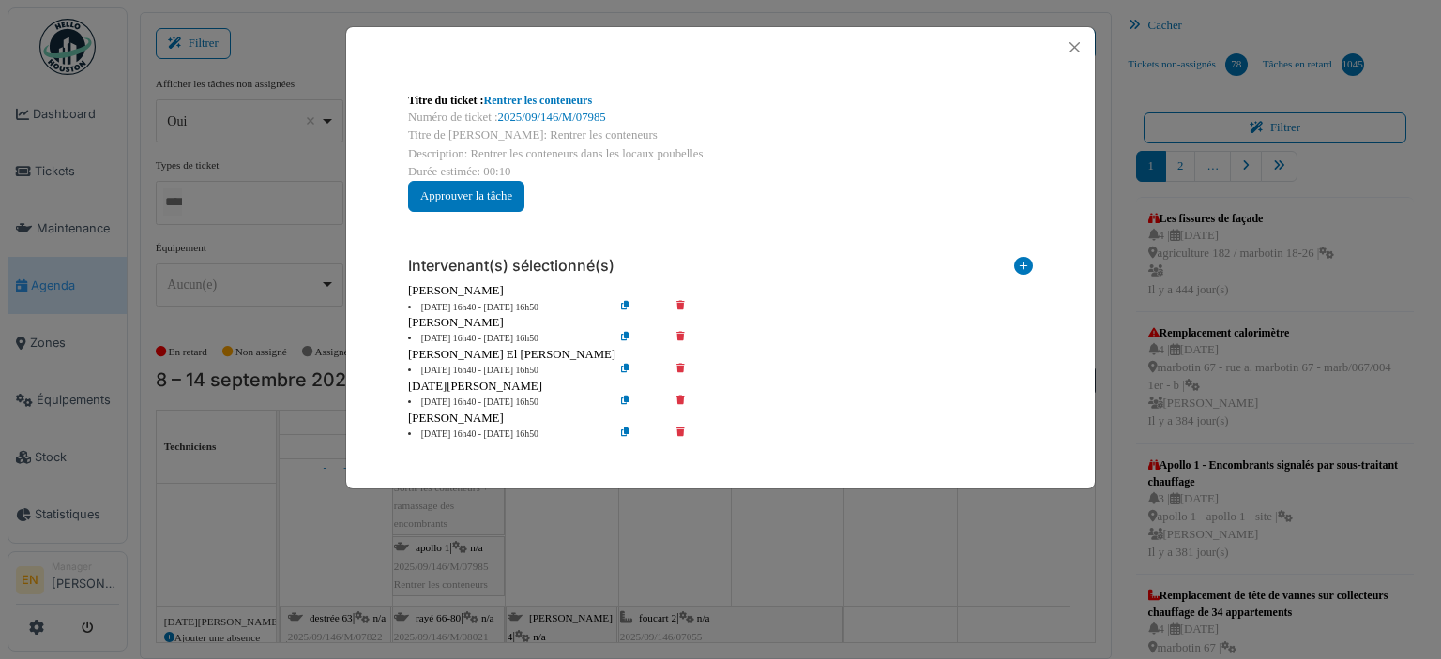
click at [679, 303] on icon at bounding box center [693, 308] width 53 height 14
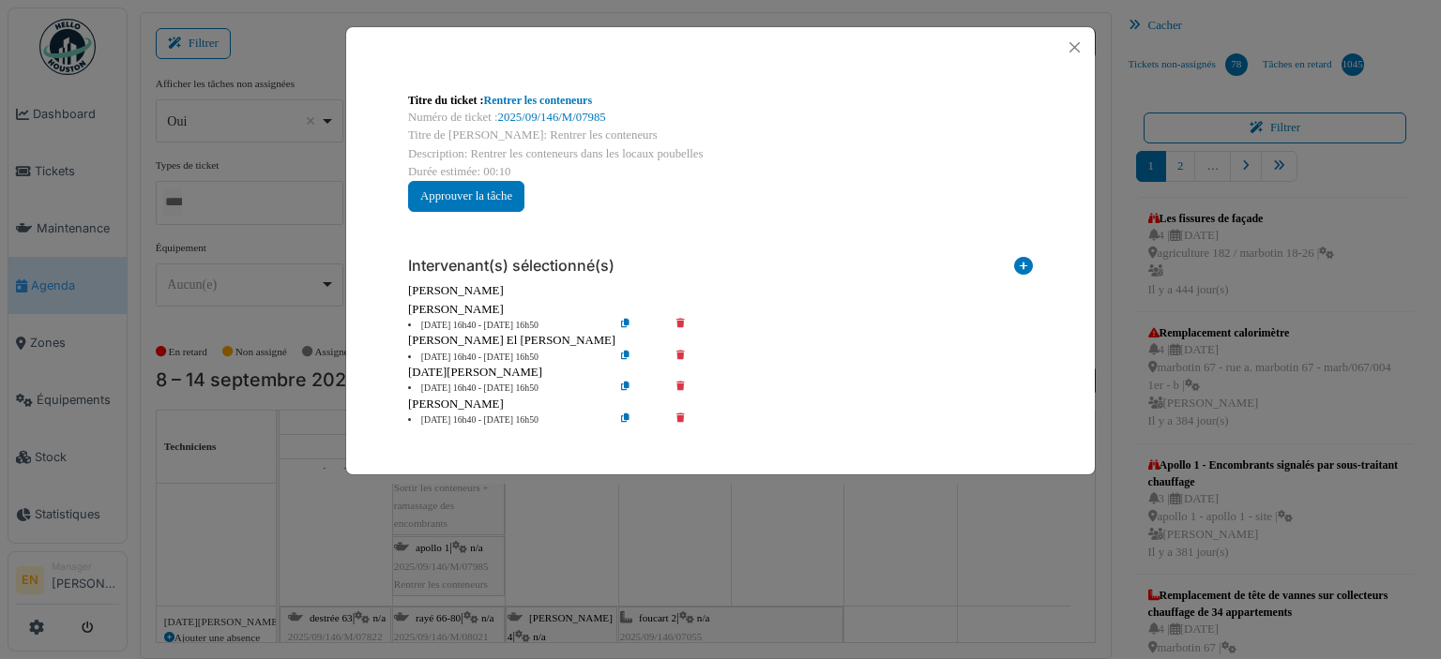
click at [680, 319] on icon at bounding box center [693, 326] width 53 height 14
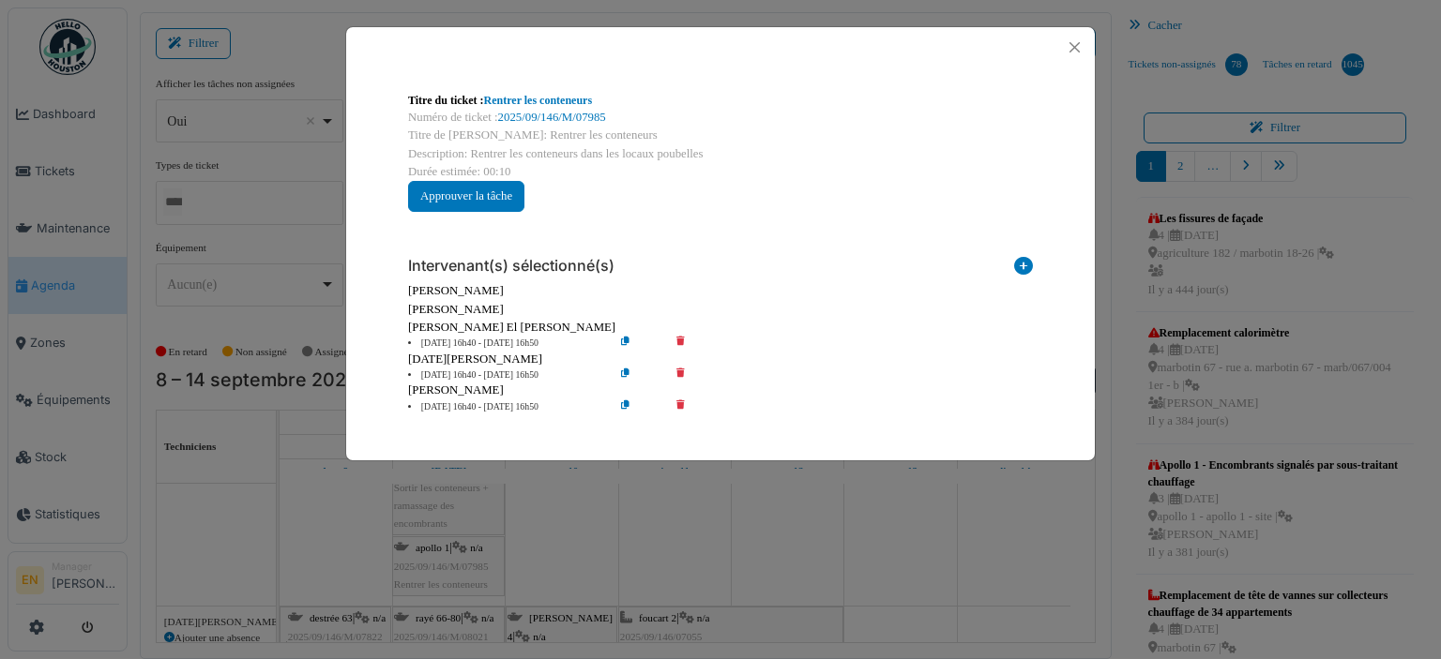
click at [683, 339] on icon at bounding box center [693, 344] width 53 height 14
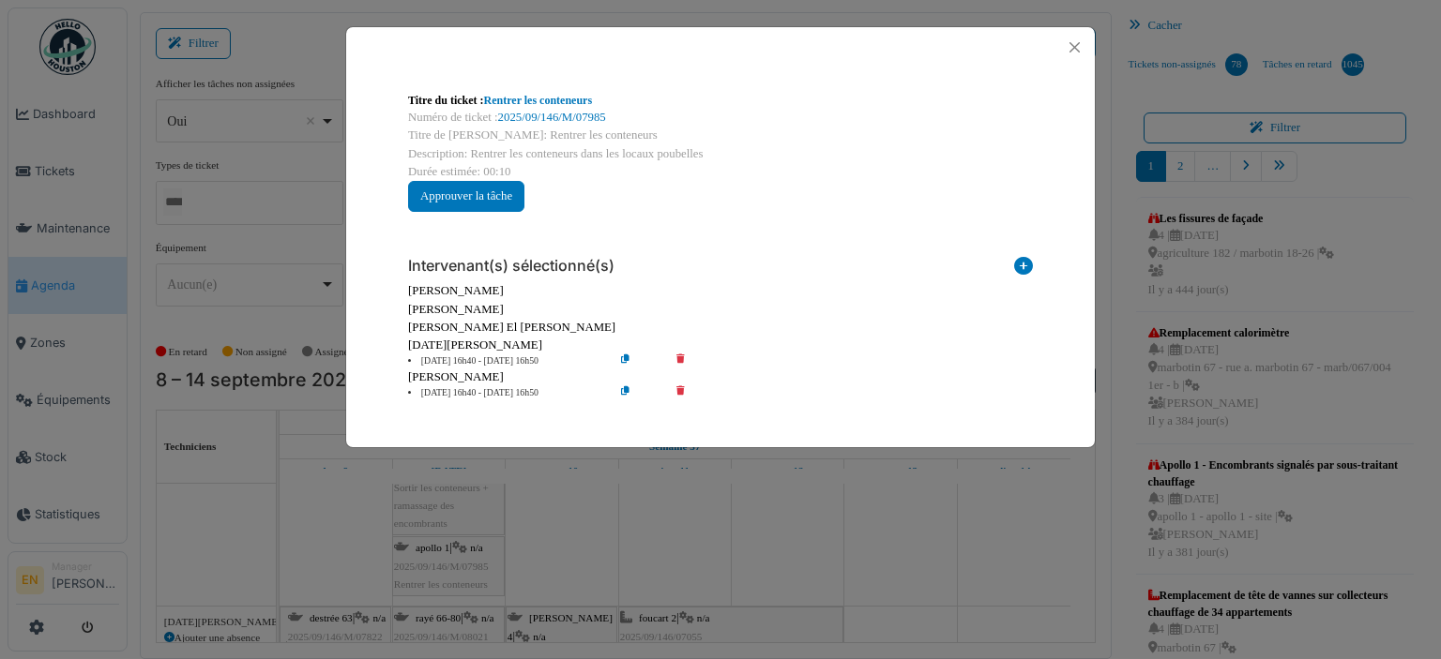
click at [675, 390] on icon at bounding box center [693, 393] width 53 height 14
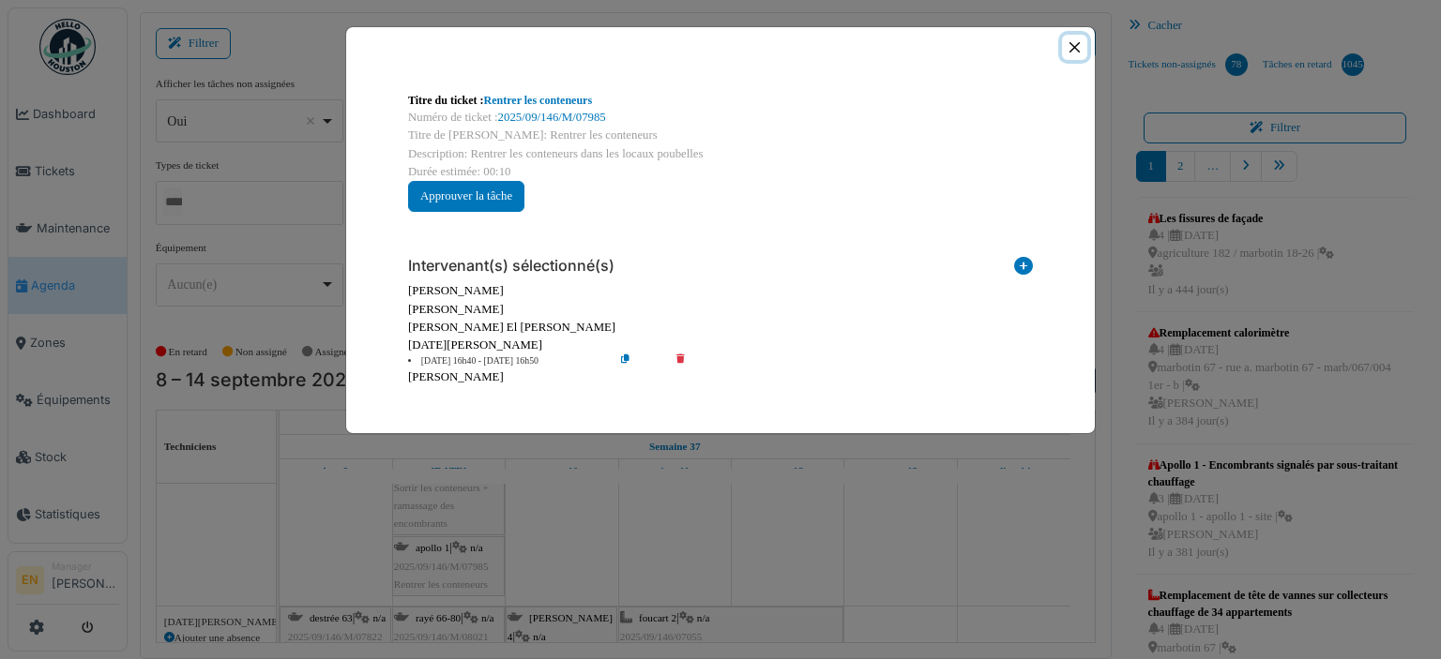
click at [1070, 44] on button "Close" at bounding box center [1074, 47] width 25 height 25
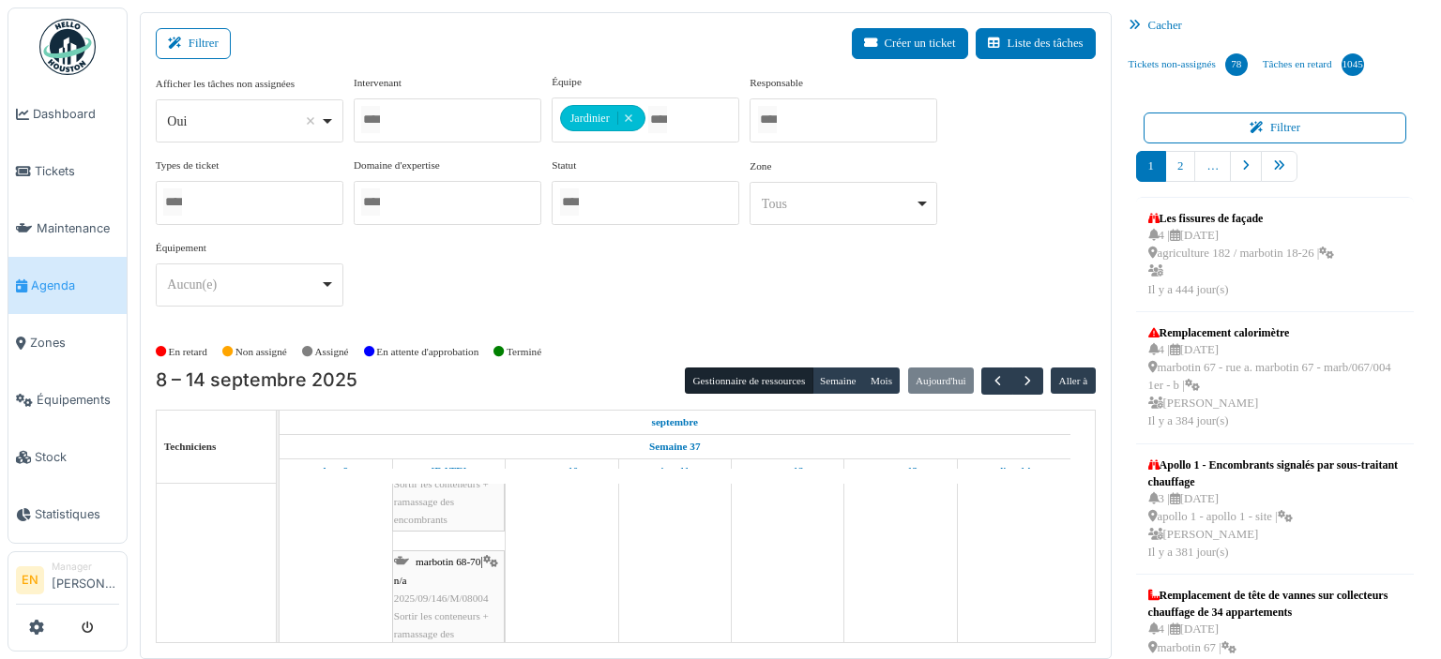
scroll to position [10580, 0]
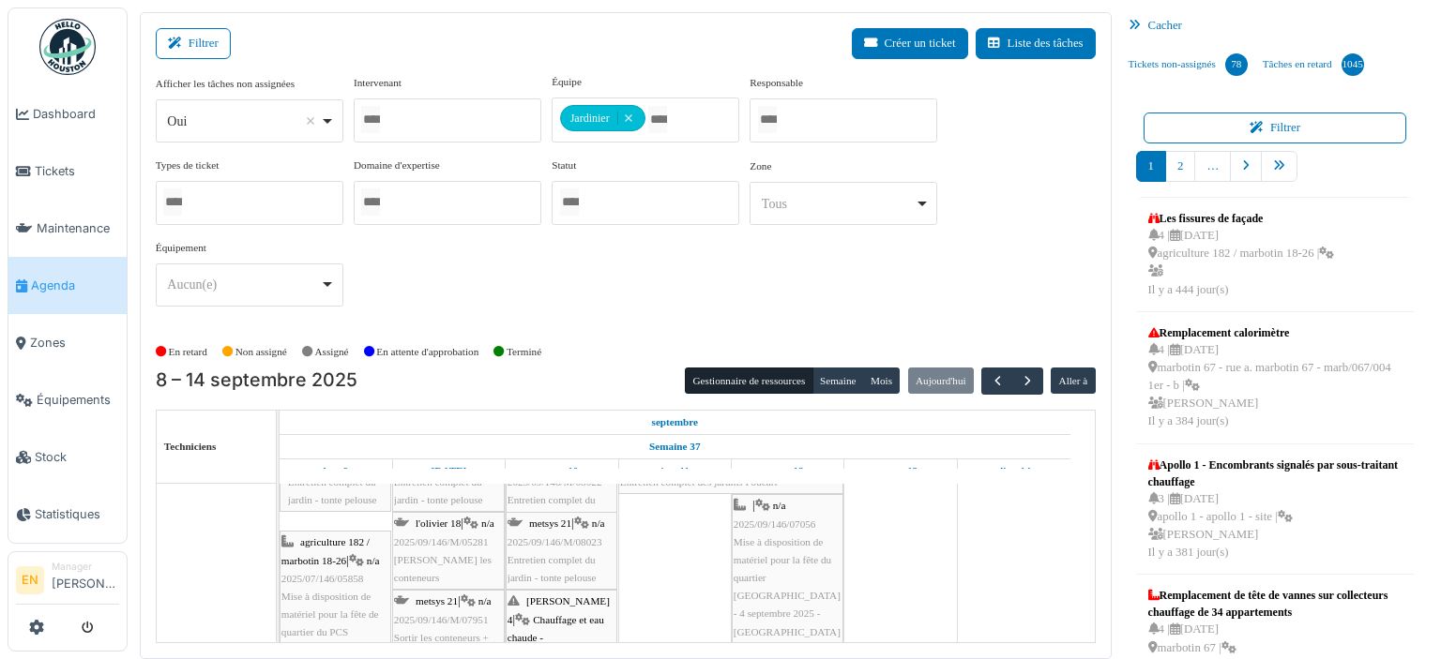
click at [431, 554] on span "Olivier - Rentrer les conteneurs" at bounding box center [443, 568] width 98 height 29
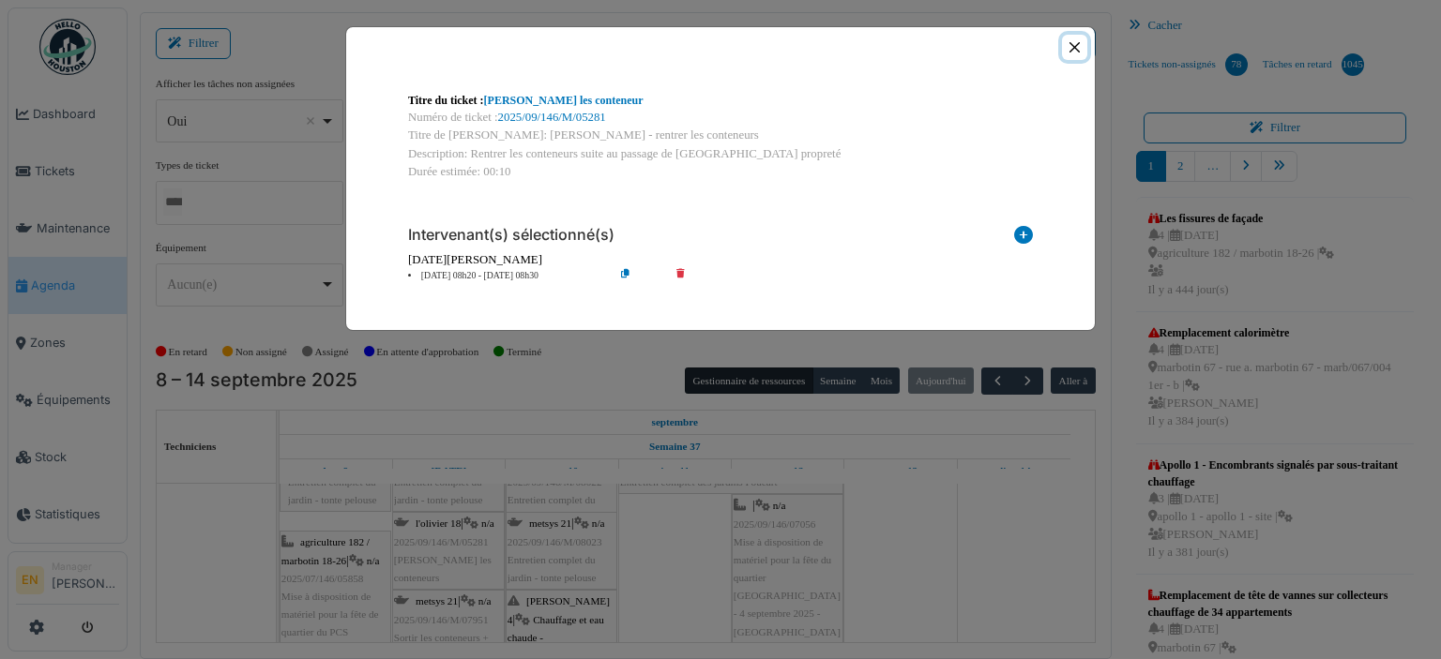
click at [1077, 46] on button "Close" at bounding box center [1074, 47] width 25 height 25
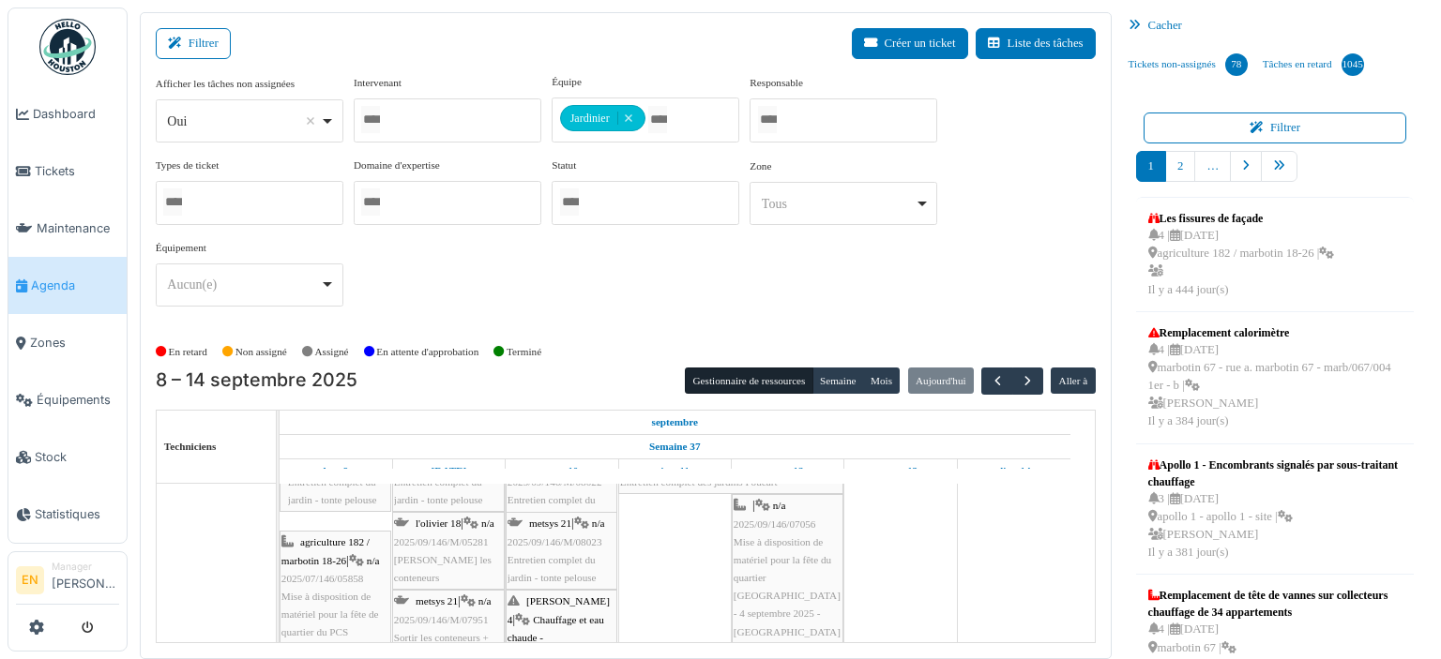
click at [449, 617] on span "2025/09/146/M/07951" at bounding box center [441, 619] width 95 height 11
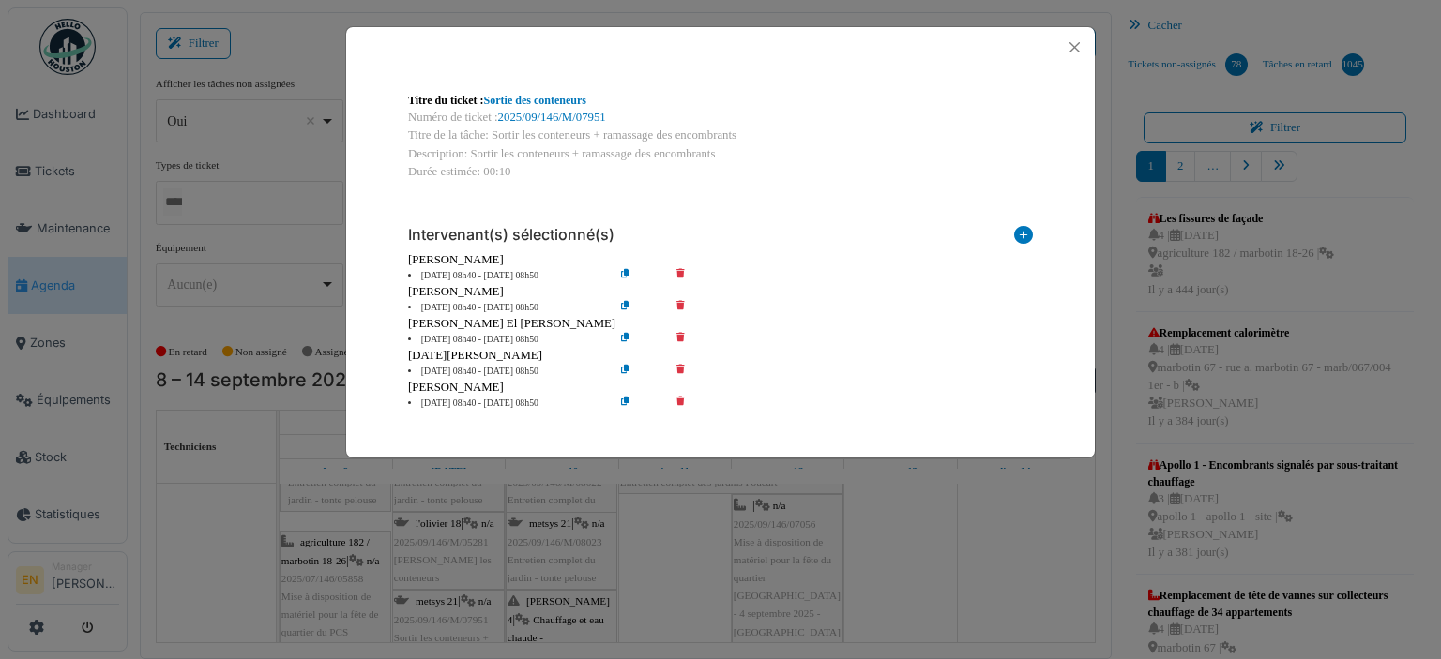
click at [681, 304] on icon at bounding box center [693, 308] width 53 height 14
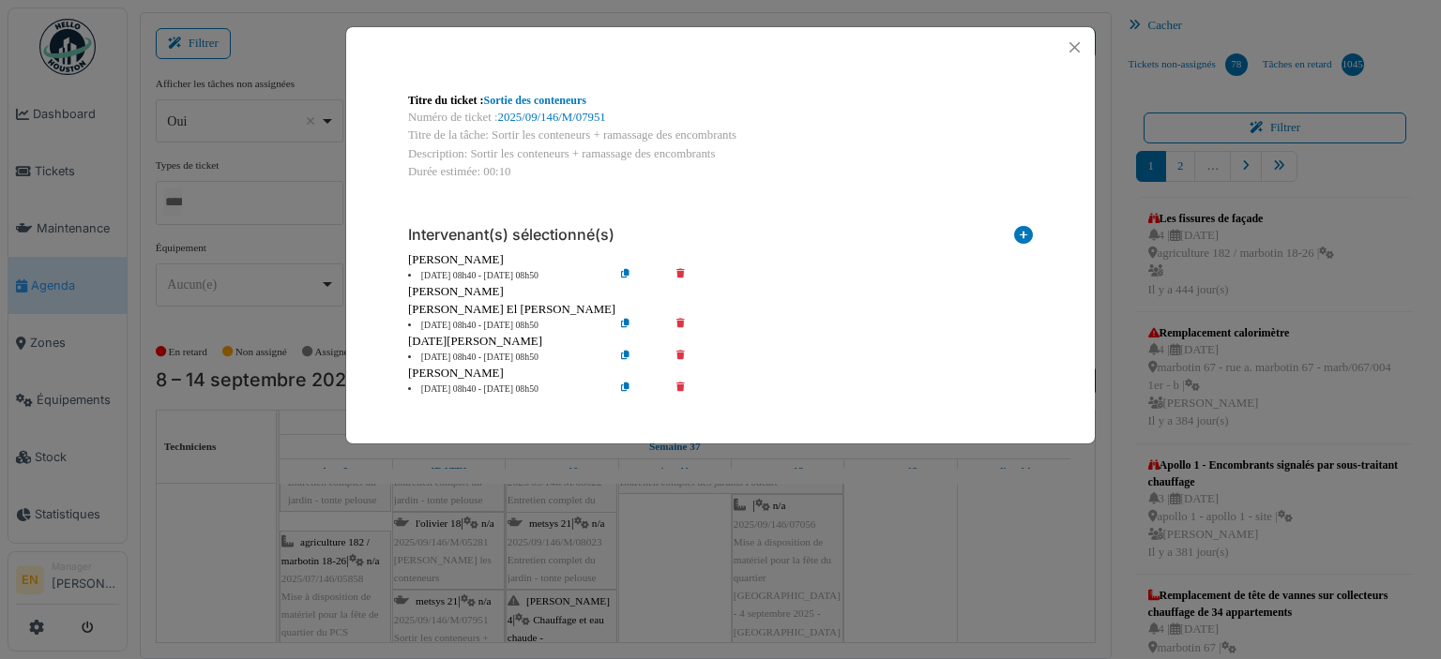
click at [683, 355] on icon at bounding box center [693, 358] width 53 height 14
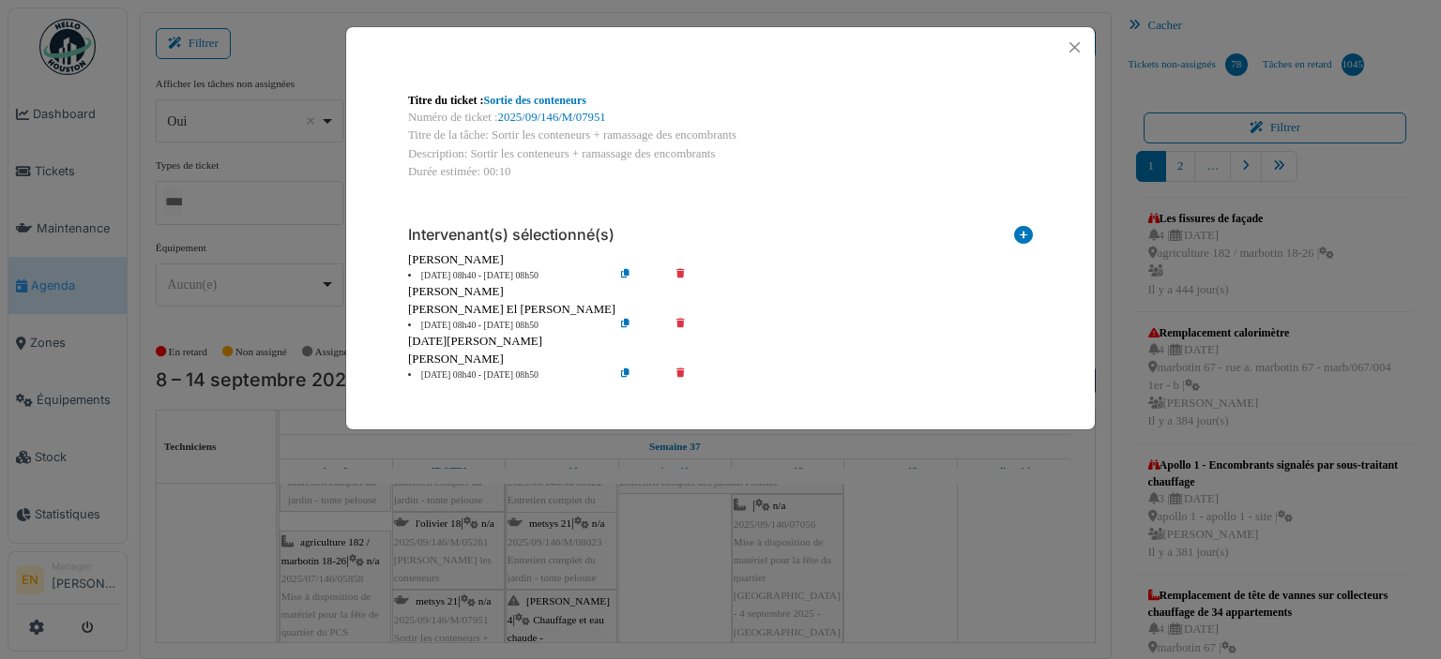
click at [680, 372] on icon at bounding box center [693, 376] width 53 height 14
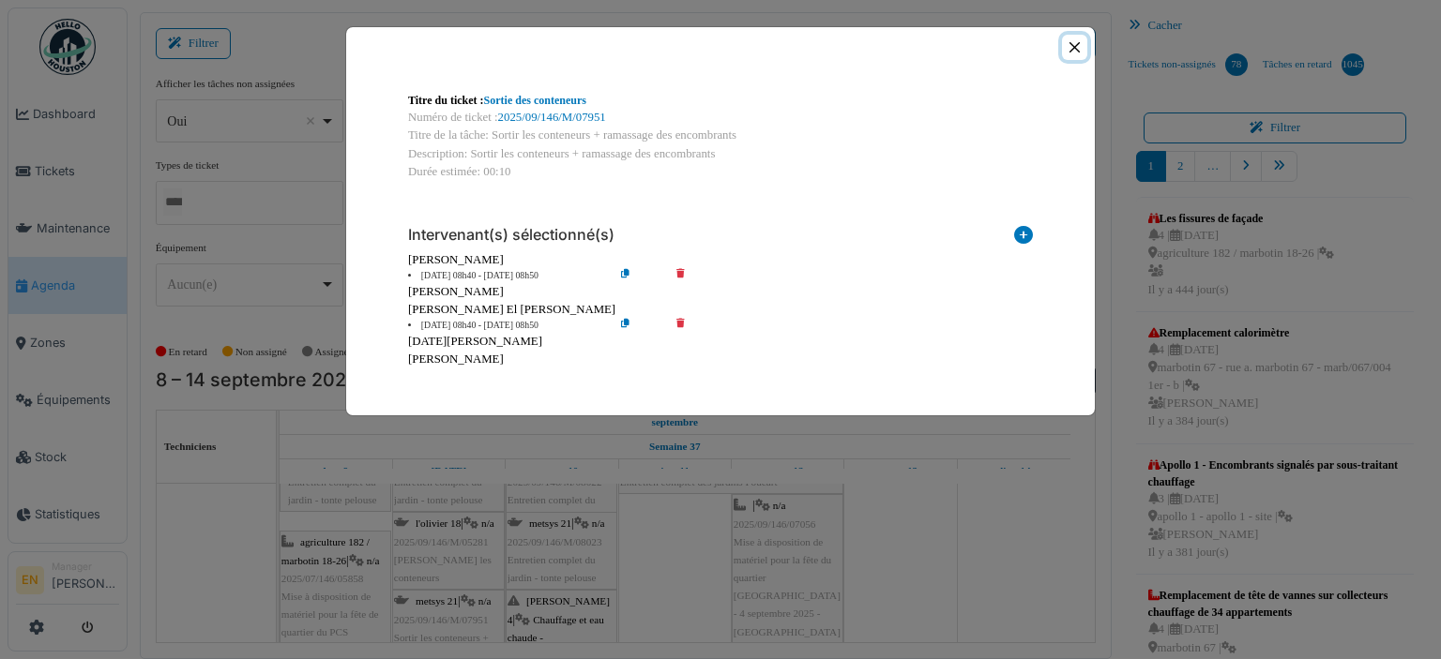
click at [1069, 50] on button "Close" at bounding box center [1074, 47] width 25 height 25
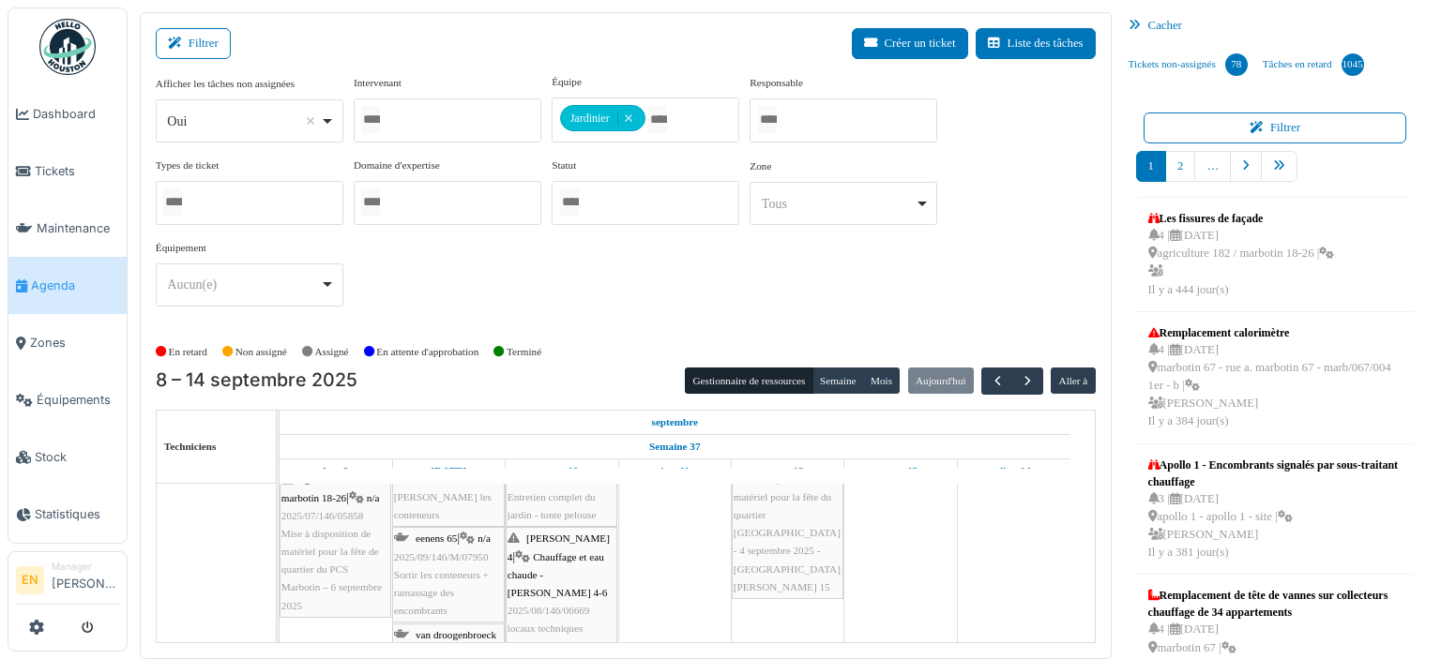
scroll to position [10958, 0]
click at [465, 557] on span "Sortir les conteneurs + ramassage des encombrants" at bounding box center [441, 580] width 95 height 47
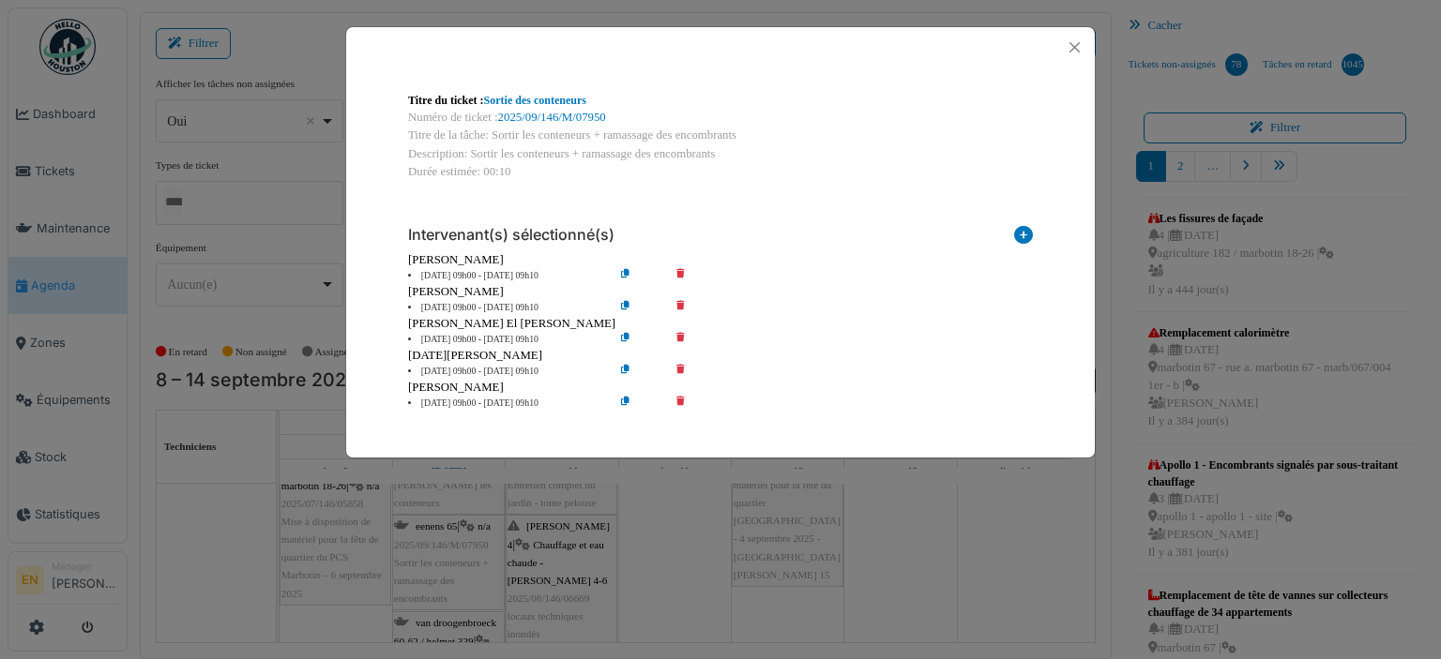
click at [683, 306] on icon at bounding box center [693, 308] width 53 height 14
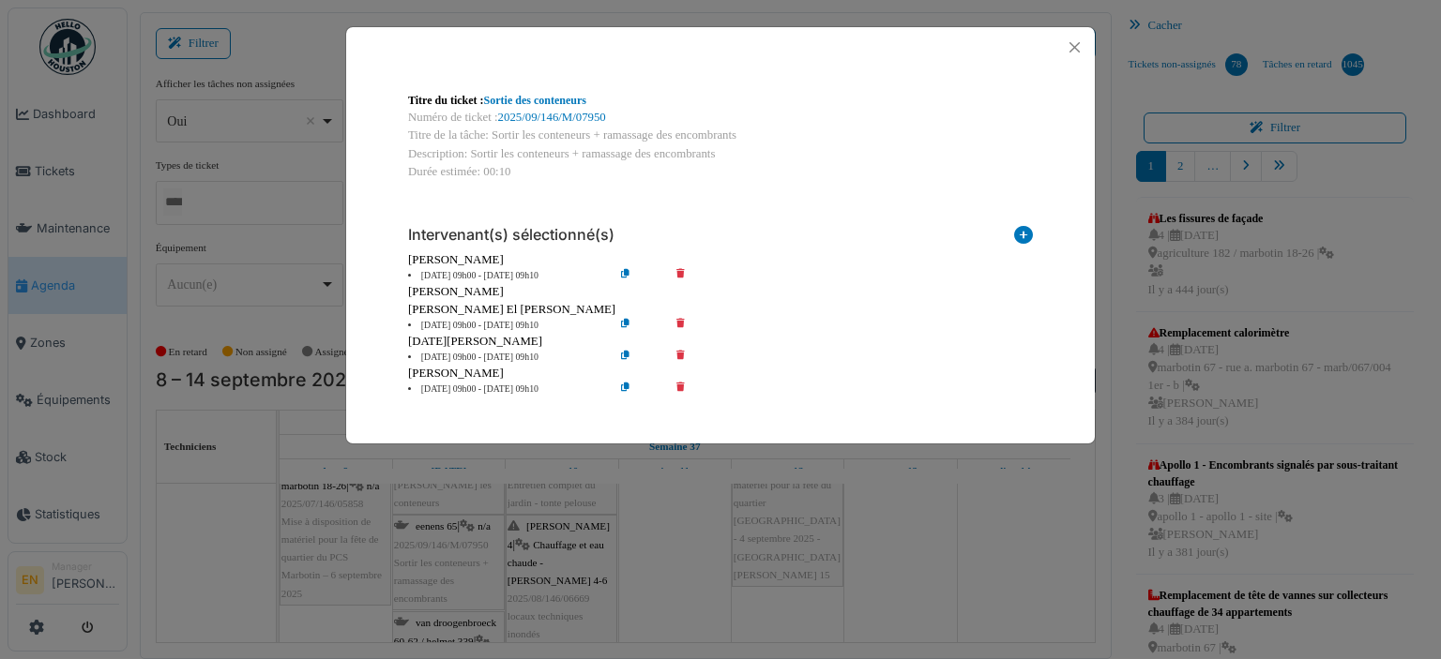
click at [680, 353] on icon at bounding box center [693, 358] width 53 height 14
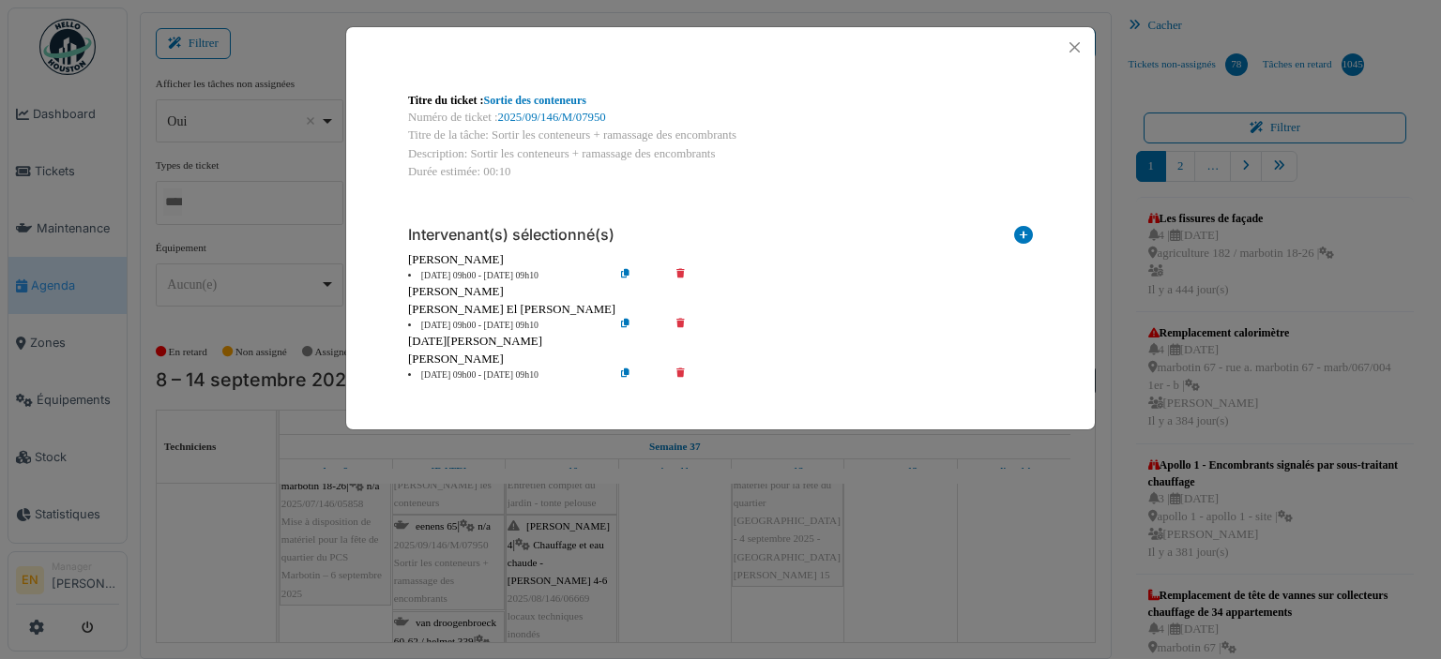
click at [683, 378] on icon at bounding box center [693, 376] width 53 height 14
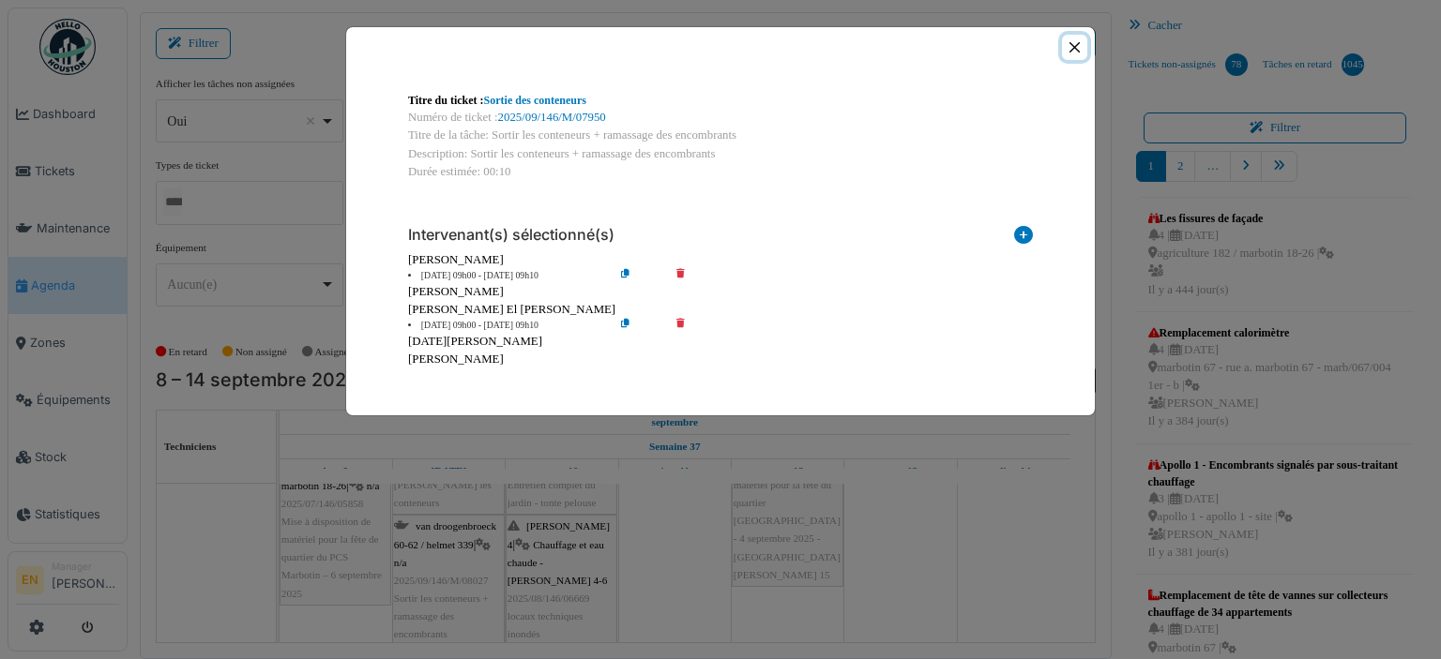
click at [1069, 53] on button "Close" at bounding box center [1074, 47] width 25 height 25
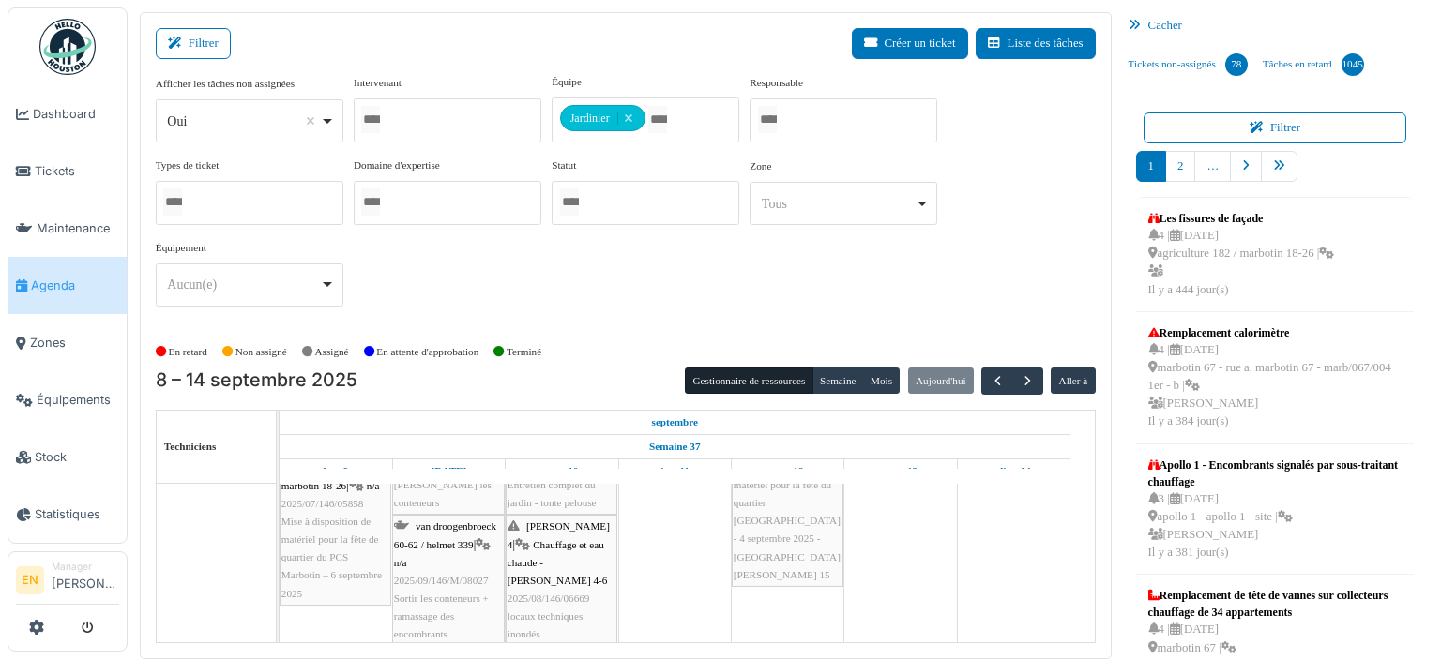
click at [455, 538] on span "van droogenbroeck 60-62 / helmet 339" at bounding box center [445, 535] width 102 height 29
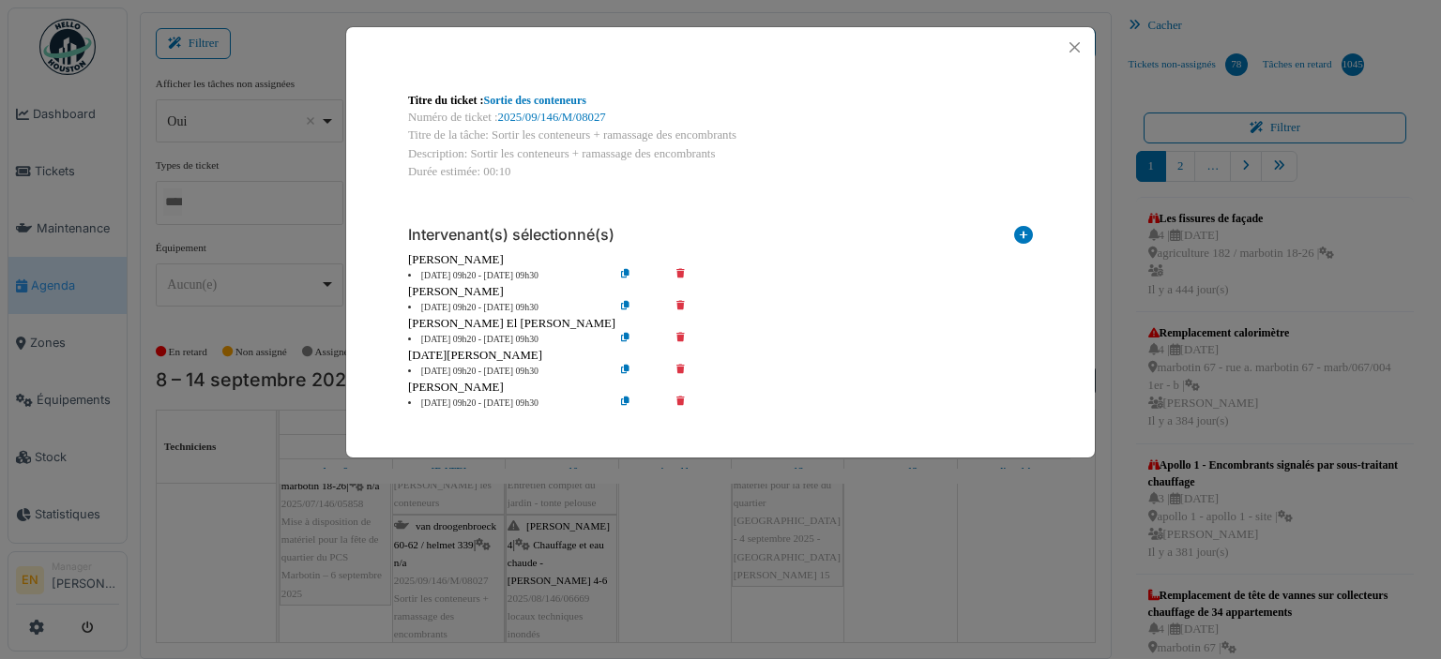
click at [682, 307] on icon at bounding box center [693, 308] width 53 height 14
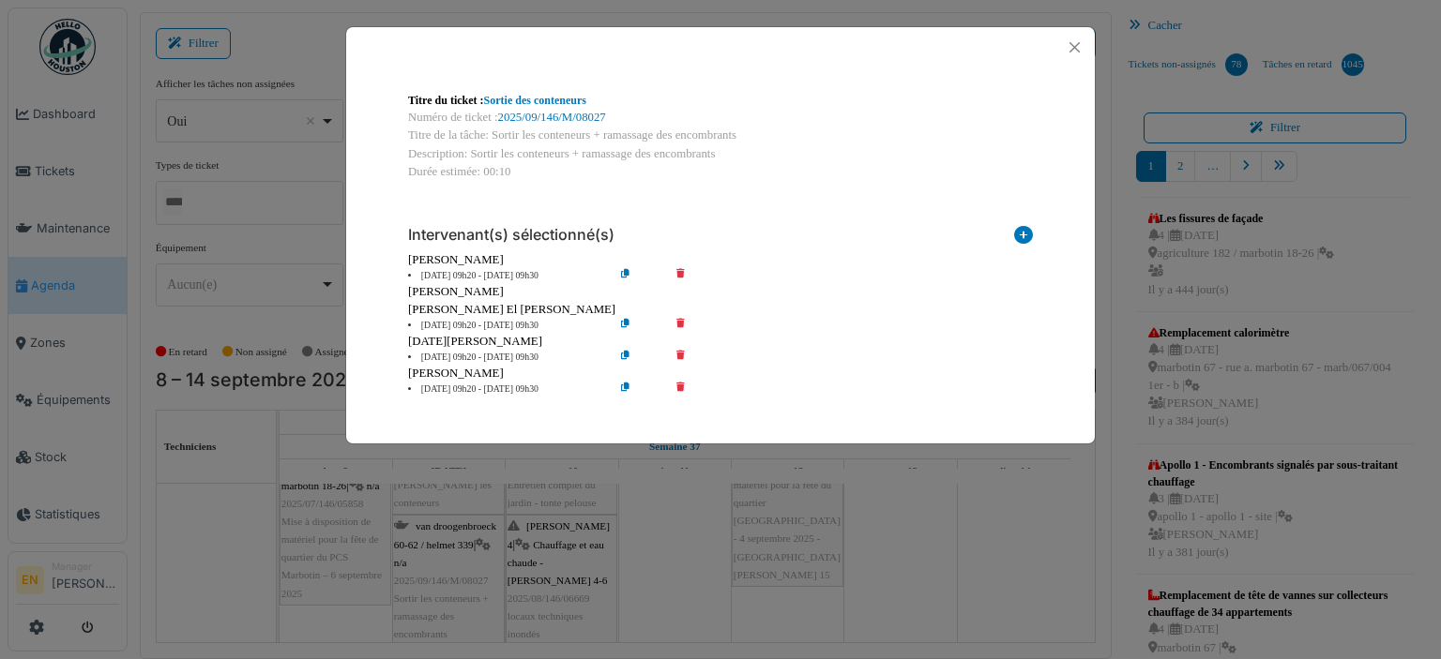
click at [680, 355] on icon at bounding box center [693, 358] width 53 height 14
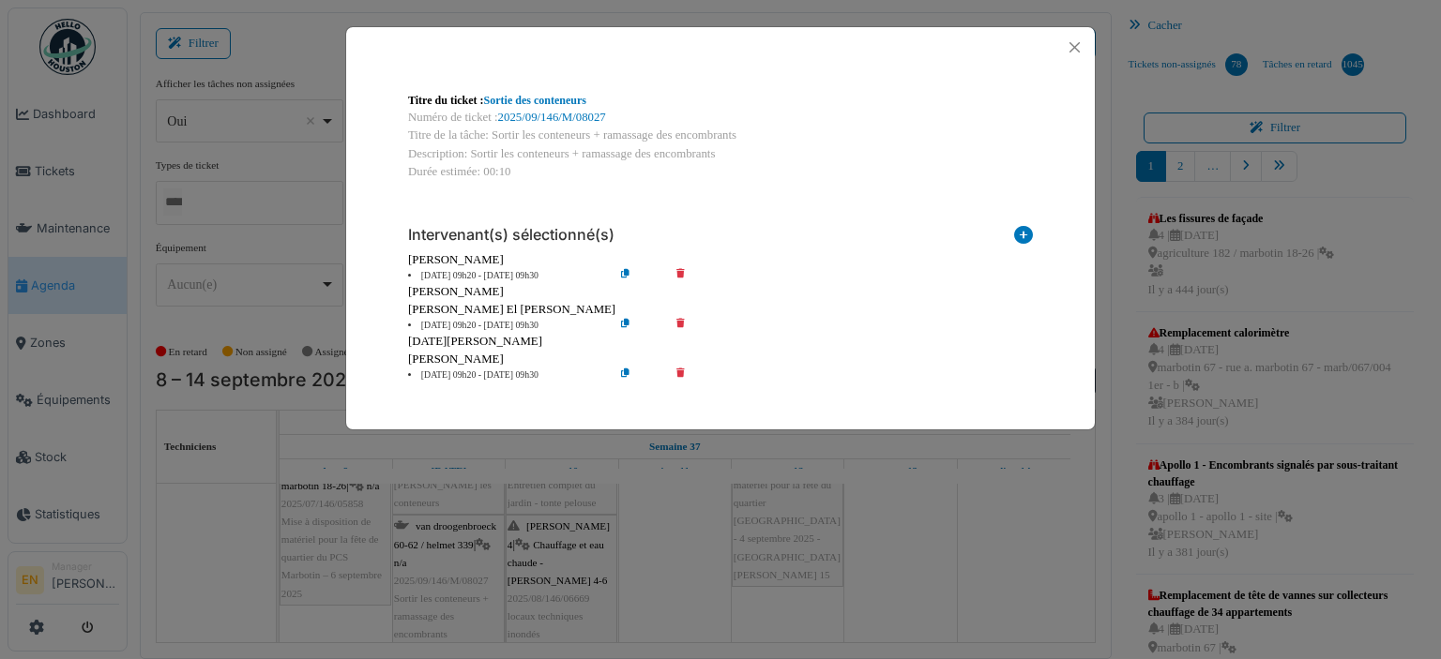
click at [684, 378] on icon at bounding box center [693, 376] width 53 height 14
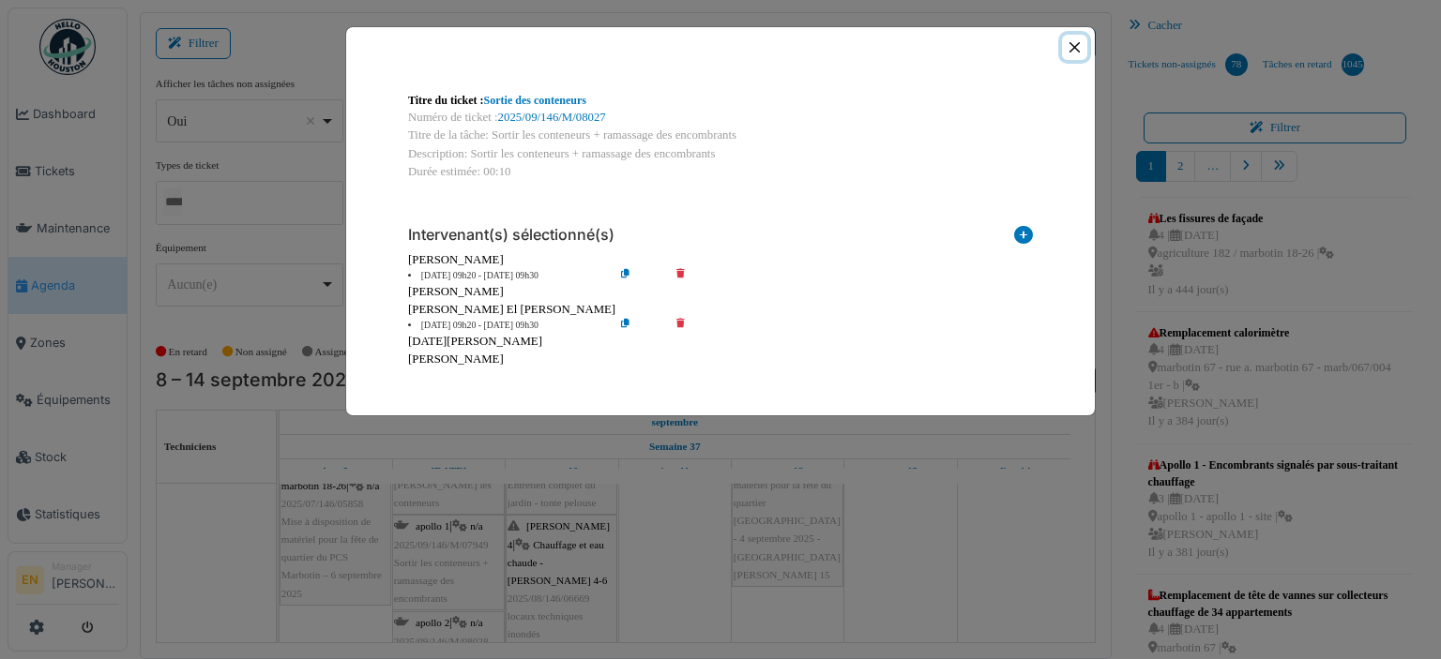
click at [1076, 49] on button "Close" at bounding box center [1074, 47] width 25 height 25
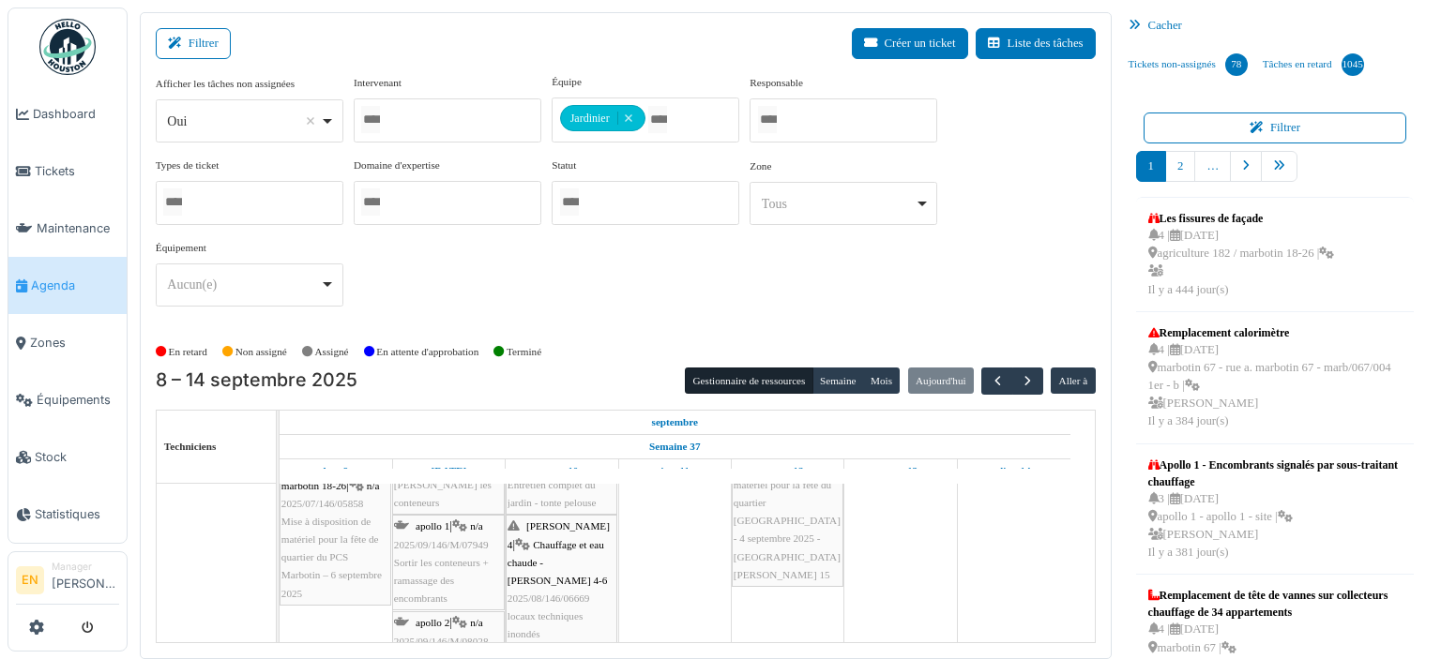
click at [430, 557] on span "Sortir les conteneurs + ramassage des encombrants" at bounding box center [441, 580] width 95 height 47
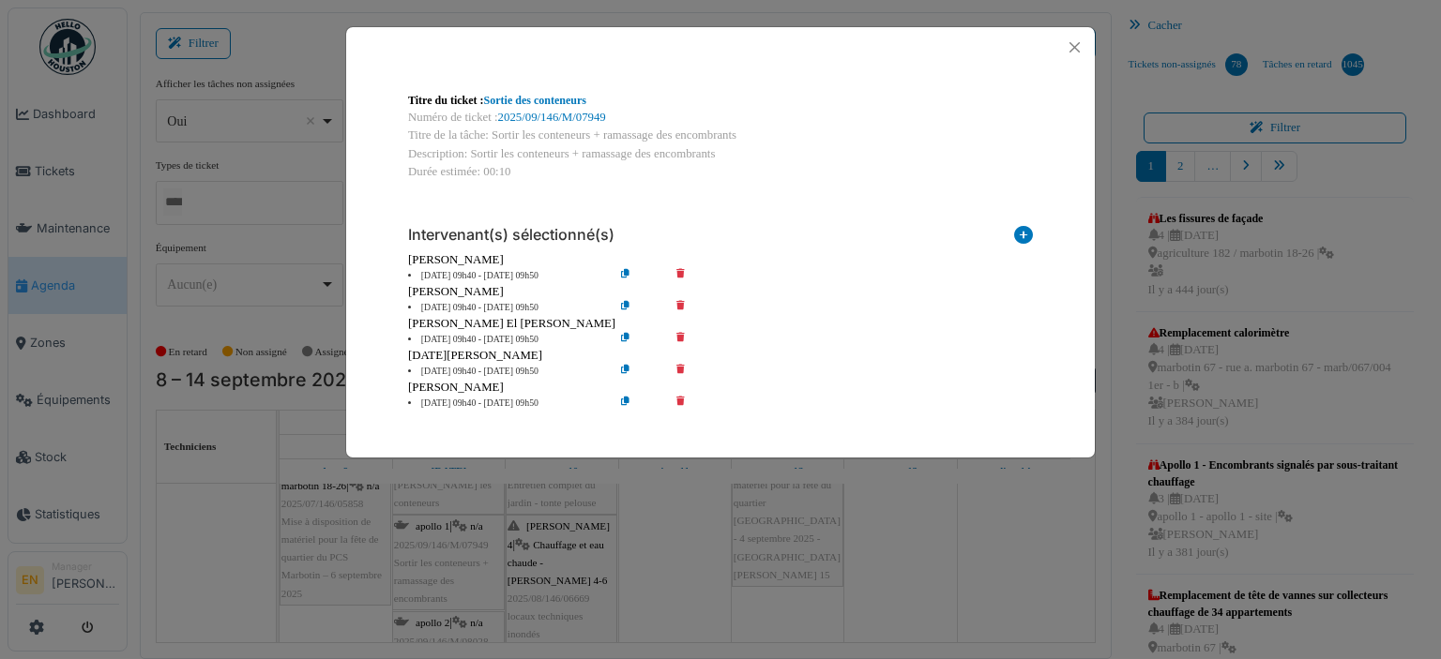
click at [676, 307] on icon at bounding box center [693, 308] width 53 height 14
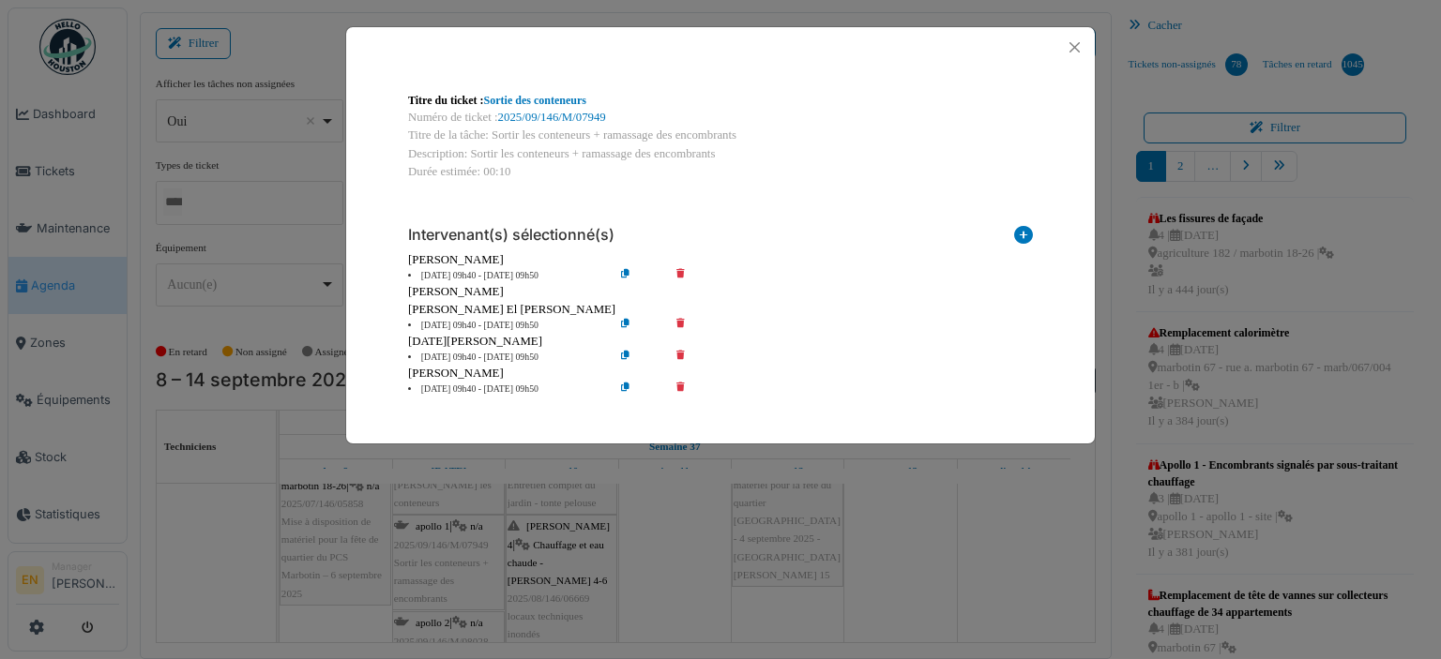
click at [678, 359] on icon at bounding box center [693, 358] width 53 height 14
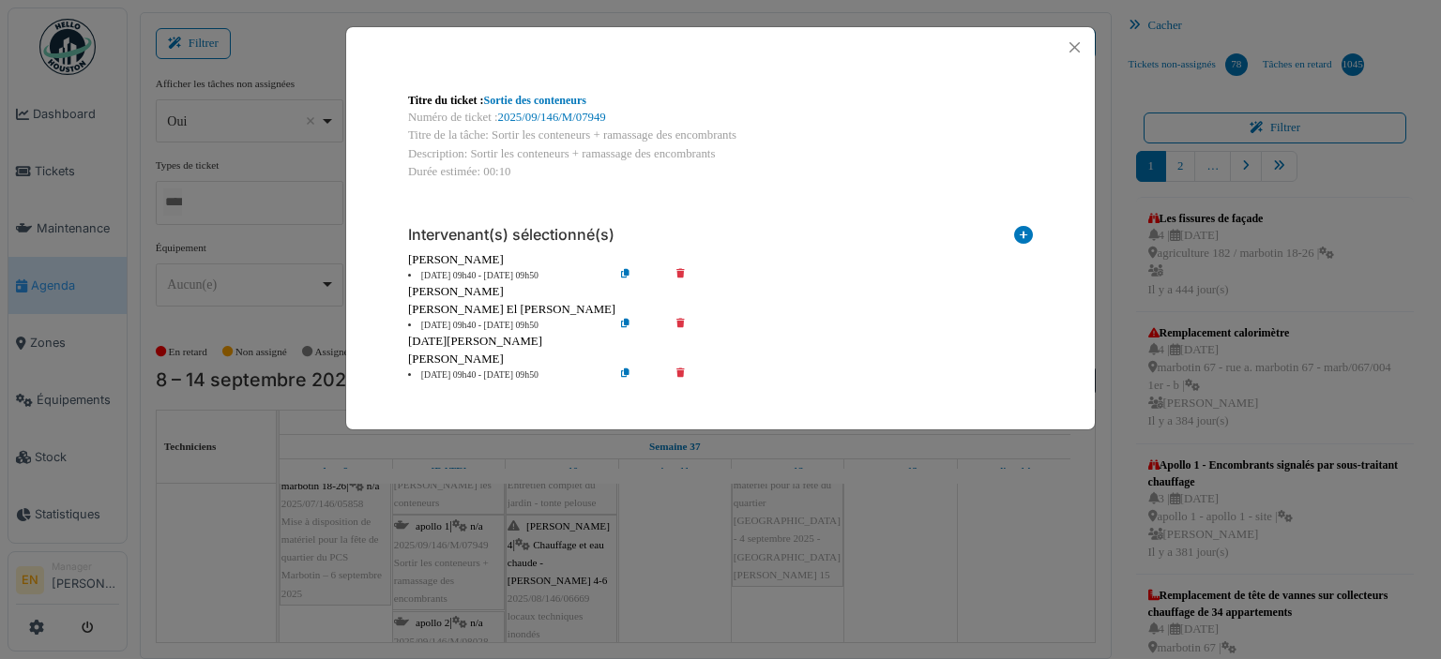
click at [679, 379] on icon at bounding box center [693, 376] width 53 height 14
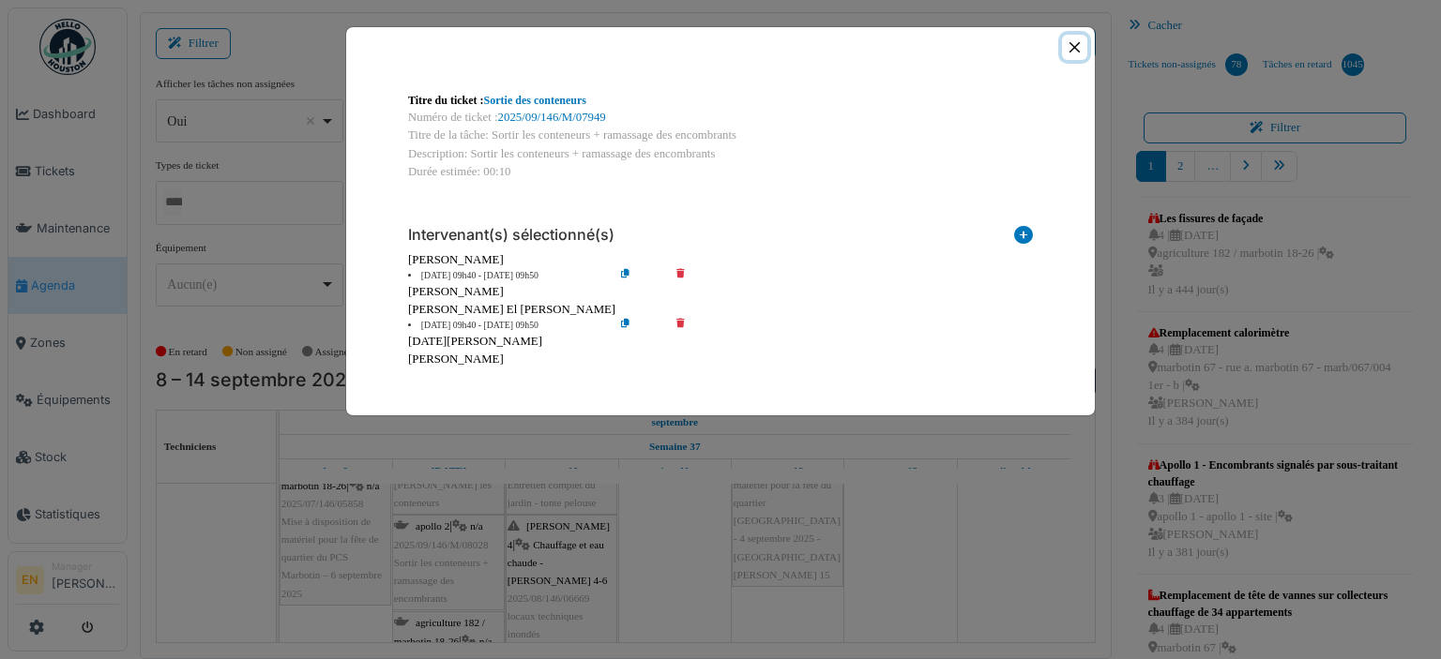
click at [1077, 43] on button "Close" at bounding box center [1074, 47] width 25 height 25
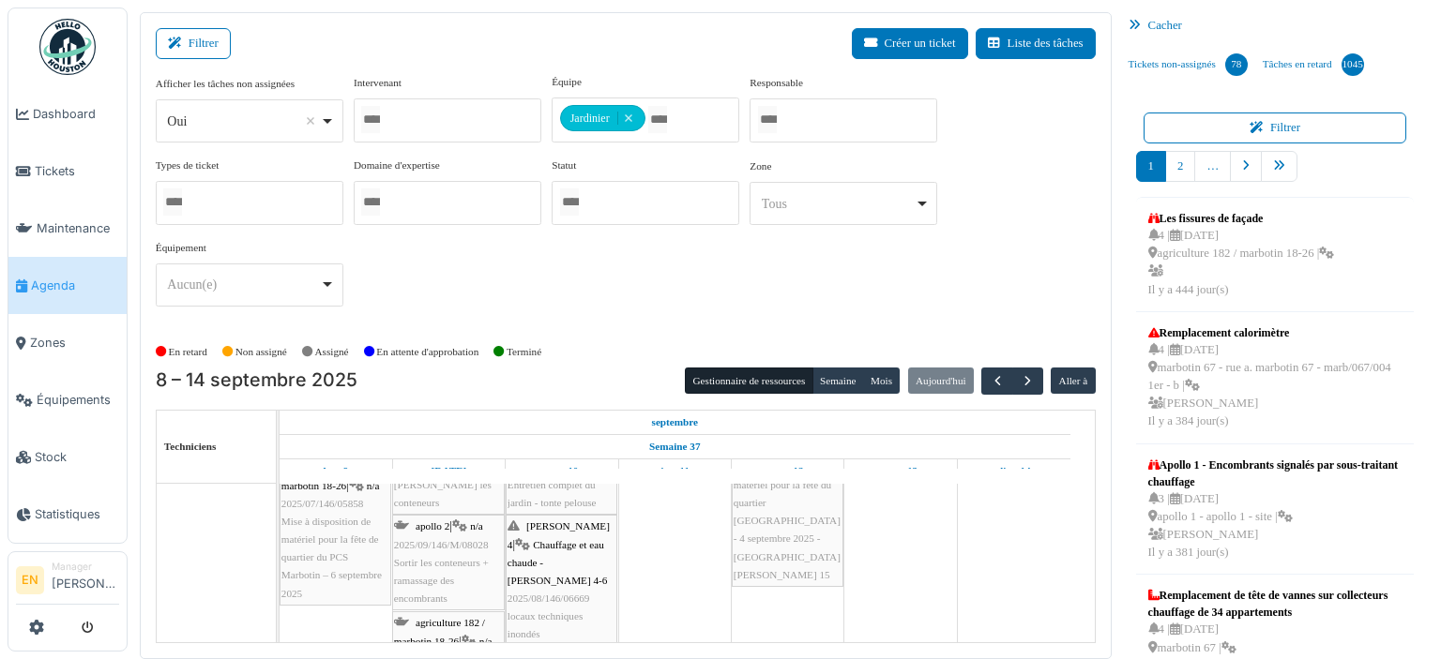
click at [452, 550] on div "apollo 2 | n/a 2025/09/146/M/08028 Sortir les conteneurs + ramassage des encomb…" at bounding box center [448, 563] width 109 height 90
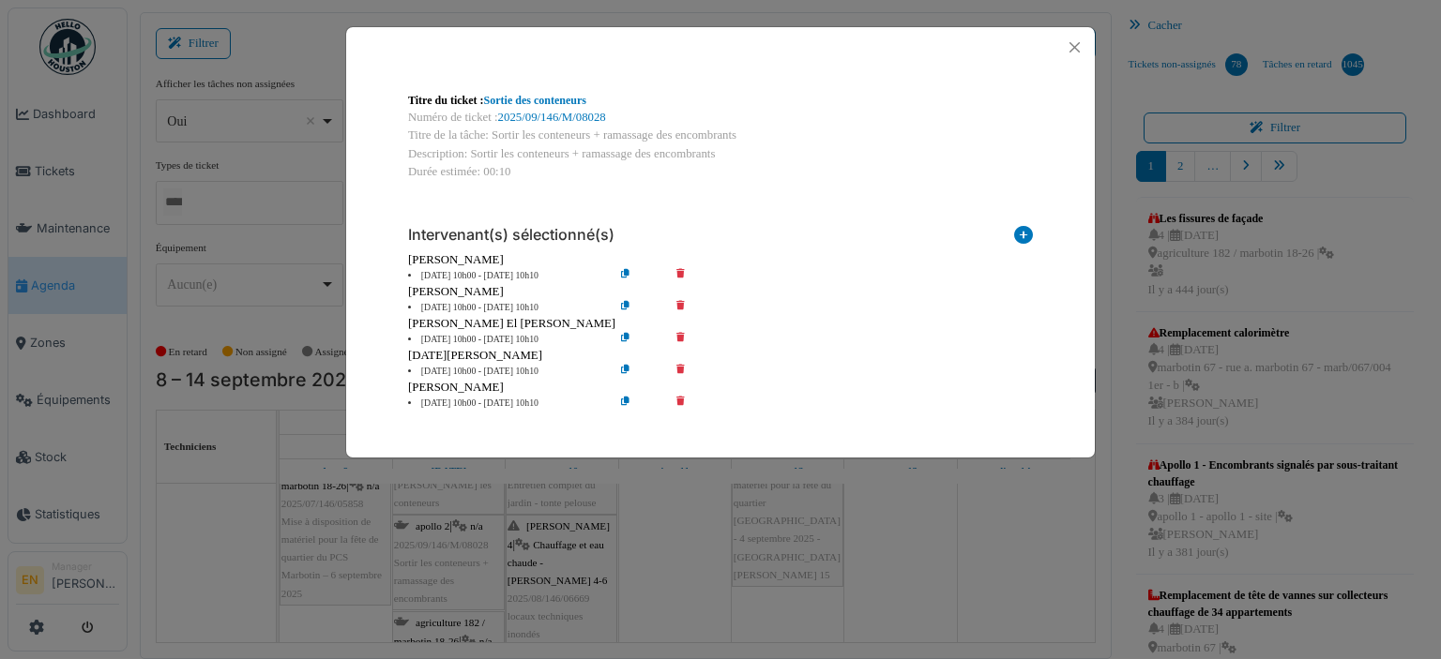
click at [685, 310] on icon at bounding box center [693, 308] width 53 height 14
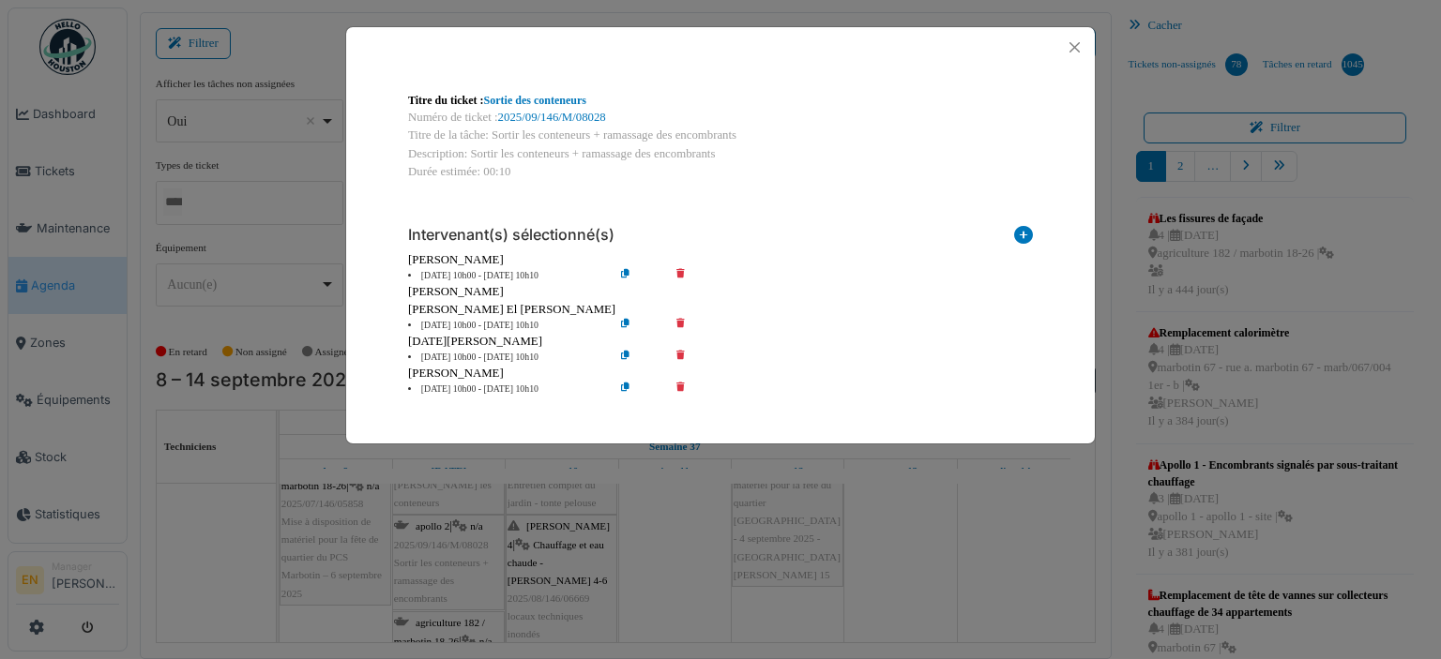
click at [683, 357] on icon at bounding box center [693, 358] width 53 height 14
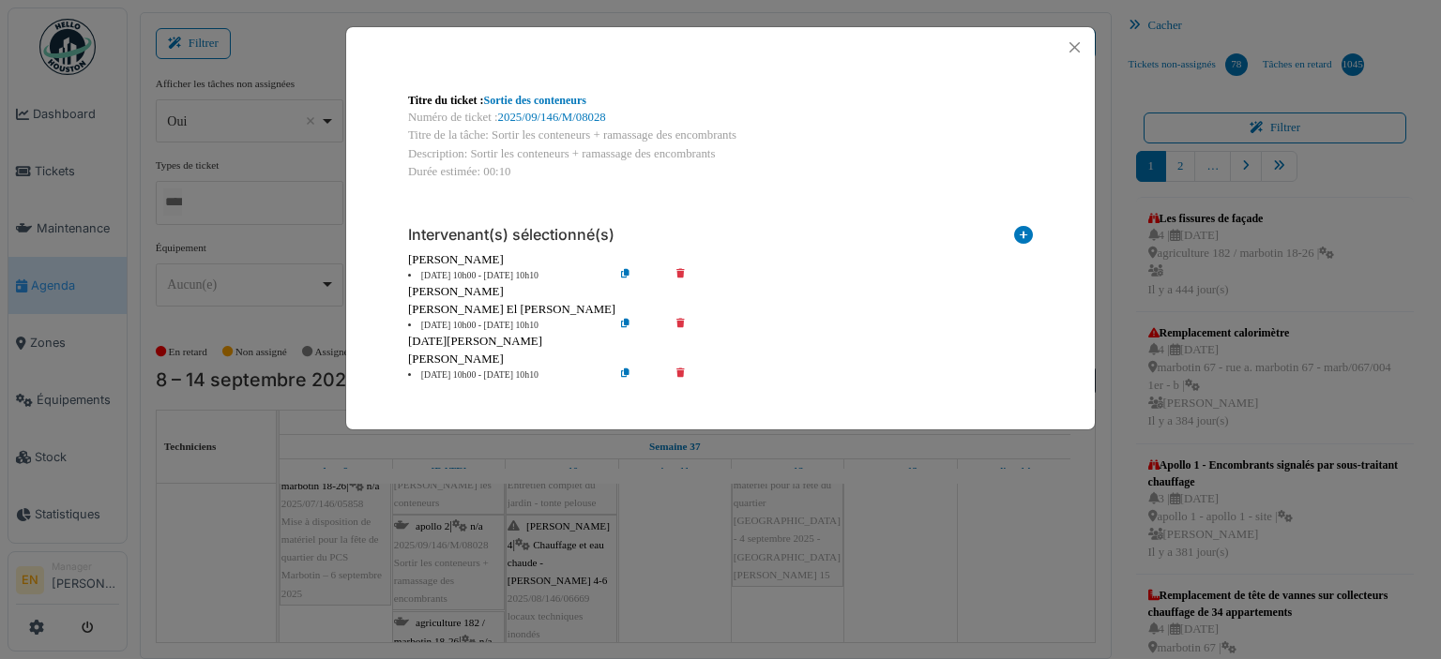
click at [683, 370] on icon at bounding box center [693, 376] width 53 height 14
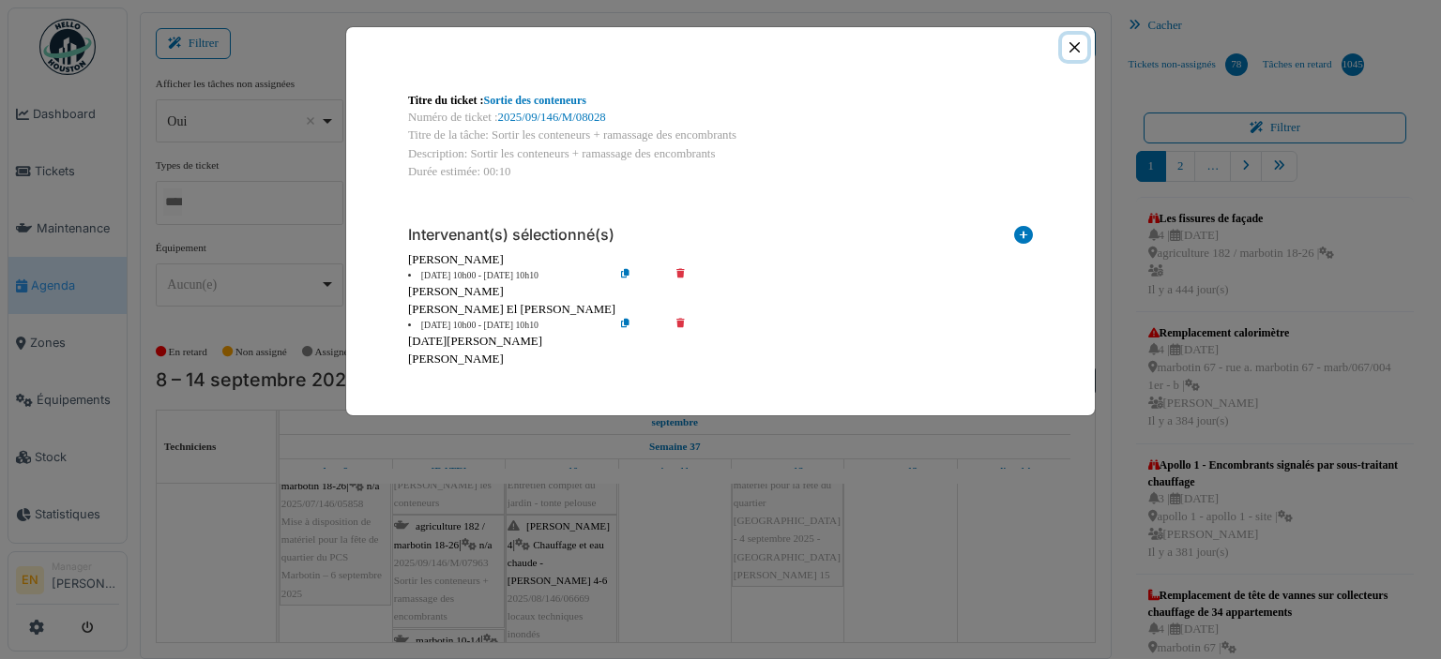
click at [1075, 45] on button "Close" at bounding box center [1074, 47] width 25 height 25
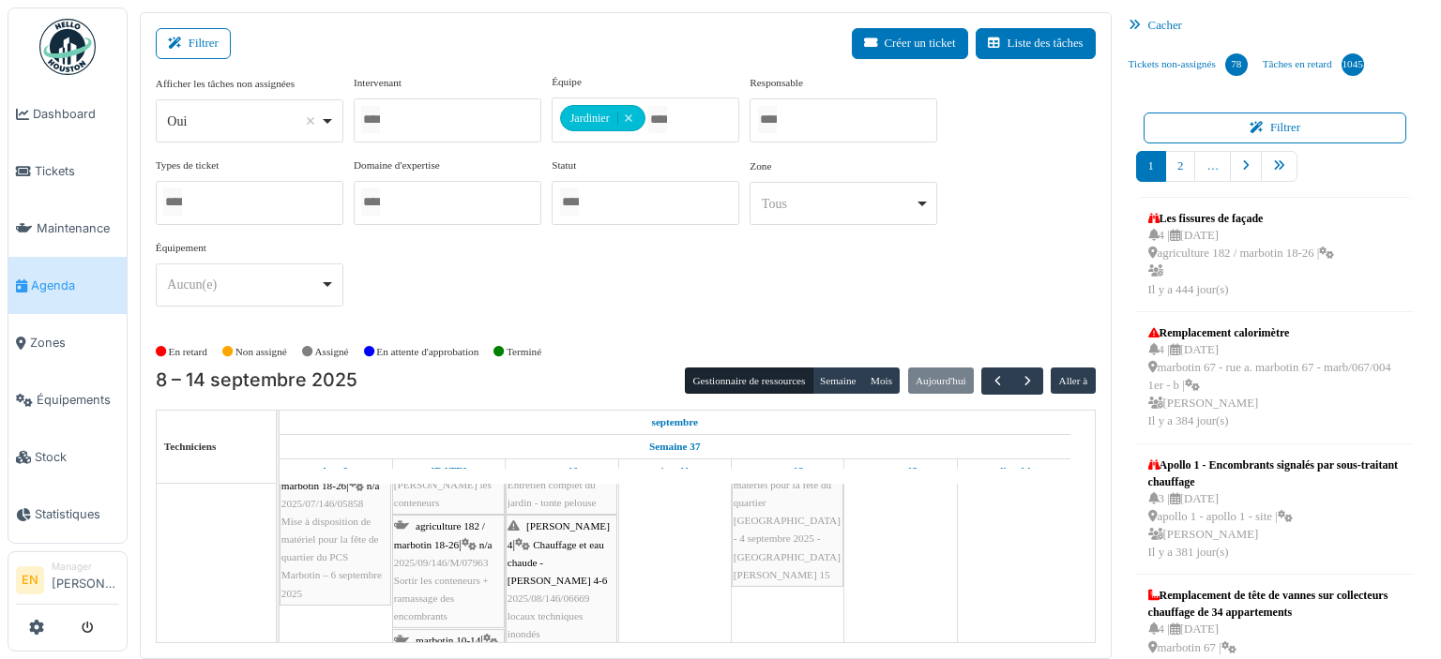
click at [434, 577] on span "Sortir les conteneurs + ramassage des encombrants" at bounding box center [441, 598] width 95 height 47
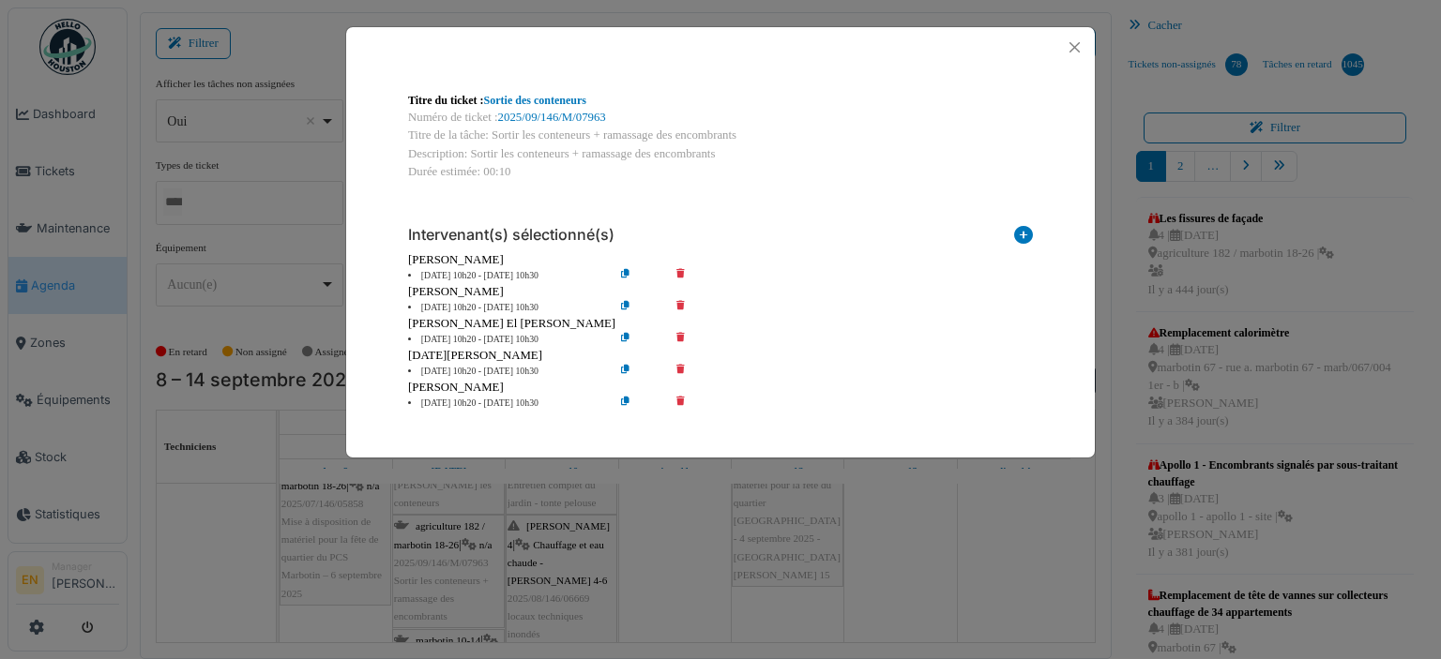
click at [679, 306] on icon at bounding box center [693, 308] width 53 height 14
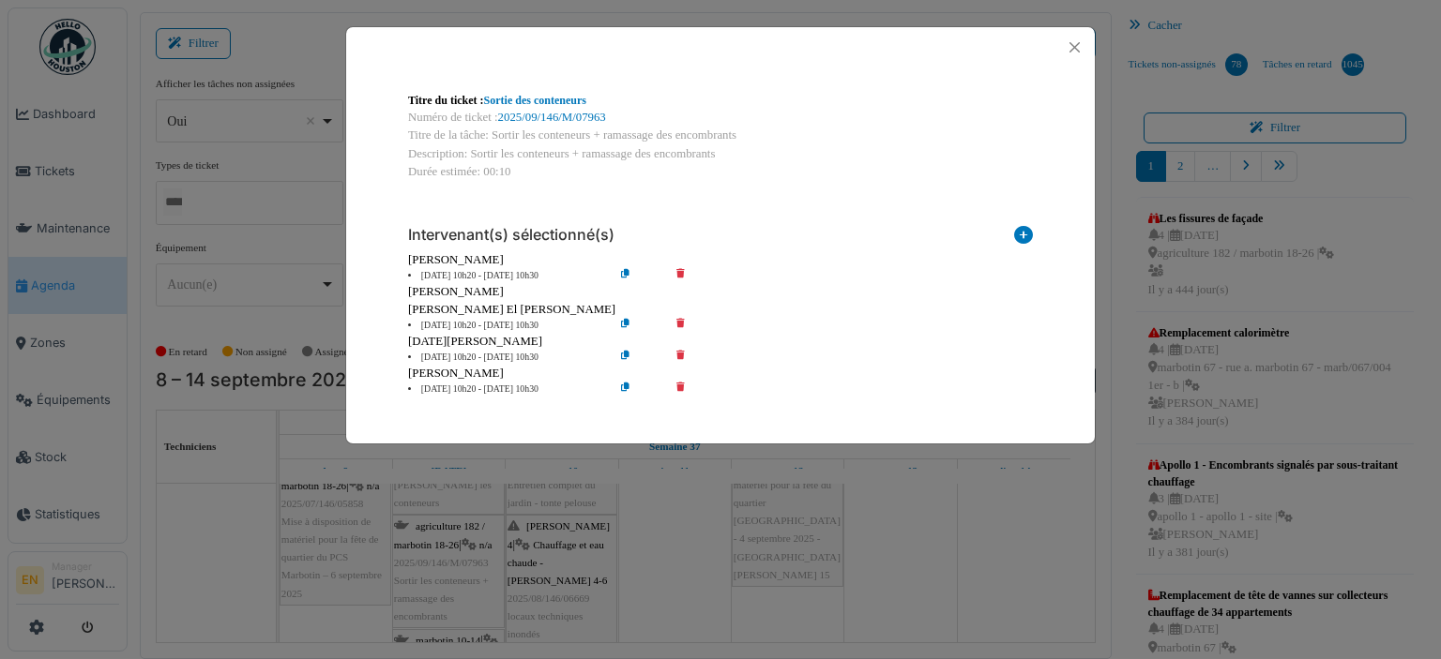
click at [681, 354] on icon at bounding box center [693, 358] width 53 height 14
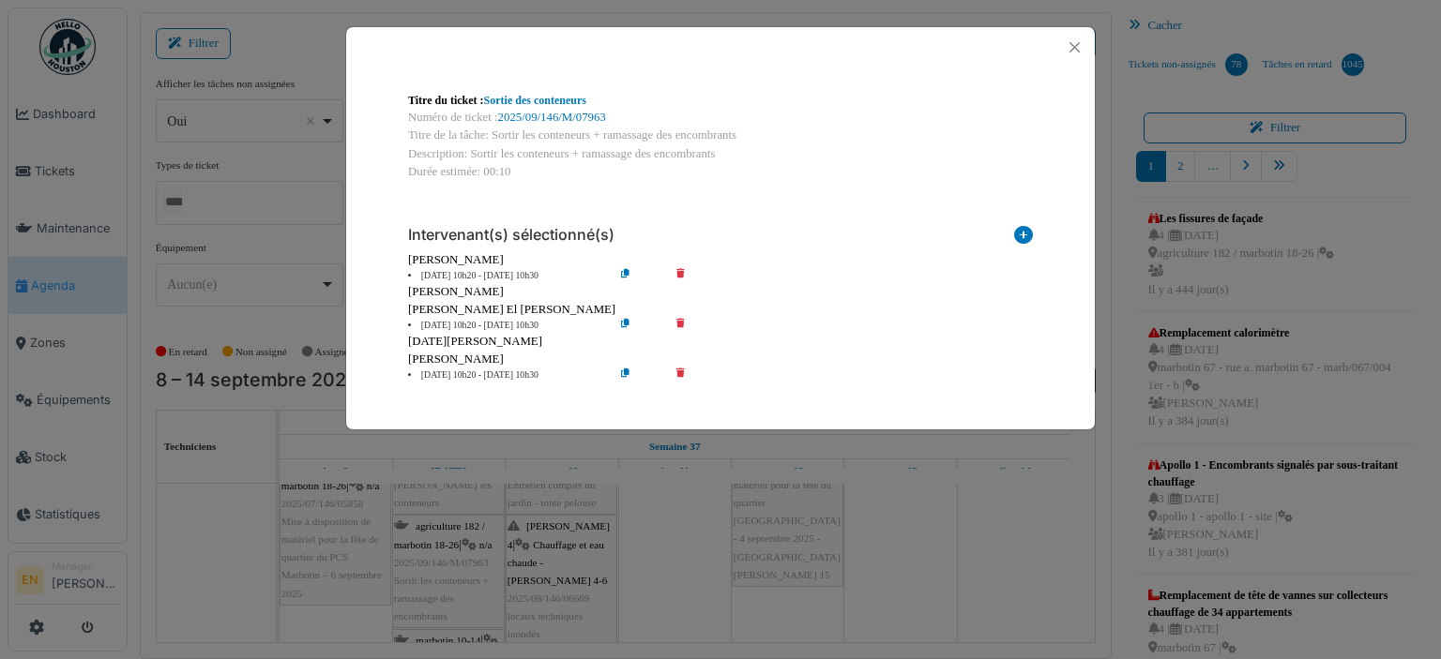
click at [680, 373] on icon at bounding box center [693, 376] width 53 height 14
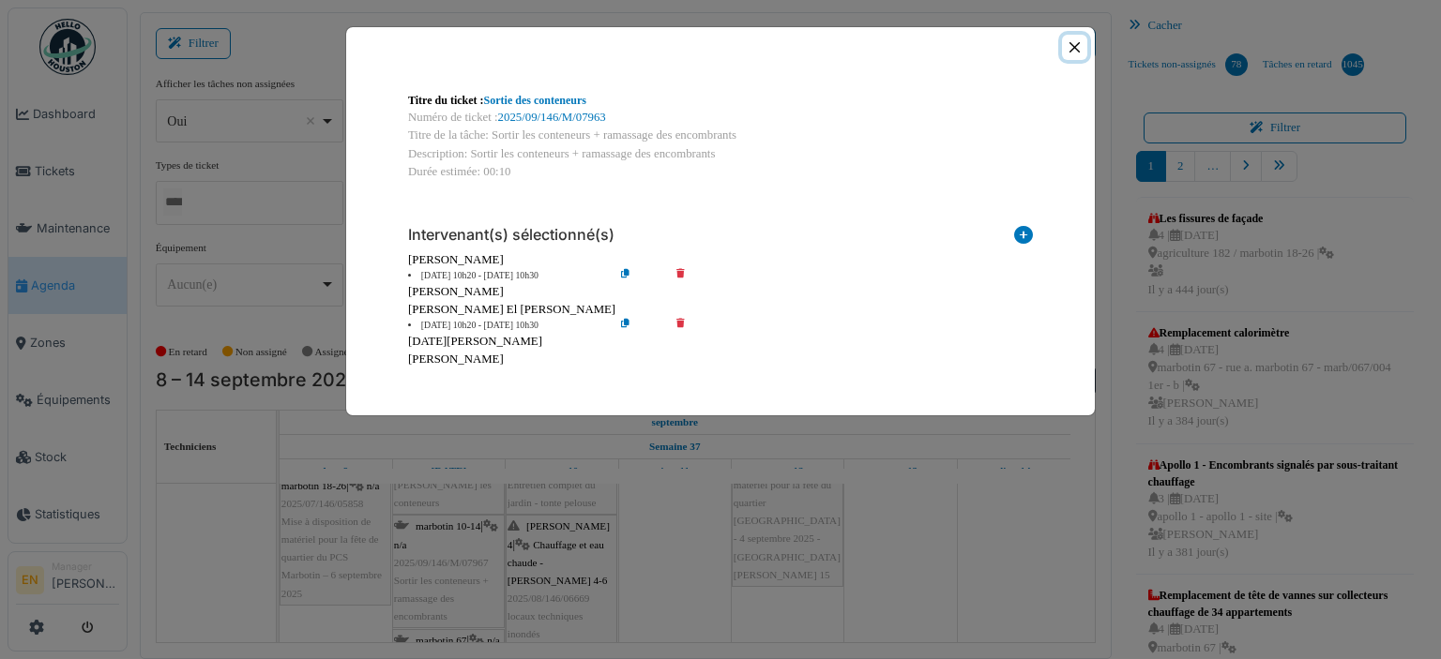
click at [1078, 44] on button "Close" at bounding box center [1074, 47] width 25 height 25
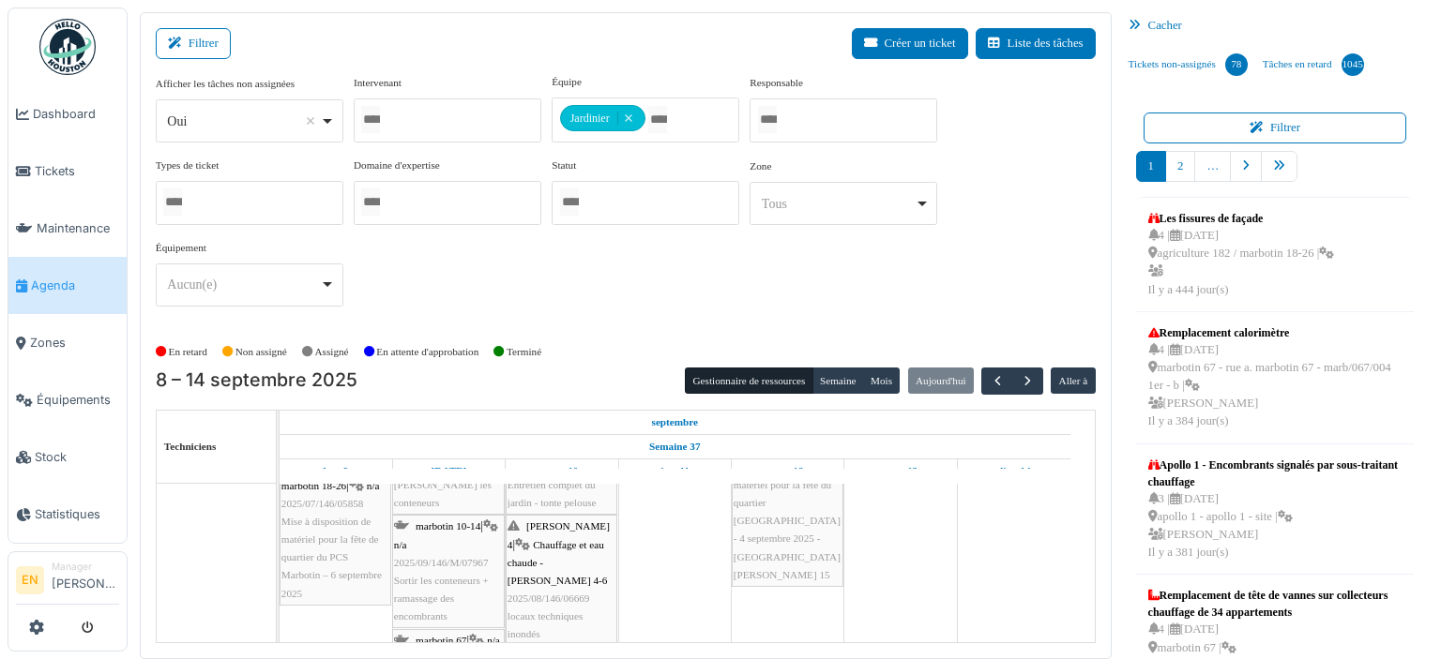
click at [430, 575] on span "Sortir les conteneurs + ramassage des encombrants" at bounding box center [441, 598] width 95 height 47
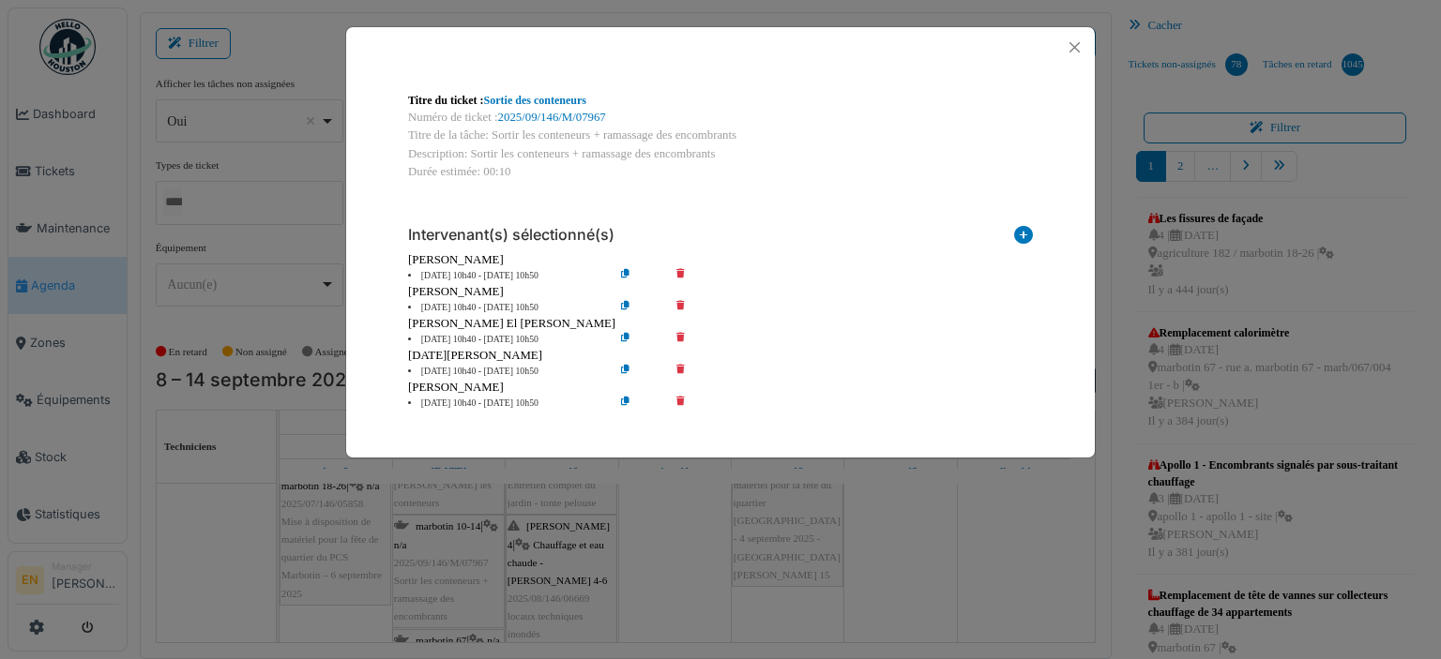
click at [684, 307] on icon at bounding box center [693, 308] width 53 height 14
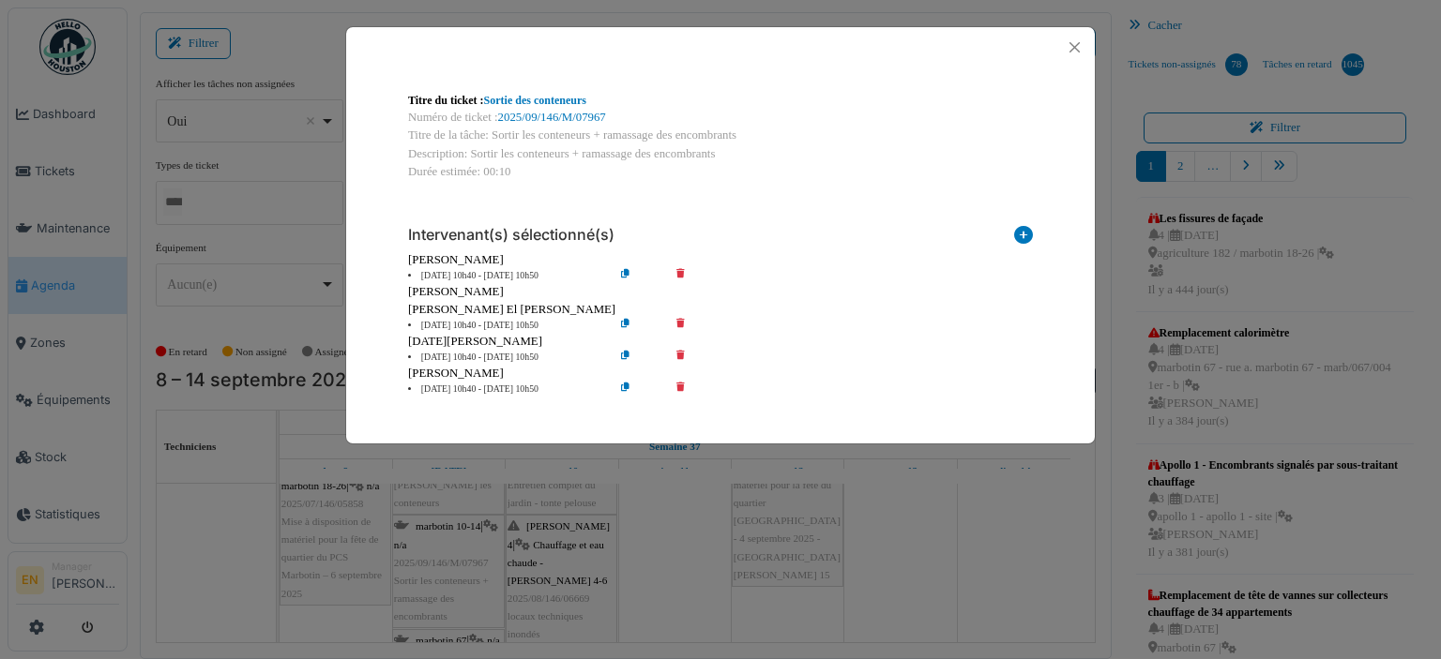
click at [688, 357] on icon at bounding box center [693, 358] width 53 height 14
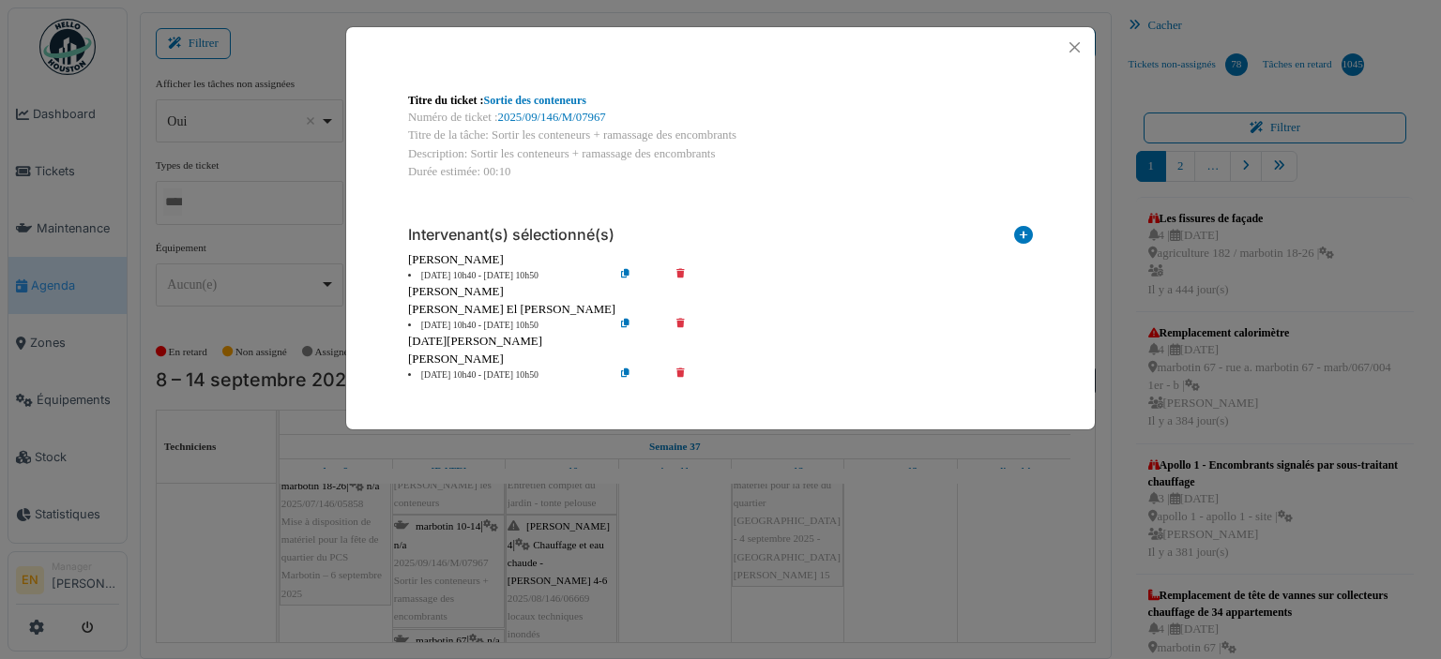
click at [678, 384] on div "Intervenant(s) sélectionné(s) Technicien interne Prestataire externe Gestionnai…" at bounding box center [720, 297] width 655 height 202
click at [678, 375] on icon at bounding box center [693, 376] width 53 height 14
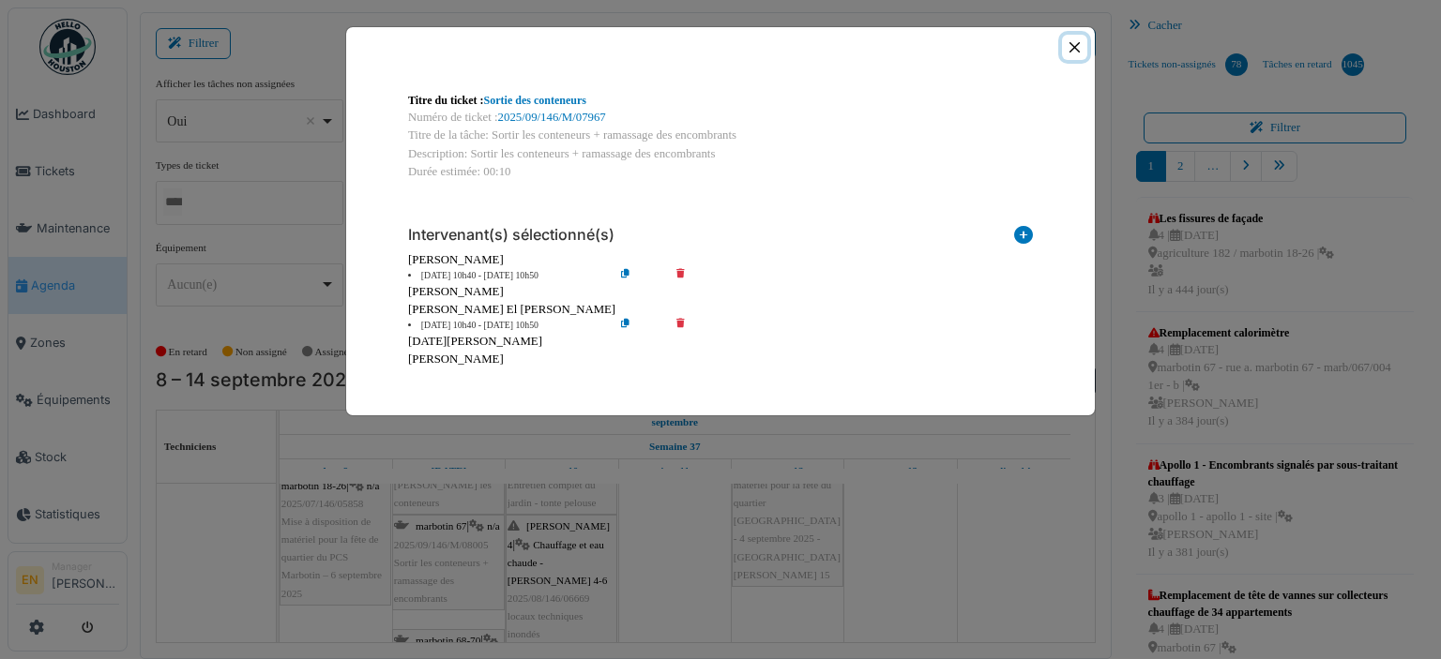
click at [1073, 47] on button "Close" at bounding box center [1074, 47] width 25 height 25
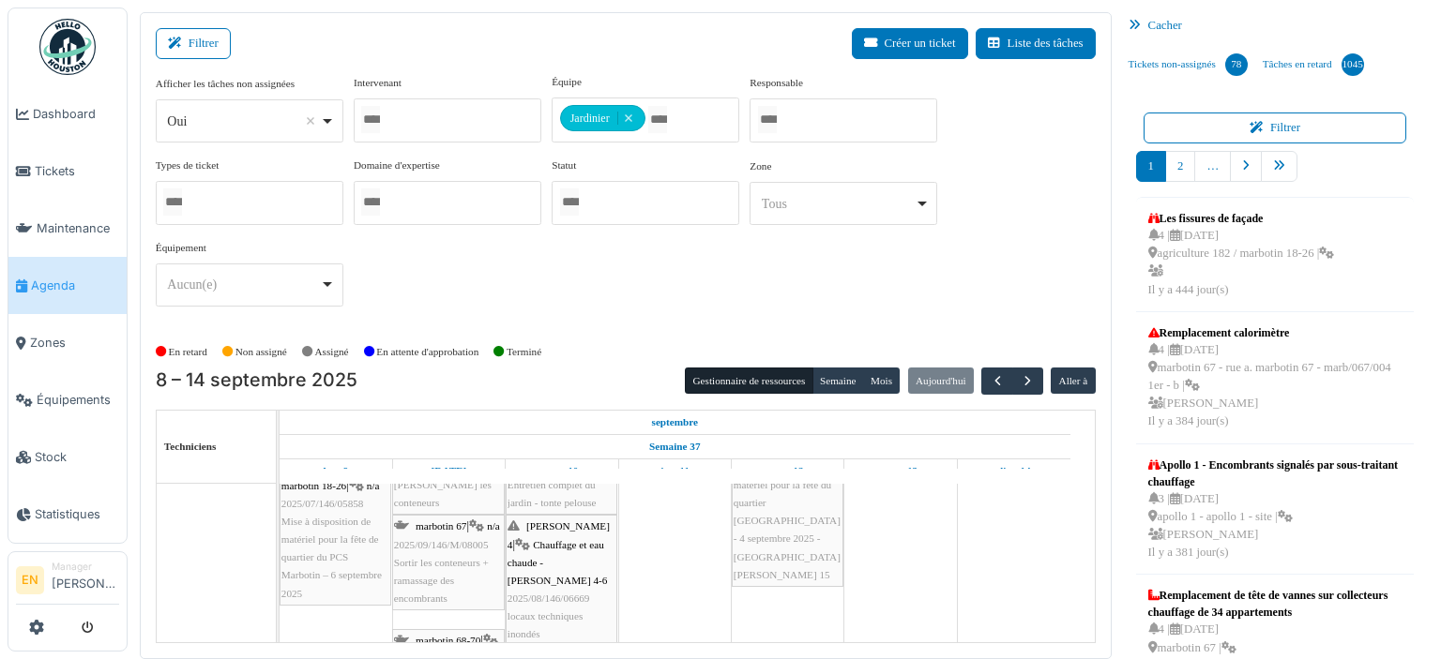
click at [457, 564] on div "marbotin 67 | n/a 2025/09/146/M/08005 Sortir les conteneurs + ramassage des enc…" at bounding box center [448, 563] width 109 height 90
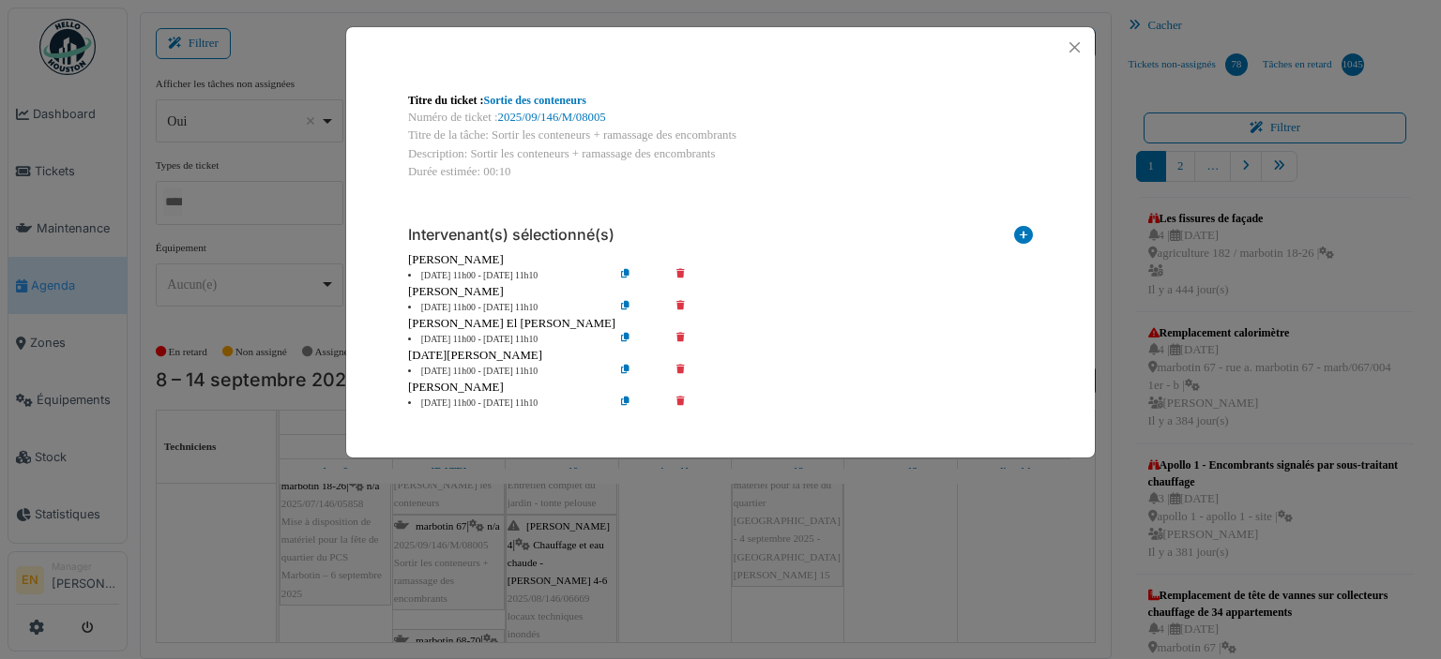
click at [679, 307] on icon at bounding box center [693, 308] width 53 height 14
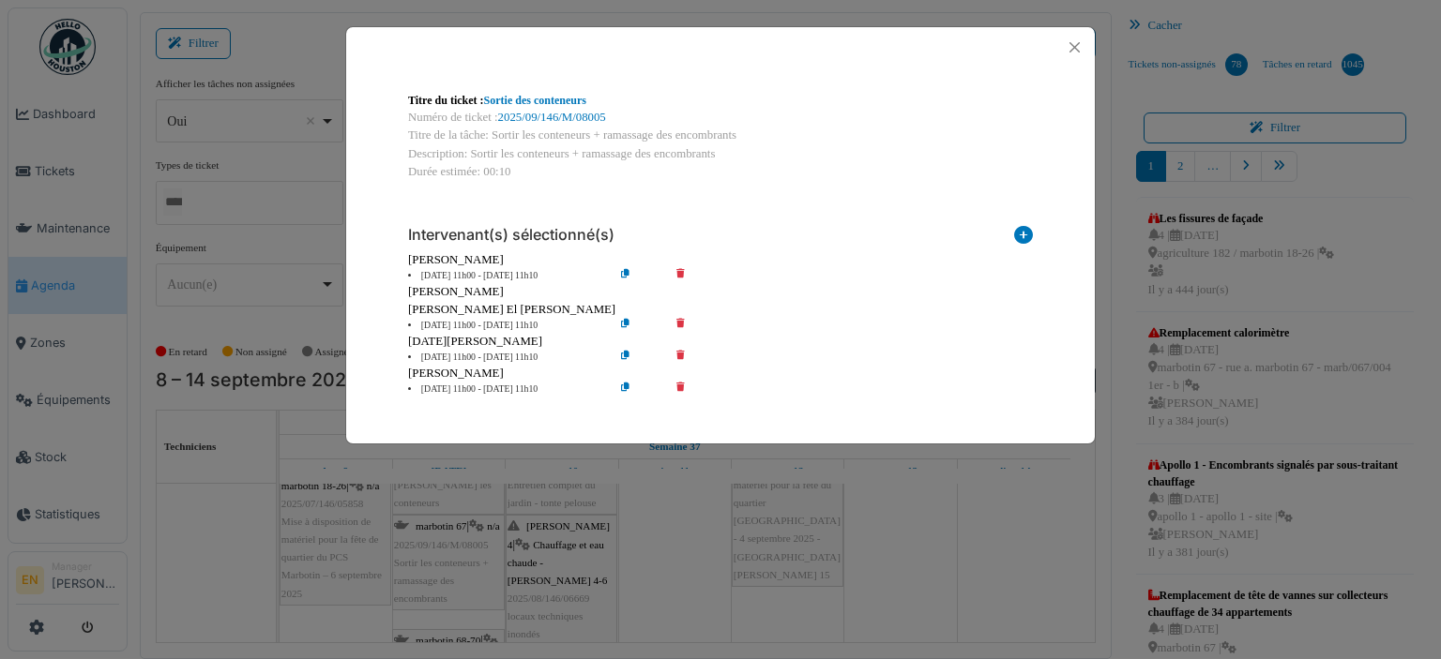
click at [680, 357] on icon at bounding box center [693, 358] width 53 height 14
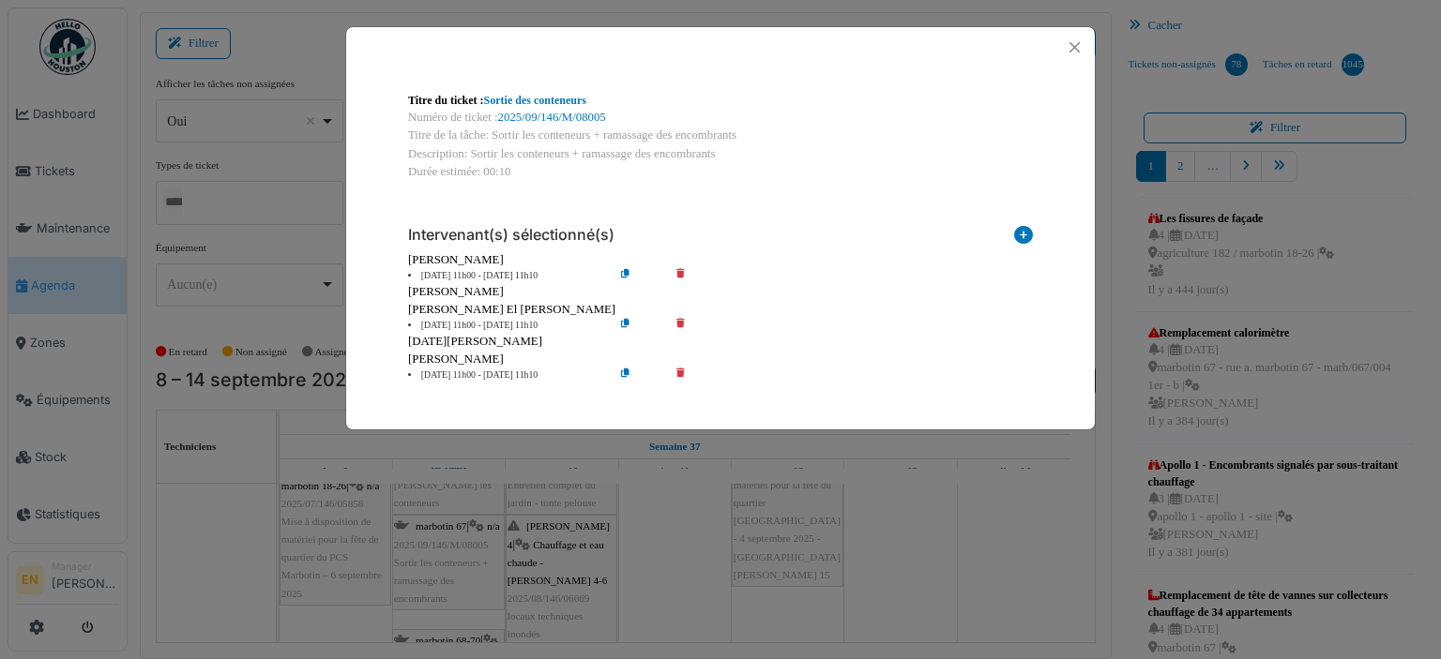
click at [682, 378] on icon at bounding box center [693, 376] width 53 height 14
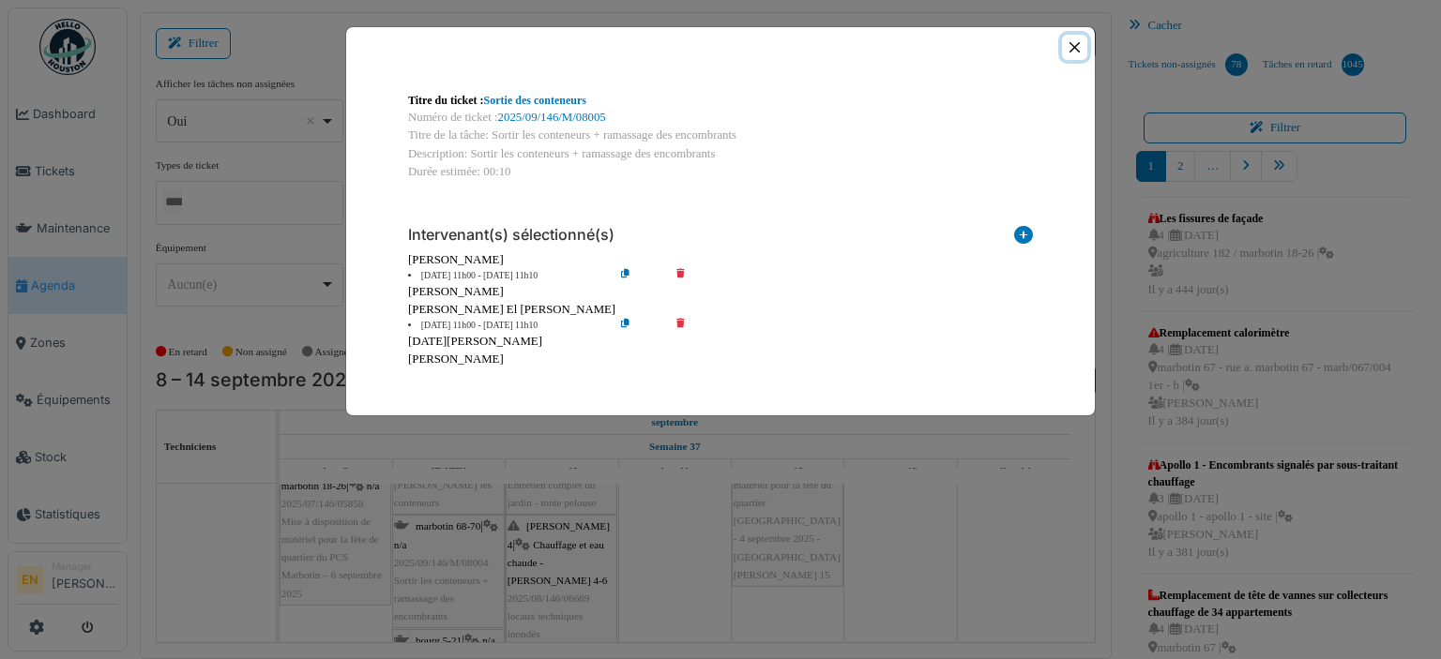
click at [1072, 50] on button "Close" at bounding box center [1074, 47] width 25 height 25
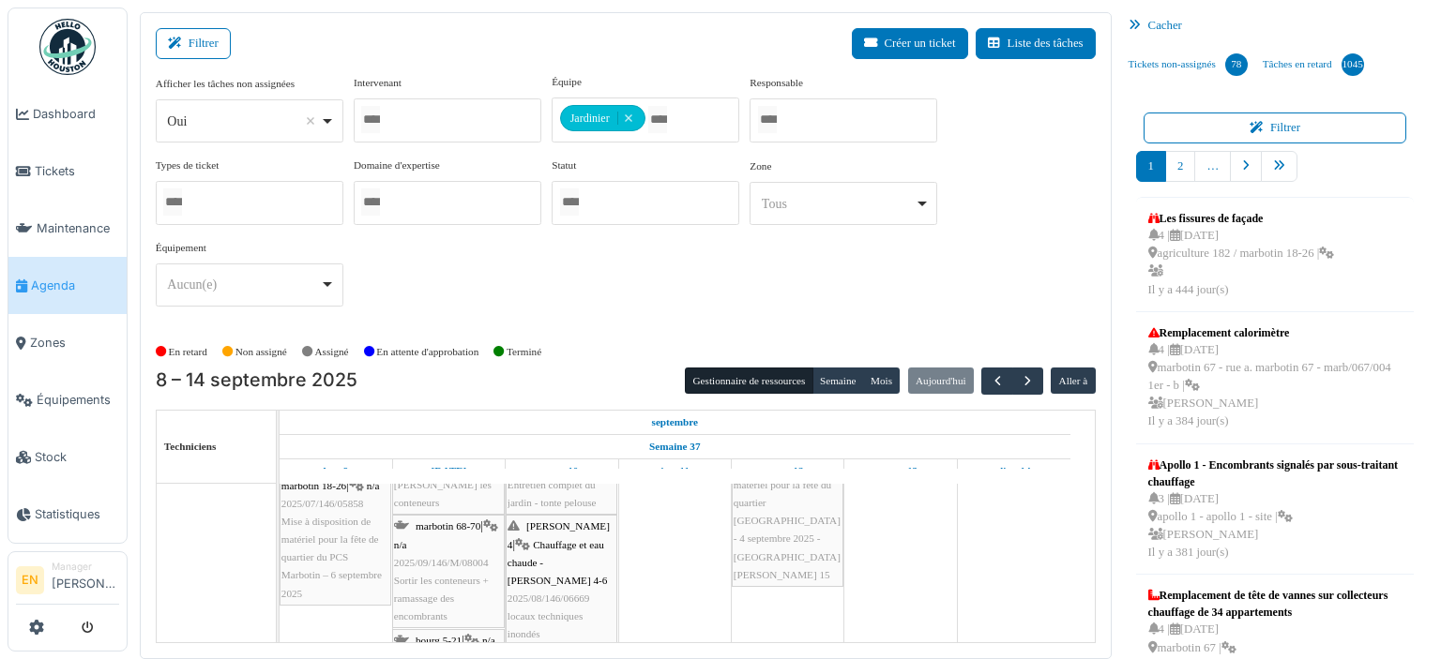
click at [439, 549] on div "marbotin 68-70 | n/a 2025/09/146/M/08004 Sortir les conteneurs + ramassage des …" at bounding box center [448, 572] width 109 height 108
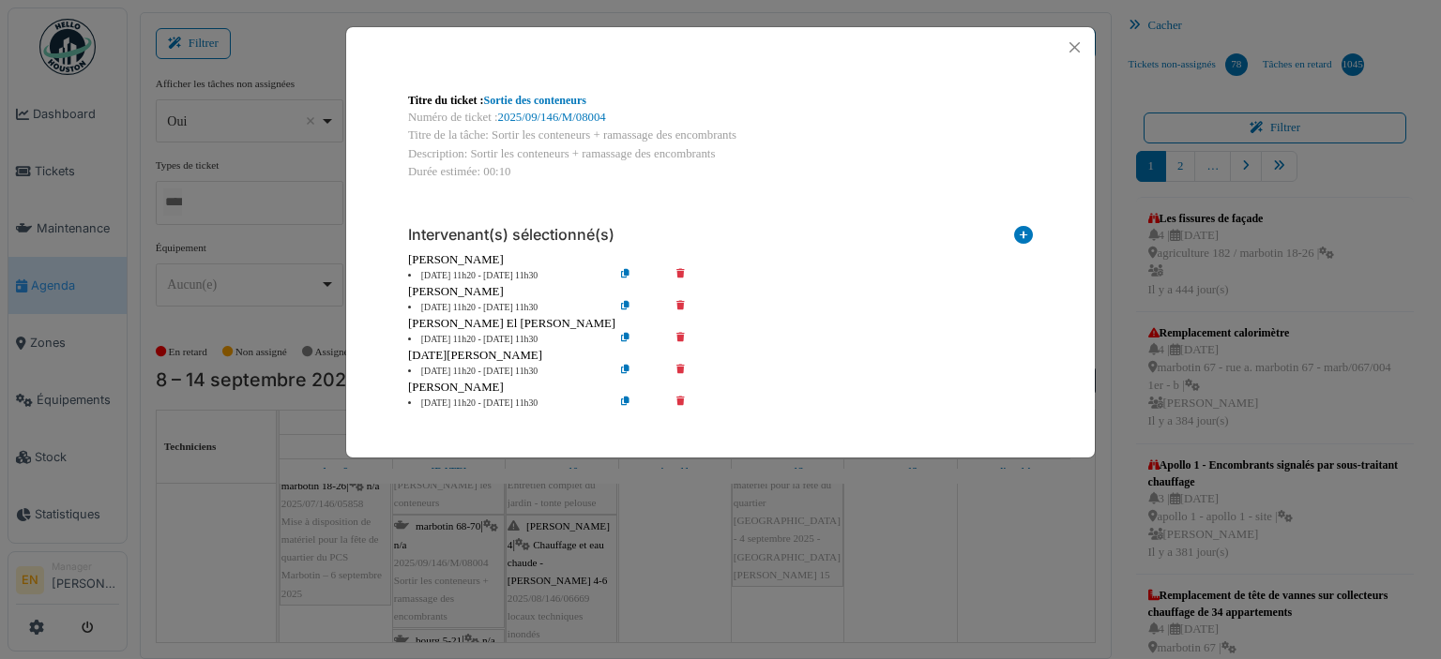
click at [680, 306] on icon at bounding box center [693, 308] width 53 height 14
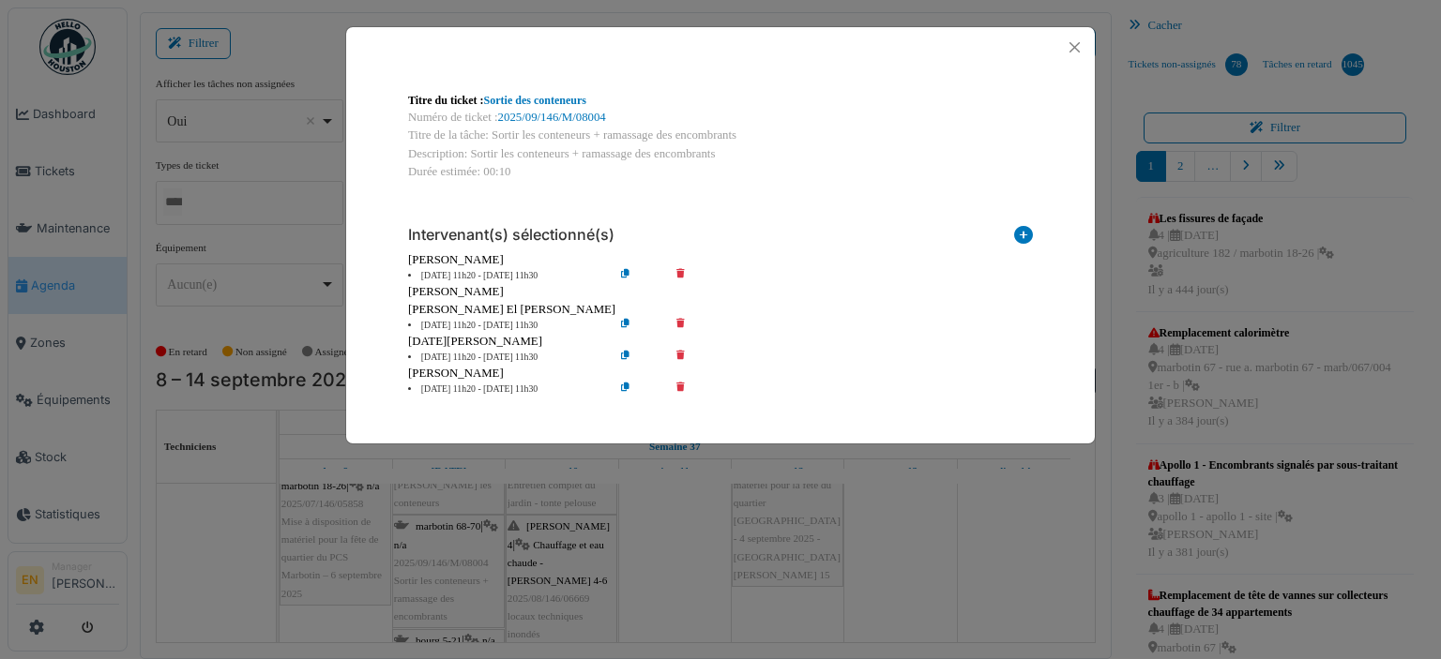
click at [681, 355] on icon at bounding box center [693, 358] width 53 height 14
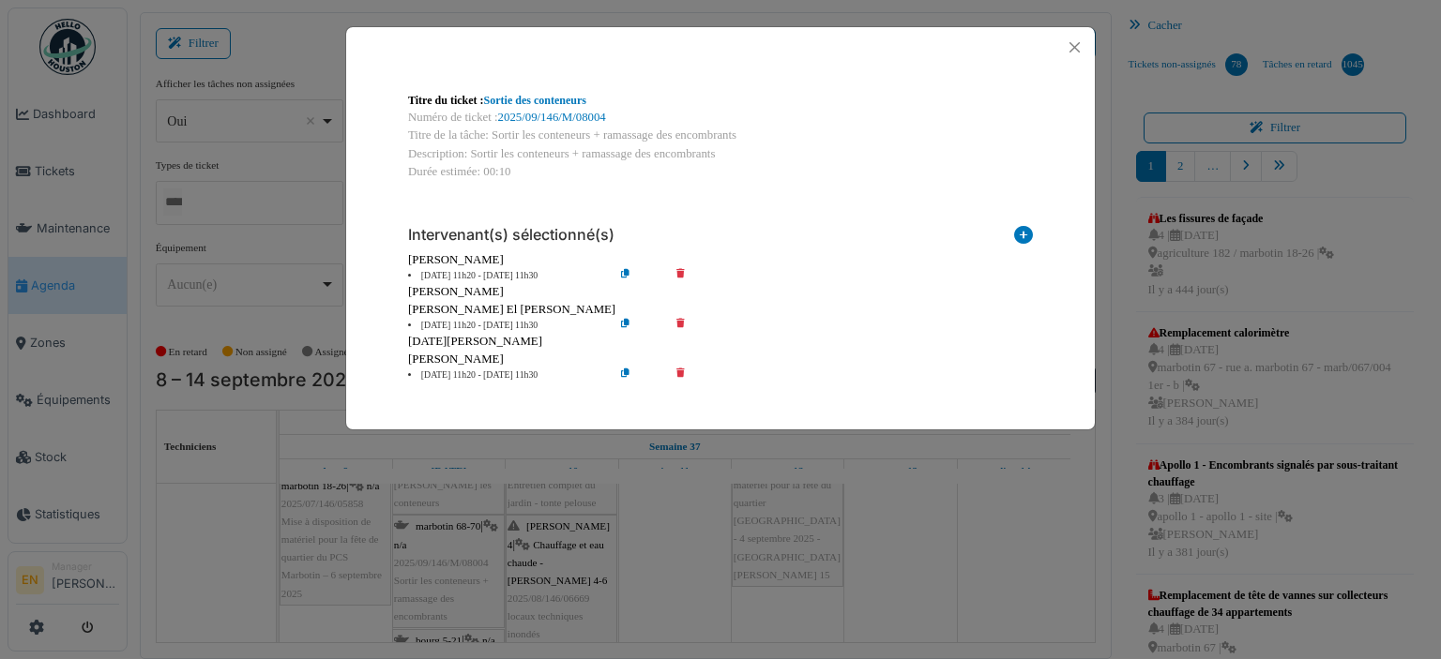
click at [679, 369] on icon at bounding box center [693, 376] width 53 height 14
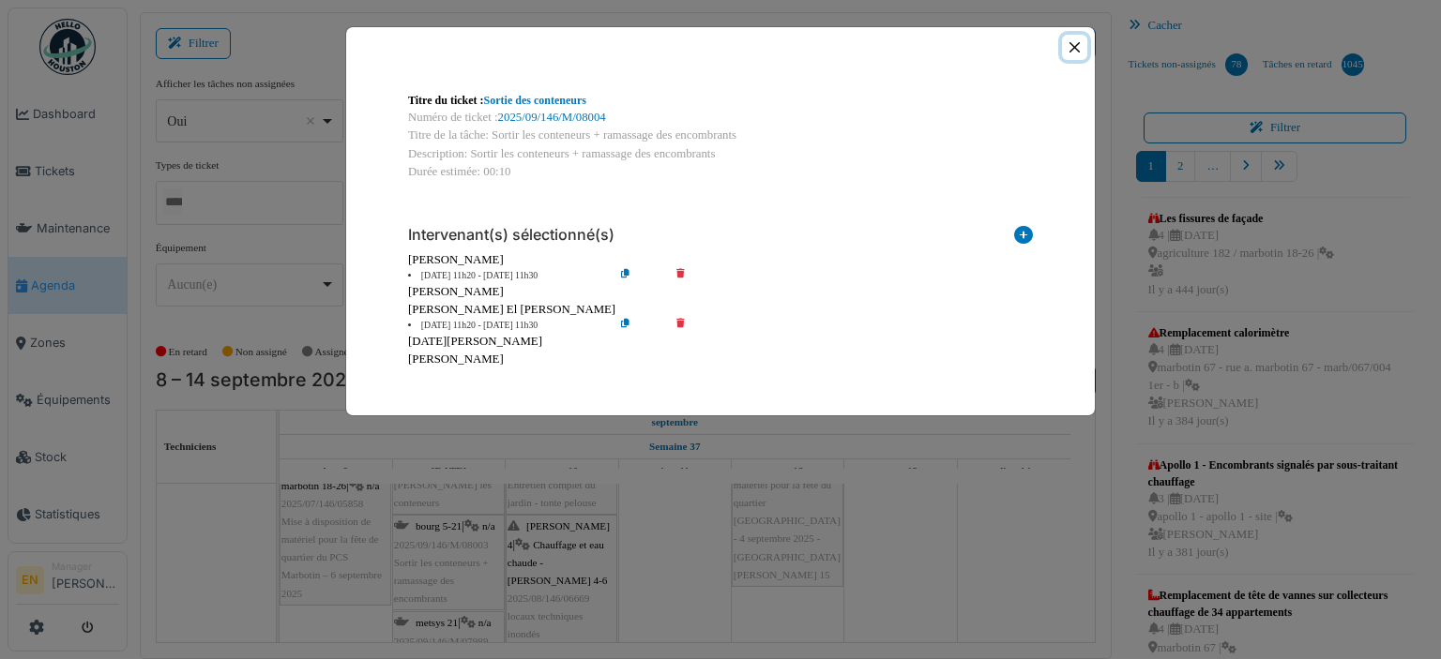
click at [1071, 49] on button "Close" at bounding box center [1074, 47] width 25 height 25
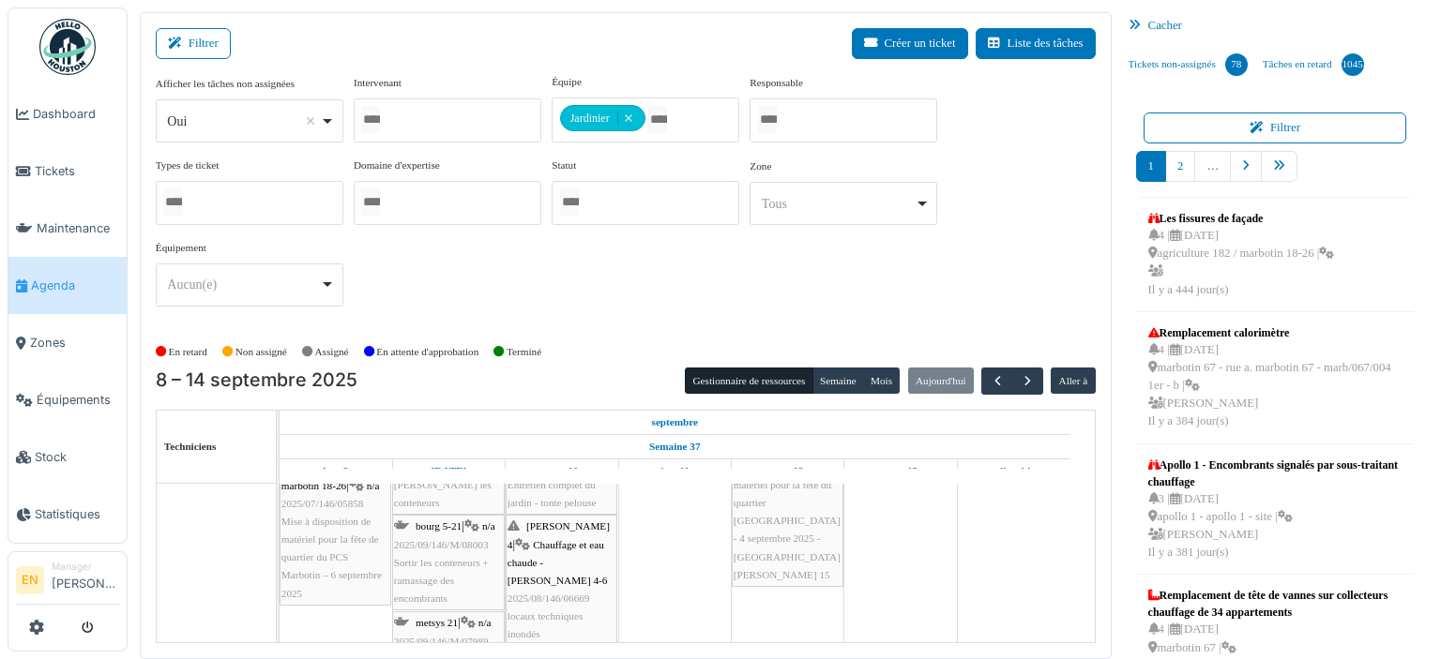
click at [431, 550] on div "bourg 5-21 | n/a 2025/09/146/M/08003 Sortir les conteneurs + ramassage des enco…" at bounding box center [448, 563] width 109 height 90
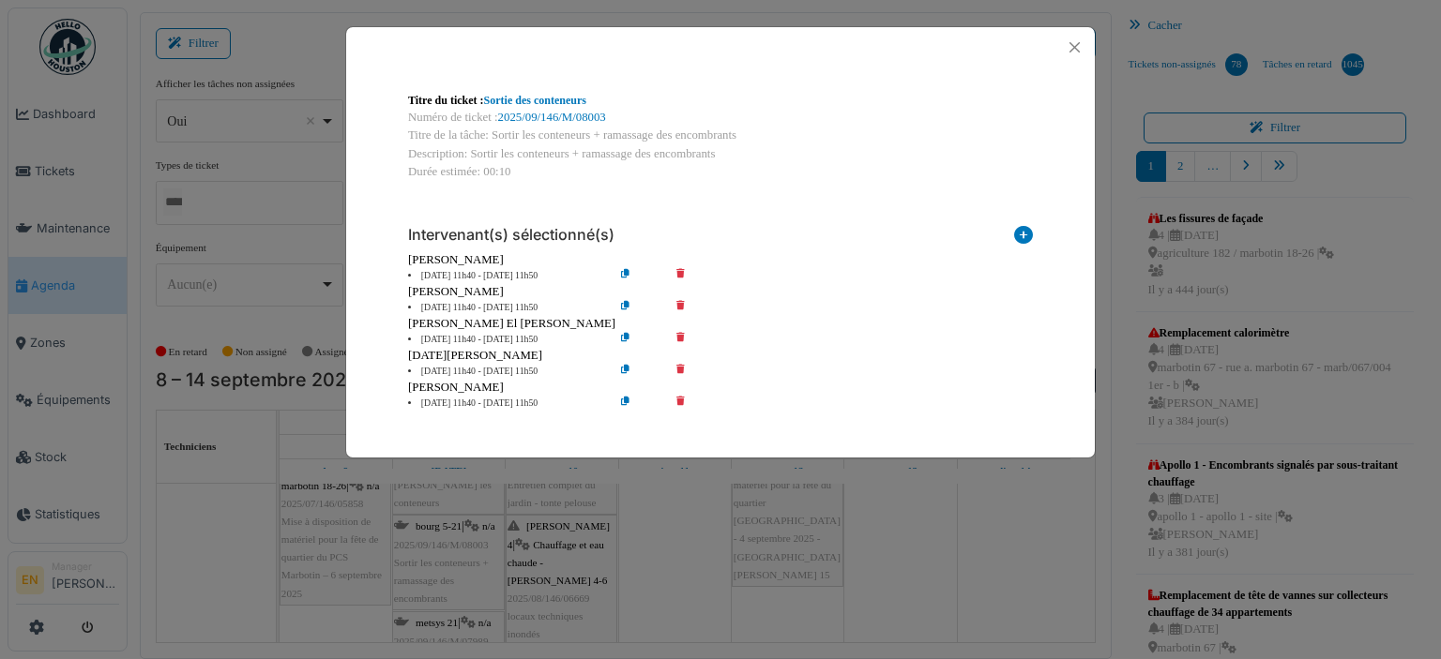
click at [679, 303] on icon at bounding box center [693, 308] width 53 height 14
click at [679, 307] on icon at bounding box center [693, 308] width 53 height 14
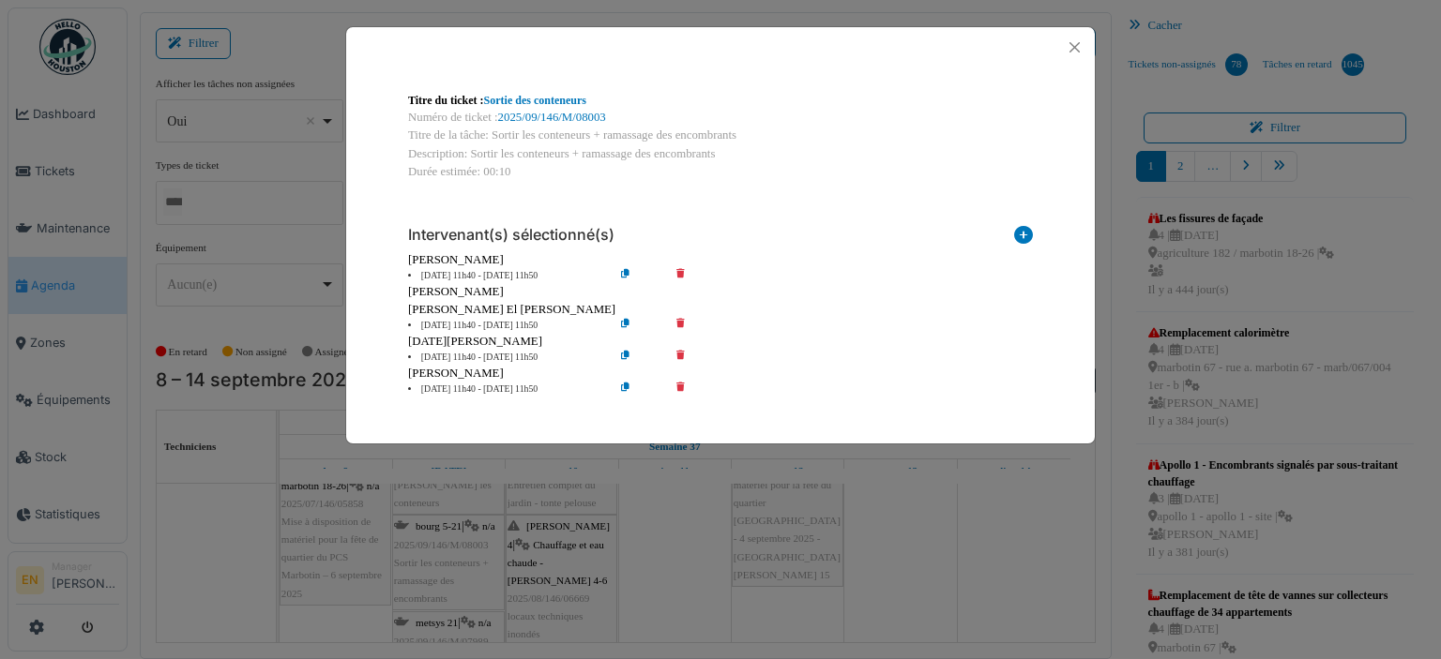
click at [679, 352] on icon at bounding box center [693, 358] width 53 height 14
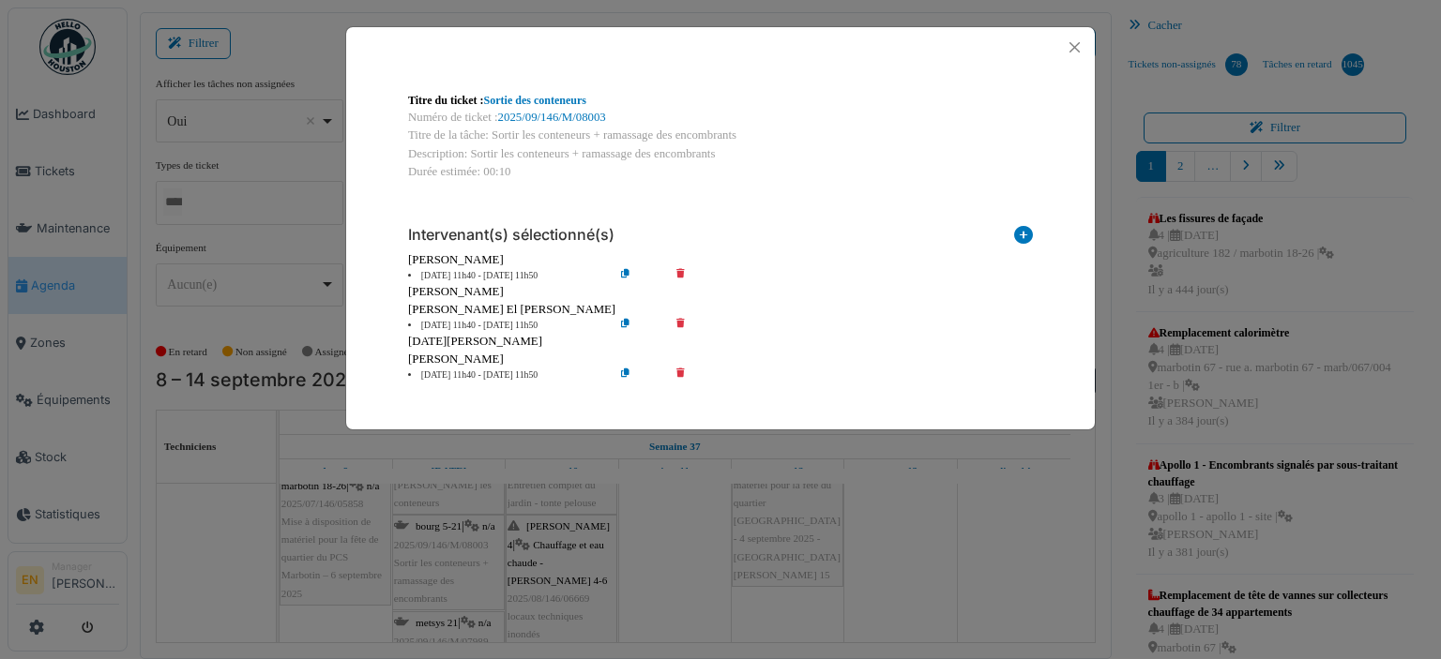
drag, startPoint x: 679, startPoint y: 389, endPoint x: 682, endPoint y: 374, distance: 15.3
click at [682, 374] on div "Intervenant(s) sélectionné(s) Technicien interne Prestataire externe Gestionnai…" at bounding box center [720, 297] width 655 height 202
click at [682, 374] on icon at bounding box center [693, 376] width 53 height 14
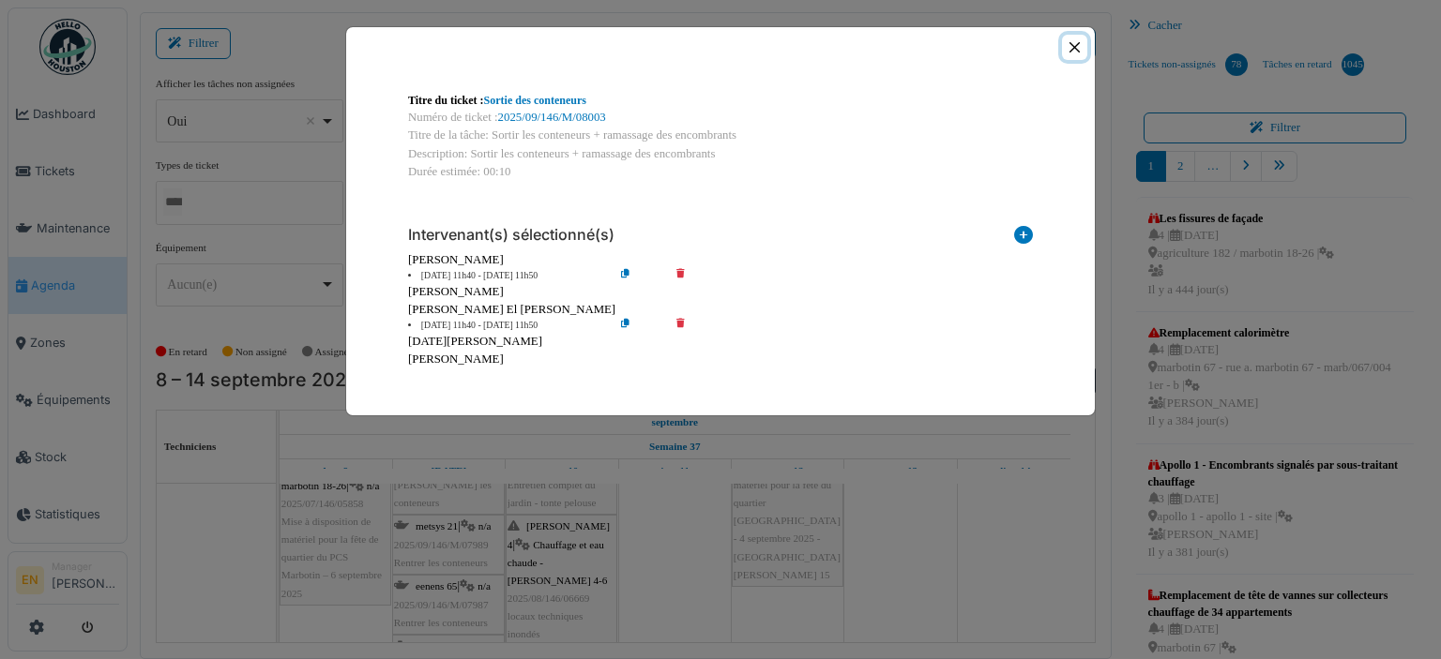
click at [1065, 48] on button "Close" at bounding box center [1074, 47] width 25 height 25
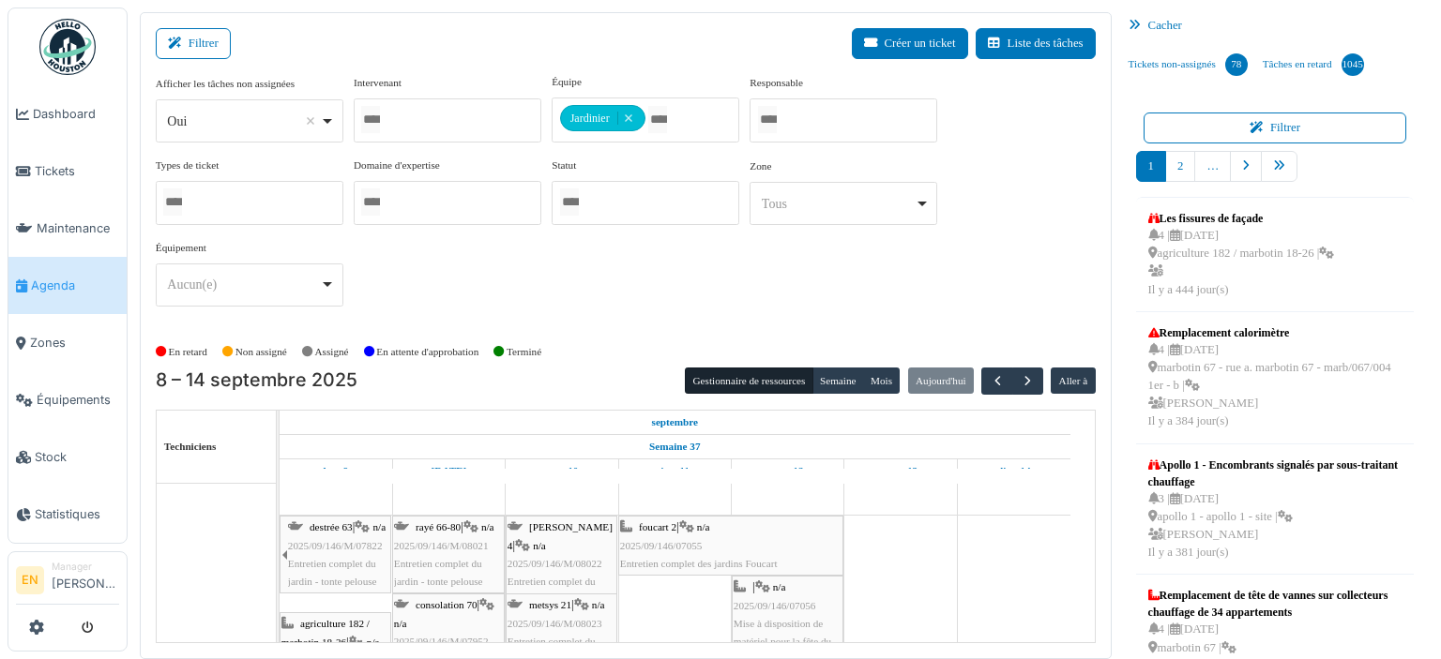
scroll to position [10958, 0]
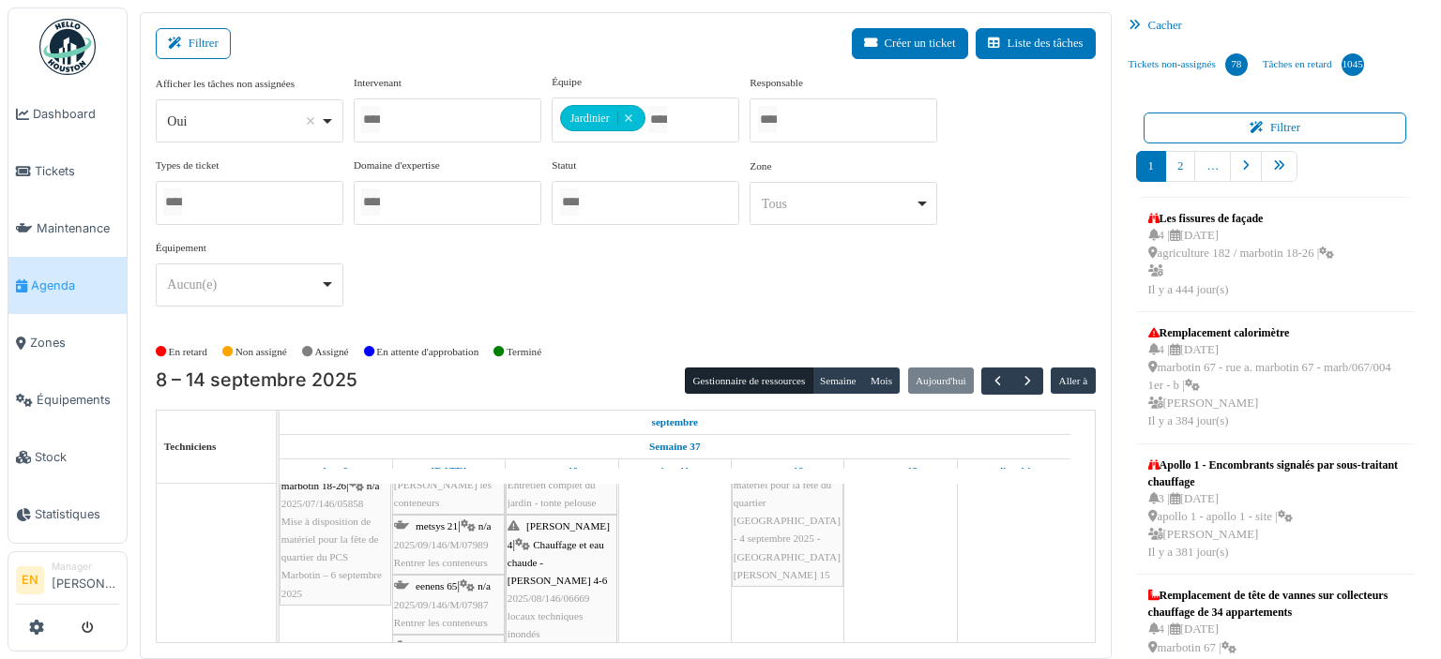
click at [449, 557] on span "Rentrer les conteneurs" at bounding box center [441, 562] width 94 height 11
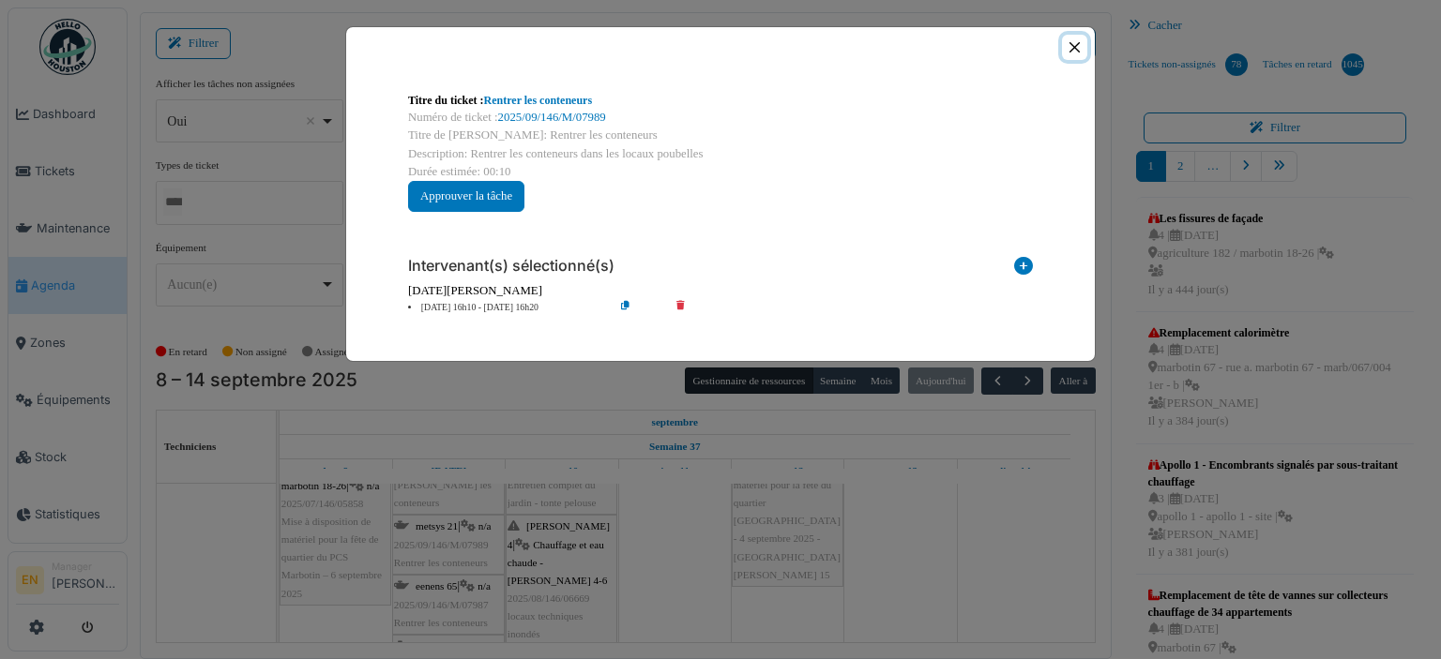
click at [1077, 48] on button "Close" at bounding box center [1074, 47] width 25 height 25
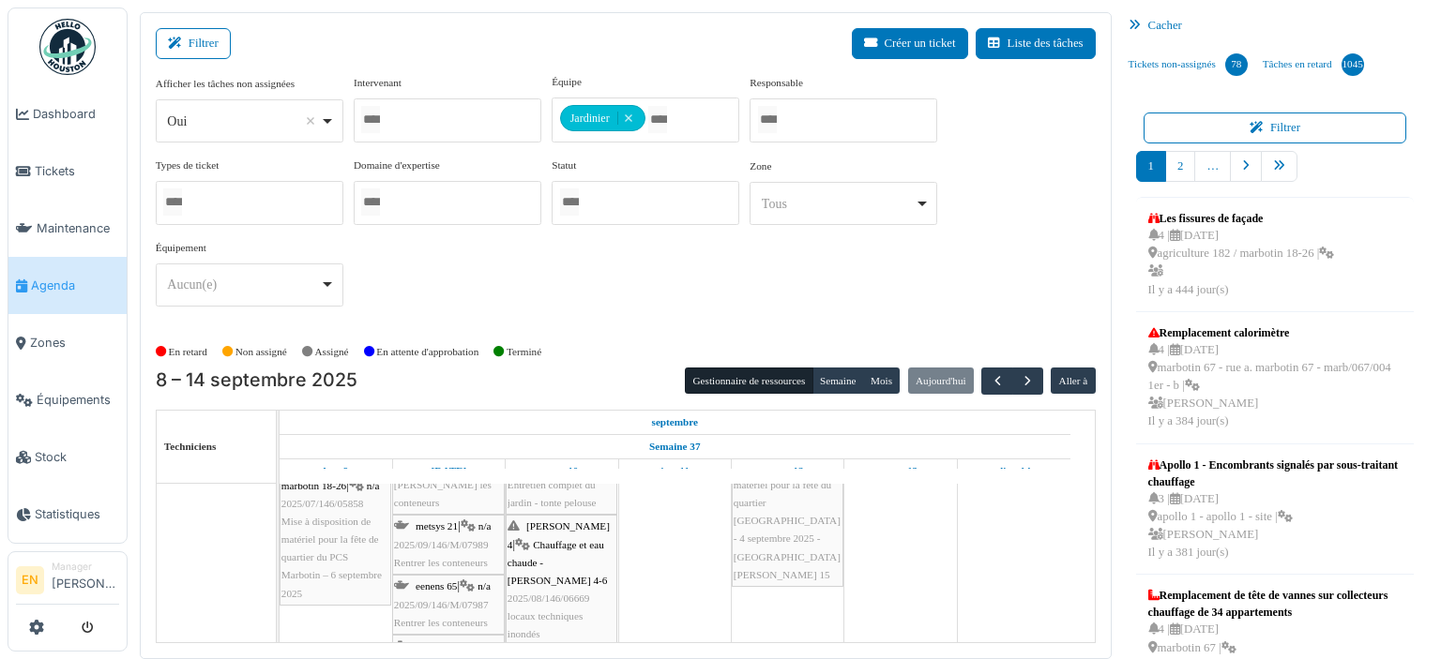
click at [455, 599] on span "2025/09/146/M/07987" at bounding box center [441, 604] width 95 height 11
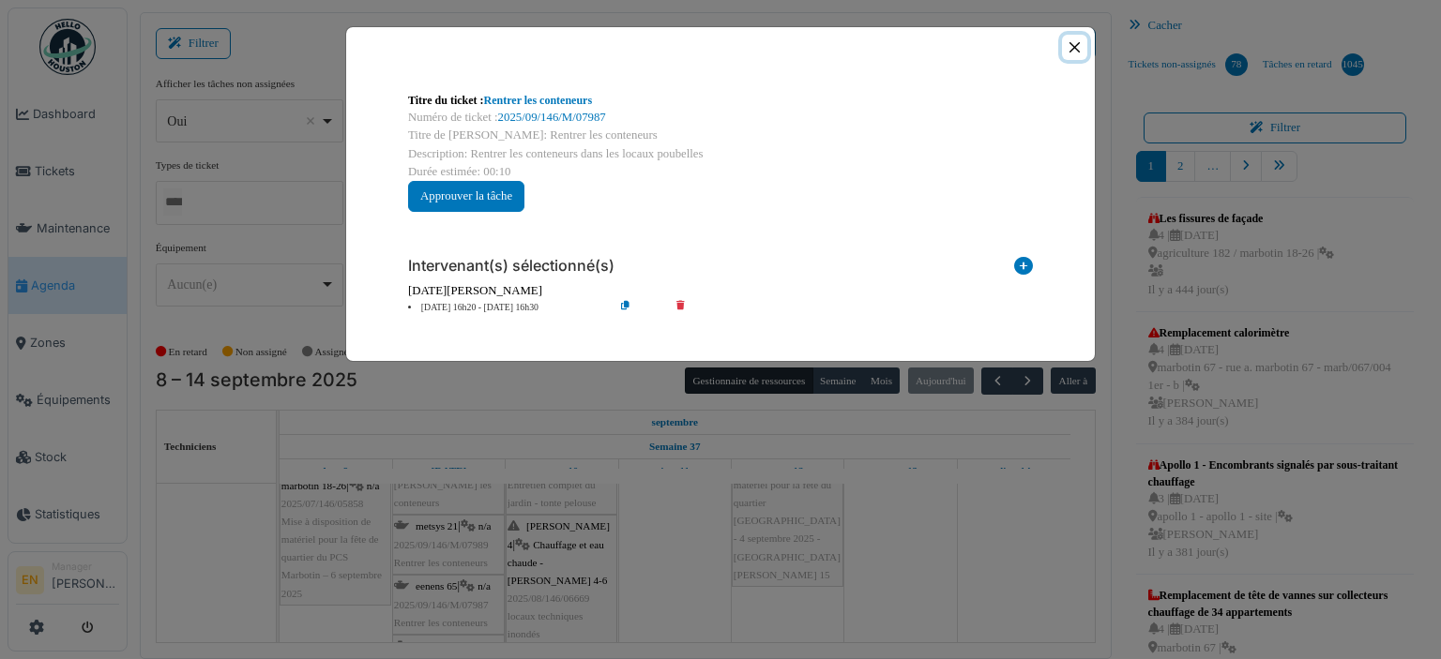
click at [1069, 52] on button "Close" at bounding box center [1074, 47] width 25 height 25
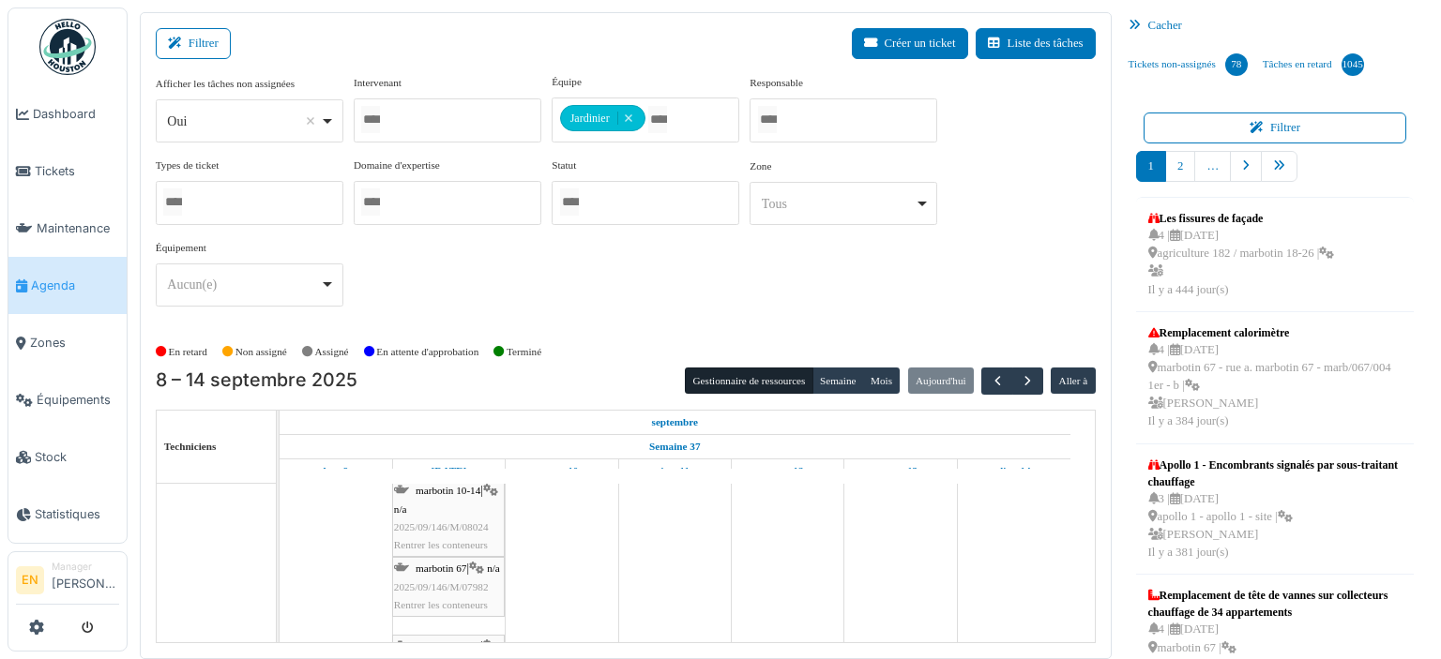
scroll to position [0, 0]
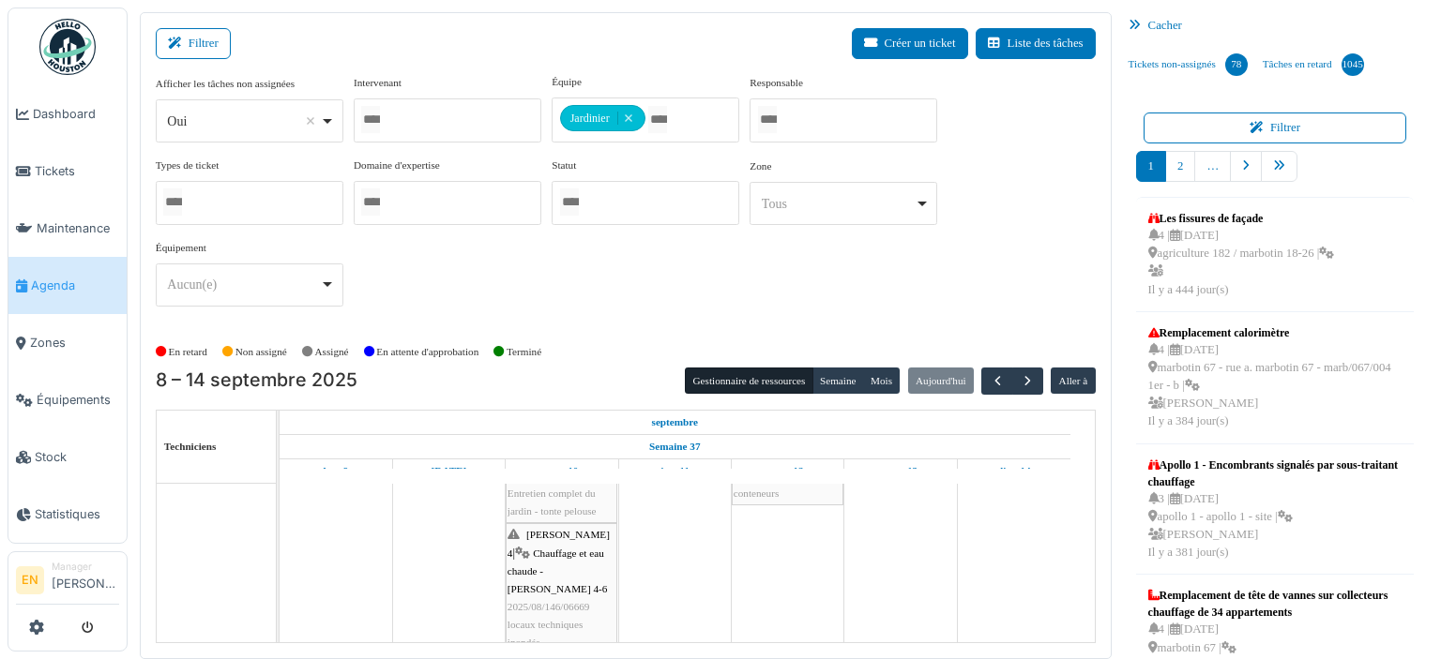
click at [1029, 267] on div "Afficher les tâches non assignées *** Oui Remove item Oui Non Intervenant Abdel…" at bounding box center [626, 198] width 940 height 248
